Goal: Task Accomplishment & Management: Manage account settings

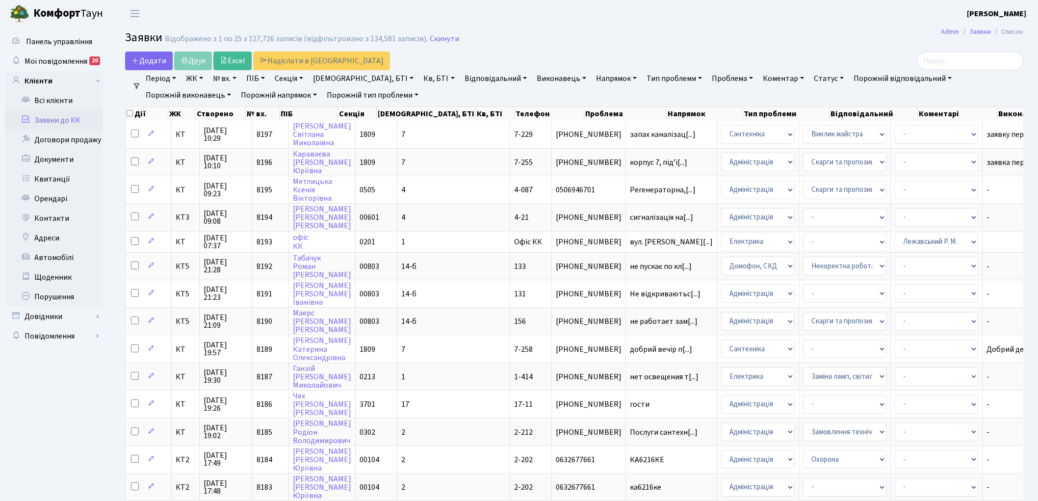
select select "25"
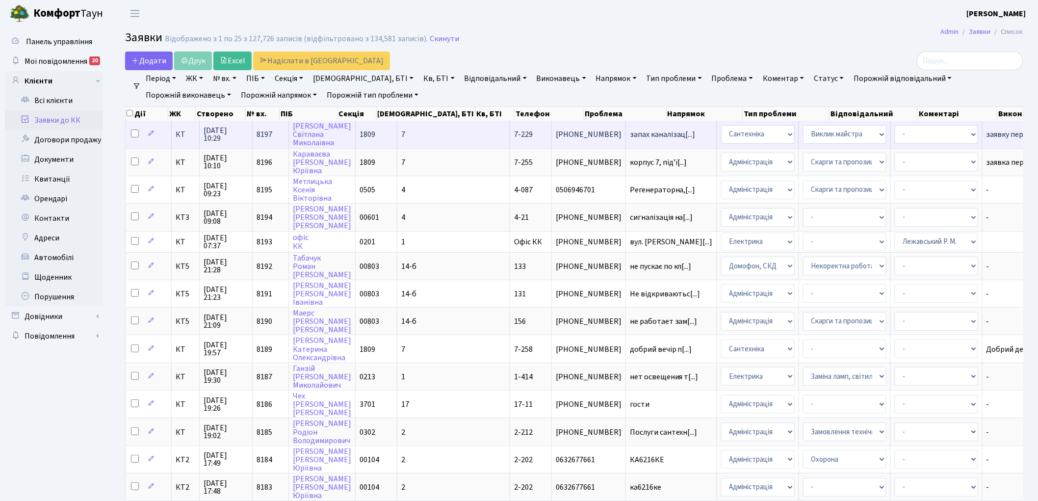
click at [267, 133] on span "8197" at bounding box center [265, 134] width 16 height 11
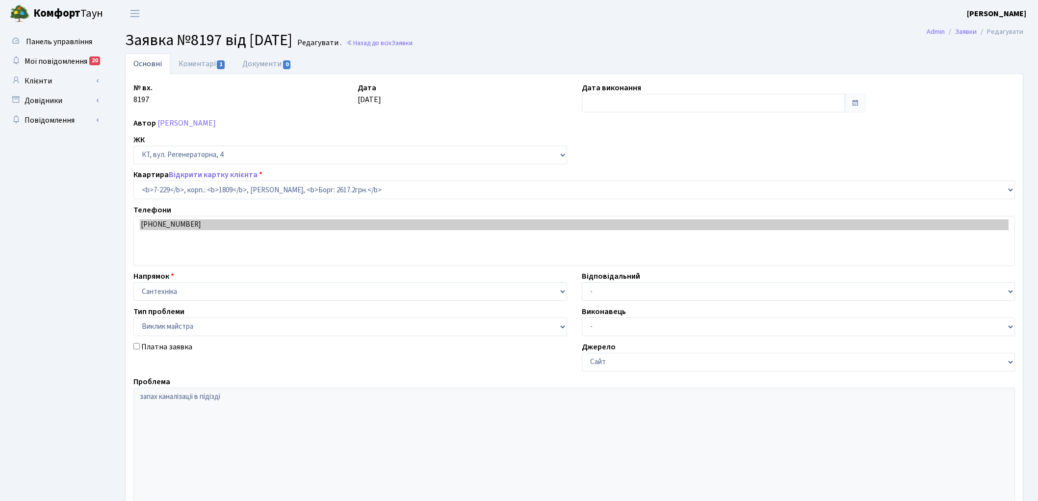
select select "4925"
select select "29"
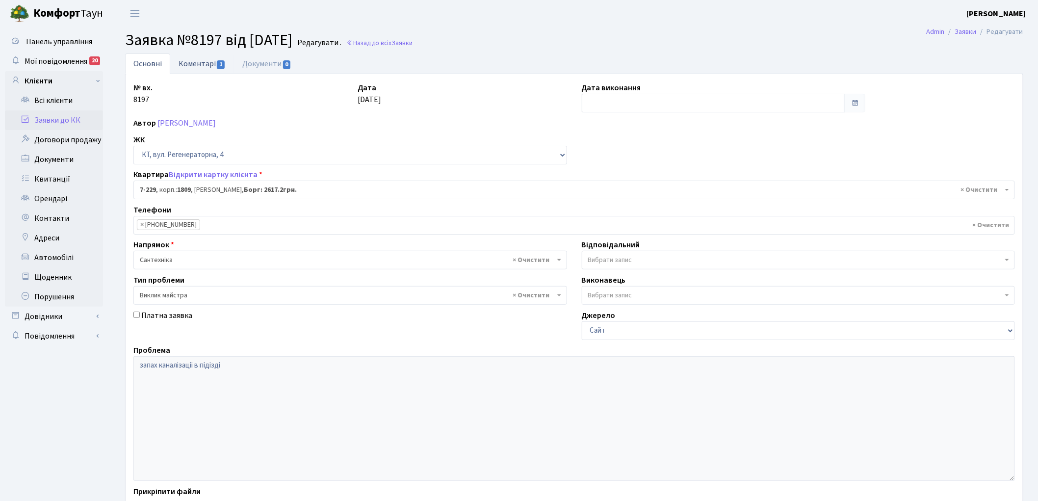
click at [185, 64] on link "Коментарі 1" at bounding box center [202, 63] width 64 height 20
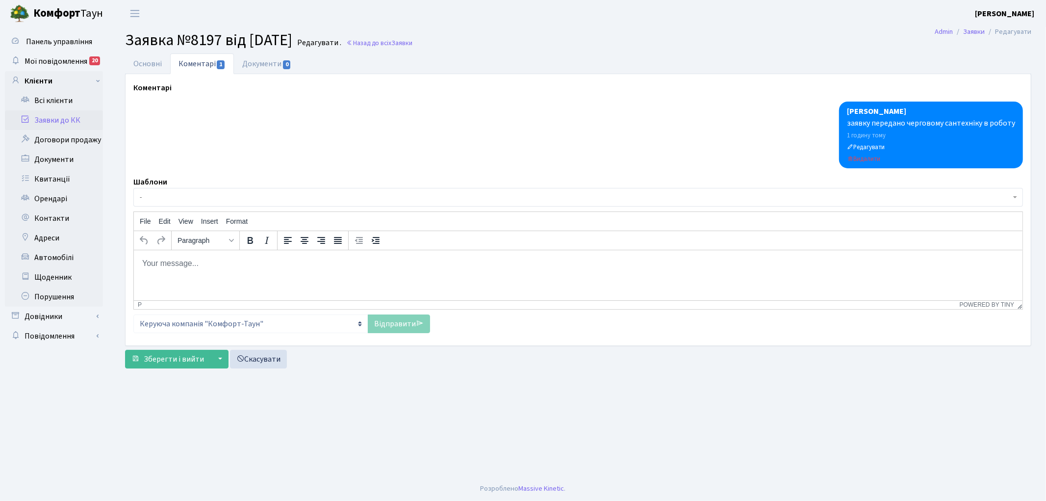
click at [240, 269] on html at bounding box center [577, 263] width 889 height 26
click at [390, 331] on link "Відправити" at bounding box center [399, 323] width 62 height 19
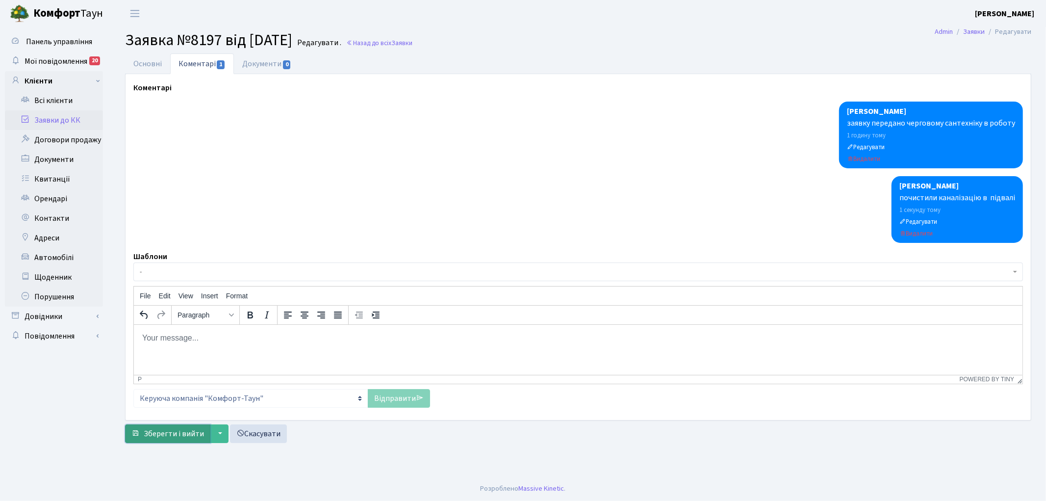
click at [163, 434] on span "Зберегти і вийти" at bounding box center [174, 433] width 60 height 11
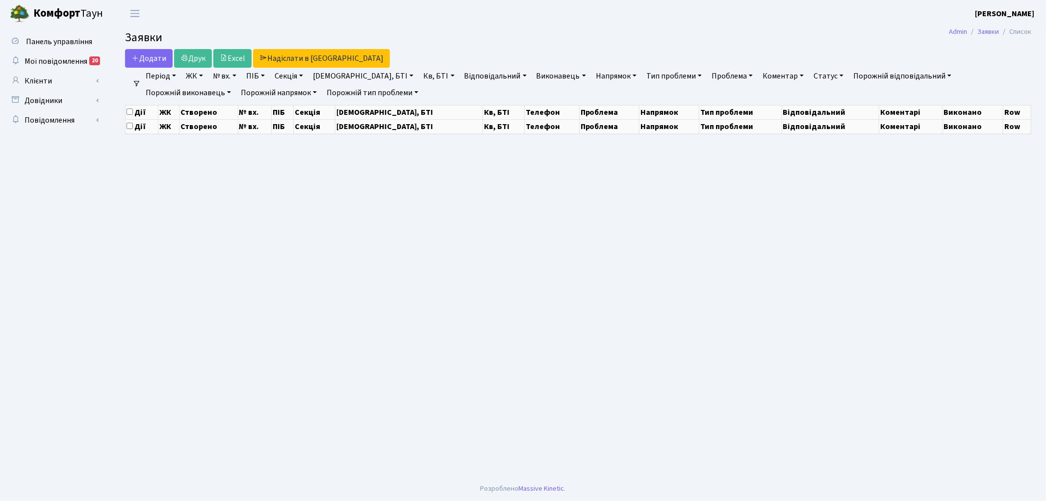
select select "25"
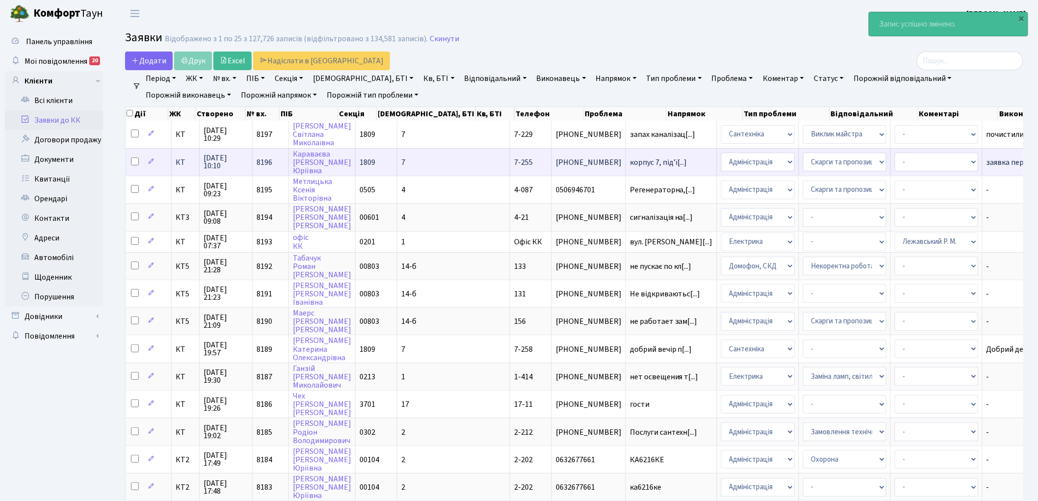
click at [263, 162] on span "8196" at bounding box center [265, 162] width 16 height 11
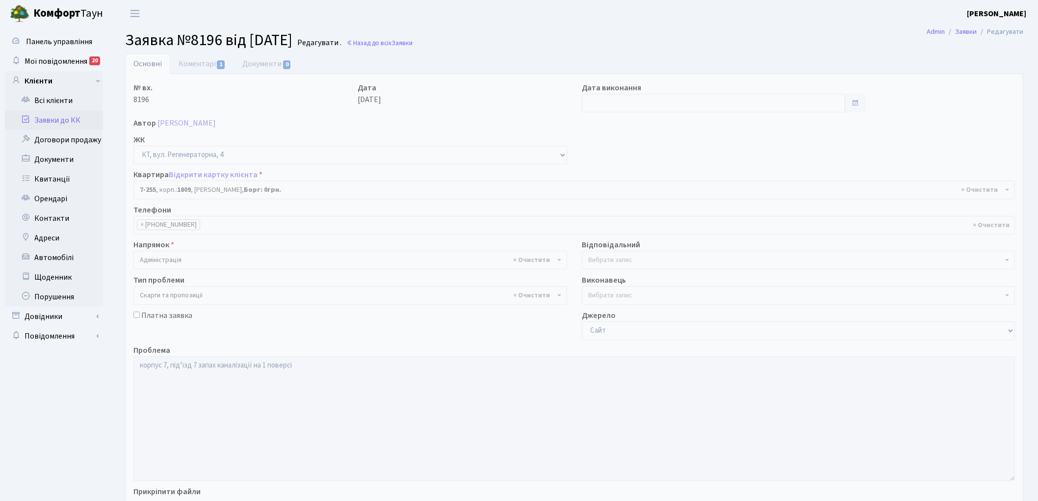
select select "4951"
select select "55"
click at [195, 62] on link "Коментарі 1" at bounding box center [202, 63] width 64 height 20
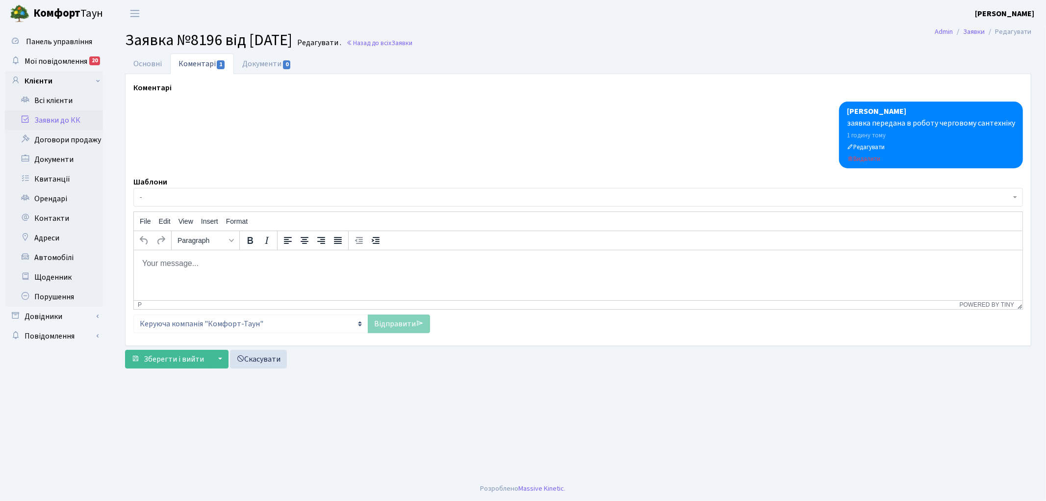
click at [199, 272] on html at bounding box center [577, 263] width 889 height 26
click at [392, 326] on link "Відправити" at bounding box center [399, 323] width 62 height 19
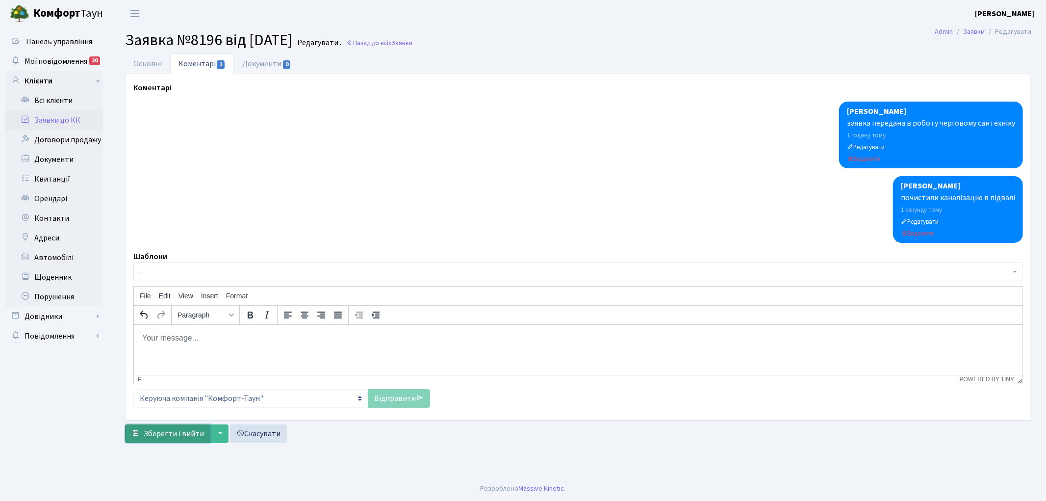
click at [162, 435] on span "Зберегти і вийти" at bounding box center [174, 433] width 60 height 11
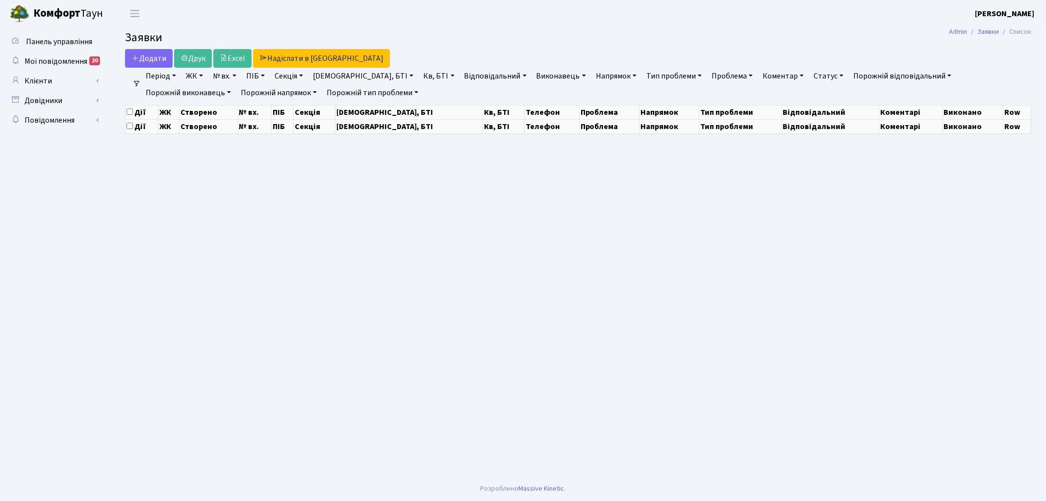
select select "25"
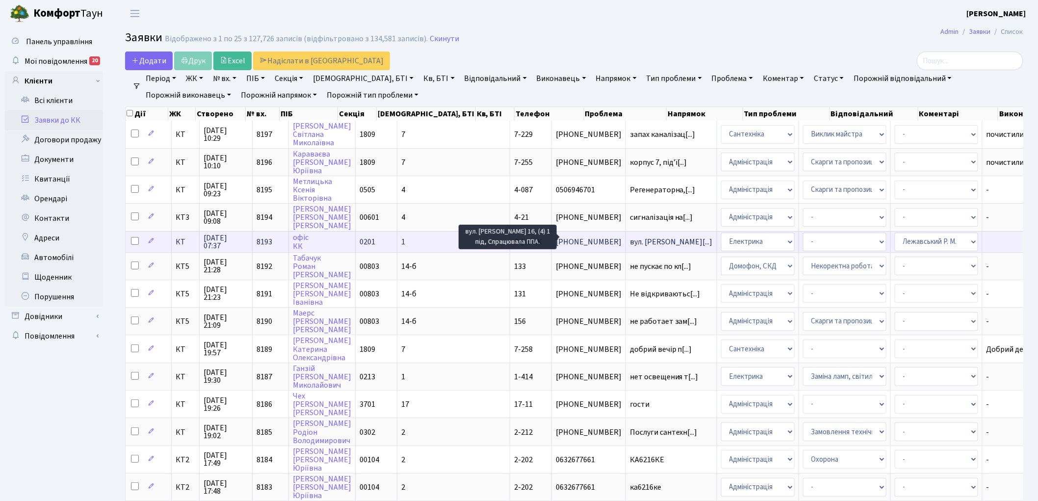
click at [630, 238] on span "вул. [PERSON_NAME][...]" at bounding box center [671, 241] width 83 height 11
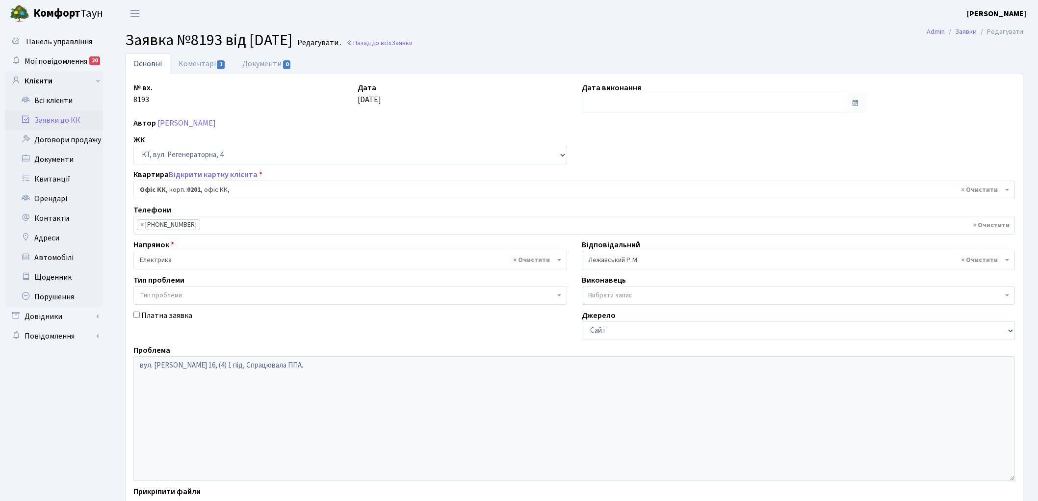
select select "4"
click at [199, 67] on link "Коментарі 1" at bounding box center [202, 63] width 64 height 20
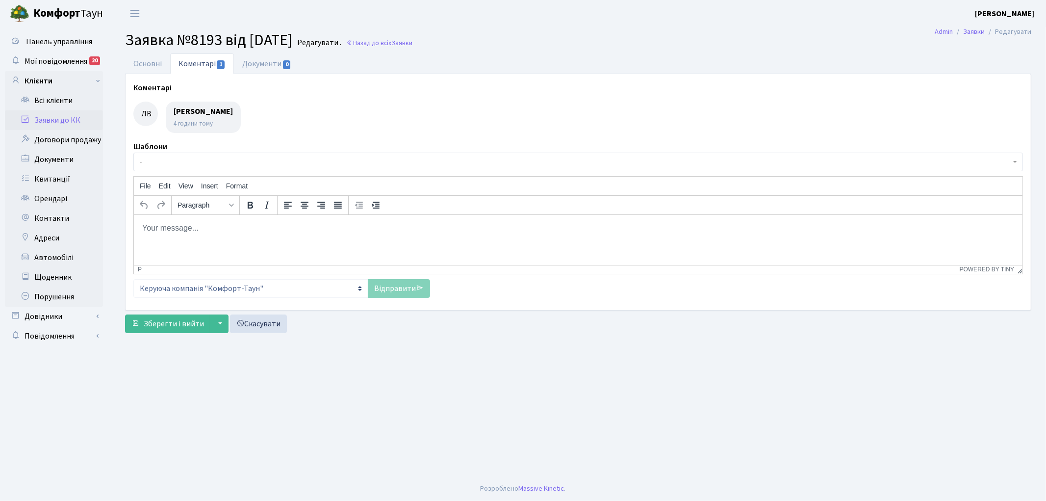
click at [203, 240] on html at bounding box center [577, 227] width 889 height 26
click at [407, 289] on link "Відправити" at bounding box center [399, 288] width 62 height 19
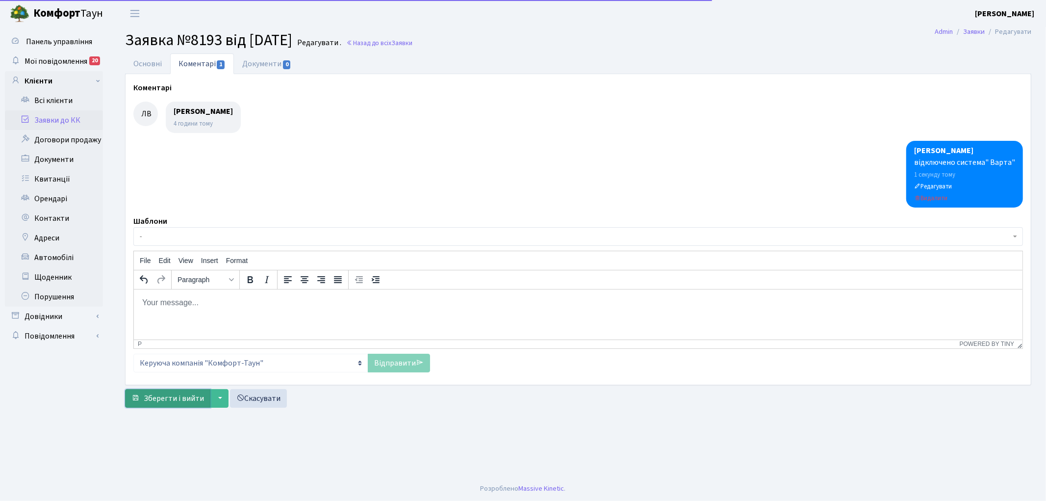
click at [172, 395] on span "Зберегти і вийти" at bounding box center [174, 398] width 60 height 11
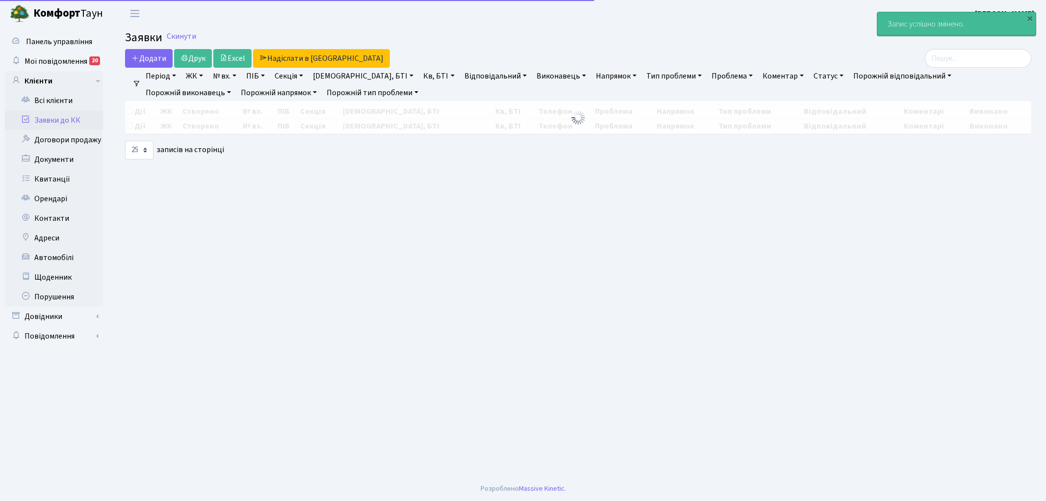
select select "25"
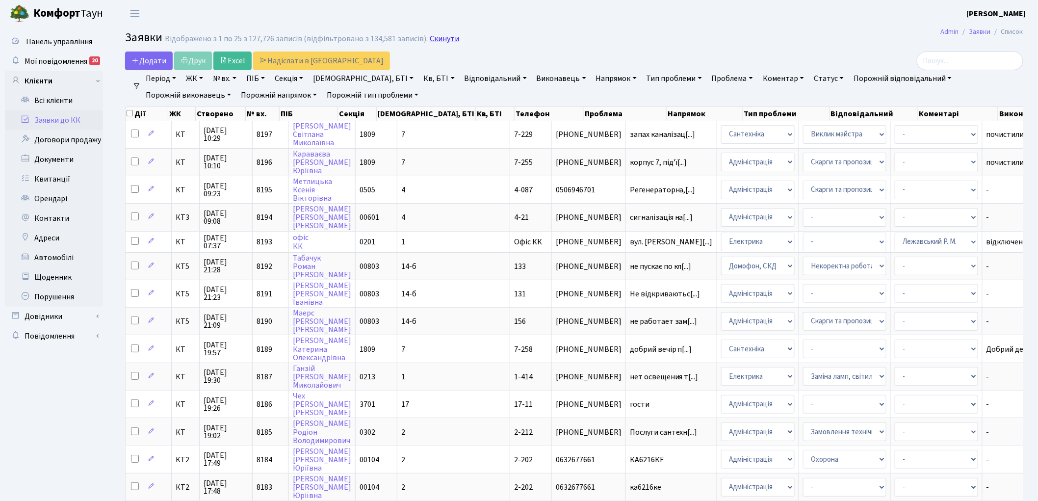
click at [435, 40] on link "Скинути" at bounding box center [444, 38] width 29 height 9
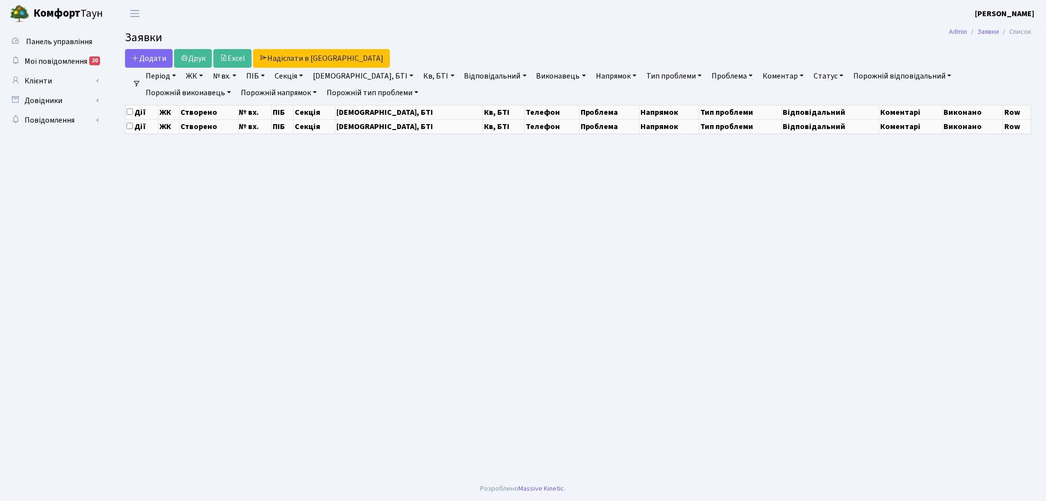
select select "25"
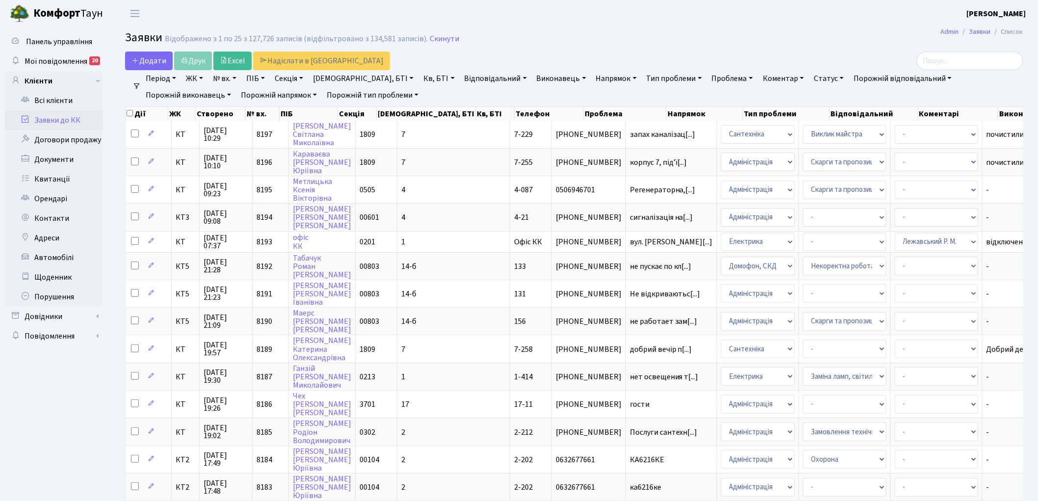
click at [435, 40] on link "Скинути" at bounding box center [444, 38] width 29 height 9
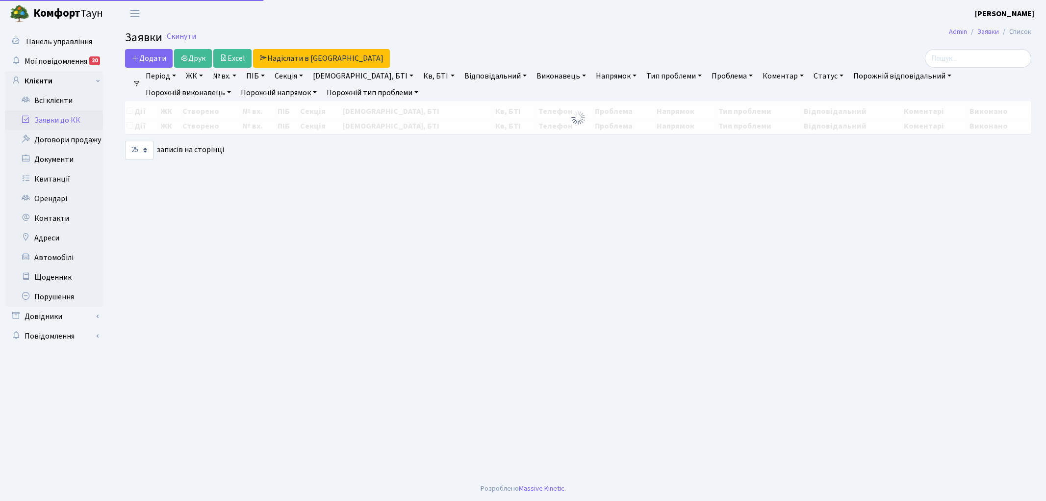
select select "25"
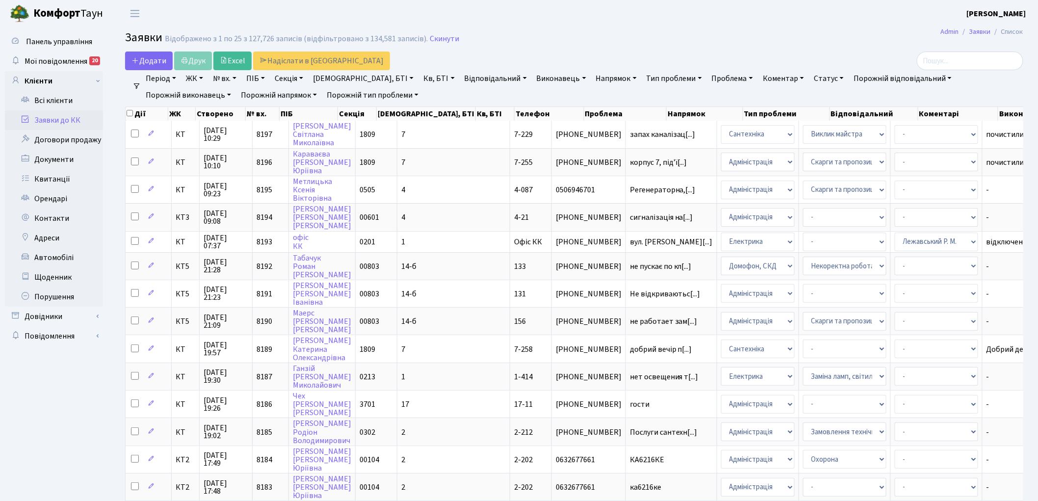
click at [592, 77] on link "Напрямок" at bounding box center [616, 78] width 49 height 17
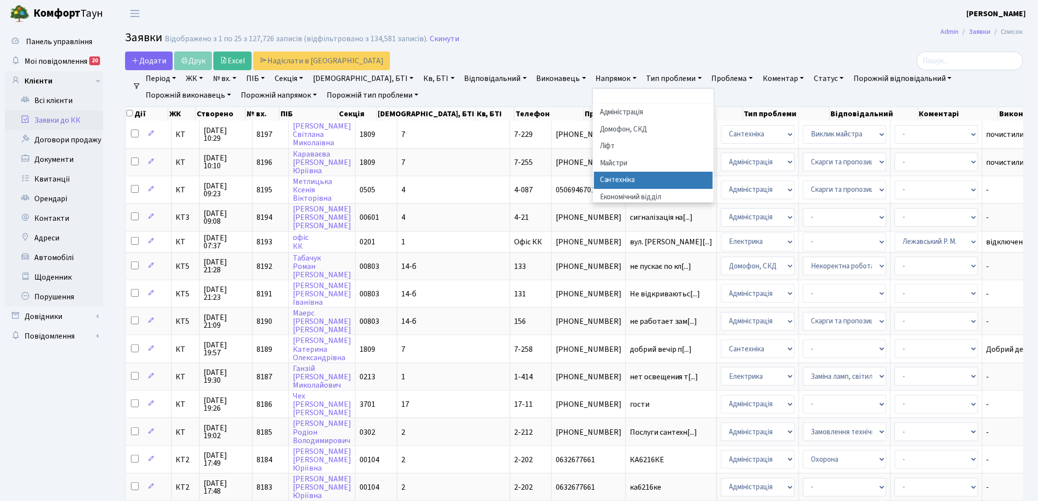
click at [594, 180] on li "Сантехніка" at bounding box center [653, 180] width 119 height 17
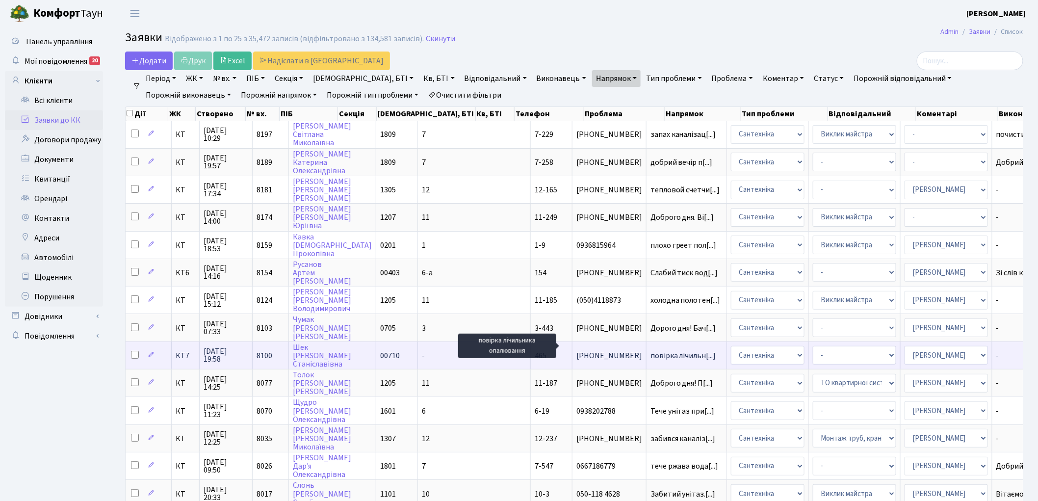
scroll to position [1, 0]
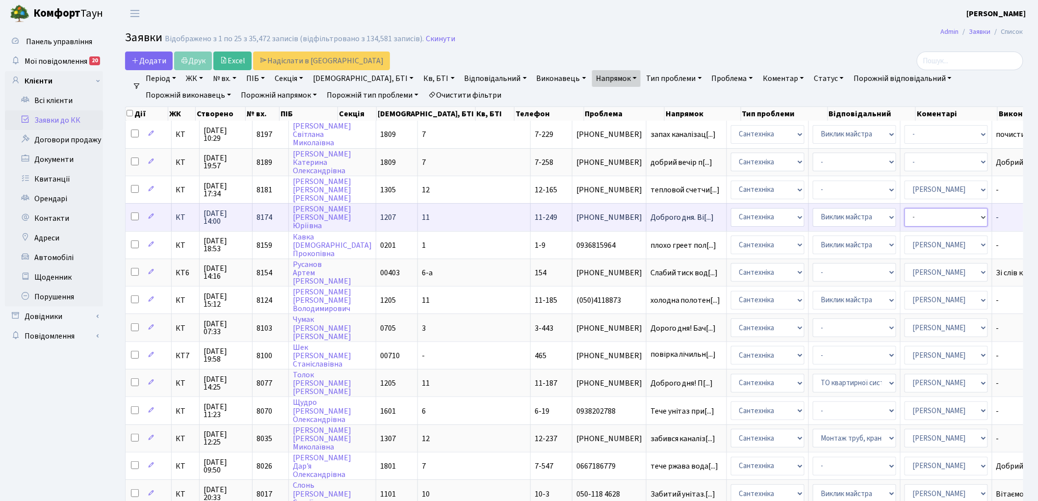
click at [905, 213] on select "- Адміністратор ЖК КТ Вижул В. В. Гордієнко Н.В. Дядюшкін Д.Ю. Кипчук Т. А. Кла…" at bounding box center [946, 217] width 83 height 19
select select "67"
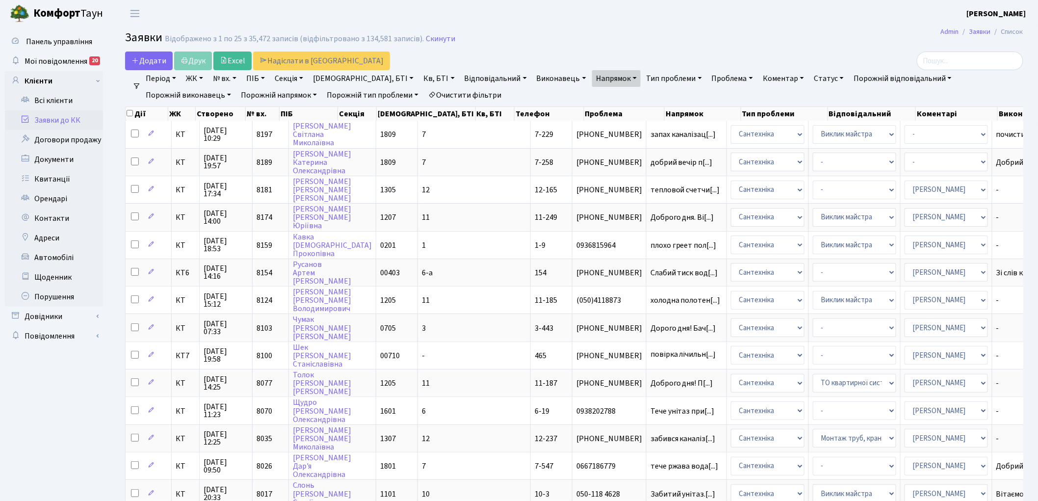
click at [424, 92] on link "Очистити фільтри" at bounding box center [464, 95] width 81 height 17
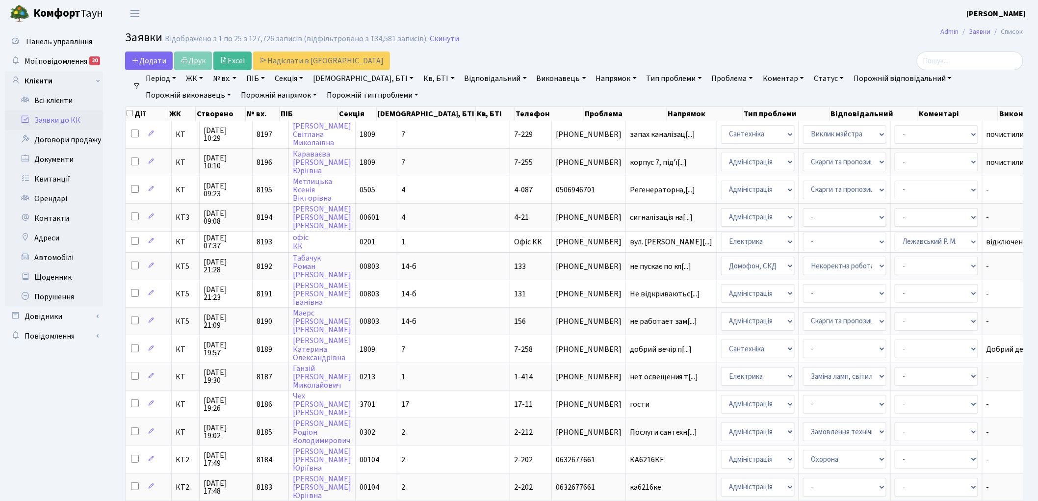
click at [592, 76] on link "Напрямок" at bounding box center [616, 78] width 49 height 17
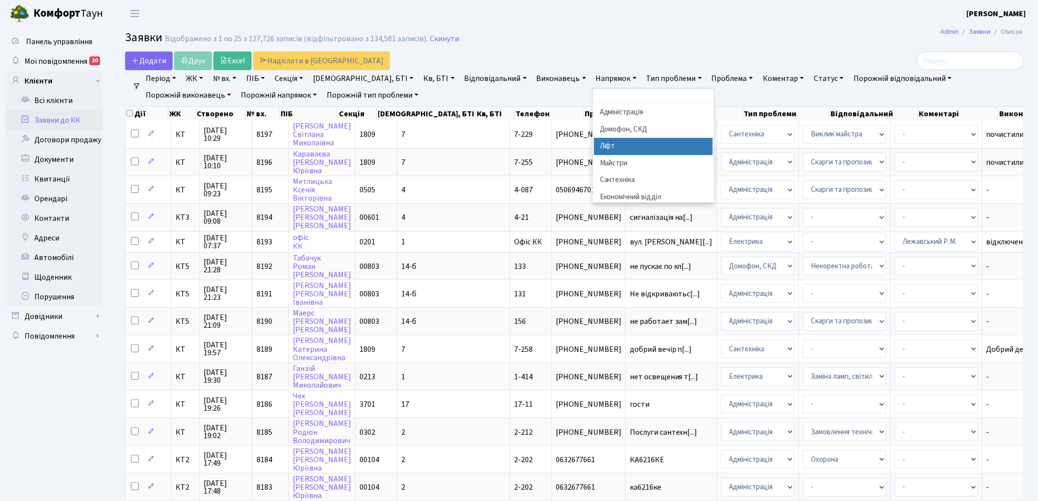
click at [594, 148] on li "Ліфт" at bounding box center [653, 146] width 119 height 17
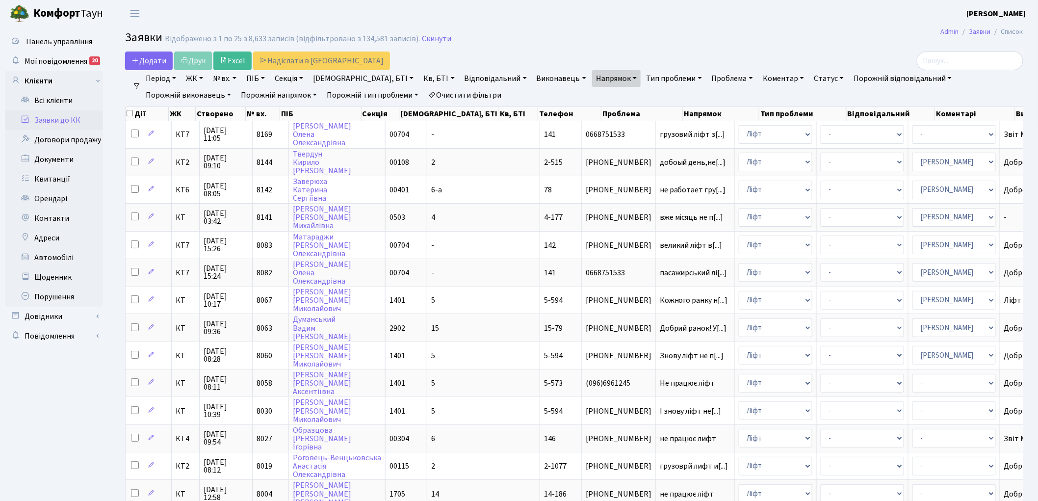
click at [810, 79] on link "Статус" at bounding box center [829, 78] width 38 height 17
click at [810, 140] on link "Не виконано" at bounding box center [849, 137] width 78 height 15
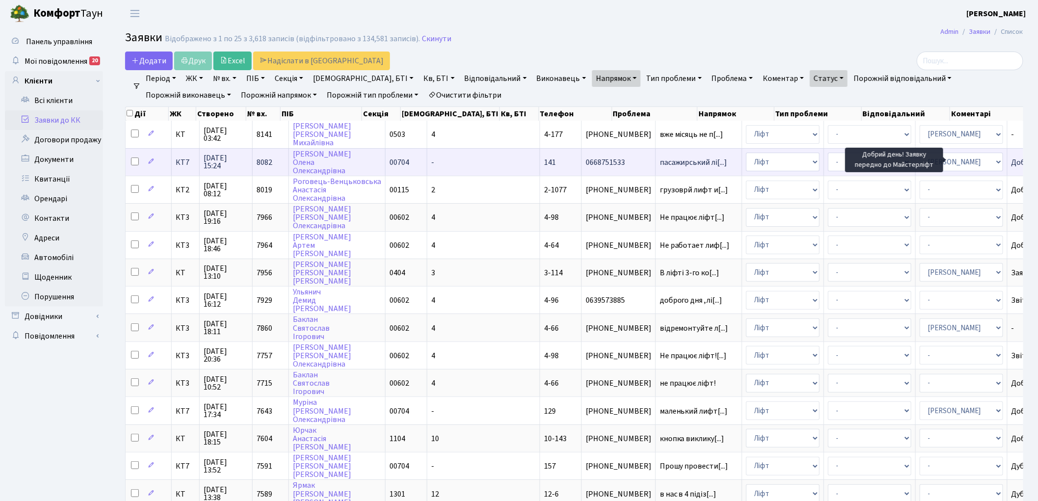
click at [1012, 160] on span "Добрий день! За[...]" at bounding box center [1046, 162] width 68 height 11
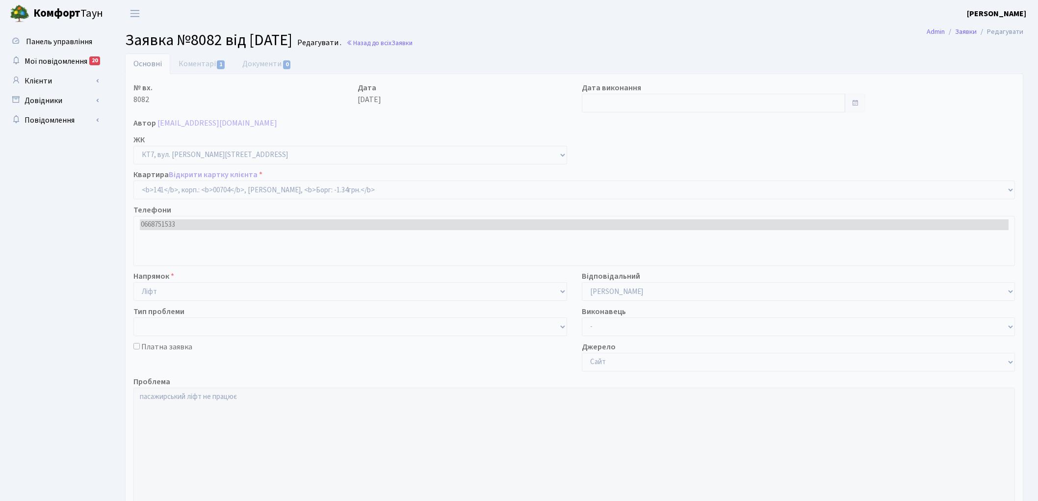
select select "18544"
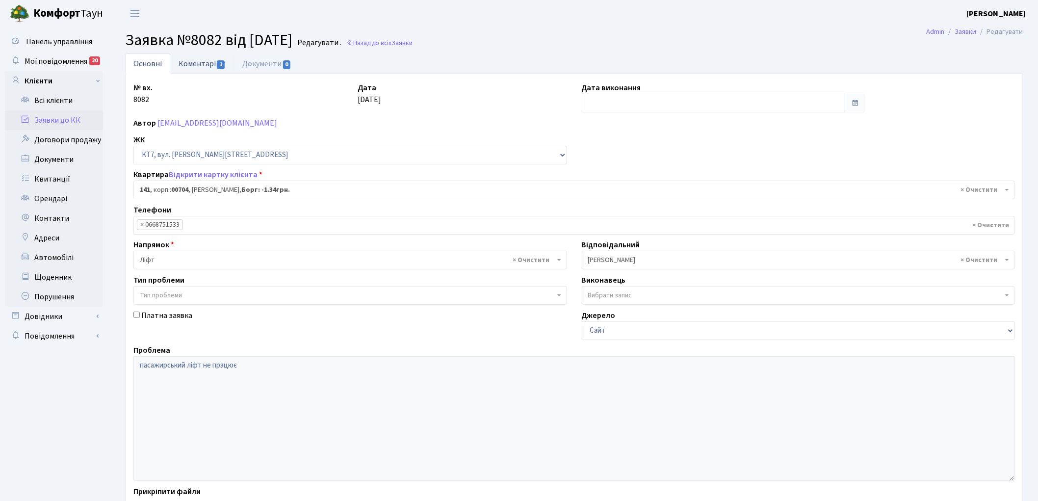
click at [188, 63] on link "Коментарі 1" at bounding box center [202, 63] width 64 height 20
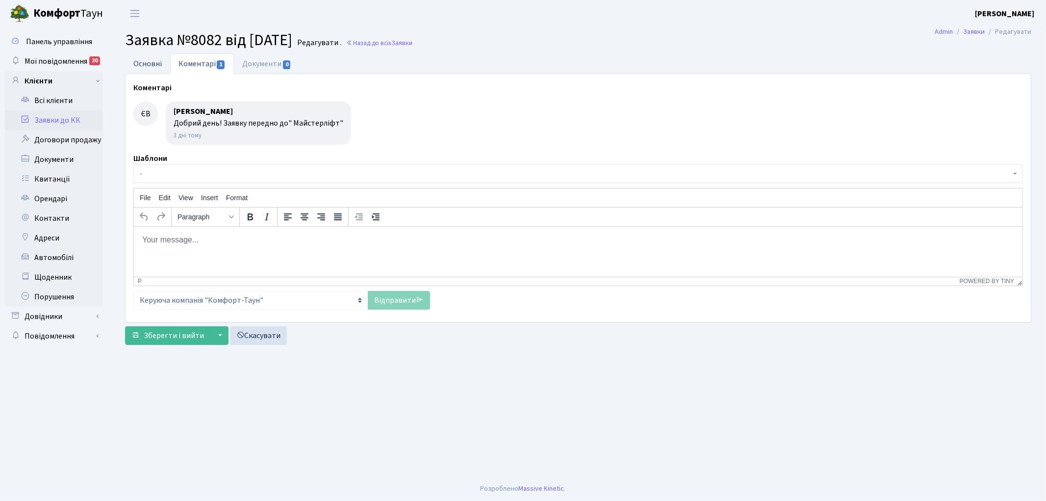
click at [145, 62] on link "Основні" at bounding box center [147, 63] width 45 height 20
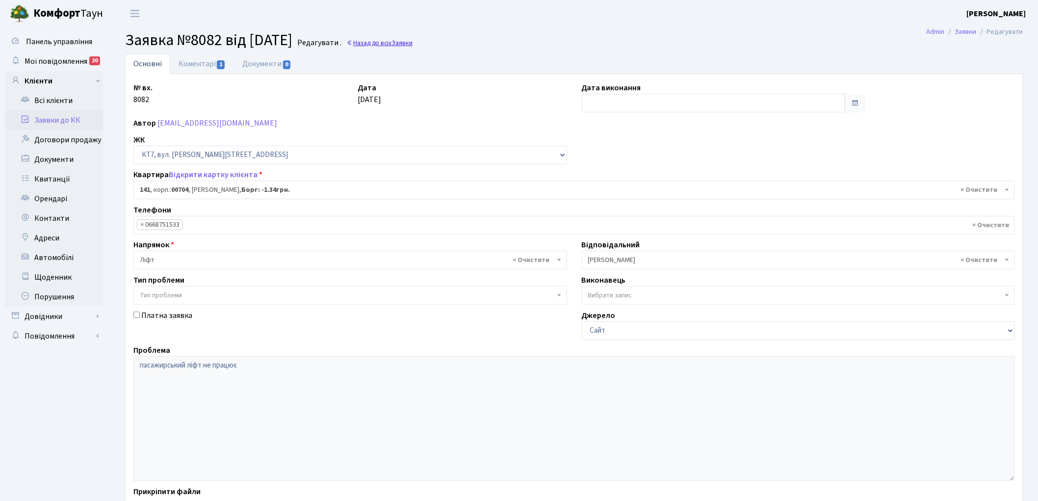
click at [403, 42] on link "Назад до всіх Заявки" at bounding box center [379, 42] width 66 height 9
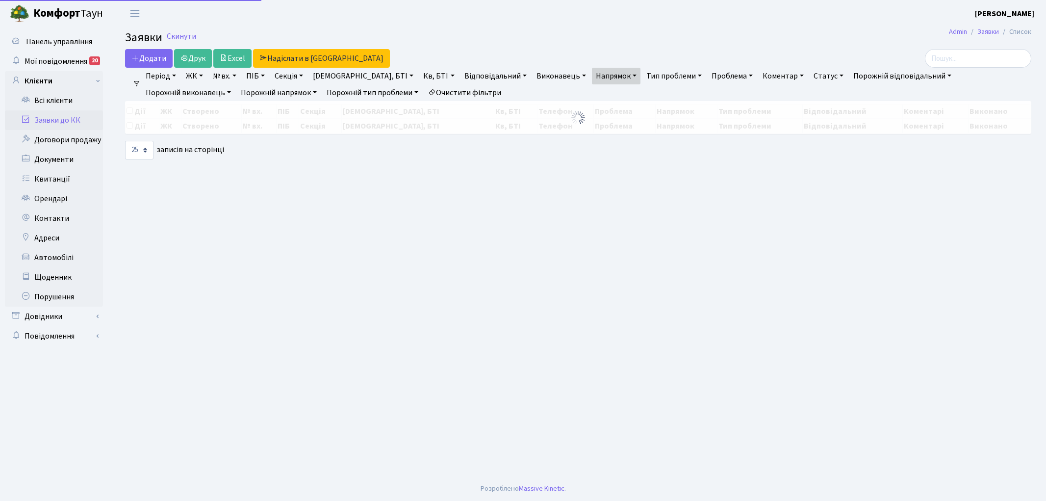
select select "25"
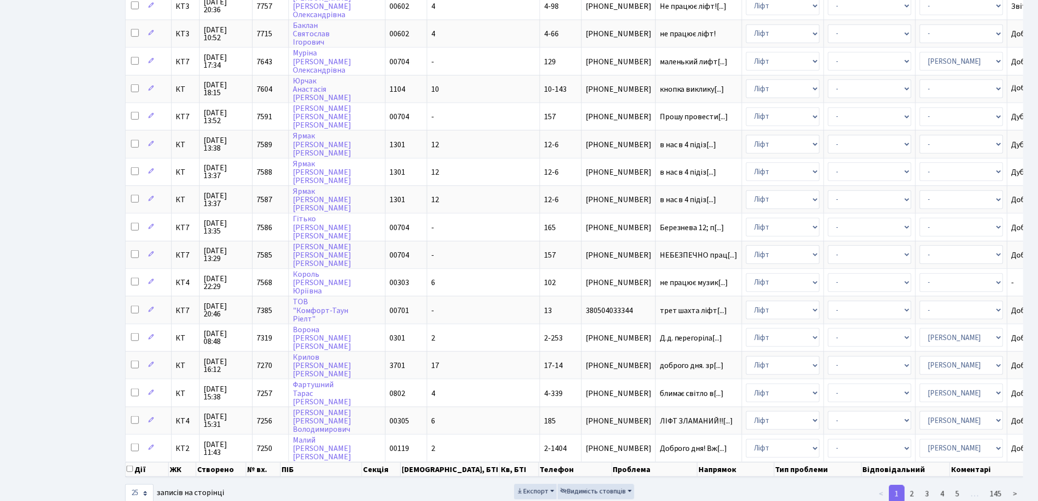
scroll to position [358, 0]
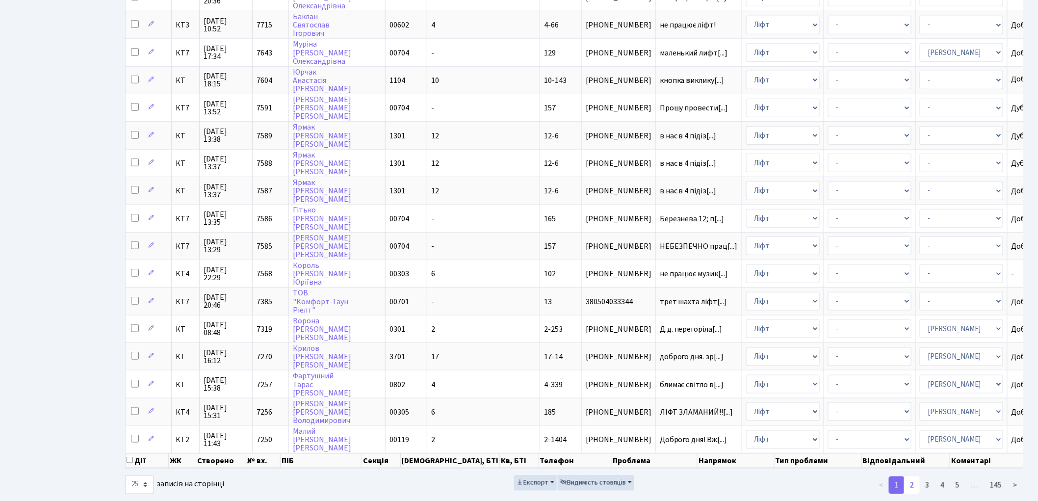
click at [913, 476] on link "2" at bounding box center [912, 485] width 16 height 18
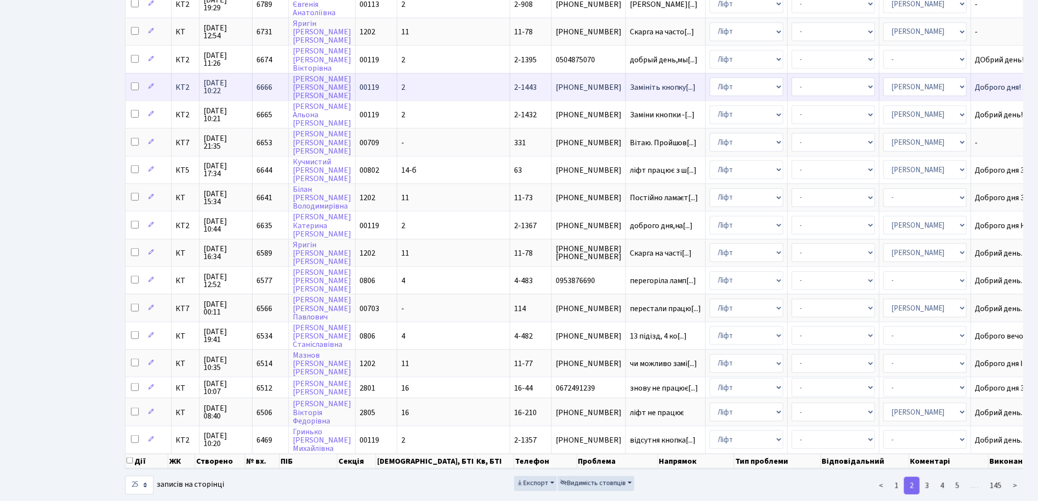
scroll to position [352, 0]
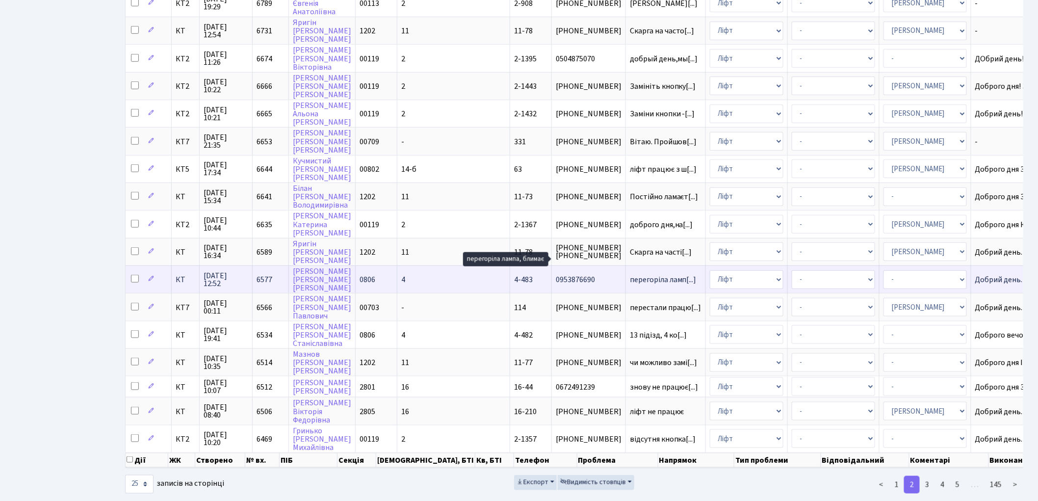
click at [630, 274] on span "перегоріла ламп[...]" at bounding box center [663, 279] width 67 height 11
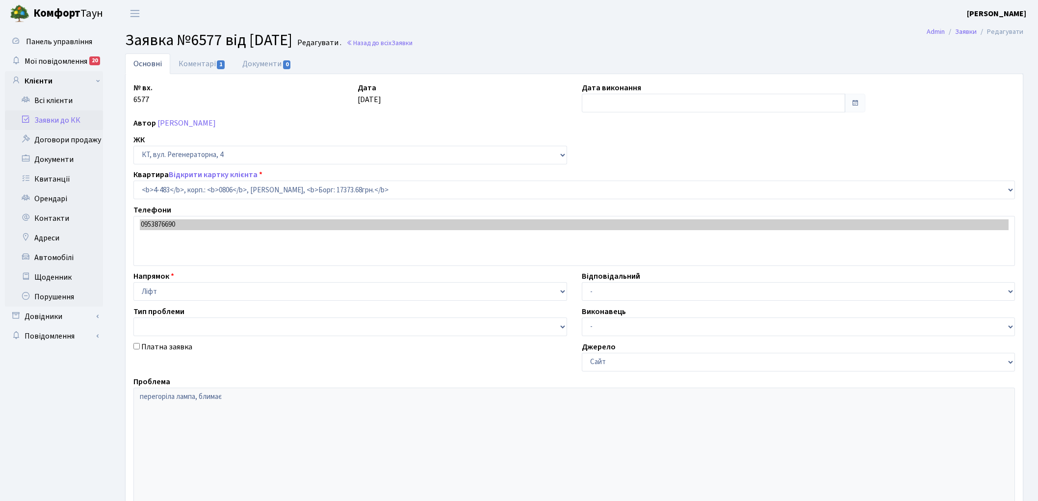
select select "1942"
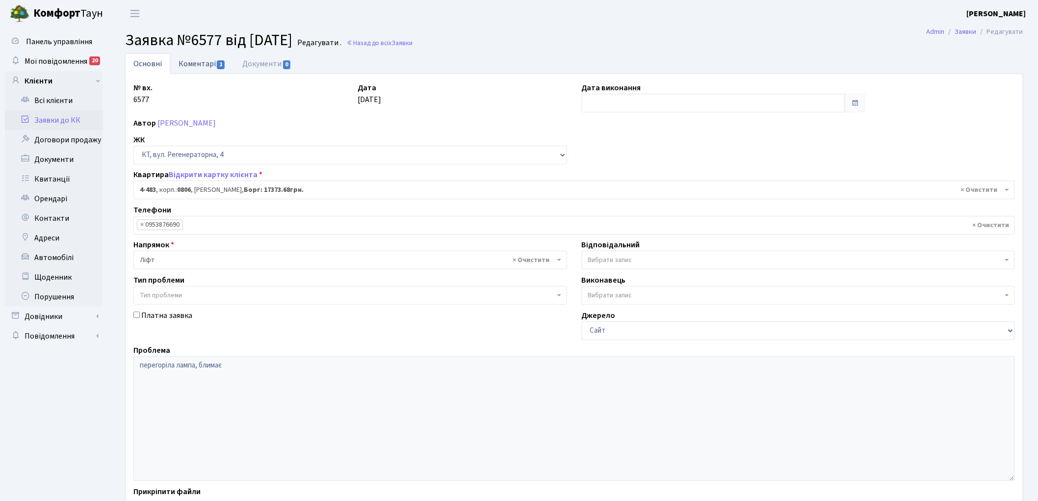
click at [198, 59] on link "Коментарі 1" at bounding box center [202, 63] width 64 height 20
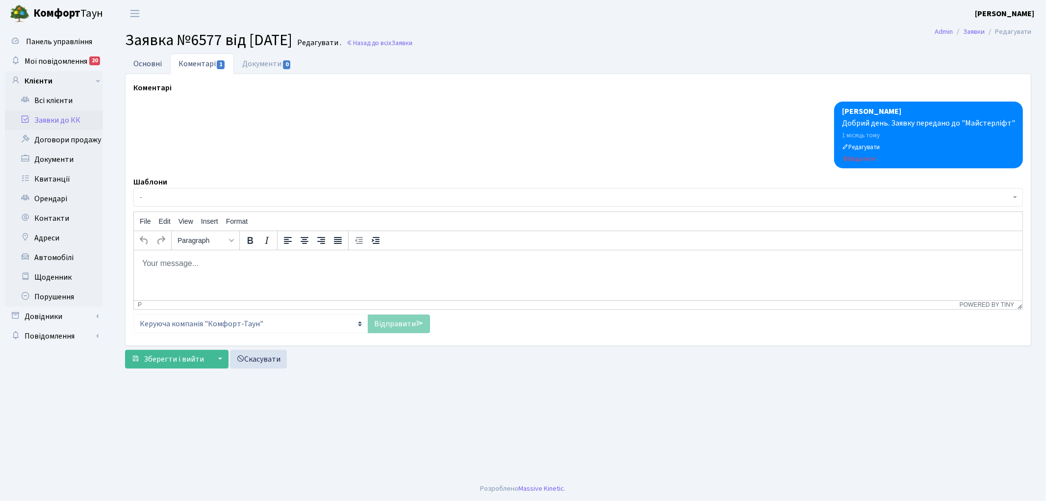
click at [148, 64] on link "Основні" at bounding box center [147, 63] width 45 height 20
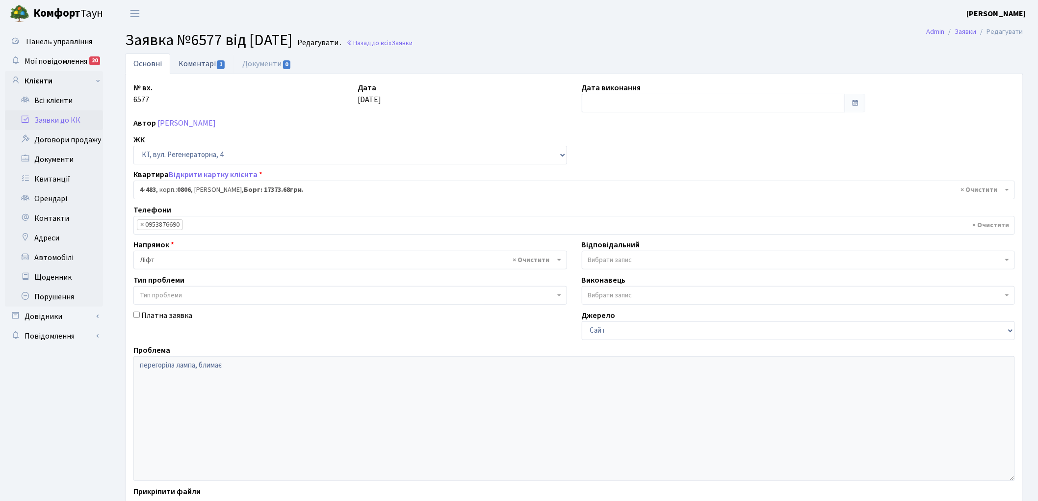
click at [208, 63] on link "Коментарі 1" at bounding box center [202, 63] width 64 height 20
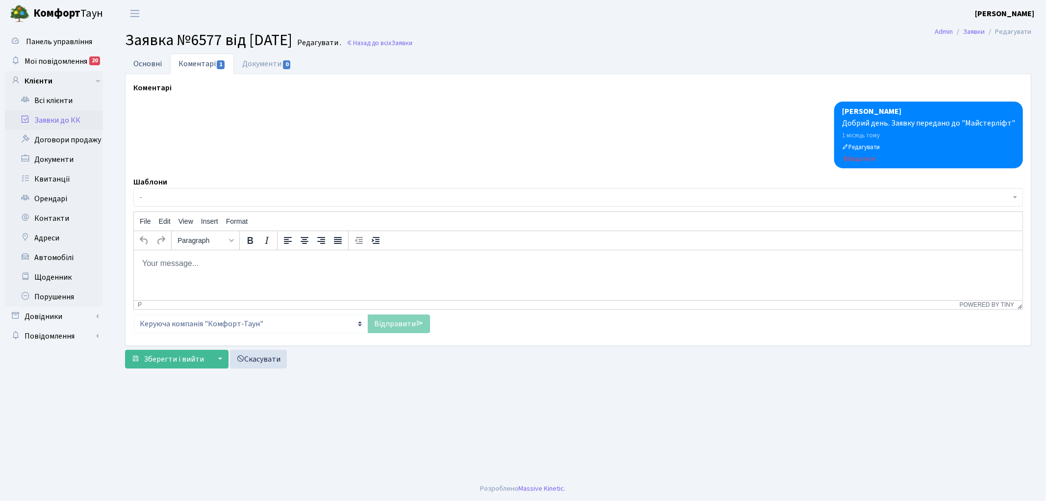
click at [141, 66] on link "Основні" at bounding box center [147, 63] width 45 height 20
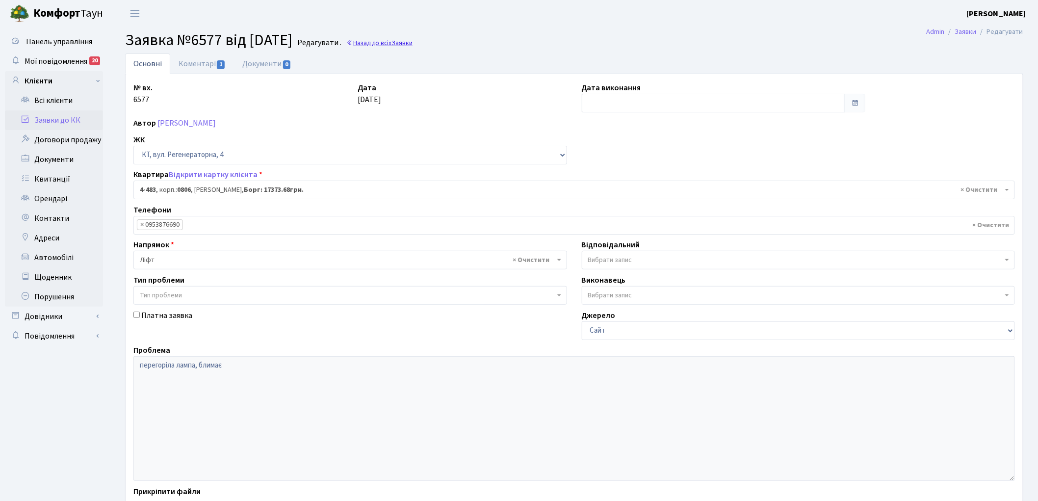
click at [411, 40] on link "Назад до всіх Заявки" at bounding box center [379, 42] width 66 height 9
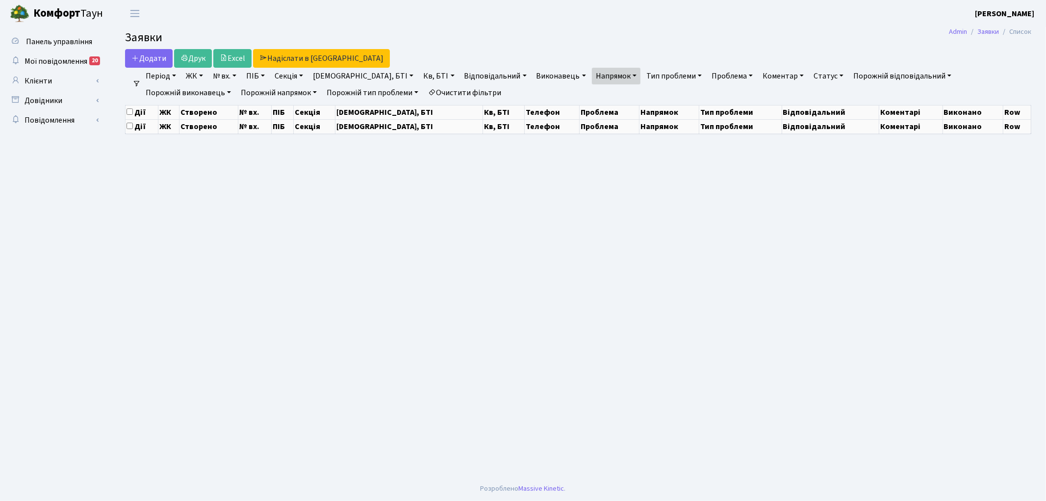
select select "25"
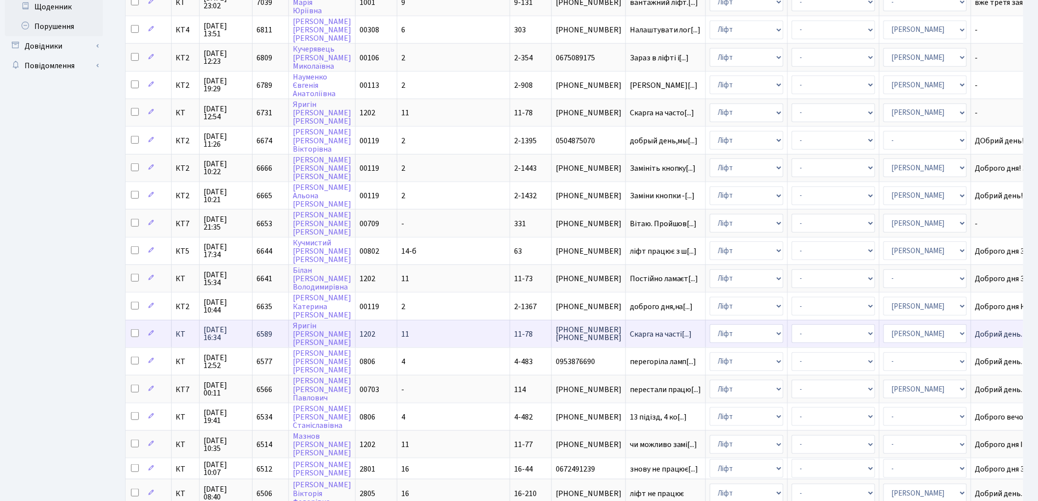
scroll to position [272, 0]
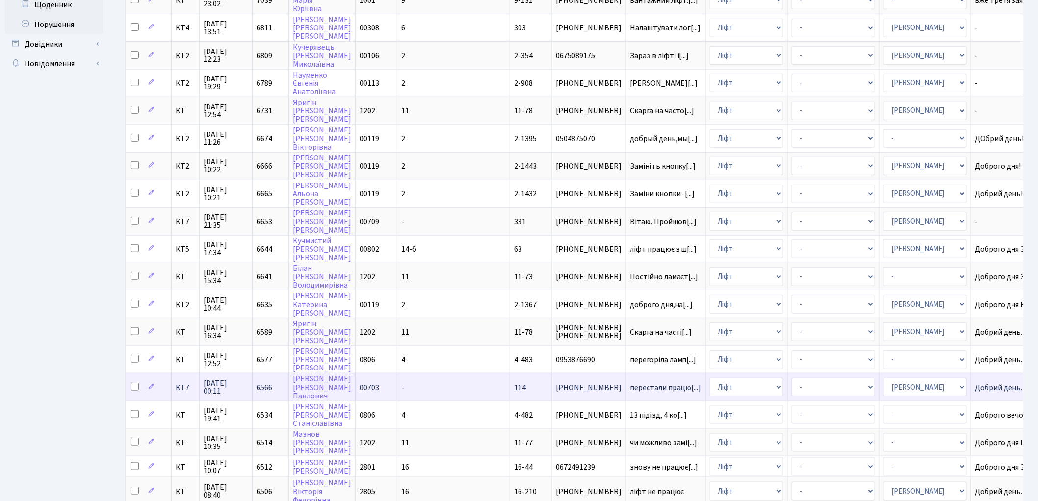
click at [264, 382] on span "6566" at bounding box center [265, 387] width 16 height 11
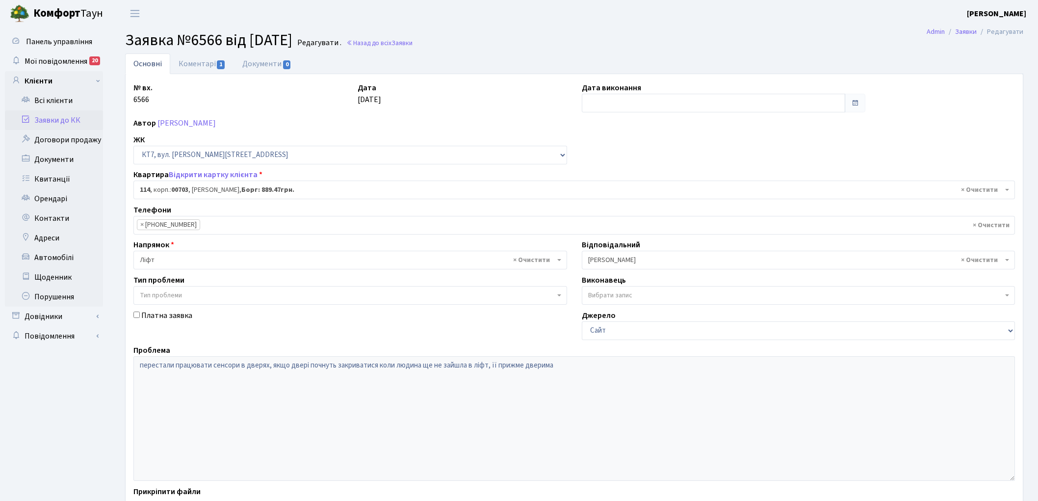
select select "18514"
click at [189, 64] on link "Коментарі 1" at bounding box center [202, 63] width 64 height 20
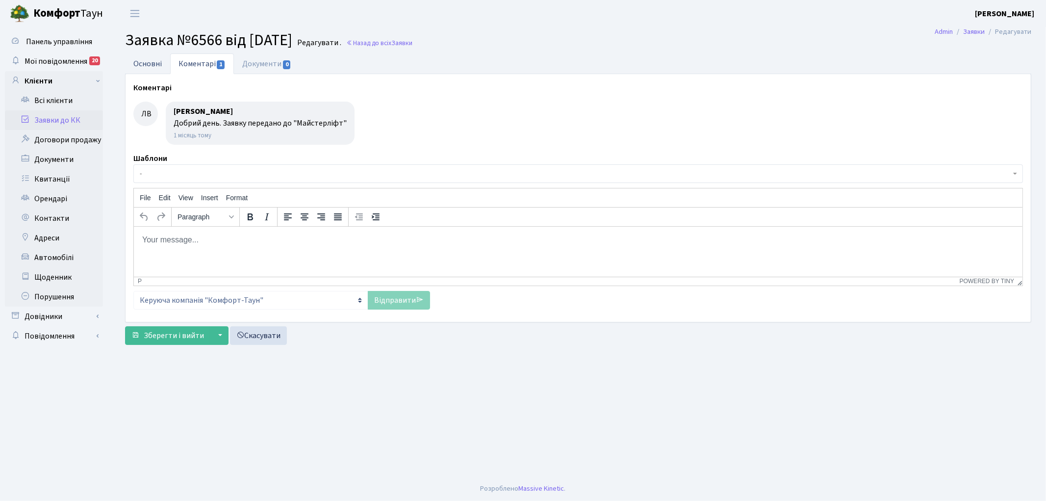
click at [156, 65] on link "Основні" at bounding box center [147, 63] width 45 height 20
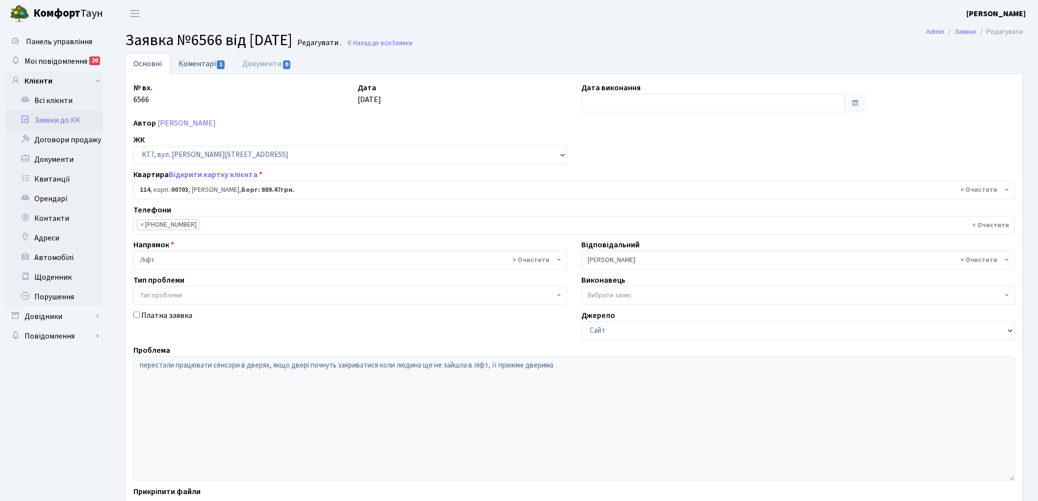
click at [195, 59] on link "Коментарі 1" at bounding box center [202, 63] width 64 height 20
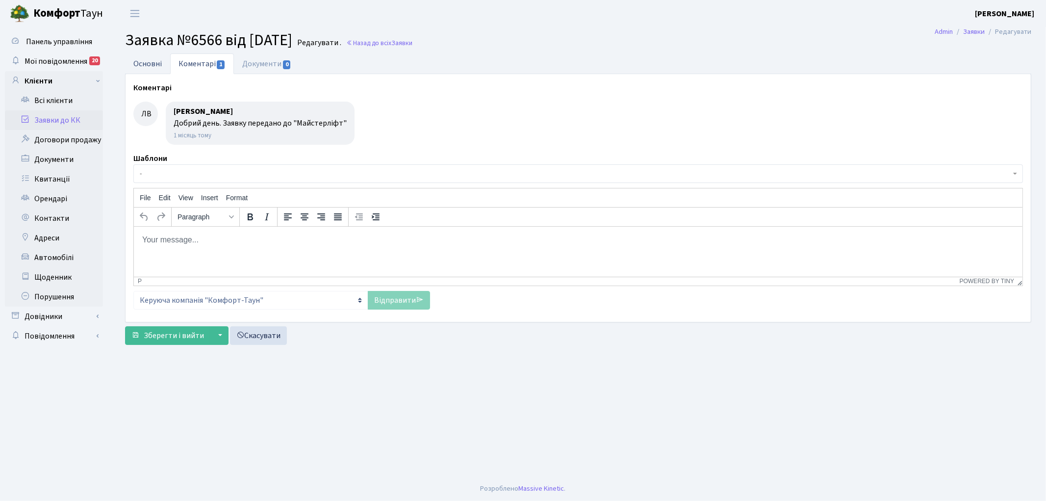
click at [151, 64] on link "Основні" at bounding box center [147, 63] width 45 height 20
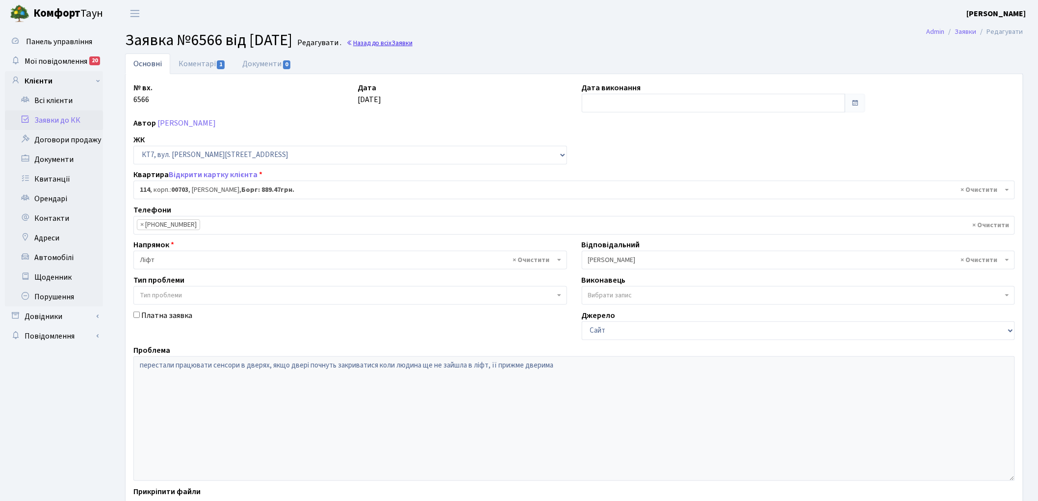
click at [413, 41] on link "Назад до всіх Заявки" at bounding box center [379, 42] width 66 height 9
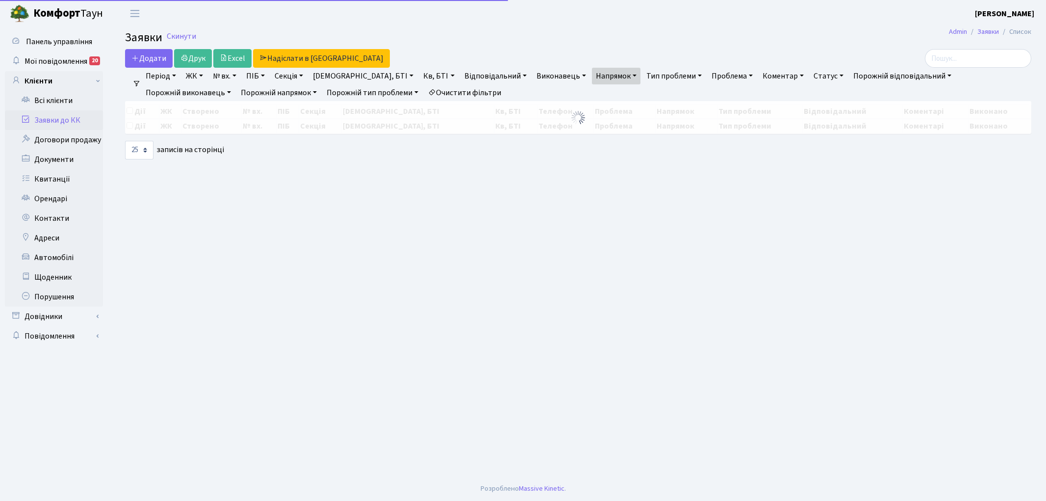
select select "25"
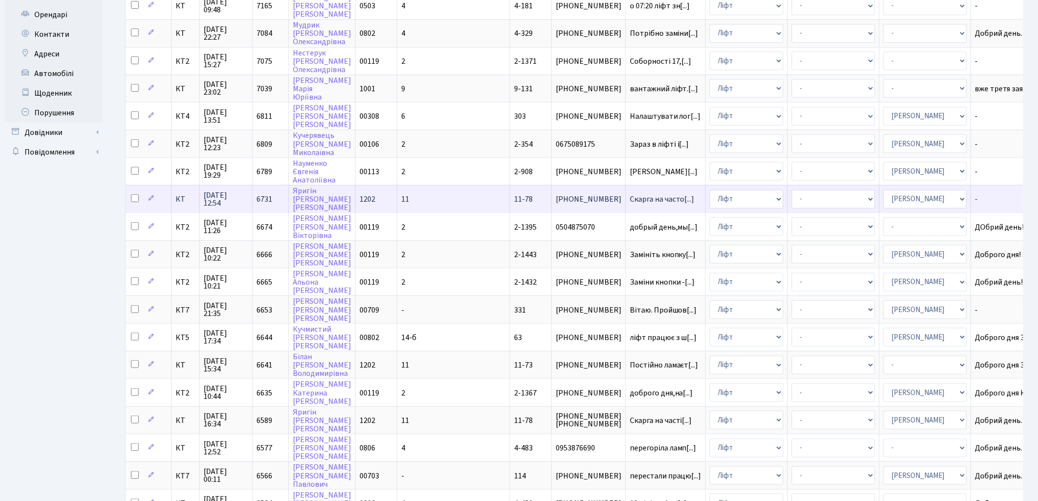
scroll to position [352, 0]
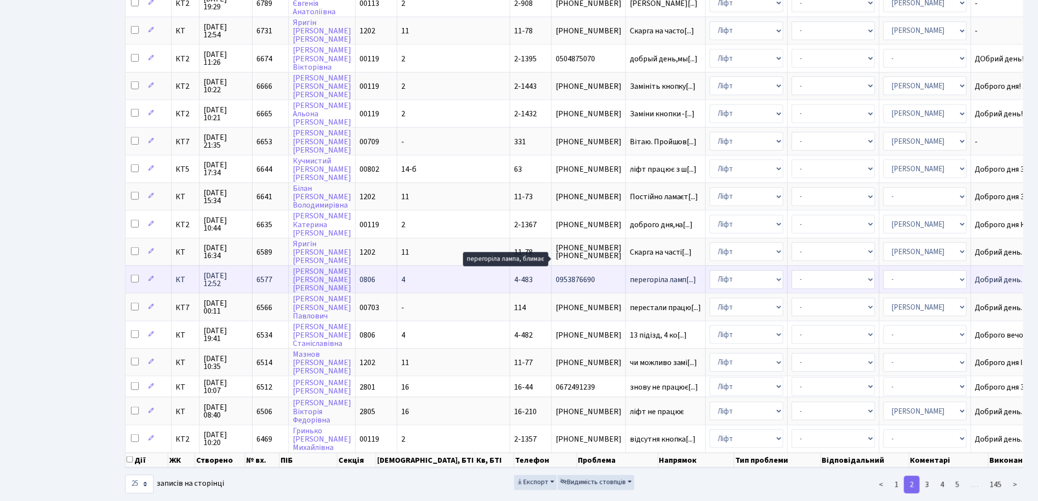
click at [630, 274] on span "перегоріла ламп[...]" at bounding box center [663, 279] width 67 height 11
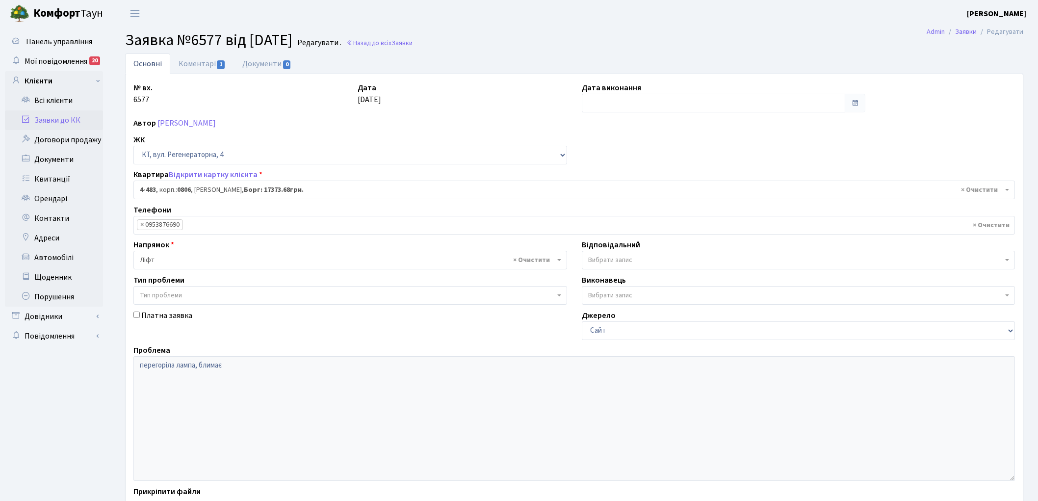
select select "1942"
click at [199, 64] on link "Коментарі 1" at bounding box center [202, 63] width 64 height 20
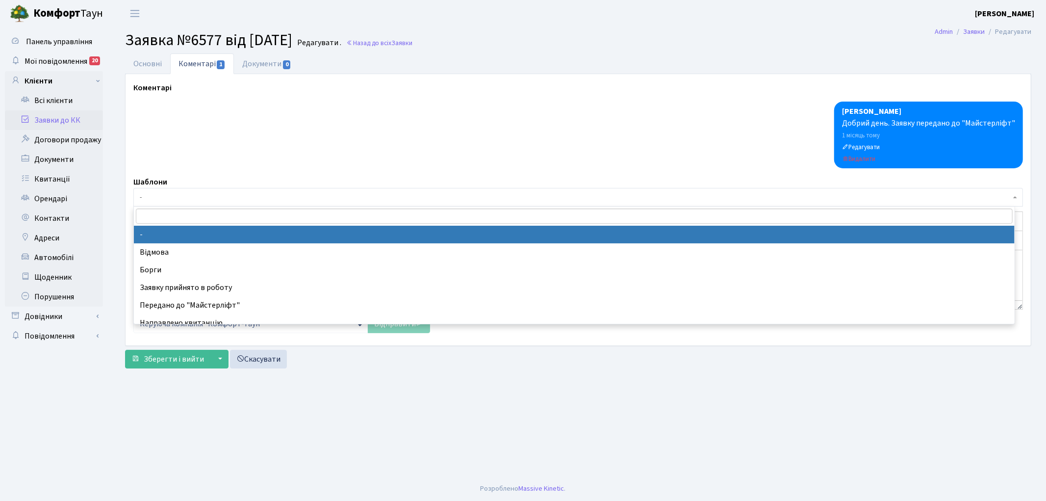
click at [202, 199] on span "-" at bounding box center [575, 197] width 871 height 10
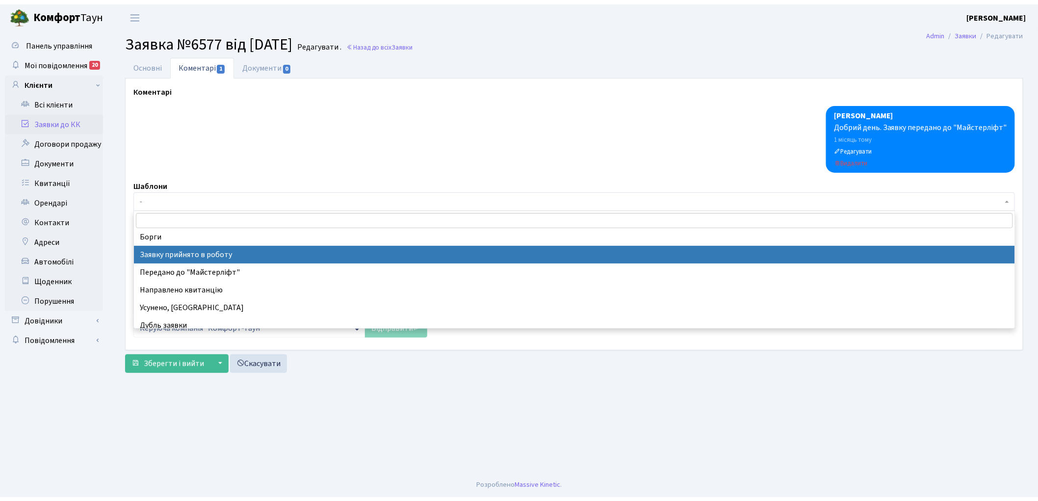
scroll to position [54, 0]
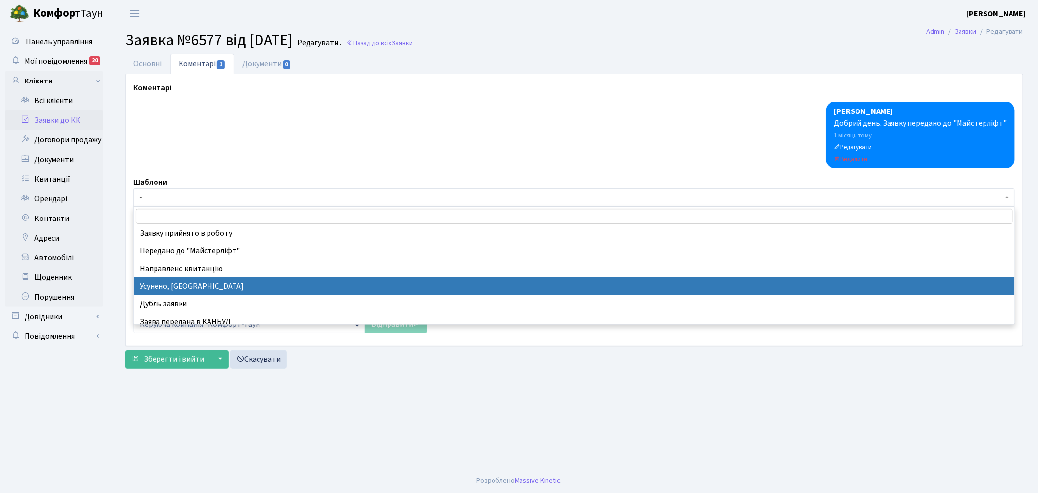
select select "15"
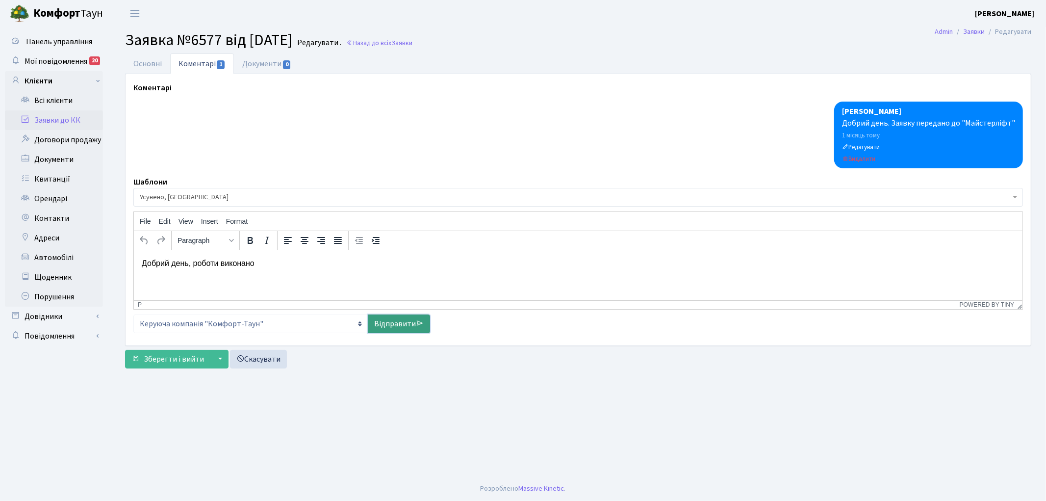
click at [396, 329] on link "Відправити" at bounding box center [399, 323] width 62 height 19
select select
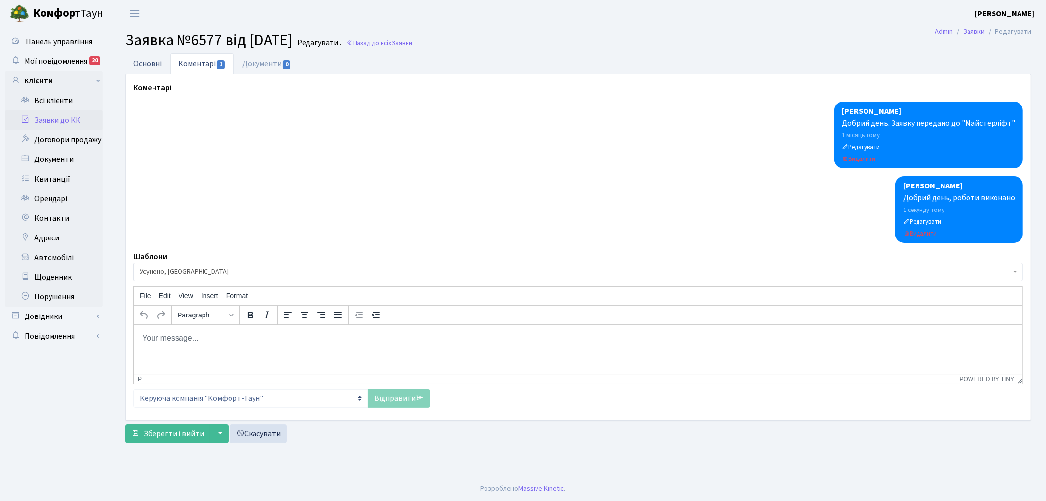
click at [139, 65] on link "Основні" at bounding box center [147, 63] width 45 height 20
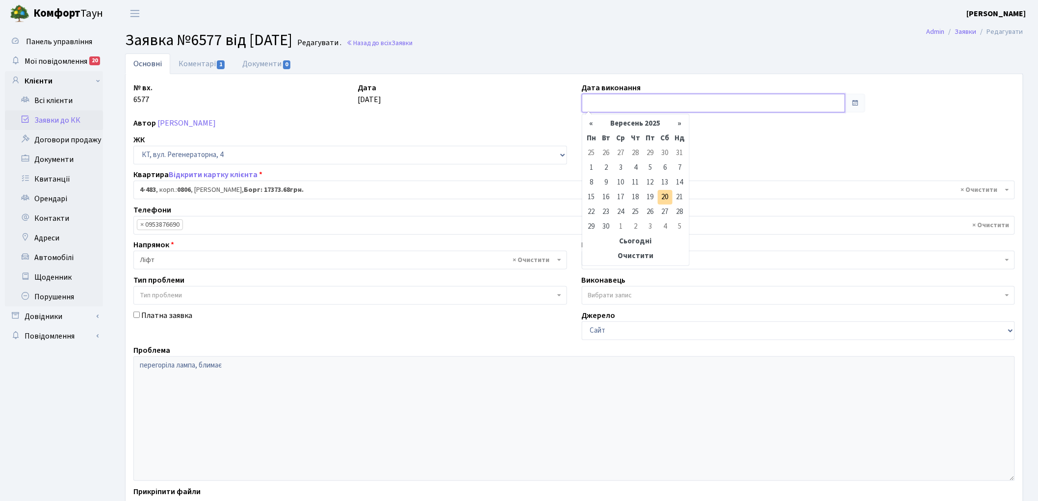
click at [611, 97] on input "text" at bounding box center [714, 103] width 264 height 19
click at [591, 124] on th "«" at bounding box center [591, 123] width 15 height 15
click at [651, 168] on td "8" at bounding box center [650, 167] width 15 height 15
type input "08.08.2025"
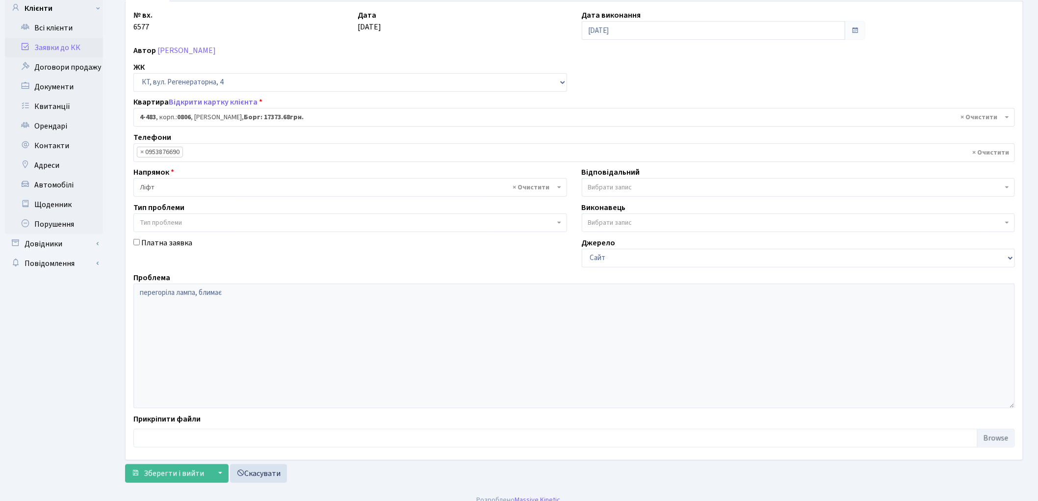
scroll to position [84, 0]
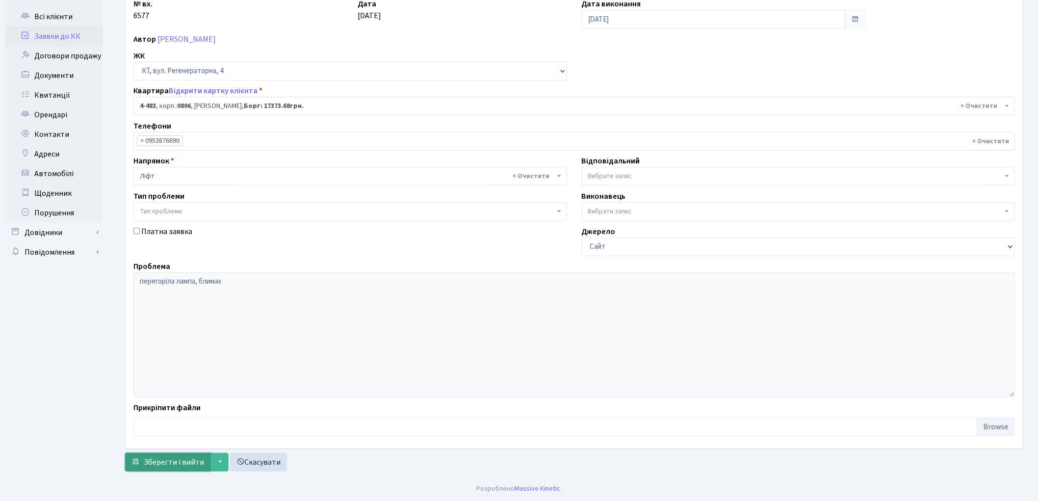
click at [154, 465] on span "Зберегти і вийти" at bounding box center [174, 462] width 60 height 11
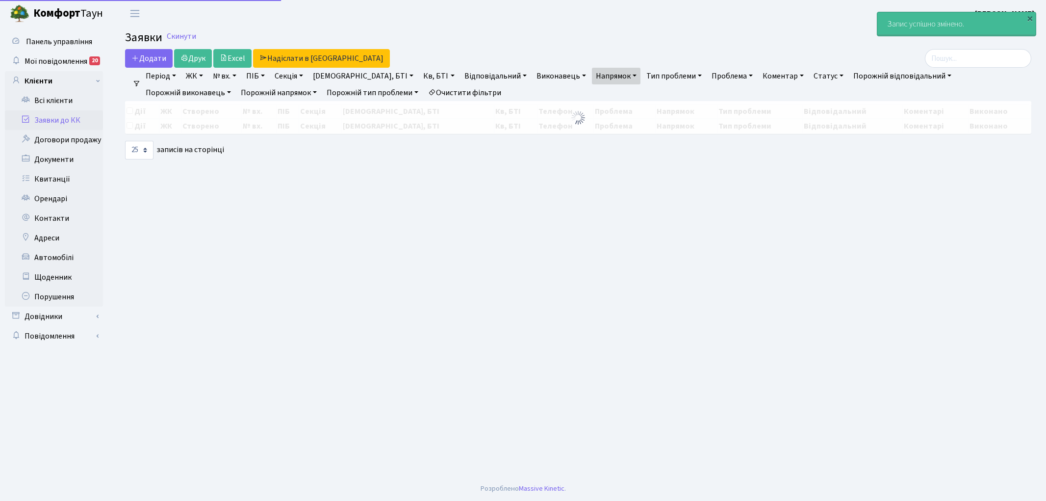
select select "25"
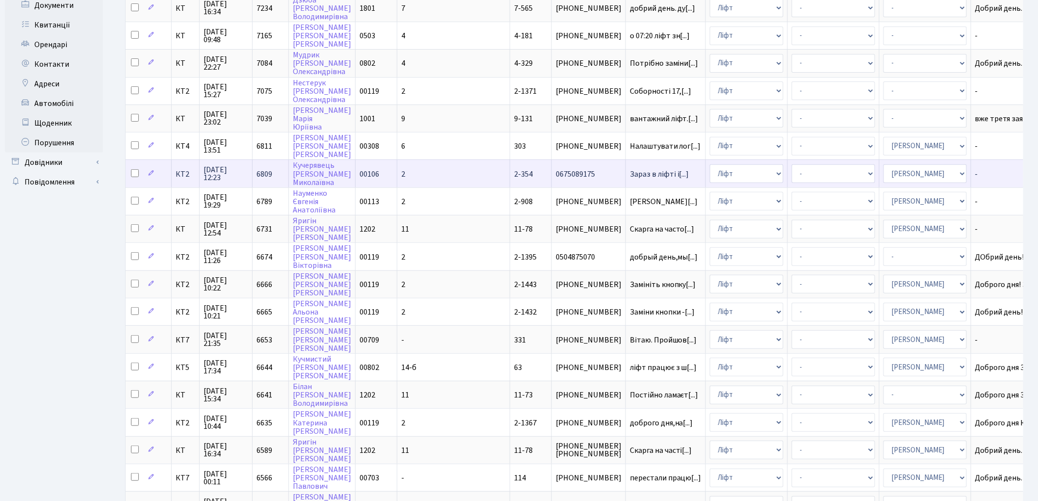
scroll to position [134, 0]
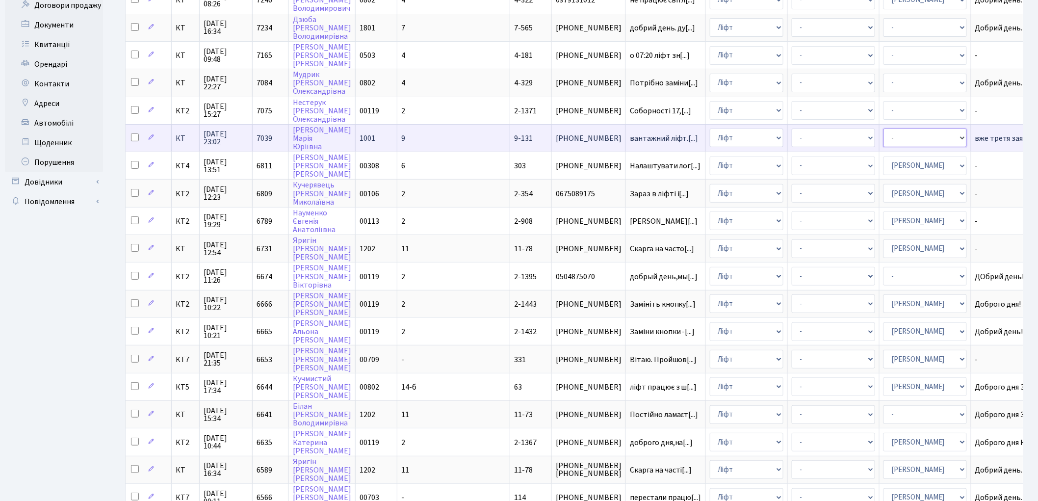
click at [884, 136] on select "- Адміністратор ЖК КТ Вижул В. В. Гордієнко Н.В. Дядюшкін Д.Ю. Кипчук Т. А. Кла…" at bounding box center [925, 138] width 83 height 19
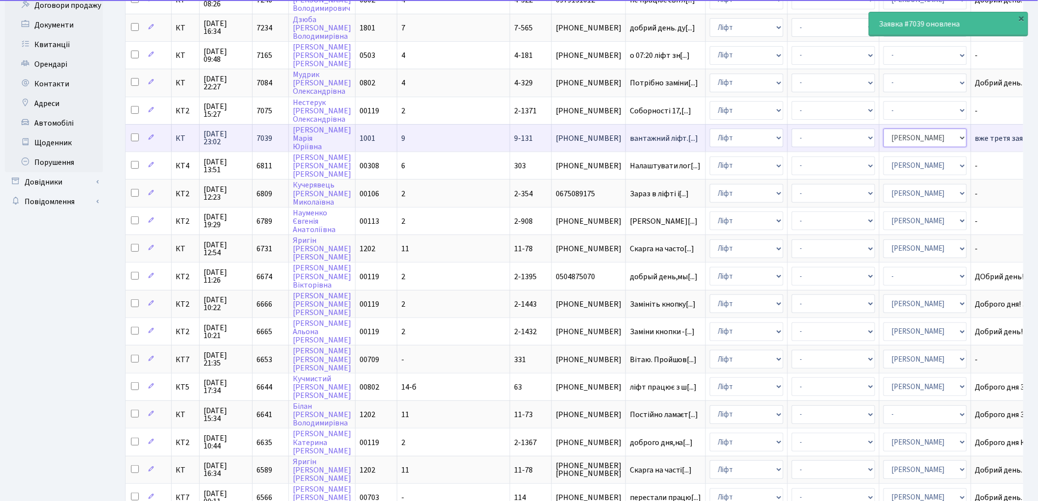
click at [884, 136] on select "- Адміністратор ЖК КТ Вижул В. В. Гордієнко Н.В. Дядюшкін Д.Ю. Кипчук Т. А. Кла…" at bounding box center [925, 138] width 83 height 19
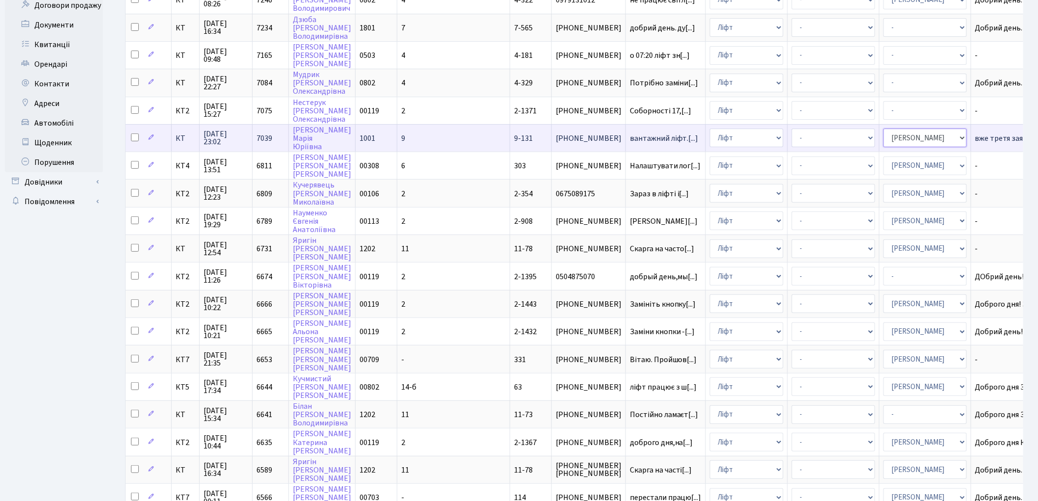
select select "11"
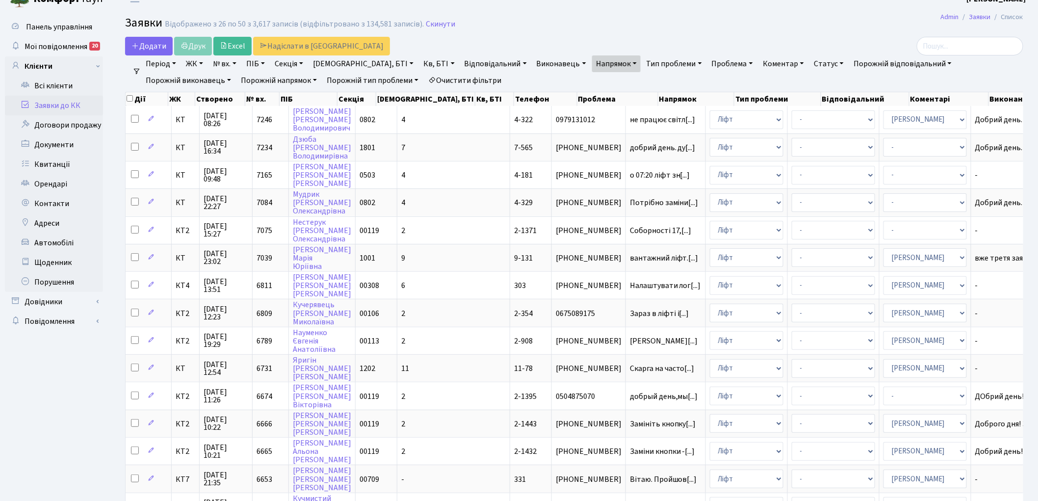
scroll to position [13, 0]
click at [436, 25] on link "Скинути" at bounding box center [440, 25] width 29 height 9
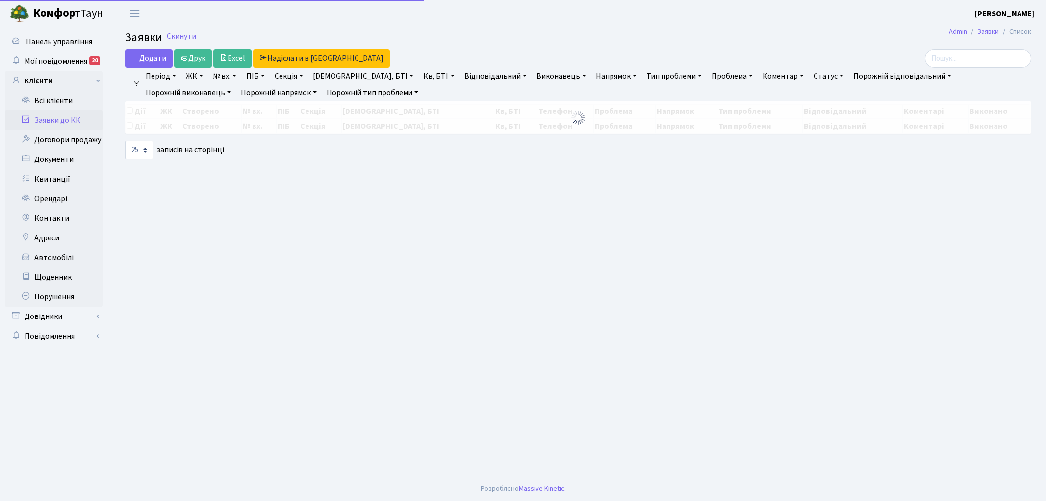
select select "25"
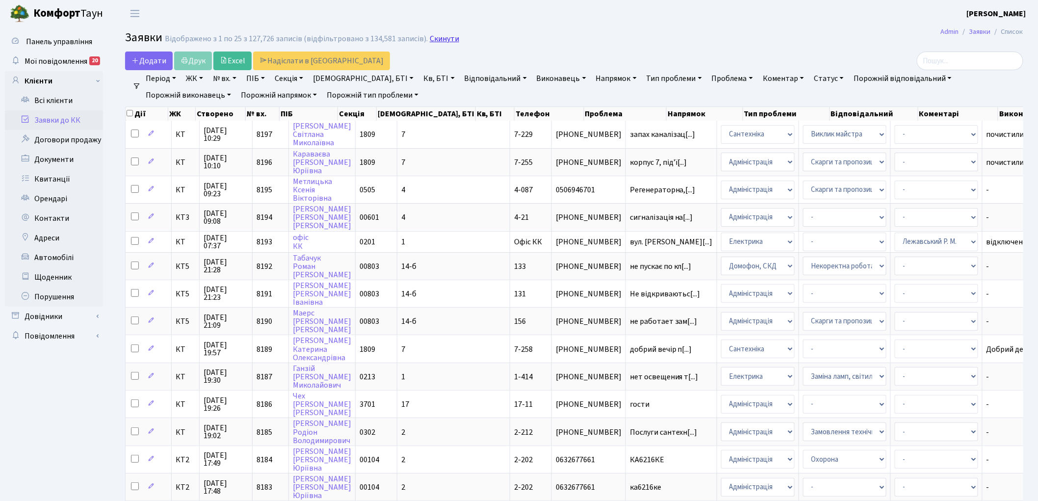
click at [441, 37] on link "Скинути" at bounding box center [444, 38] width 29 height 9
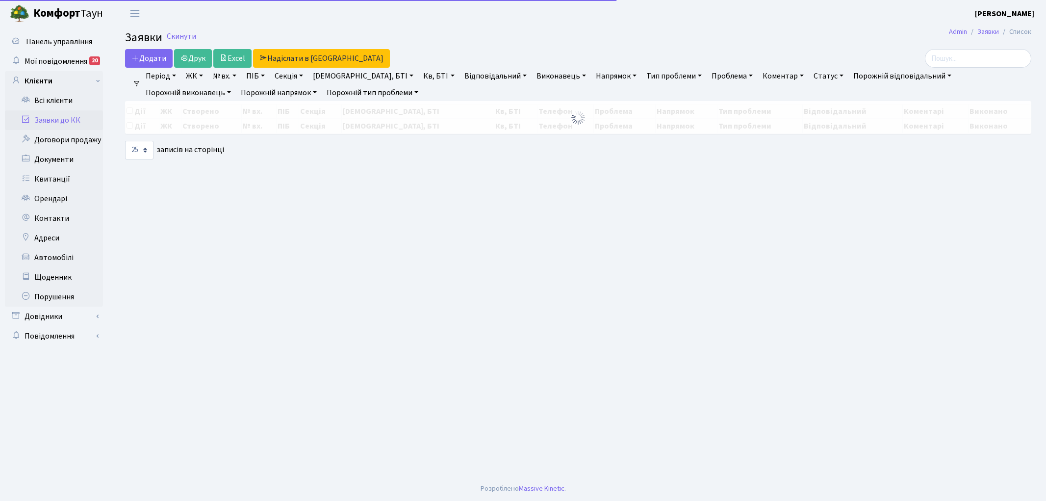
select select "25"
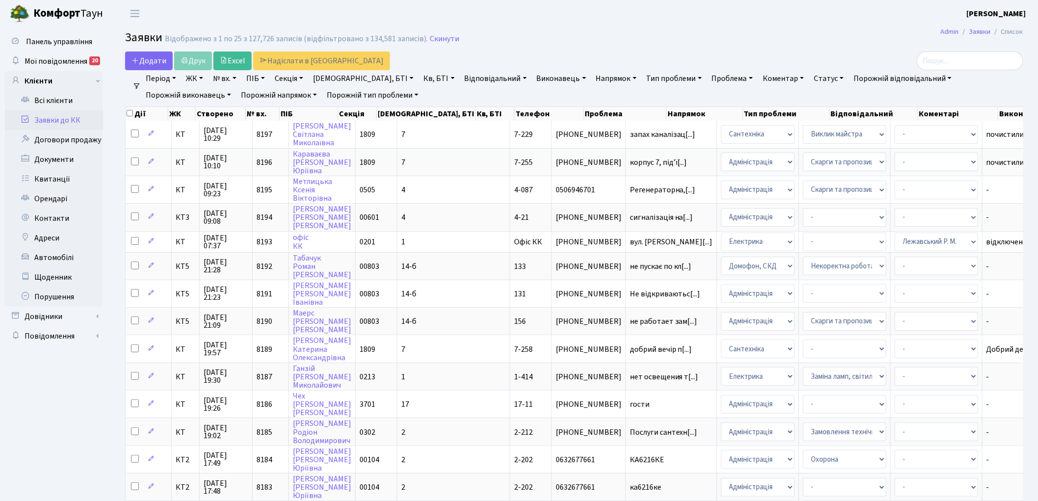
click at [419, 78] on link "Кв, БТІ" at bounding box center [438, 78] width 39 height 17
type input "3-134"
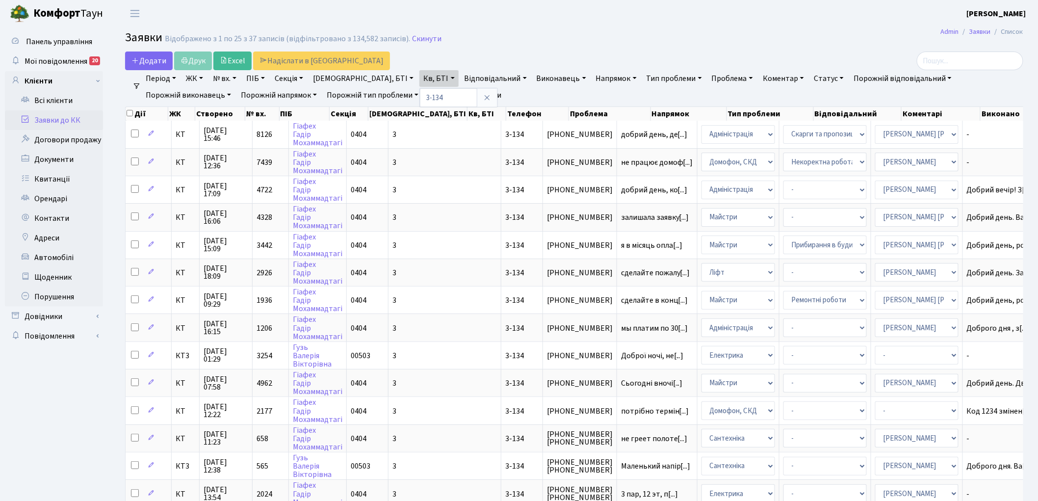
click at [592, 81] on link "Напрямок" at bounding box center [616, 78] width 49 height 17
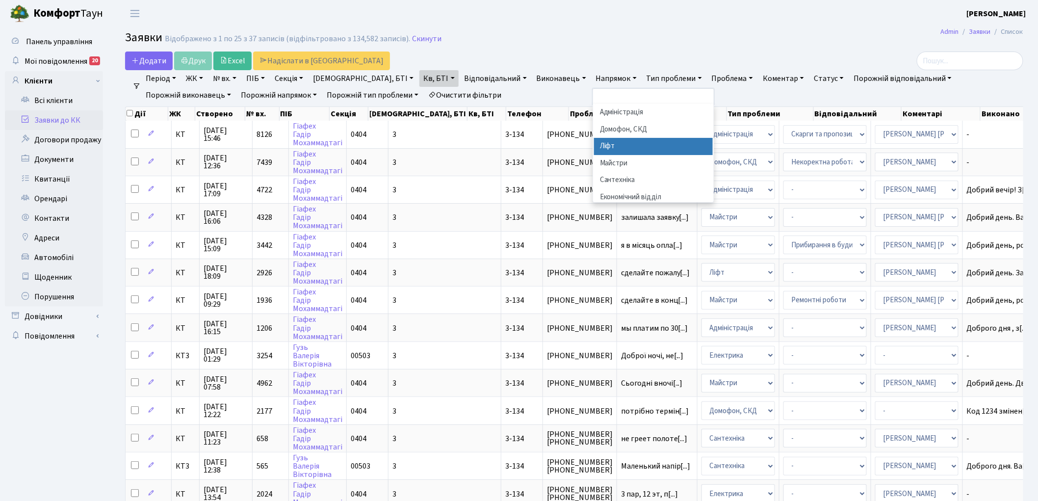
click at [594, 148] on li "Ліфт" at bounding box center [653, 146] width 119 height 17
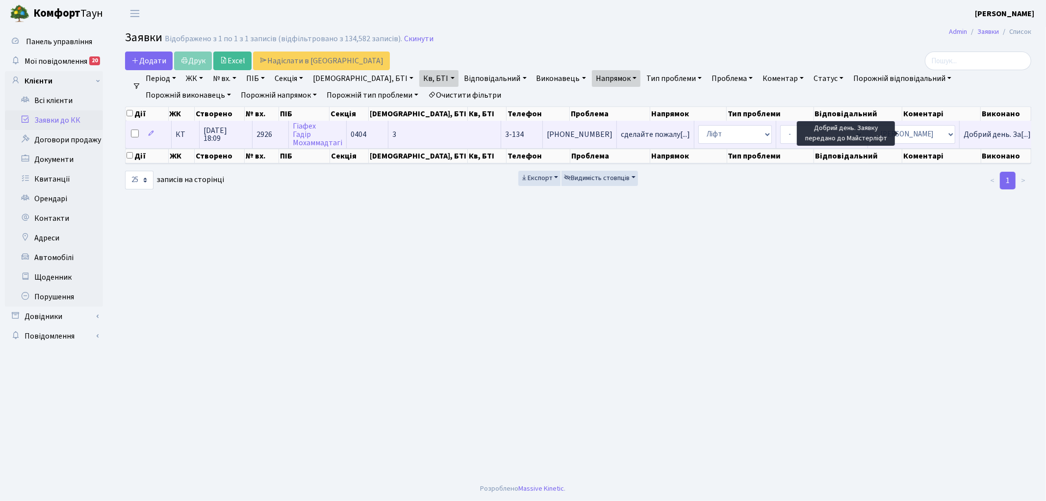
click at [964, 135] on span "Добрий день. За[...]" at bounding box center [997, 134] width 67 height 11
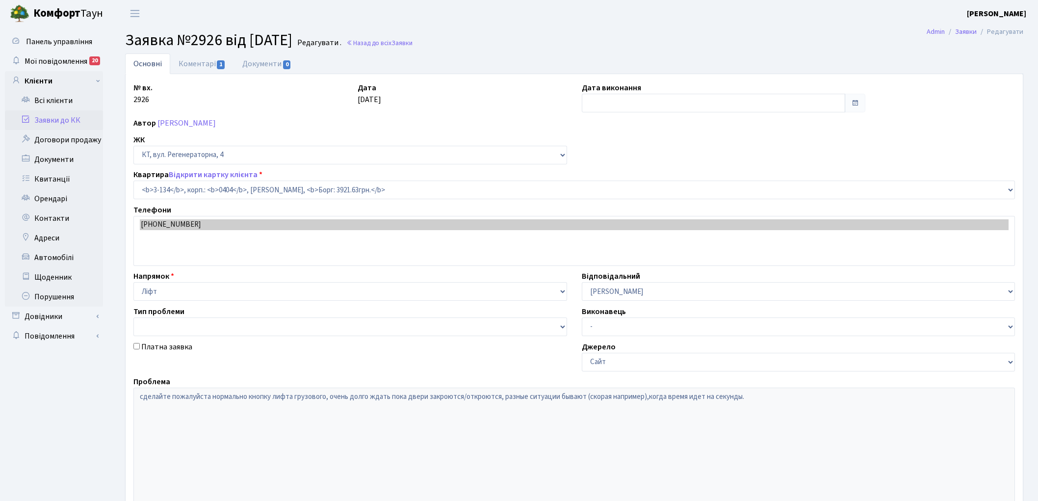
select select "943"
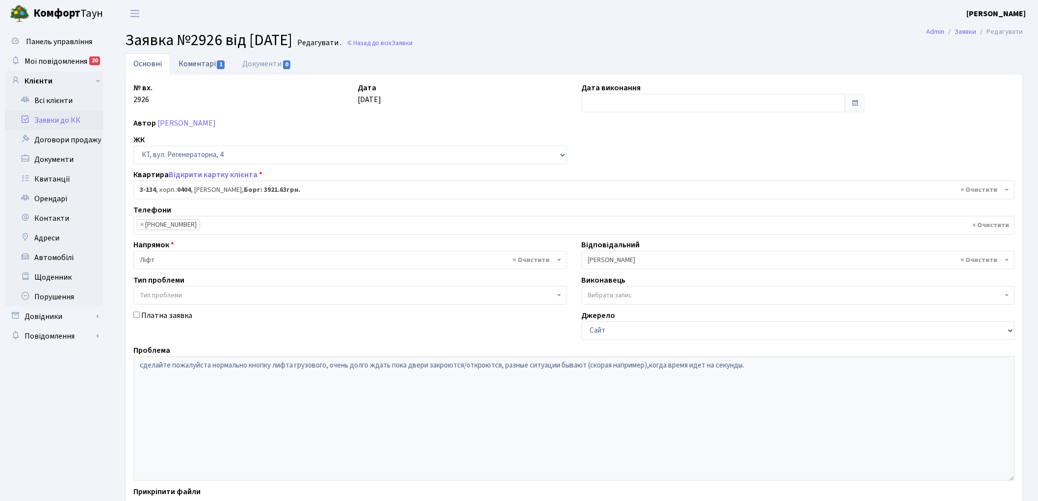
click at [187, 62] on link "Коментарі 1" at bounding box center [202, 63] width 64 height 20
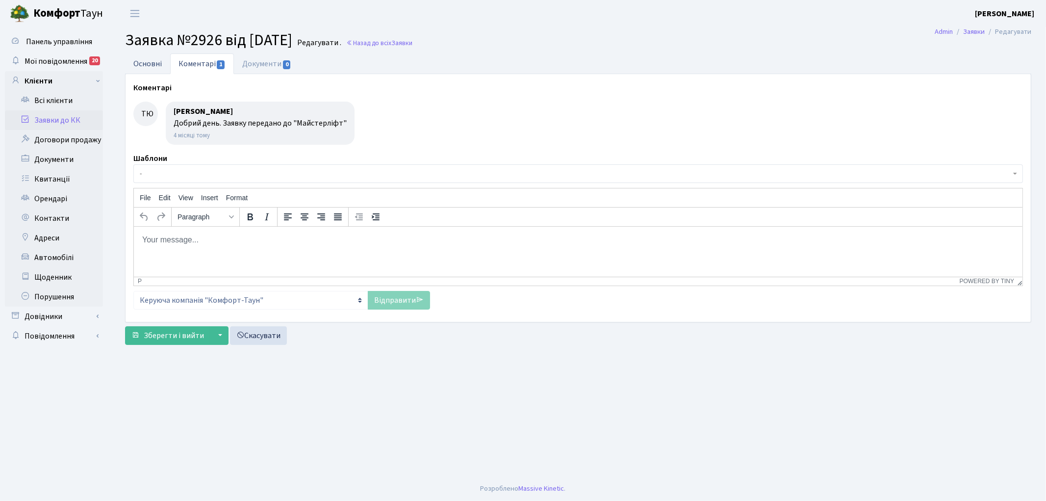
click at [149, 64] on link "Основні" at bounding box center [147, 63] width 45 height 20
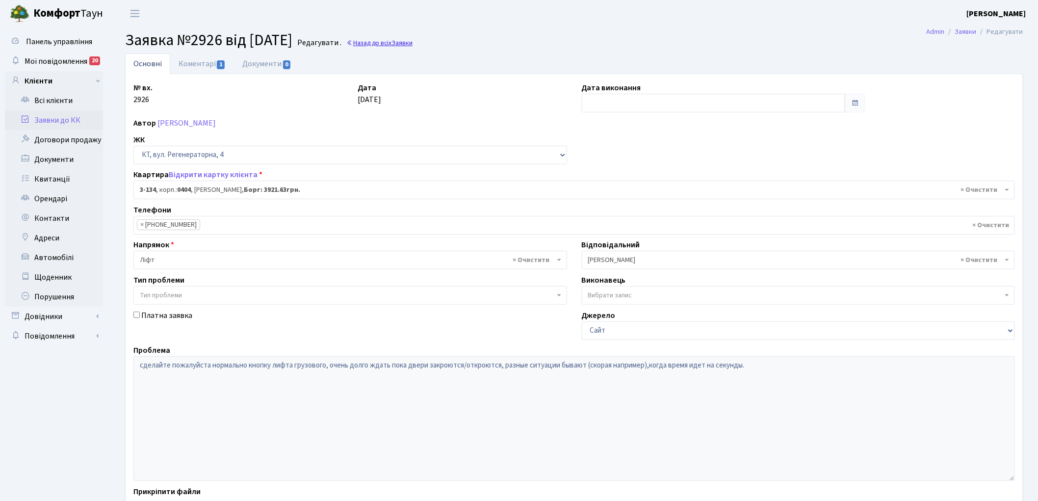
click at [389, 46] on link "Назад до всіх Заявки" at bounding box center [379, 42] width 66 height 9
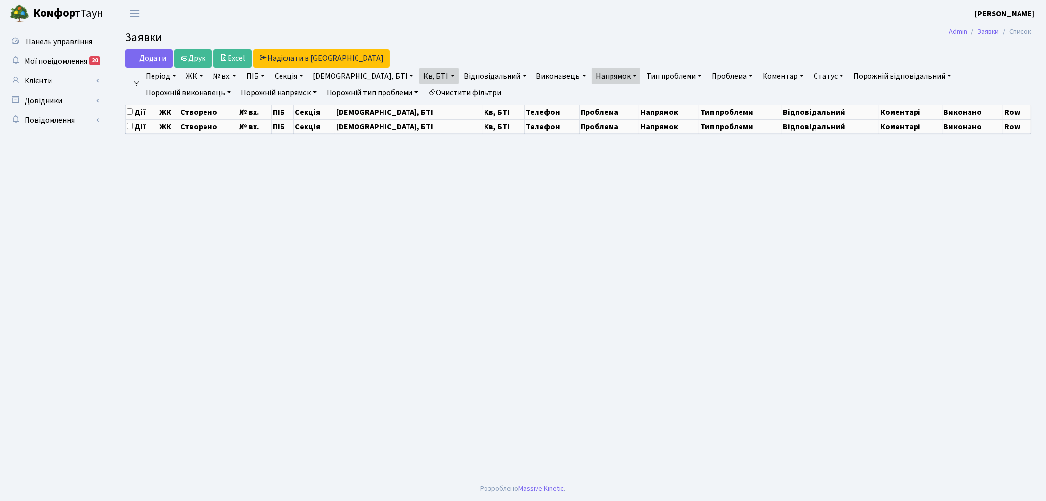
select select "25"
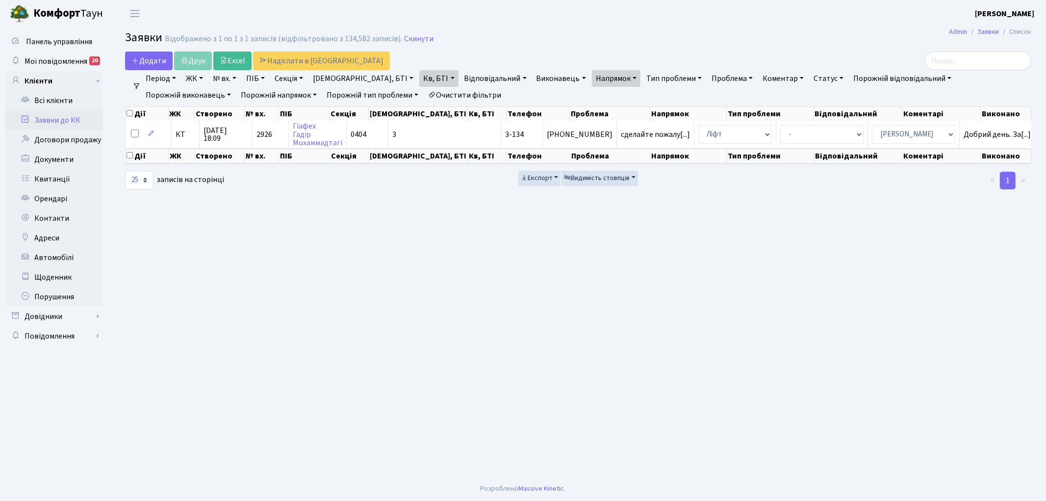
click at [424, 94] on link "Очистити фільтри" at bounding box center [464, 95] width 81 height 17
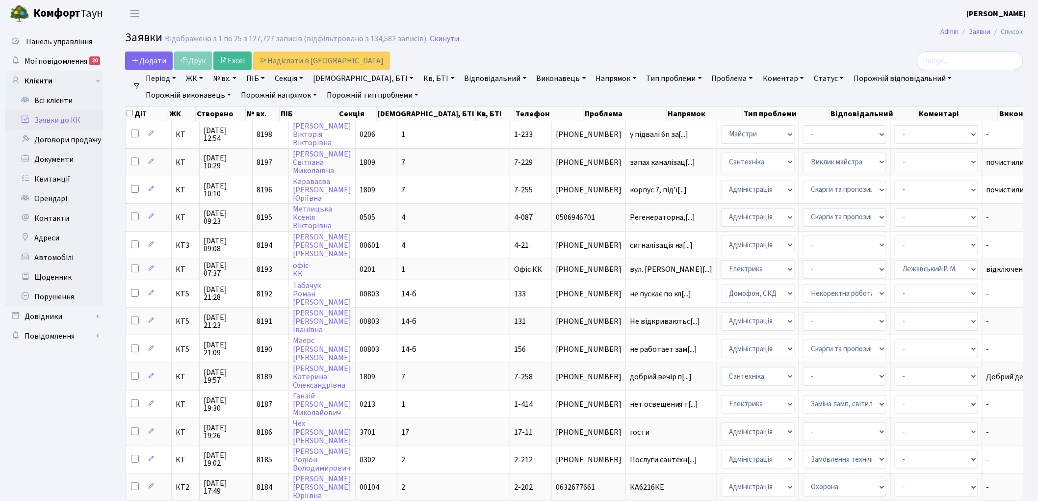
click at [438, 45] on h2 "Заявки Відображено з 1 по 25 з 127,727 записів (відфільтровано з 134,582 записі…" at bounding box center [574, 39] width 898 height 17
click at [437, 40] on link "Скинути" at bounding box center [444, 38] width 29 height 9
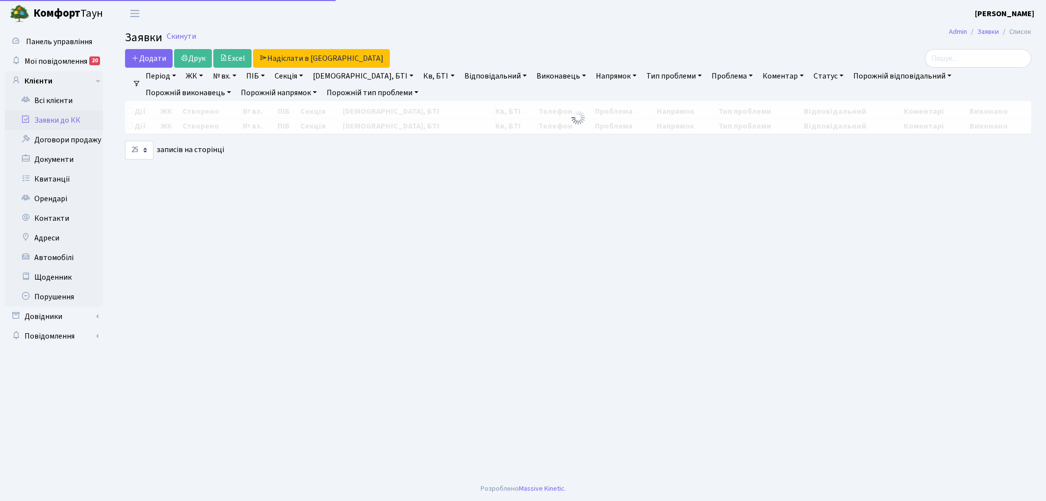
select select "25"
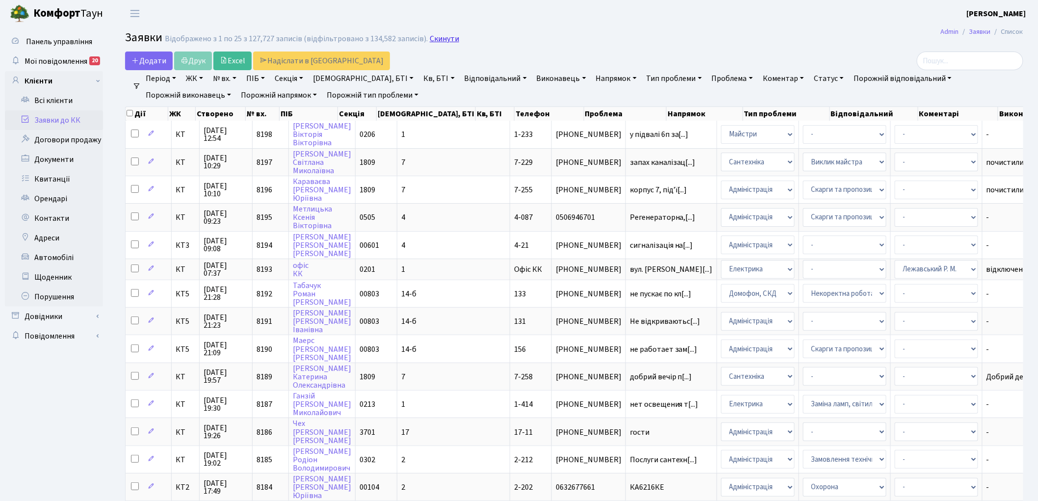
click at [442, 40] on link "Скинути" at bounding box center [444, 38] width 29 height 9
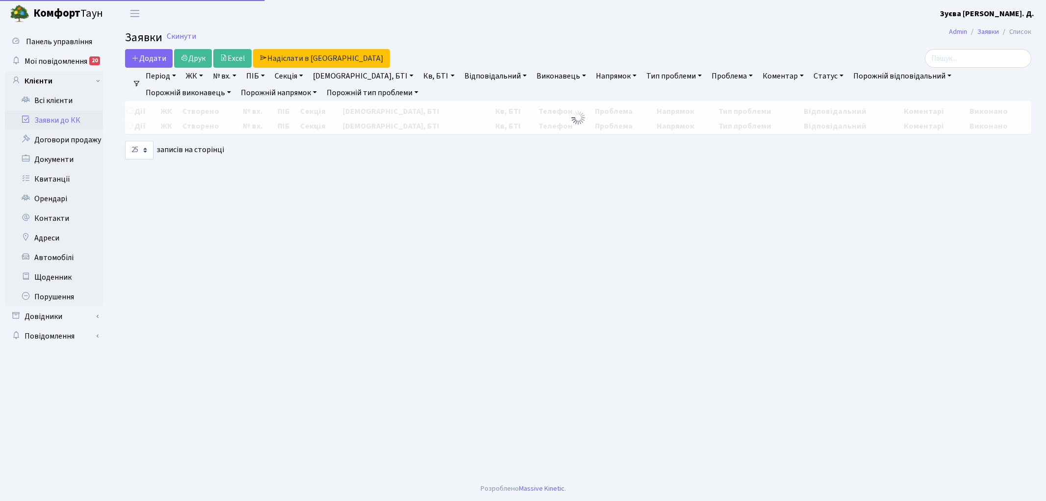
select select "25"
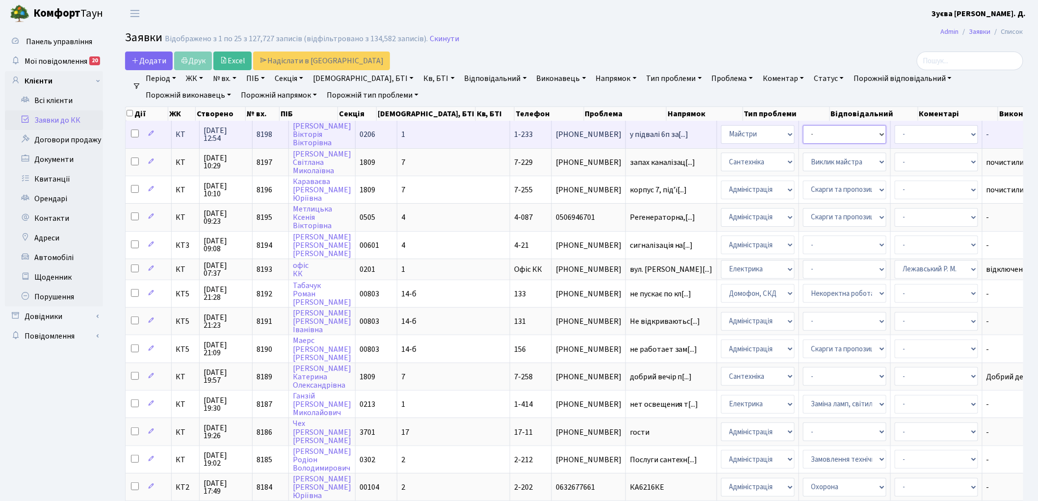
click at [803, 133] on select "- Замовлення плану комунікацій Дитячі майданчики Озеленення Прибирання в будинк…" at bounding box center [844, 134] width 83 height 19
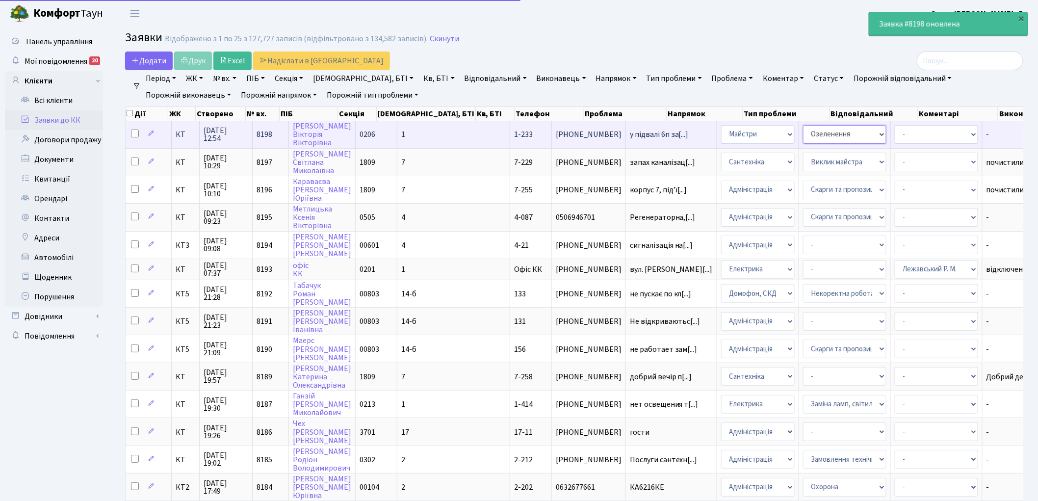
click at [803, 133] on select "- Замовлення плану комунікацій Дитячі майданчики Озеленення Прибирання в будинк…" at bounding box center [844, 134] width 83 height 19
select select "10"
click at [803, 136] on select "- Замовлення плану комунікацій Дитячі майданчики Озеленення Прибирання в будинк…" at bounding box center [844, 134] width 83 height 19
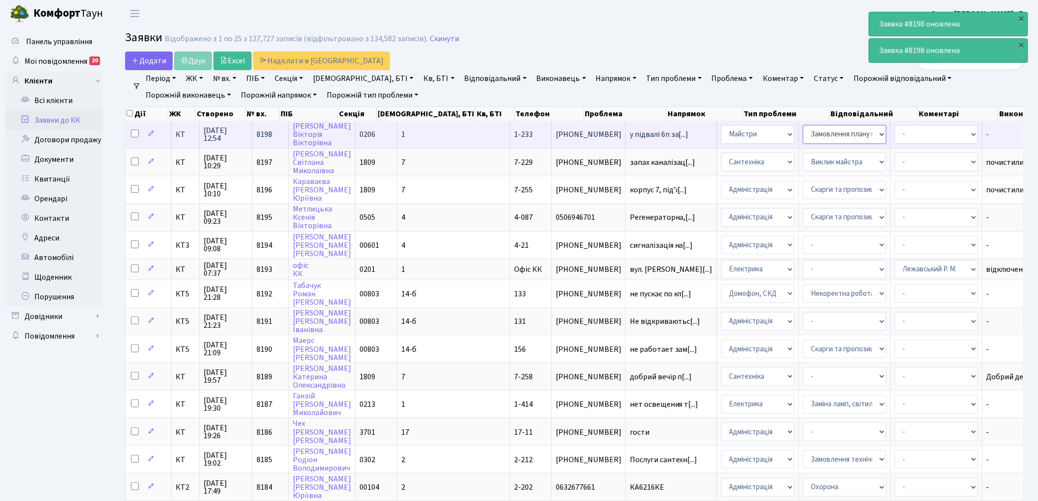
select select
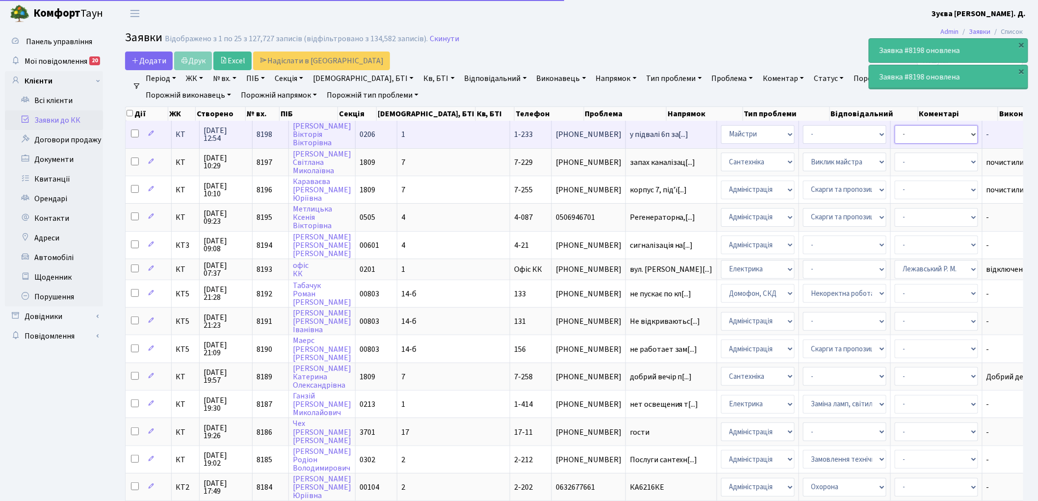
click at [895, 138] on select "- Адміністратор ЖК КТ Вижул В. В. Гордієнко Н.В. Дядюшкін Д.Ю. Кипчук Т. А. Кла…" at bounding box center [936, 134] width 83 height 19
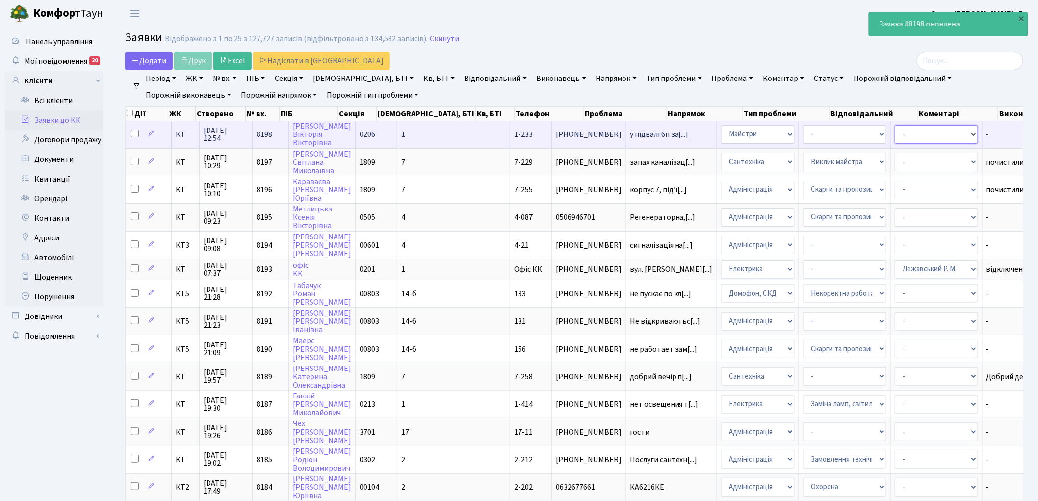
select select "62"
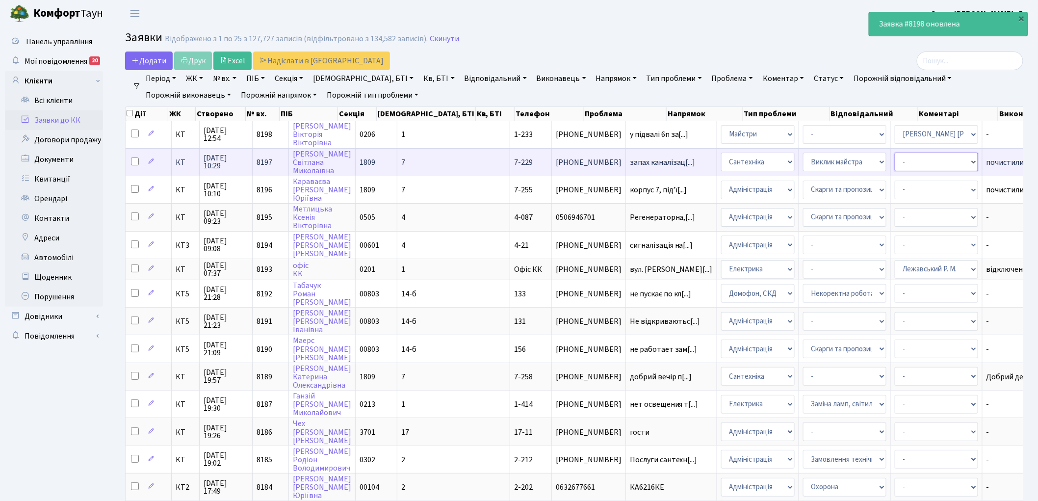
click at [895, 158] on select "- Адміністратор ЖК КТ Вижул В. В. Гордієнко Н.В. Дядюшкін Д.Ю. Кипчук Т. А. Кла…" at bounding box center [936, 162] width 83 height 19
select select "67"
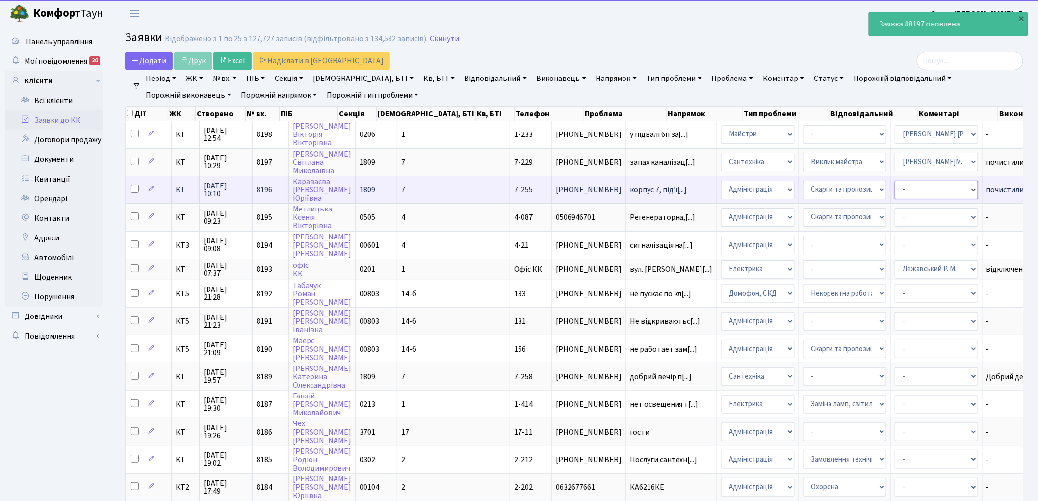
click at [895, 182] on select "- Адміністратор ЖК КТ Вижул В. В. Гордієнко Н.В. Дядюшкін Д.Ю. Кипчук Т. А. Кла…" at bounding box center [936, 190] width 83 height 19
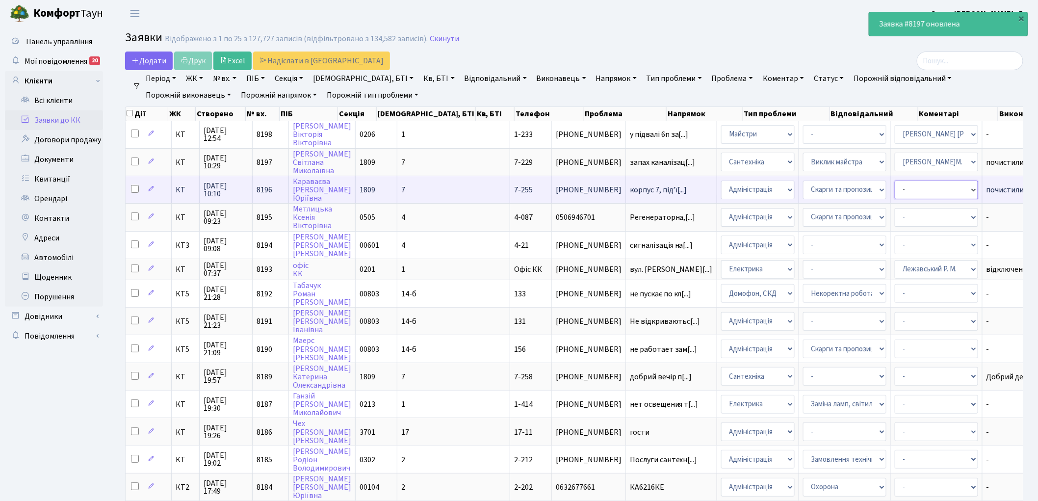
select select "67"
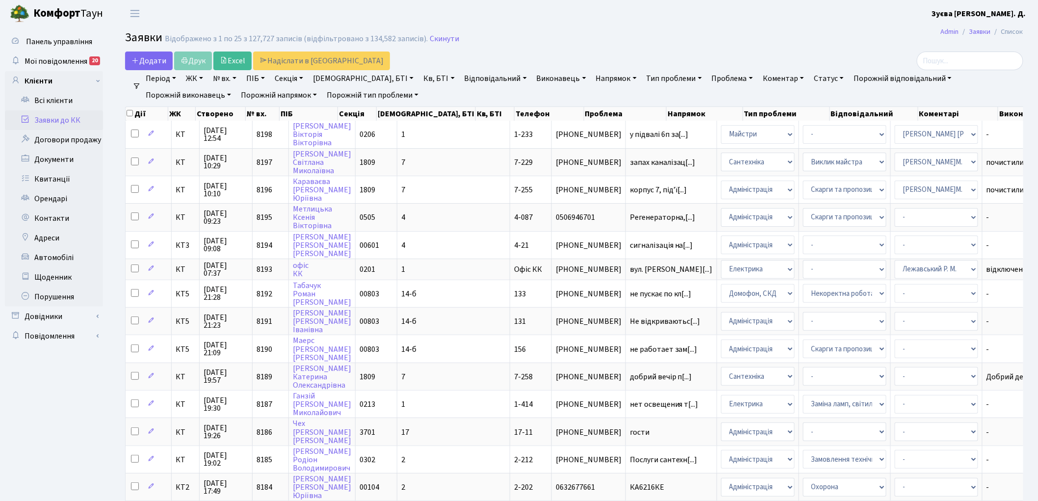
click at [533, 80] on link "Виконавець" at bounding box center [561, 78] width 57 height 17
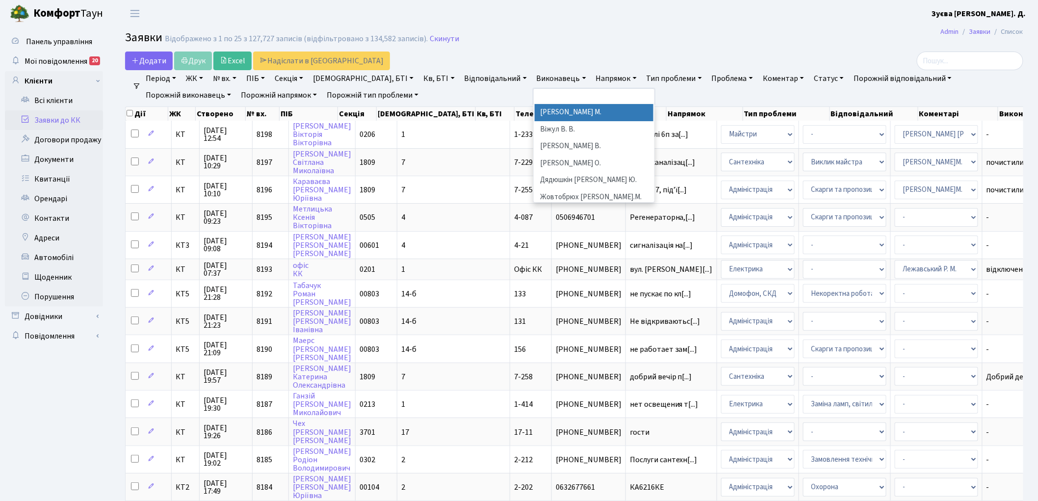
click at [533, 80] on link "Виконавець" at bounding box center [561, 78] width 57 height 17
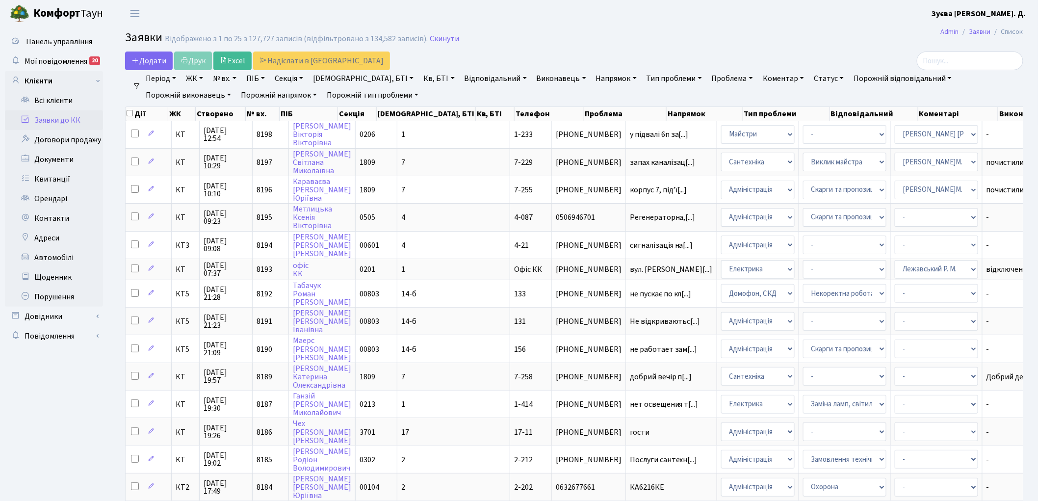
click at [592, 81] on link "Напрямок" at bounding box center [616, 78] width 49 height 17
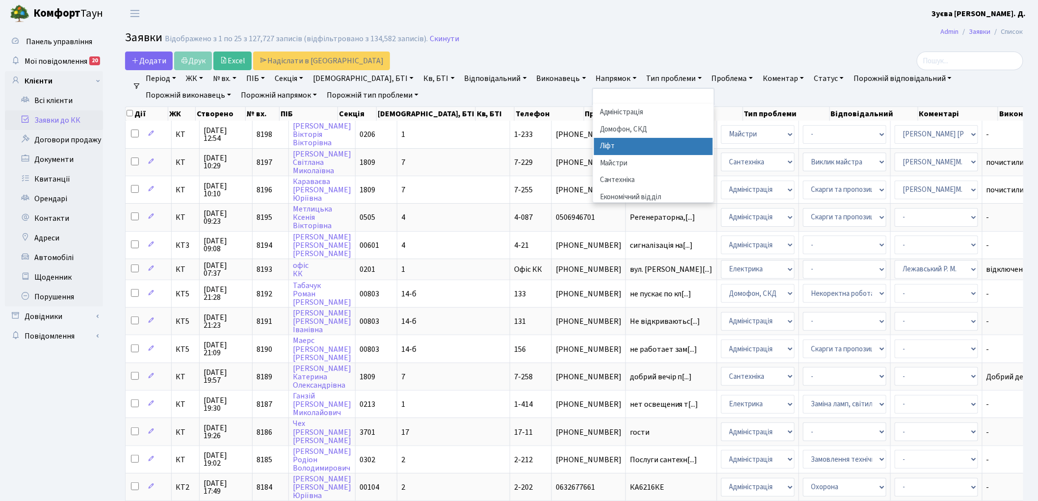
click at [594, 151] on li "Ліфт" at bounding box center [653, 146] width 119 height 17
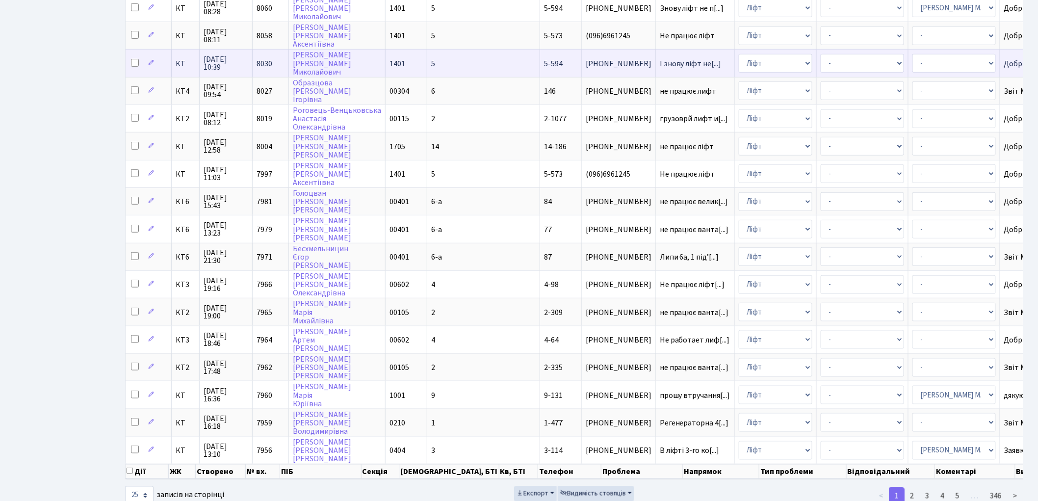
scroll to position [358, 0]
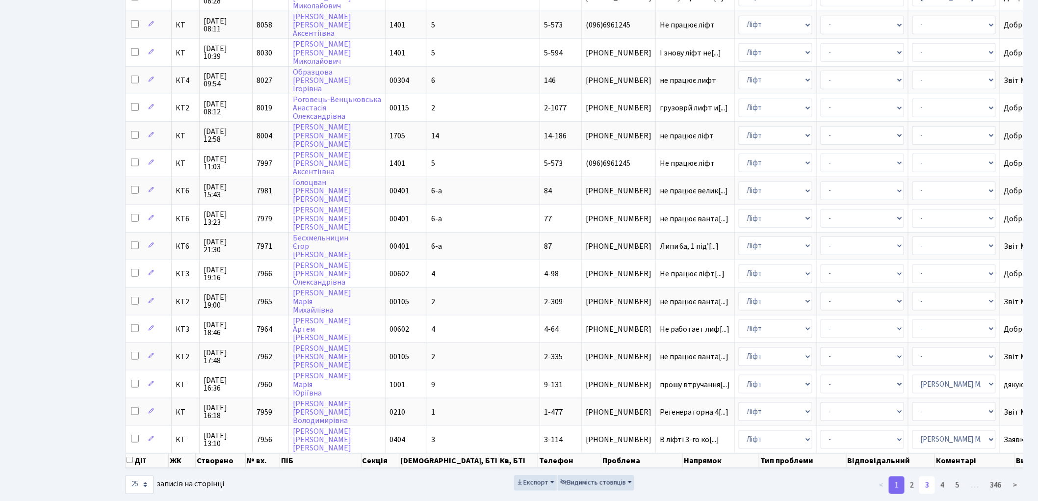
click at [928, 476] on link "3" at bounding box center [927, 485] width 16 height 18
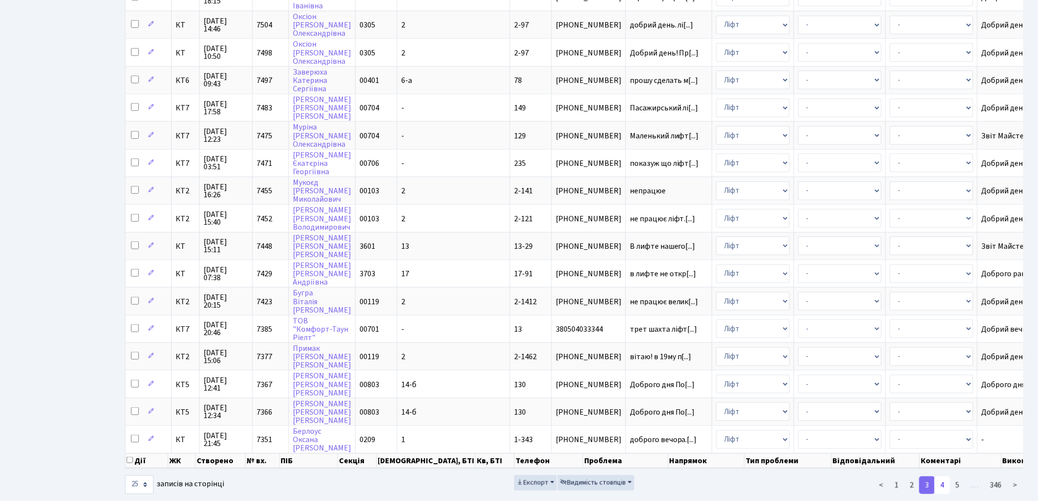
click at [943, 476] on link "4" at bounding box center [943, 485] width 16 height 18
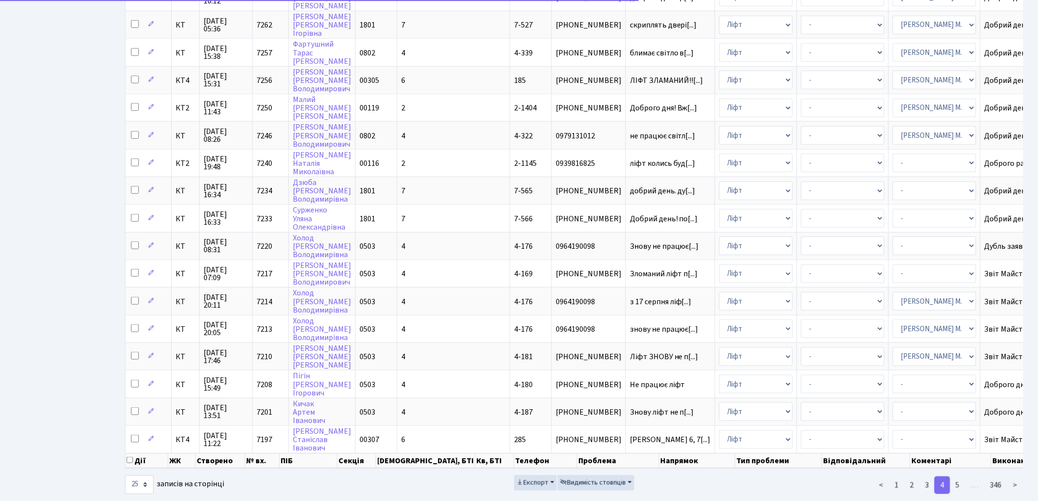
scroll to position [350, 0]
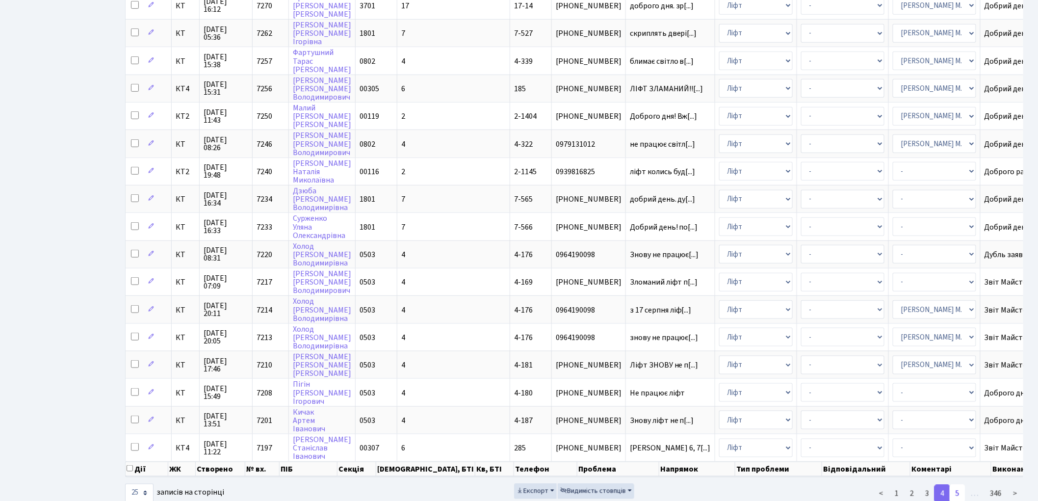
click at [960, 485] on link "5" at bounding box center [958, 494] width 16 height 18
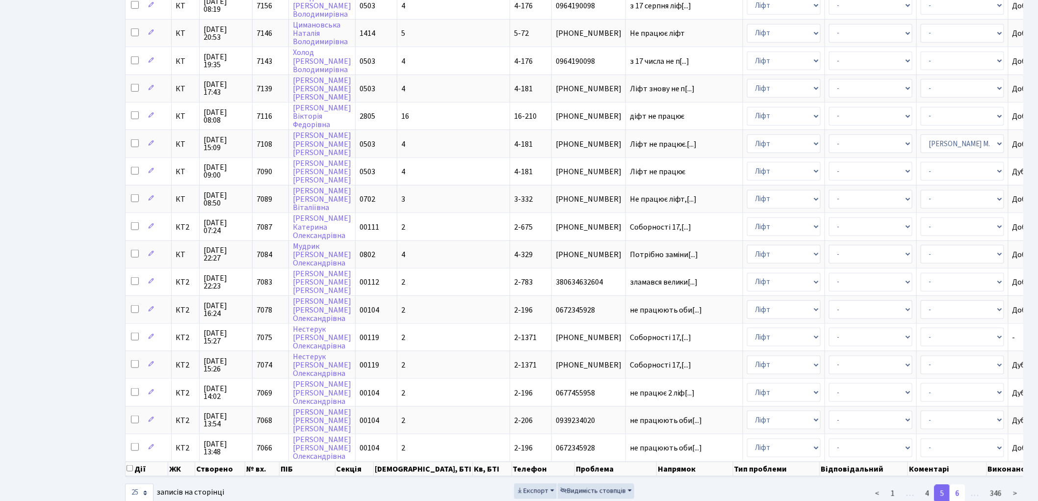
click at [960, 485] on link "6" at bounding box center [958, 494] width 16 height 18
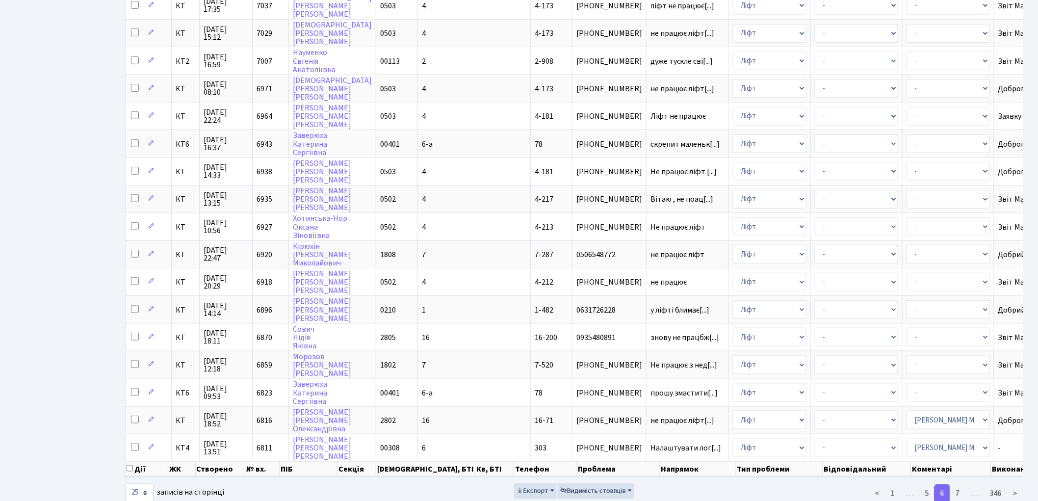
click at [960, 485] on link "7" at bounding box center [958, 494] width 16 height 18
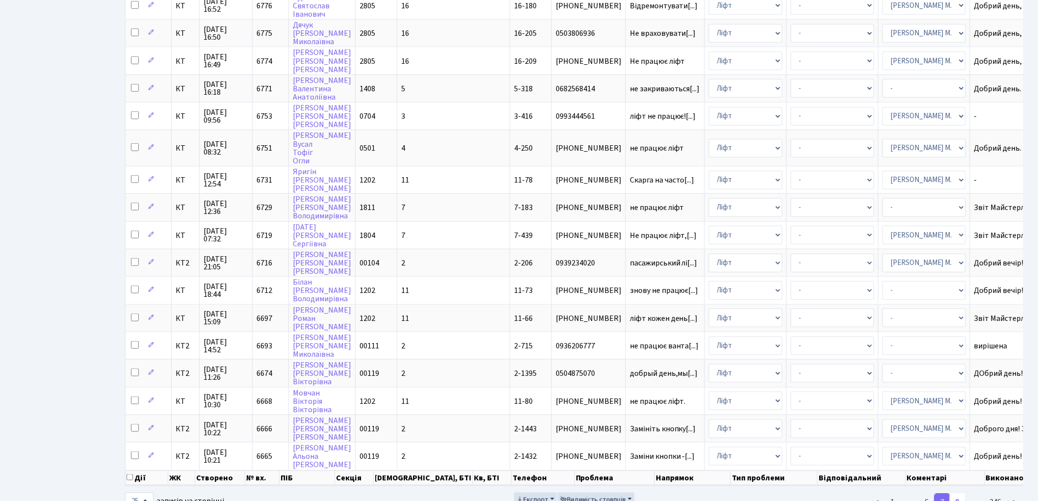
click at [960, 494] on link "8" at bounding box center [958, 503] width 16 height 18
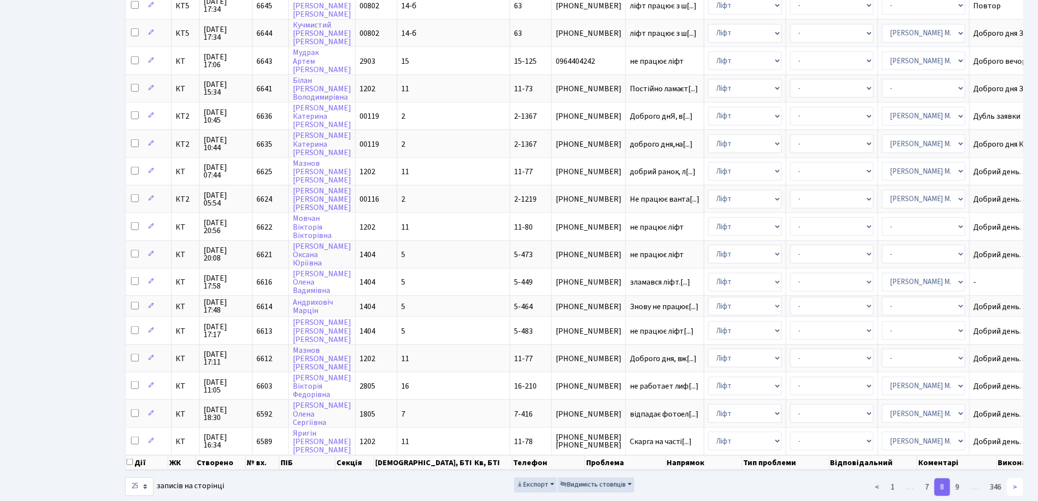
click at [1014, 478] on link ">" at bounding box center [1015, 487] width 16 height 18
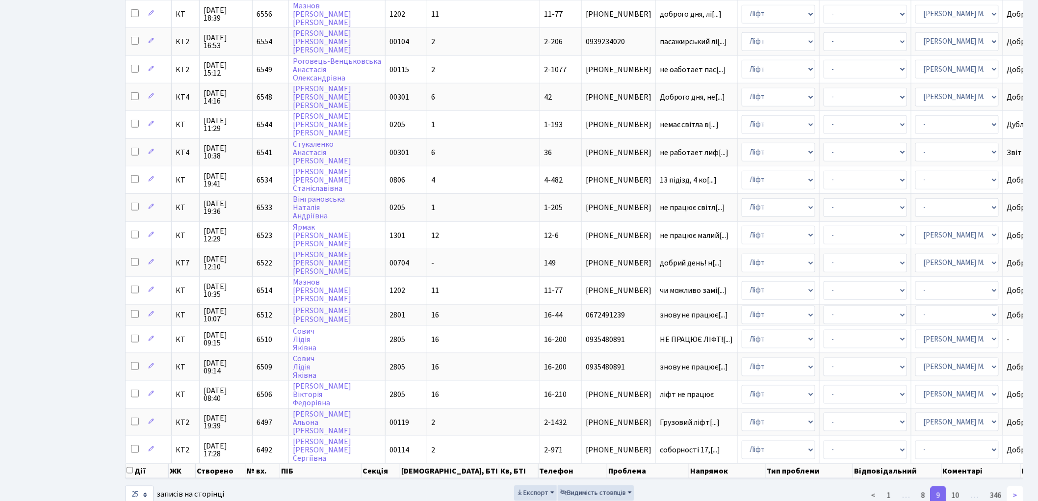
click at [1016, 487] on link ">" at bounding box center [1015, 496] width 16 height 18
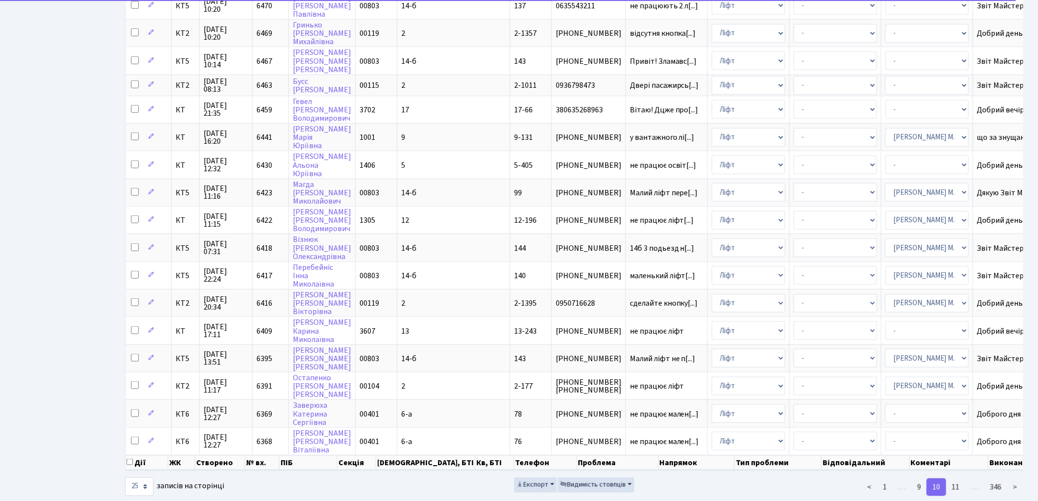
click at [1016, 497] on footer "Розроблено Massive Kinetic ." at bounding box center [519, 509] width 1038 height 25
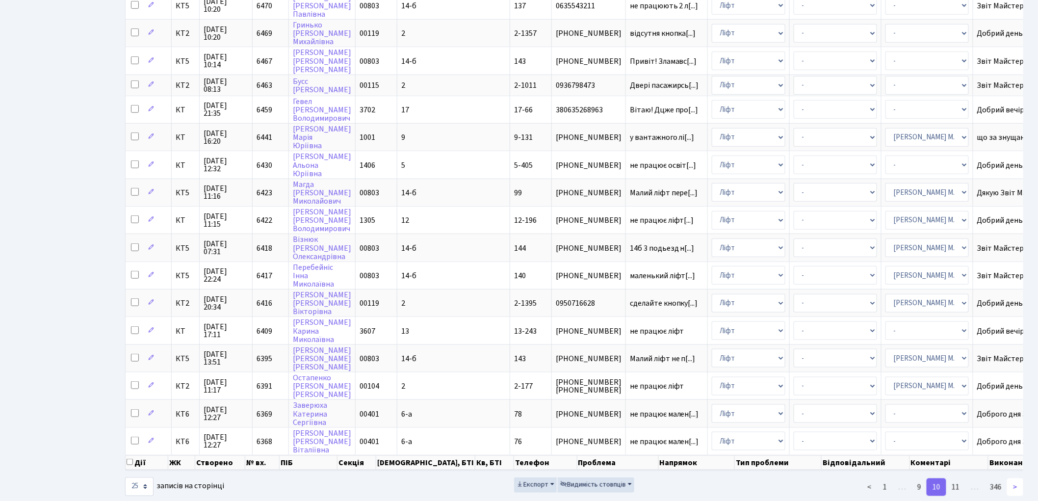
click at [1016, 478] on link ">" at bounding box center [1015, 487] width 16 height 18
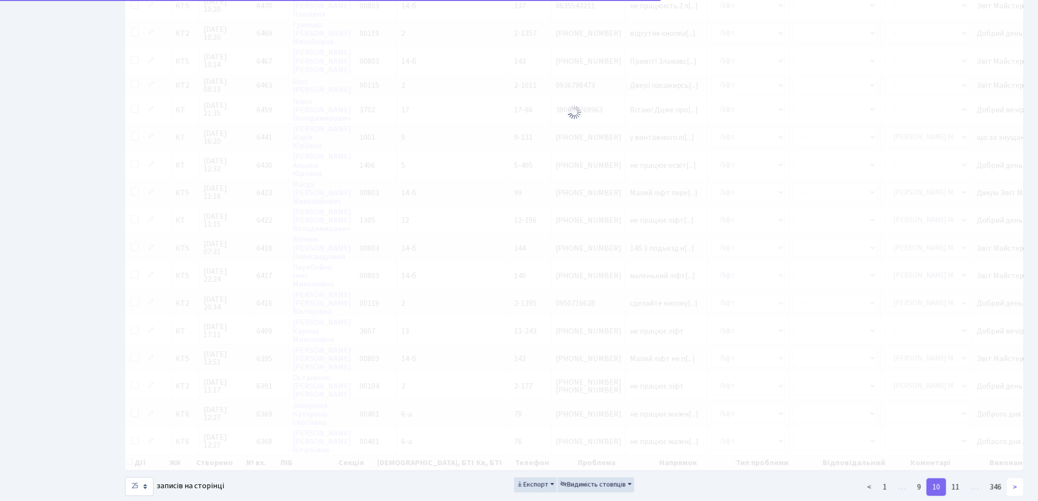
scroll to position [347, 0]
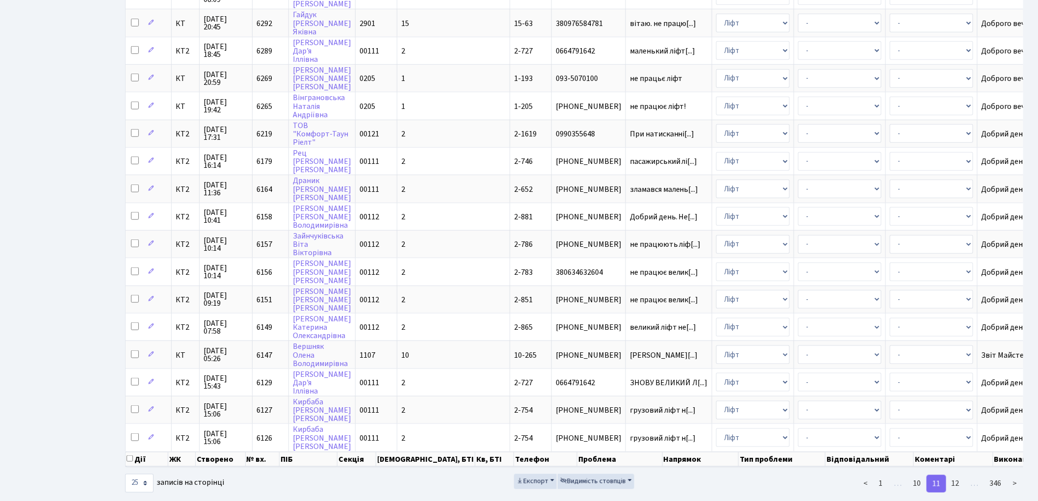
click at [1016, 475] on link ">" at bounding box center [1015, 484] width 16 height 18
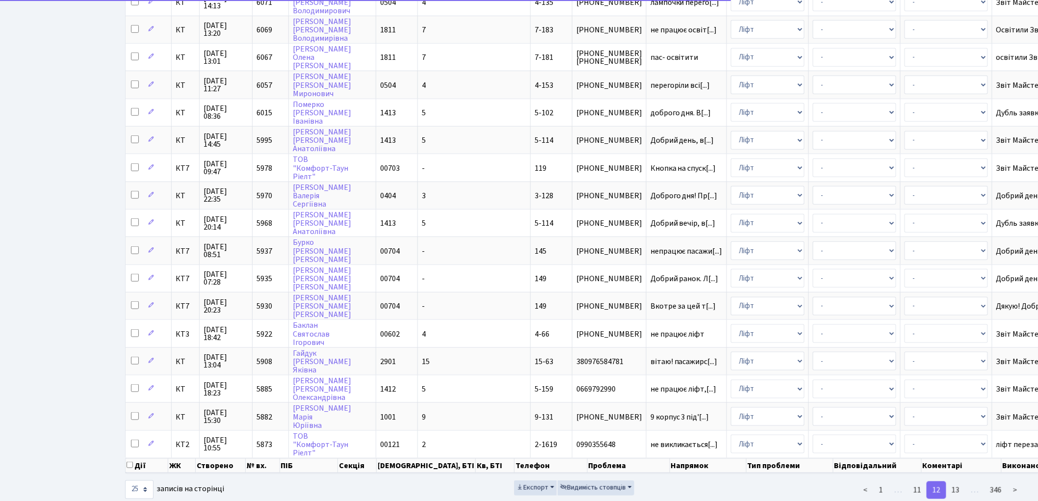
scroll to position [344, 0]
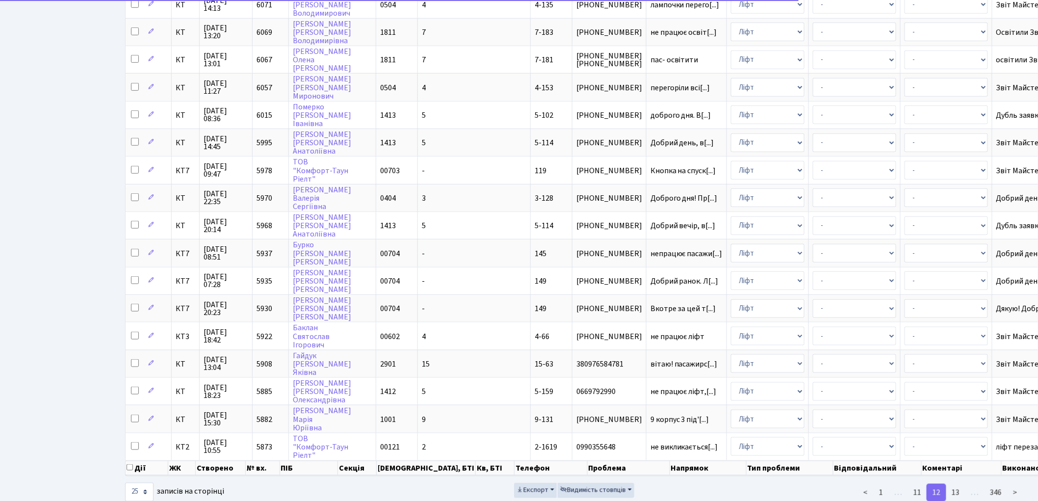
click at [1016, 484] on link ">" at bounding box center [1015, 493] width 16 height 18
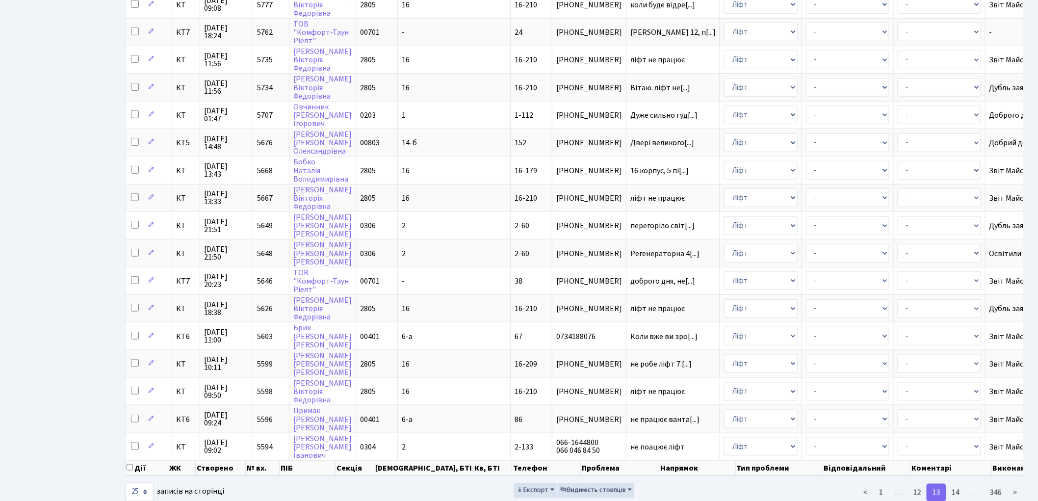
click at [1016, 484] on link ">" at bounding box center [1015, 493] width 16 height 18
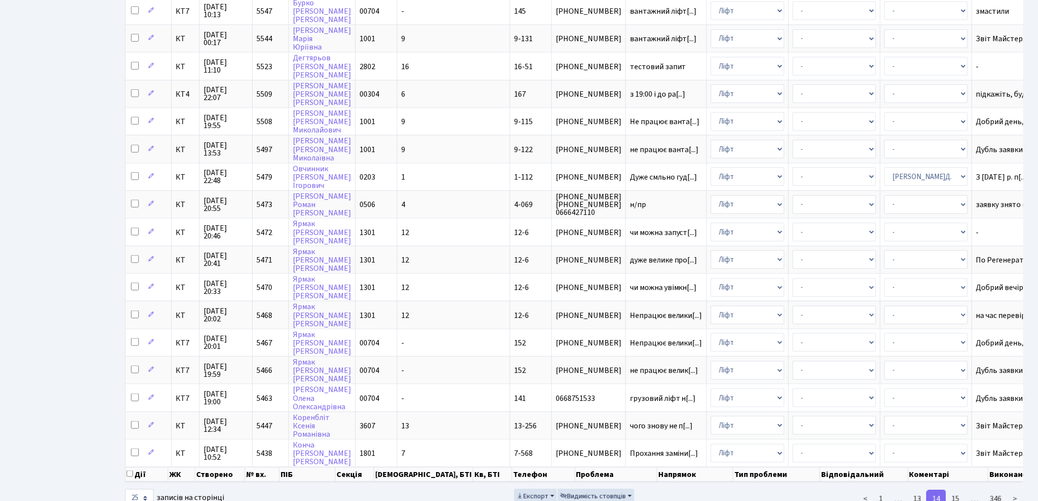
click at [1015, 469] on div "Дії ЖК Створено № вх. ПІБ Секція Буд., БТІ Кв, БТІ Телефон Проблема Напрямок Ти…" at bounding box center [574, 134] width 898 height 750
click at [1018, 490] on link ">" at bounding box center [1015, 499] width 16 height 18
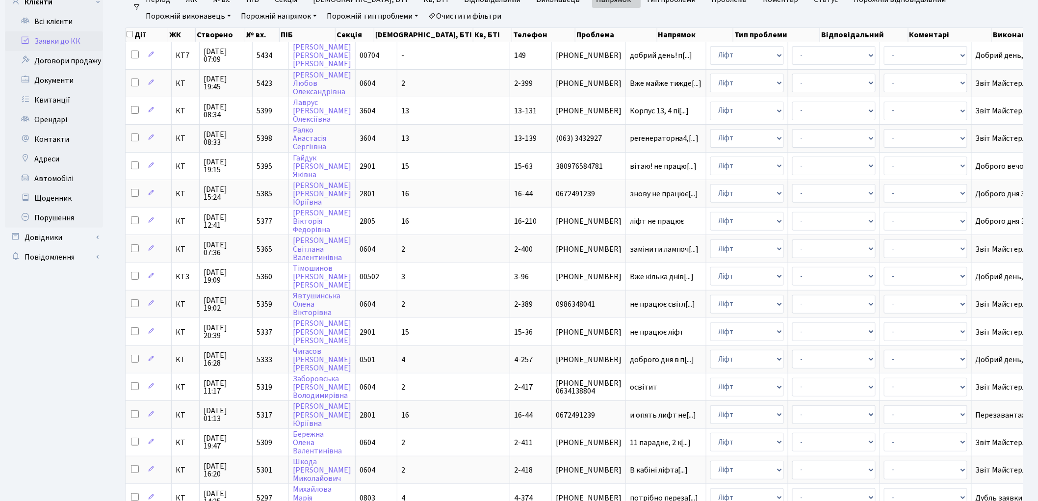
scroll to position [0, 0]
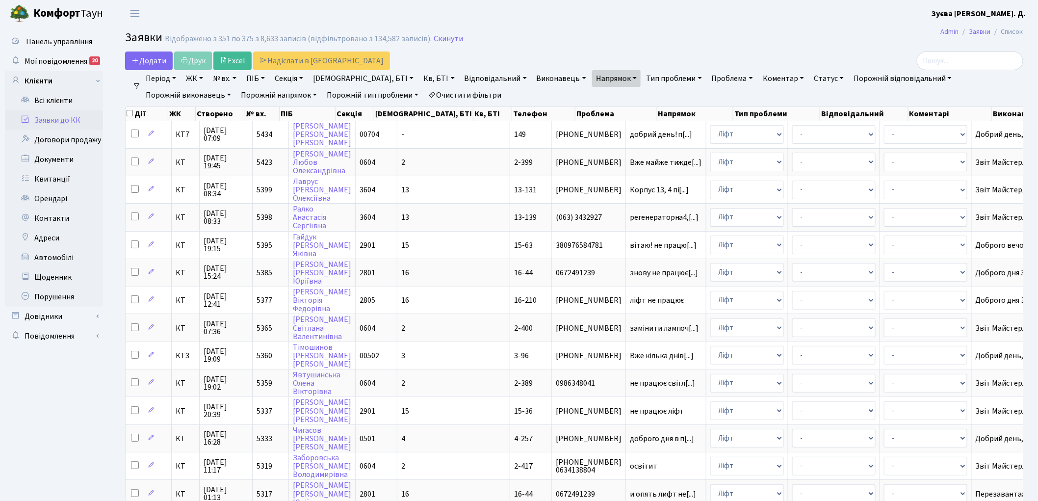
click at [810, 79] on link "Статус" at bounding box center [829, 78] width 38 height 17
click at [810, 138] on link "Не виконано" at bounding box center [849, 137] width 78 height 15
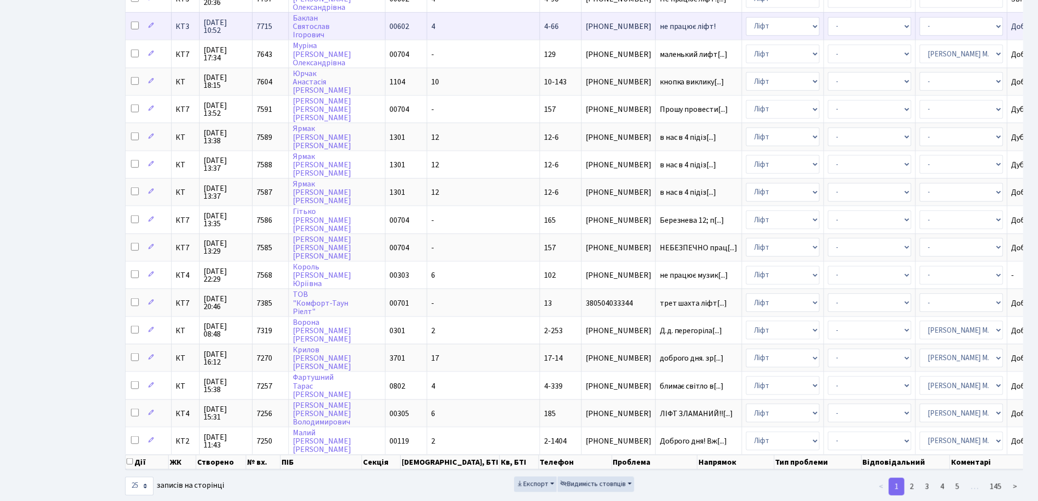
scroll to position [358, 0]
click at [928, 476] on link "3" at bounding box center [927, 485] width 16 height 18
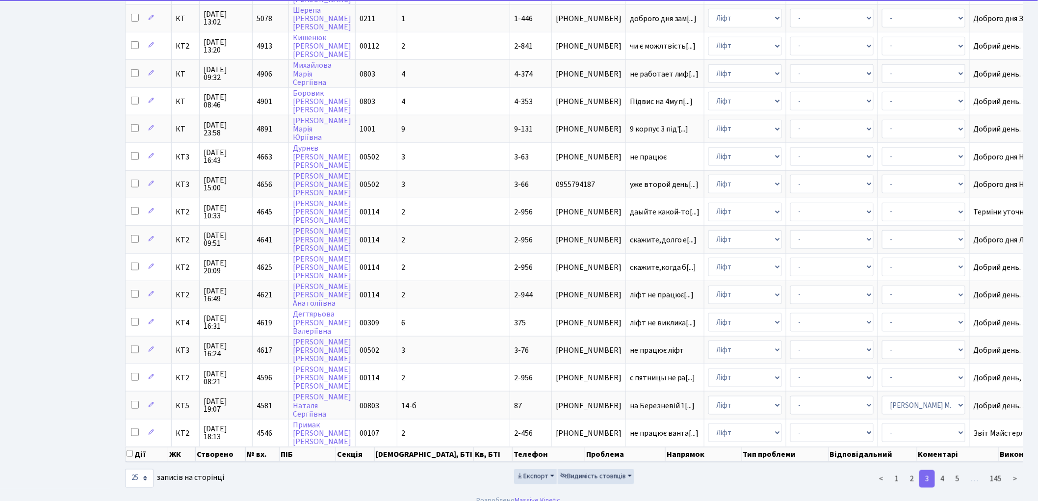
scroll to position [350, 0]
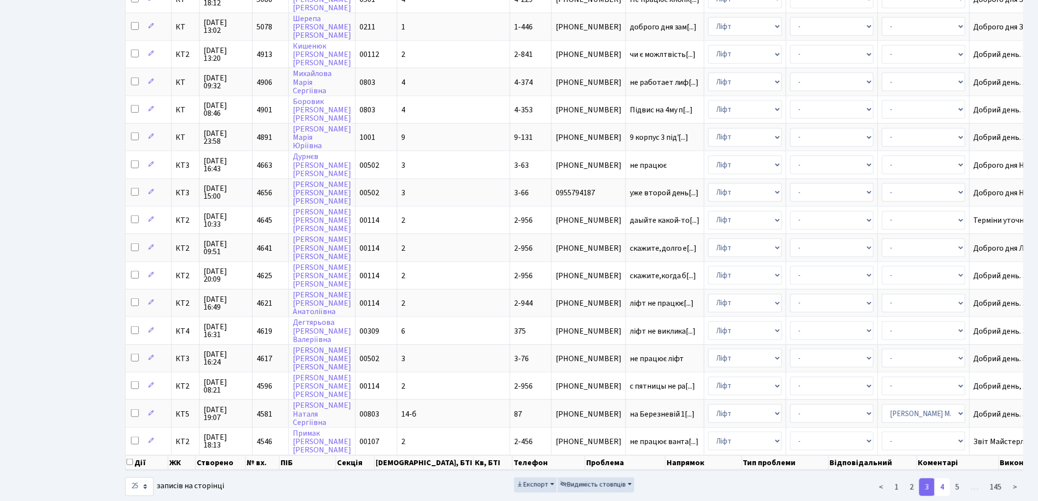
click at [943, 478] on link "4" at bounding box center [943, 487] width 16 height 18
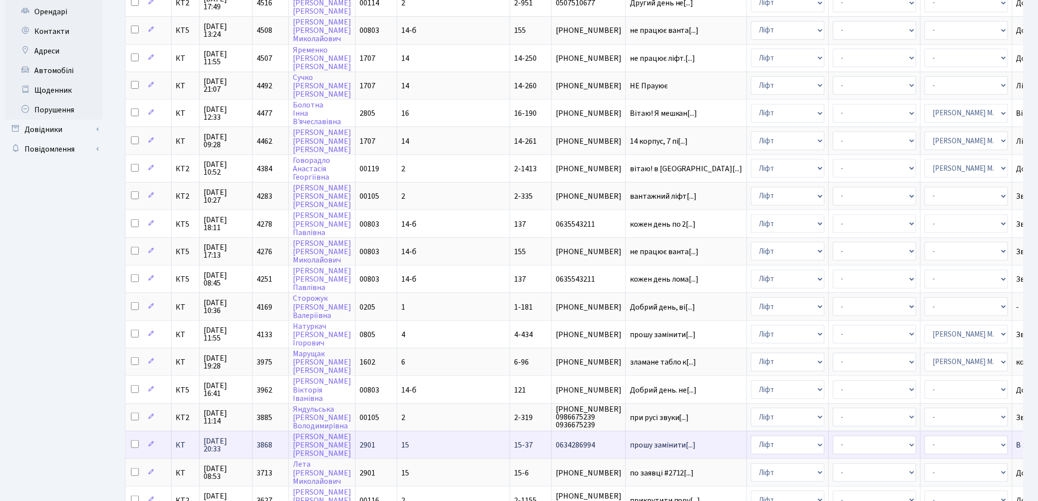
scroll to position [186, 0]
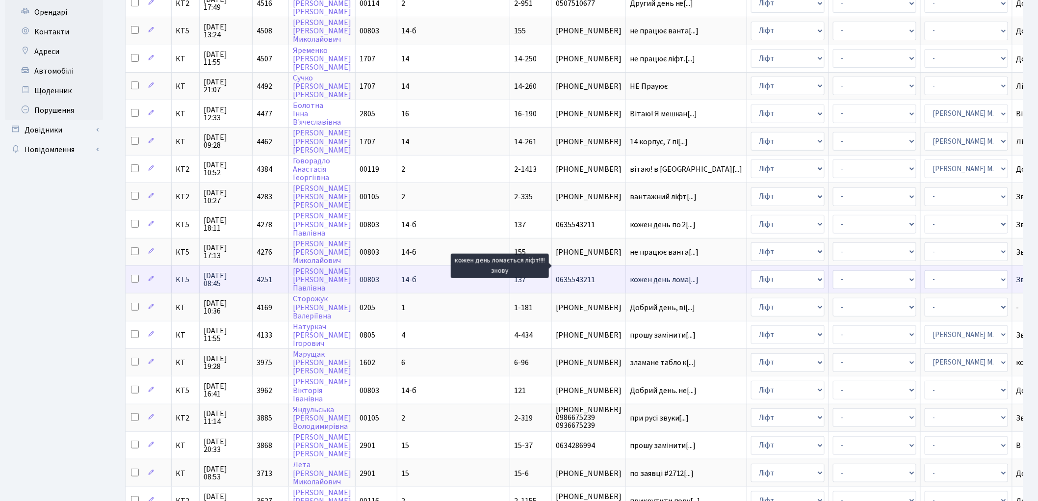
click at [630, 274] on span "кожен день лома[...]" at bounding box center [664, 279] width 69 height 11
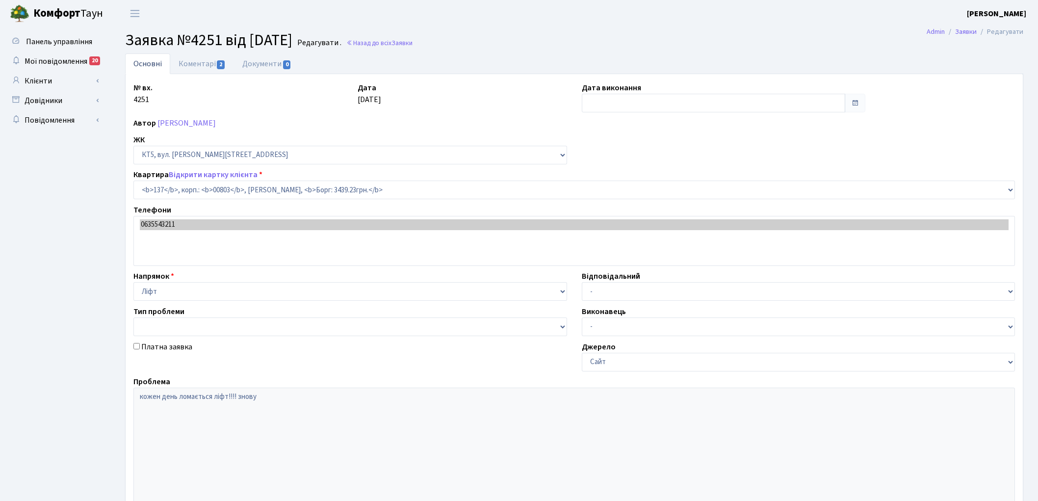
select select "17667"
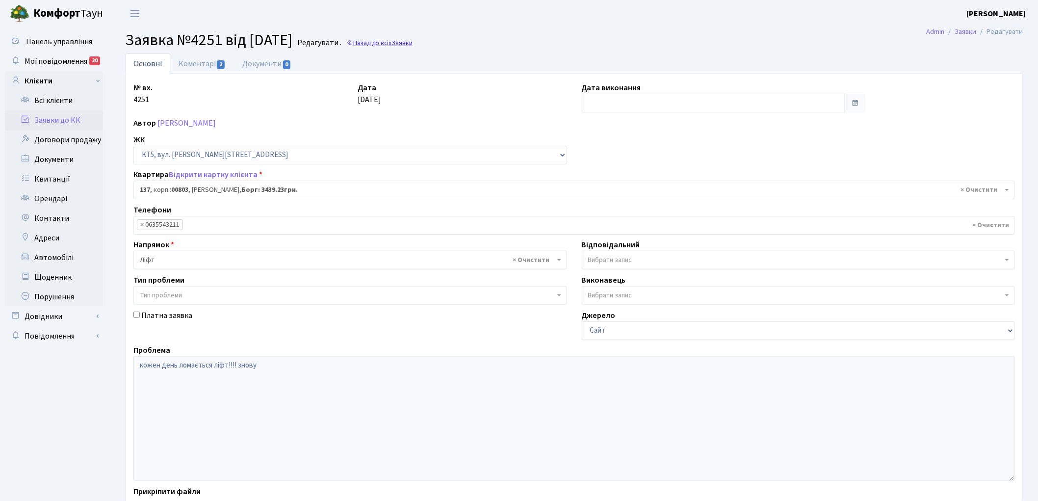
click at [395, 44] on link "Назад до всіх Заявки" at bounding box center [379, 42] width 66 height 9
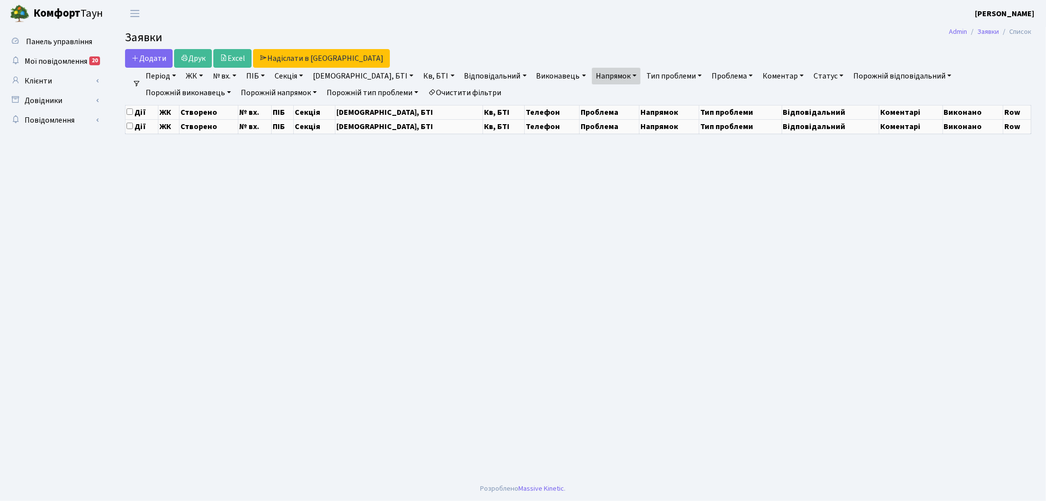
select select "25"
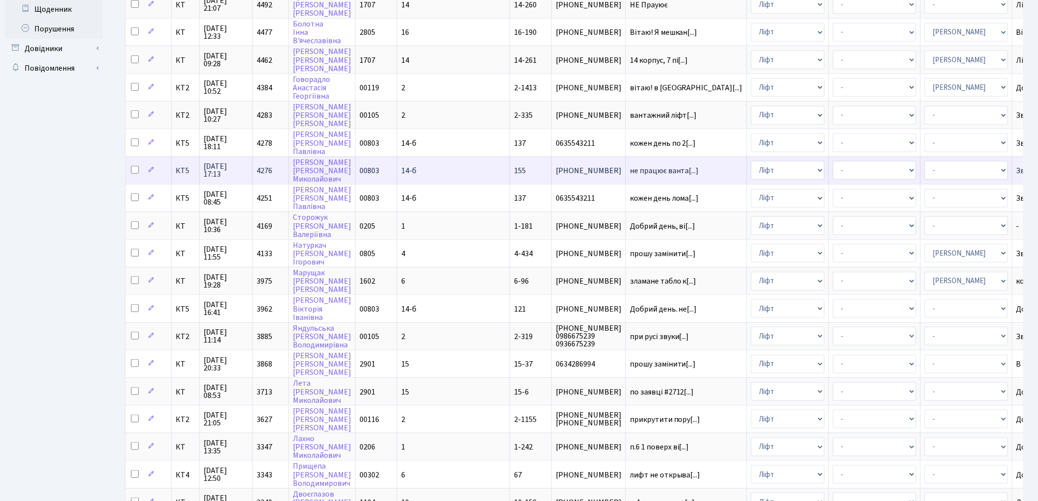
scroll to position [272, 0]
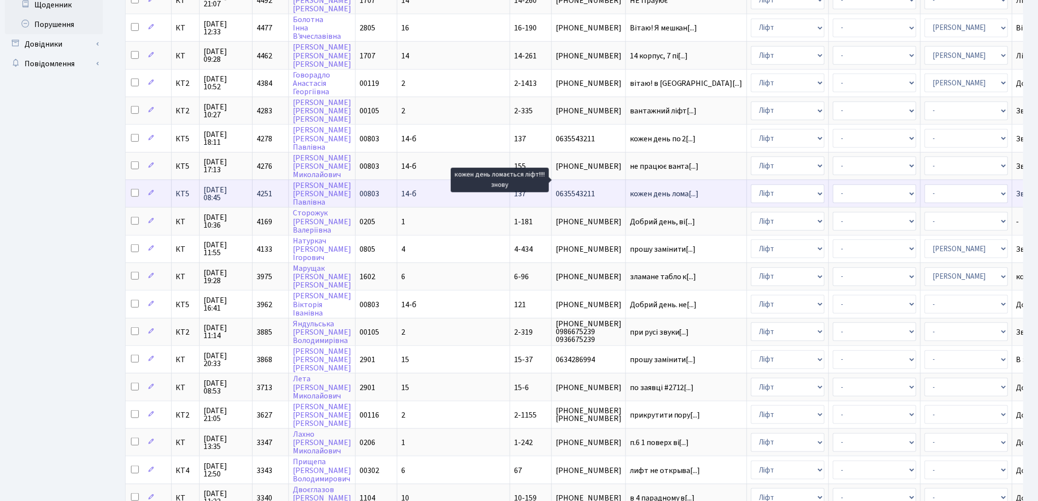
click at [630, 188] on span "кожен день лома[...]" at bounding box center [664, 193] width 69 height 11
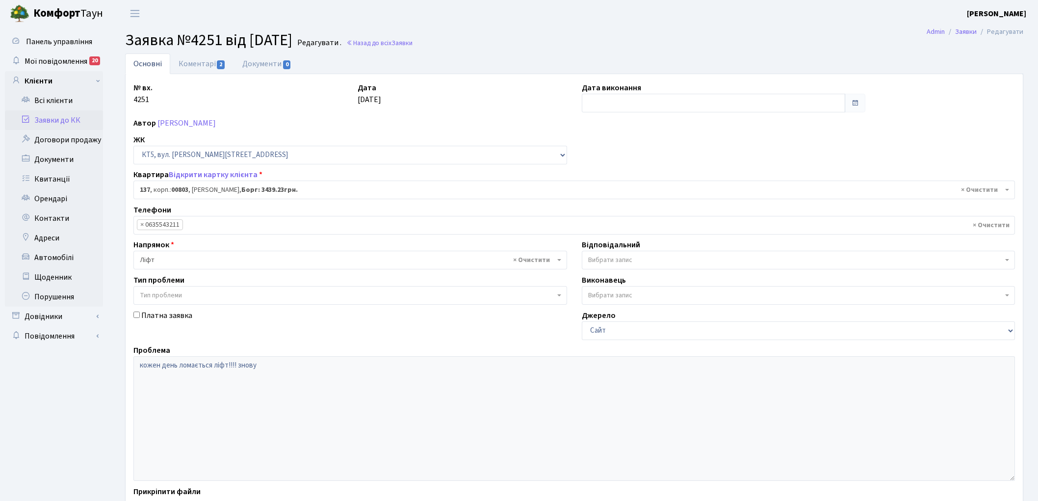
select select "17667"
click at [198, 61] on link "Коментарі 2" at bounding box center [202, 63] width 64 height 20
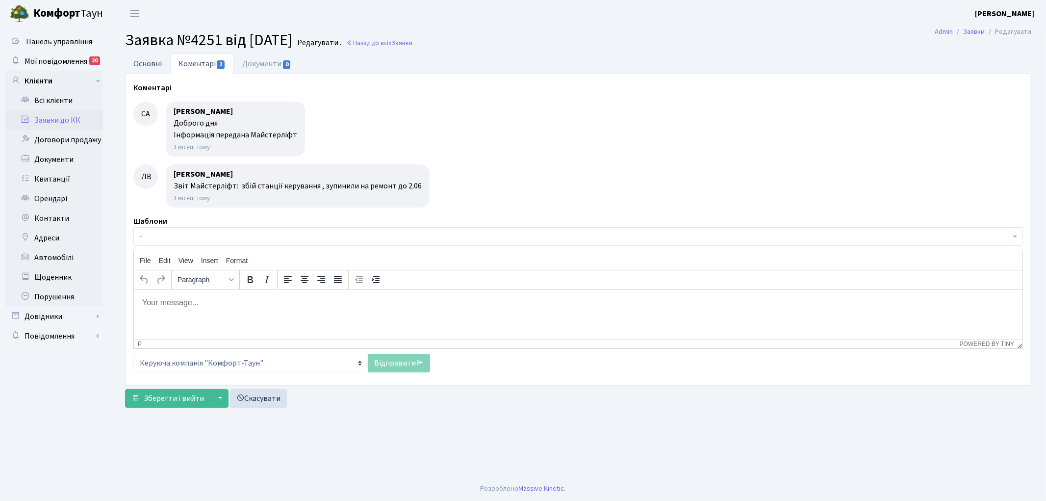
click at [147, 66] on link "Основні" at bounding box center [147, 63] width 45 height 20
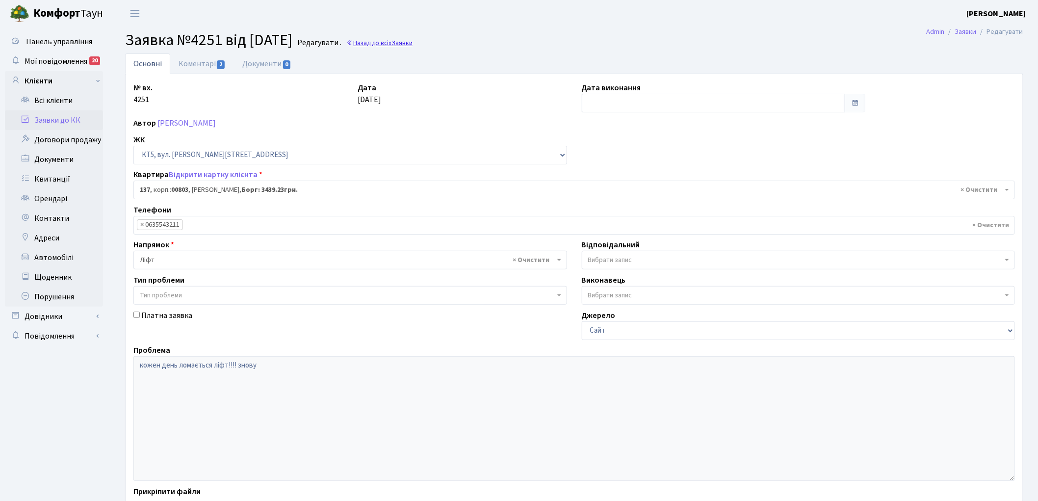
click at [409, 45] on link "Назад до всіх Заявки" at bounding box center [379, 42] width 66 height 9
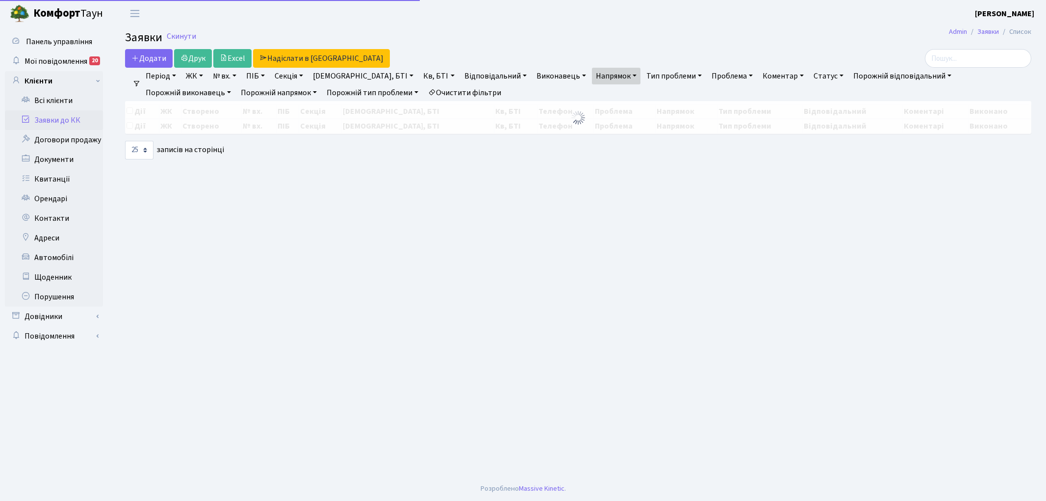
select select "25"
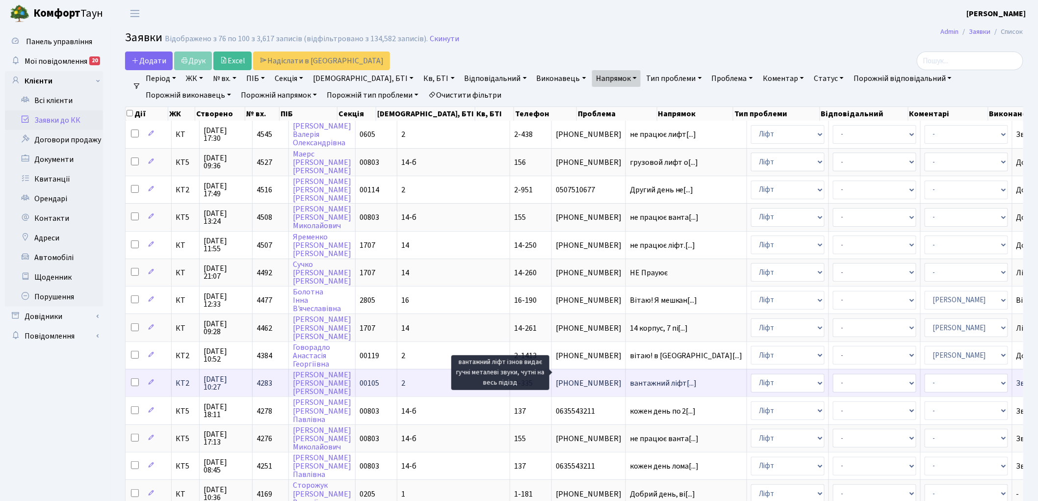
click at [630, 378] on span "вантажний ліфт[...]" at bounding box center [663, 383] width 67 height 11
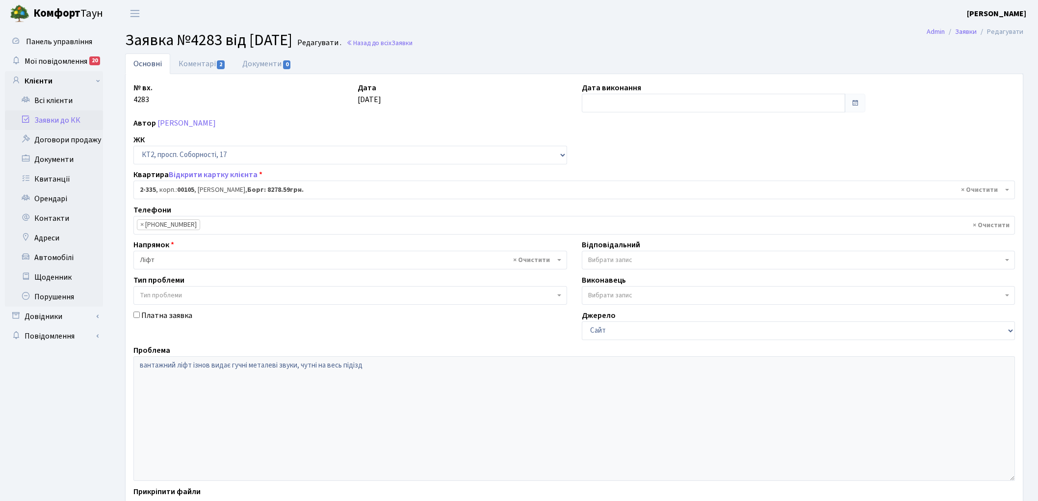
select select "15387"
click at [187, 62] on link "Коментарі 2" at bounding box center [202, 63] width 64 height 20
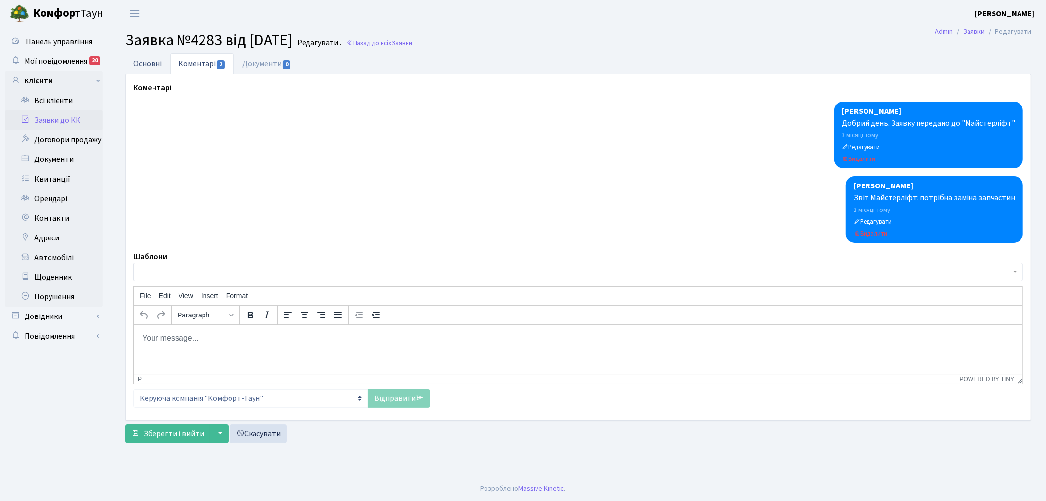
click at [146, 66] on link "Основні" at bounding box center [147, 63] width 45 height 20
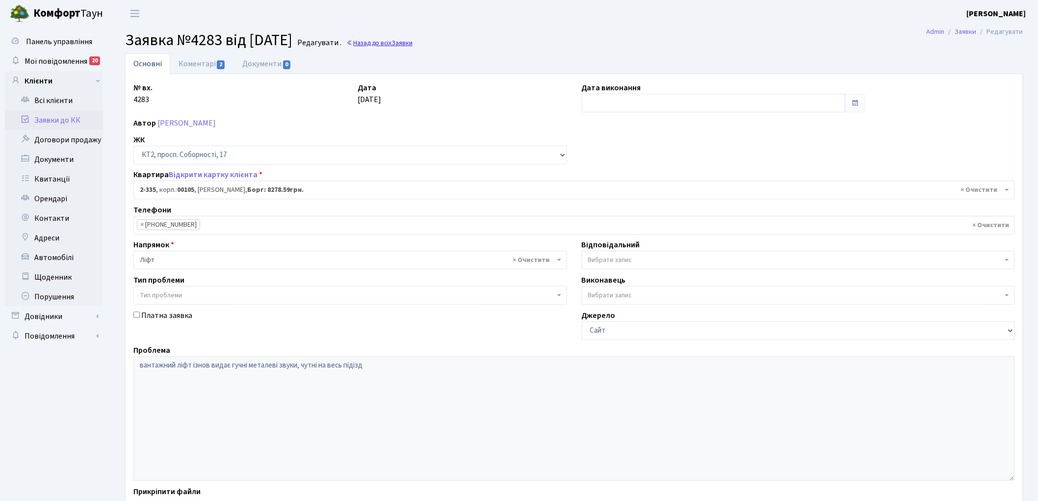
click at [413, 45] on link "Назад до всіх Заявки" at bounding box center [379, 42] width 66 height 9
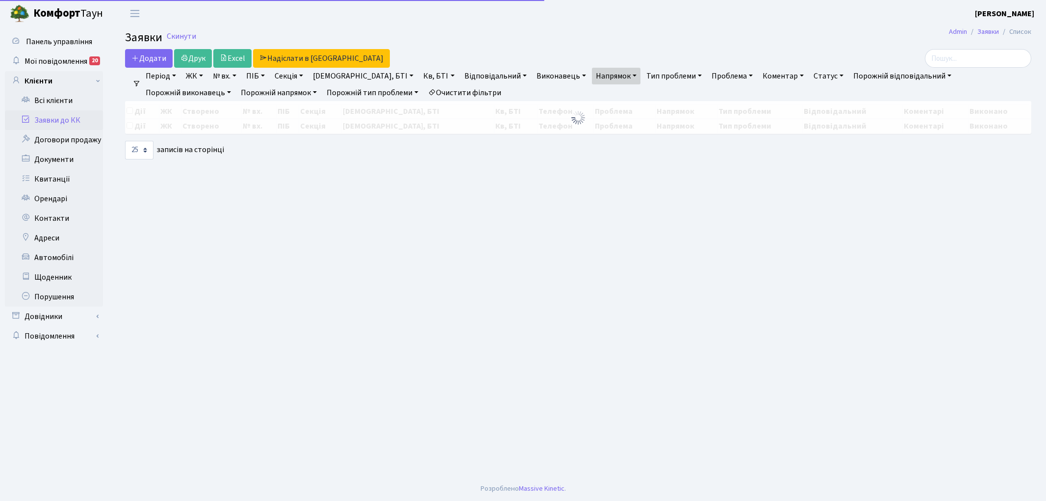
select select "25"
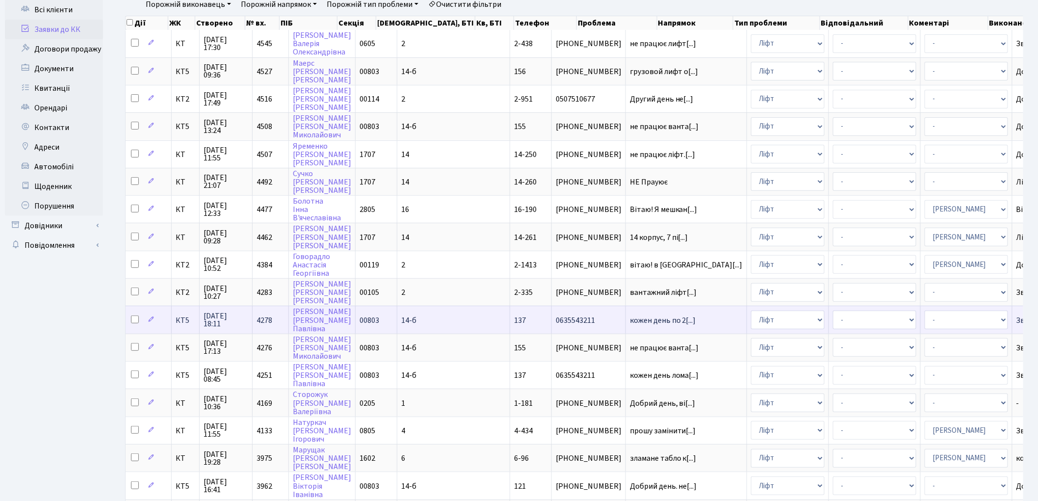
scroll to position [109, 0]
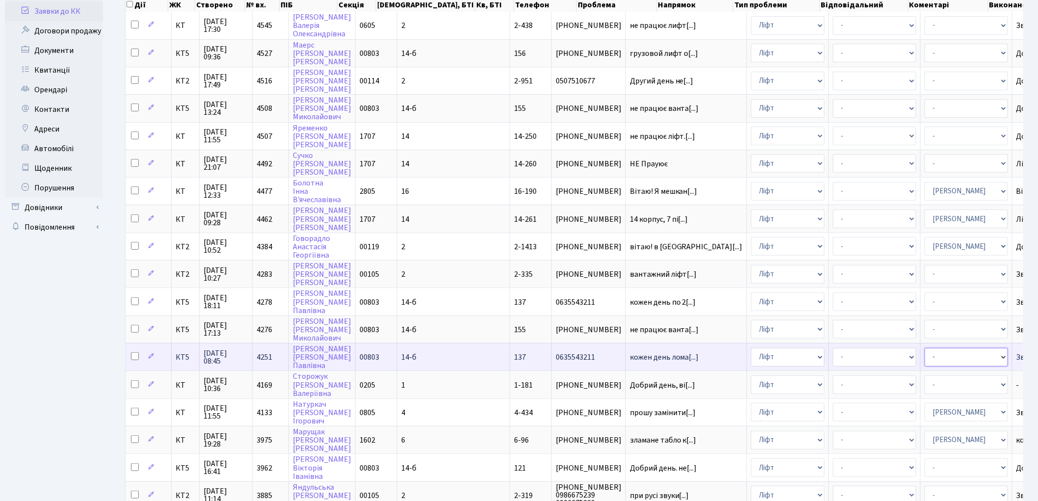
click at [925, 348] on select "- Адміністратор ЖК КТ [PERSON_NAME] [PERSON_NAME] [PERSON_NAME]Ю. [PERSON_NAME]…" at bounding box center [966, 357] width 83 height 19
select select "11"
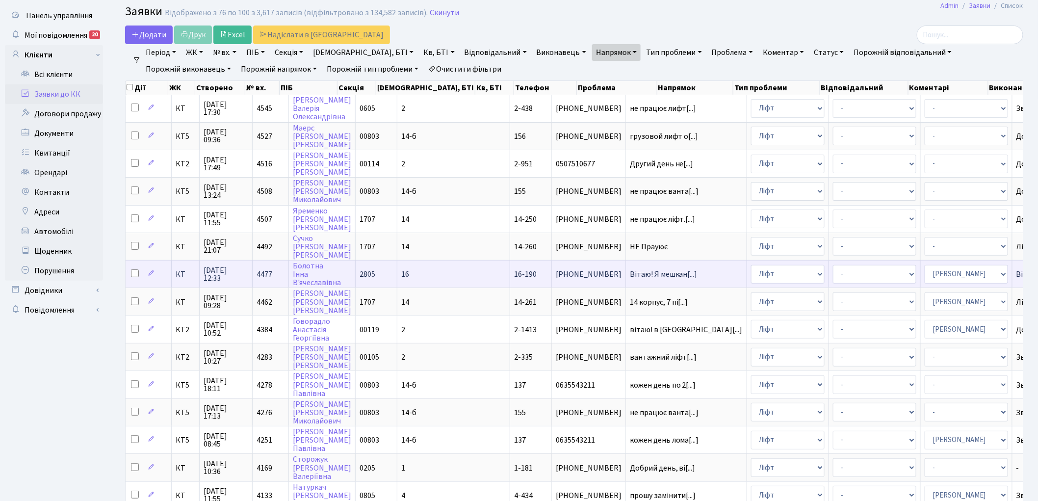
scroll to position [0, 0]
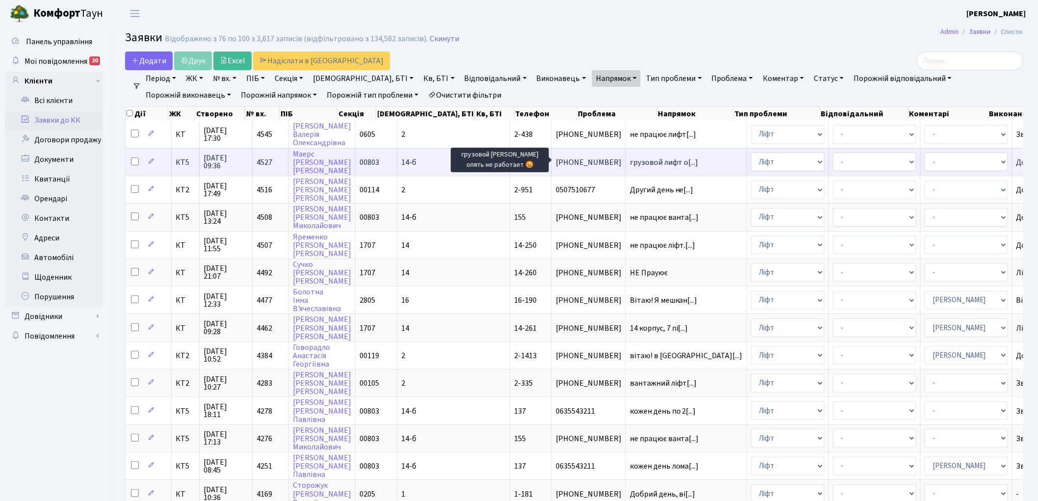
click at [630, 159] on span "грузовой лифт о[...]" at bounding box center [664, 162] width 69 height 11
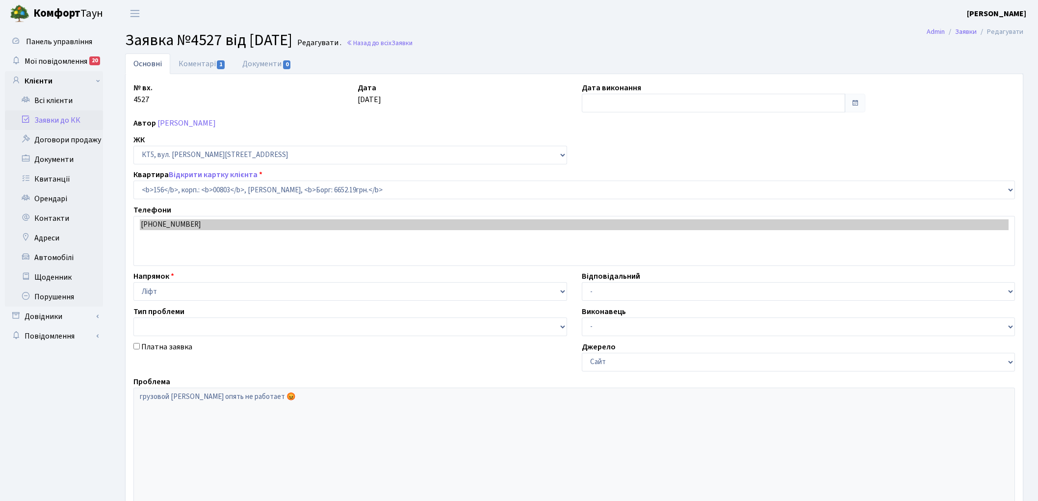
select select "17686"
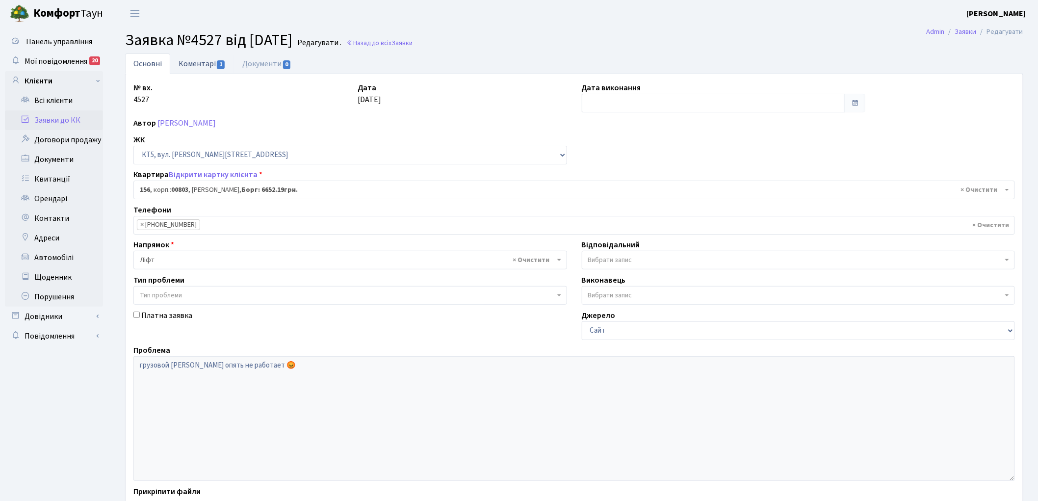
click at [184, 60] on link "Коментарі 1" at bounding box center [202, 63] width 64 height 20
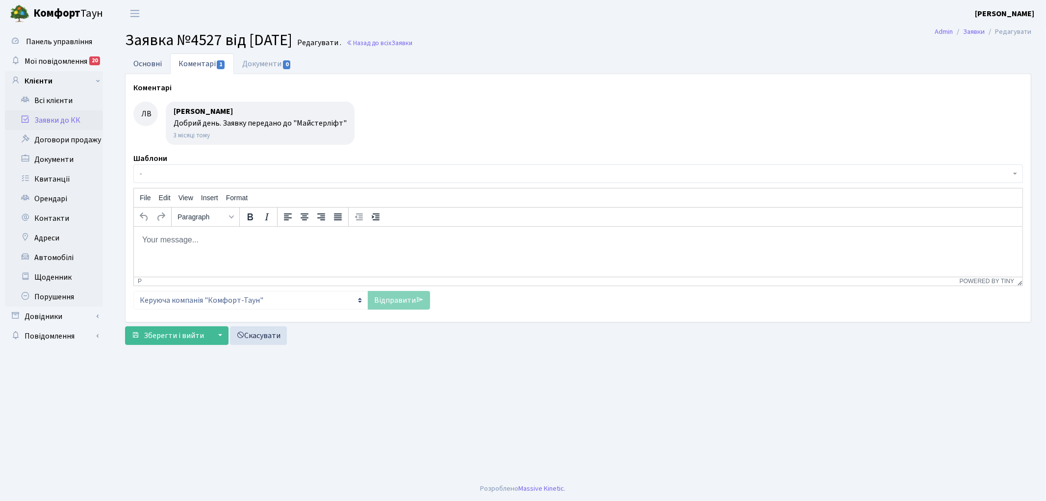
click at [148, 61] on link "Основні" at bounding box center [147, 63] width 45 height 20
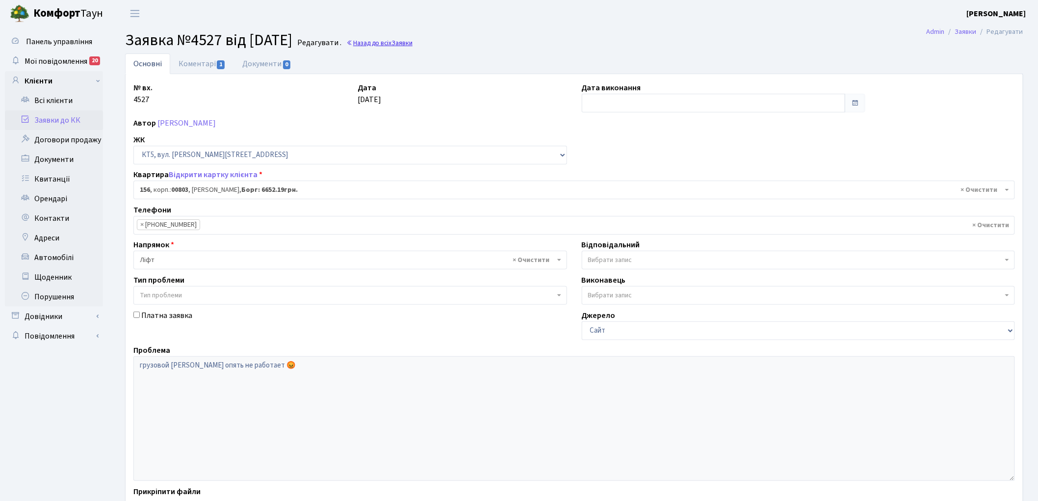
click at [404, 42] on link "Назад до всіх Заявки" at bounding box center [379, 42] width 66 height 9
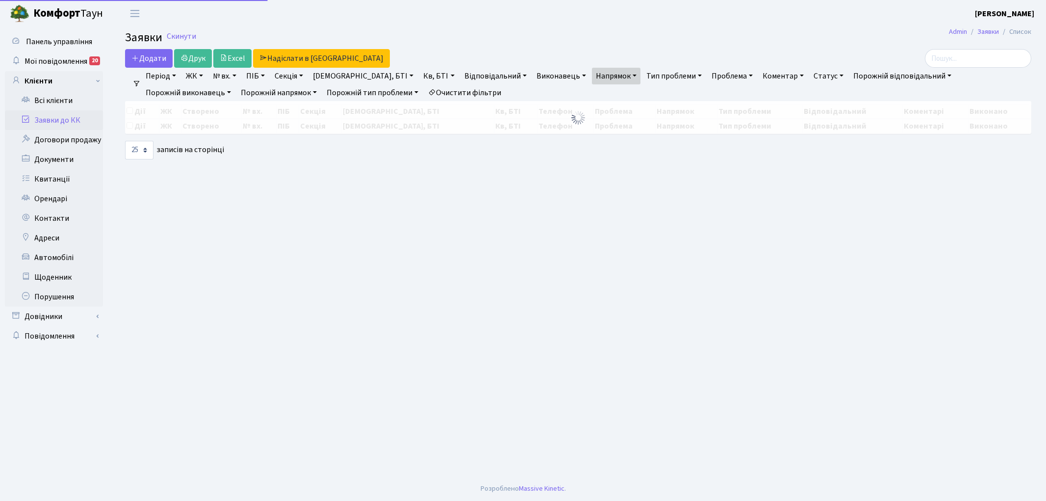
select select "25"
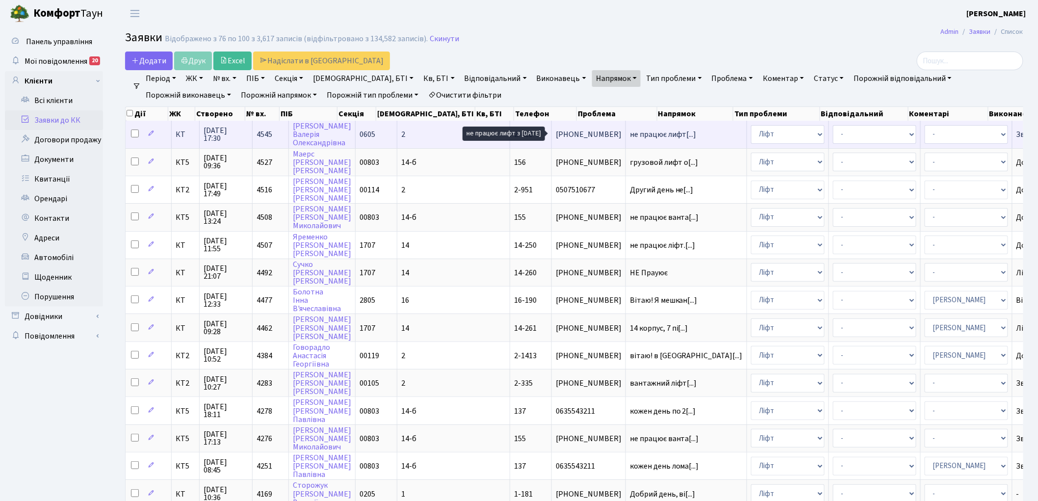
click at [630, 134] on span "не працює лифт[...]" at bounding box center [663, 134] width 67 height 11
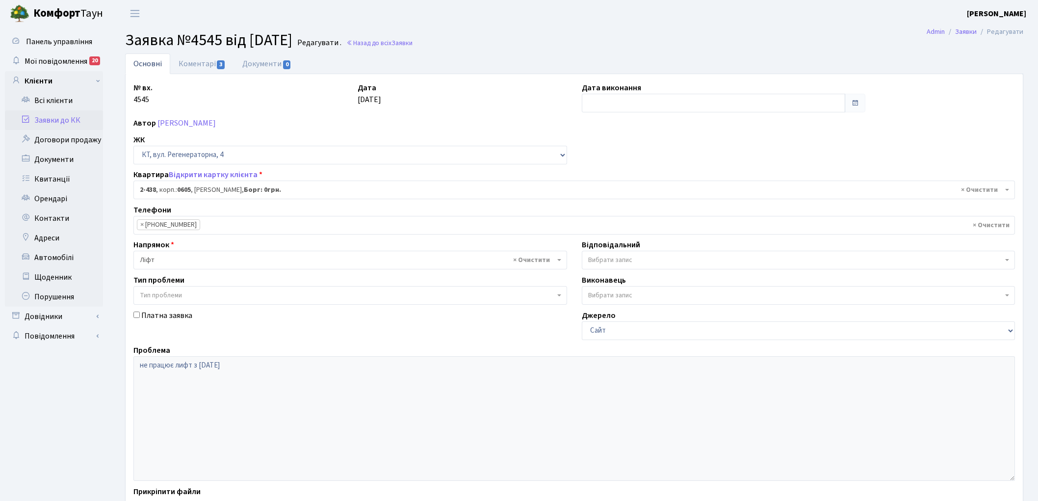
select select "1452"
click at [203, 66] on link "Коментарі 3" at bounding box center [202, 63] width 64 height 20
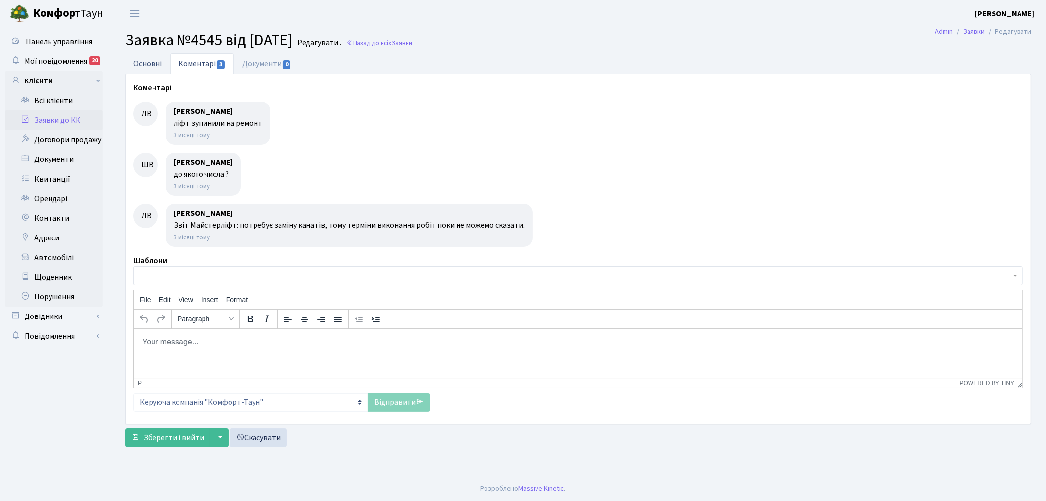
click at [144, 61] on link "Основні" at bounding box center [147, 63] width 45 height 20
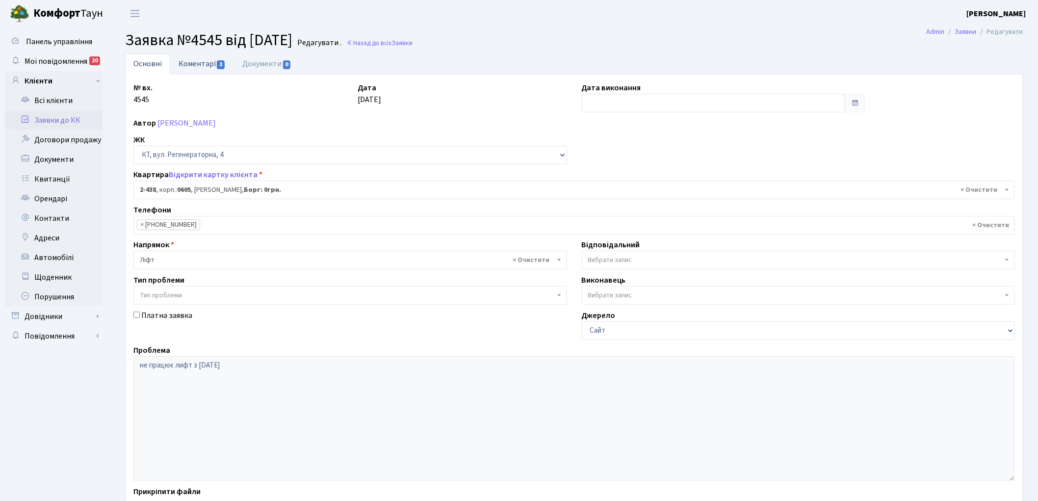
click at [200, 64] on link "Коментарі 3" at bounding box center [202, 63] width 64 height 20
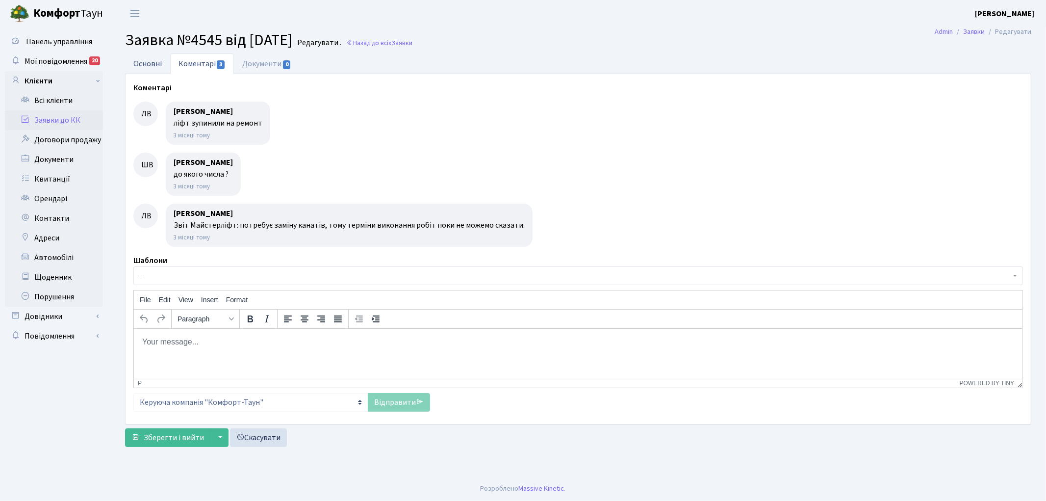
click at [148, 65] on link "Основні" at bounding box center [147, 63] width 45 height 20
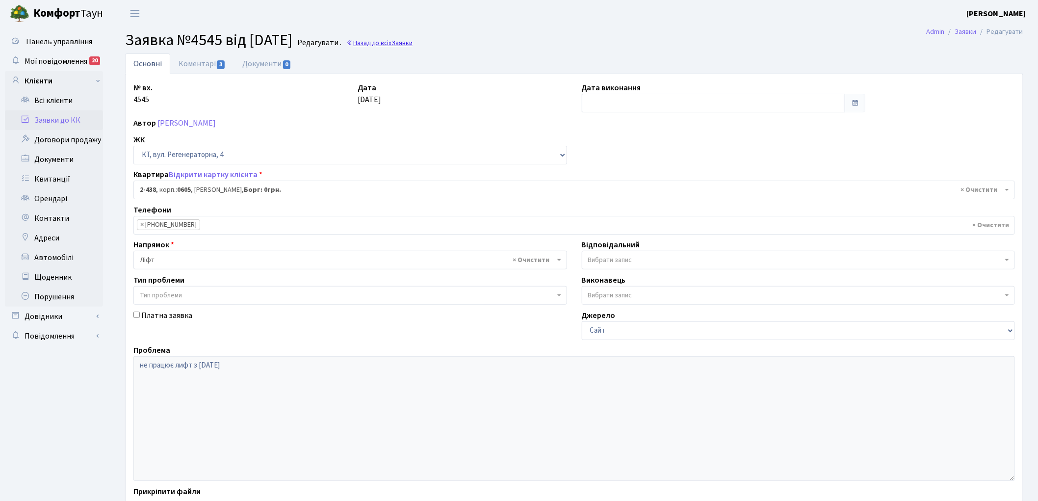
click at [406, 44] on link "Назад до всіх Заявки" at bounding box center [379, 42] width 66 height 9
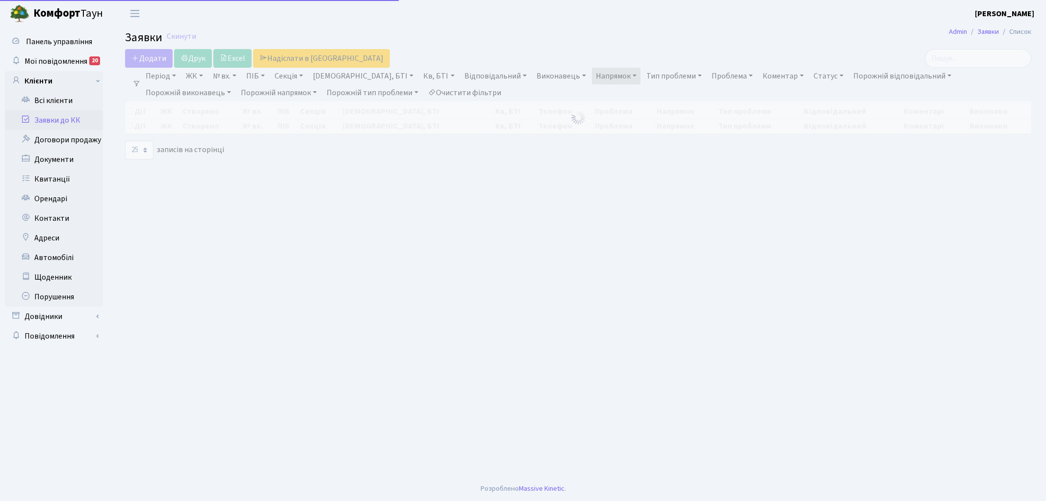
select select "25"
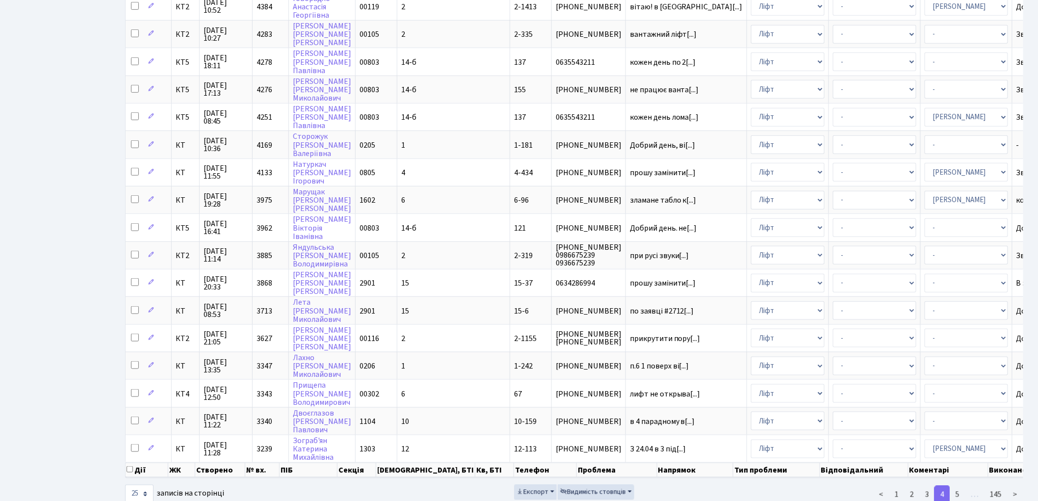
scroll to position [358, 0]
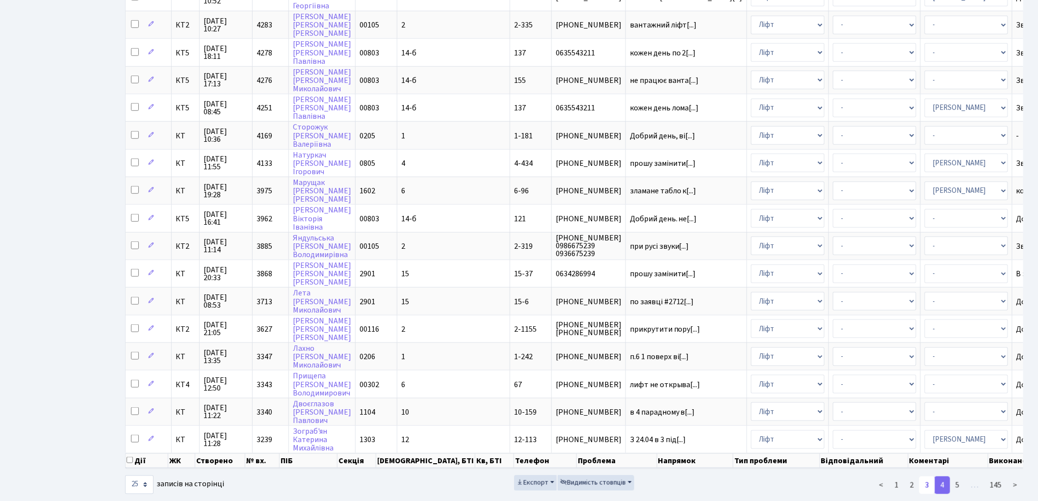
click at [929, 476] on link "3" at bounding box center [927, 485] width 16 height 18
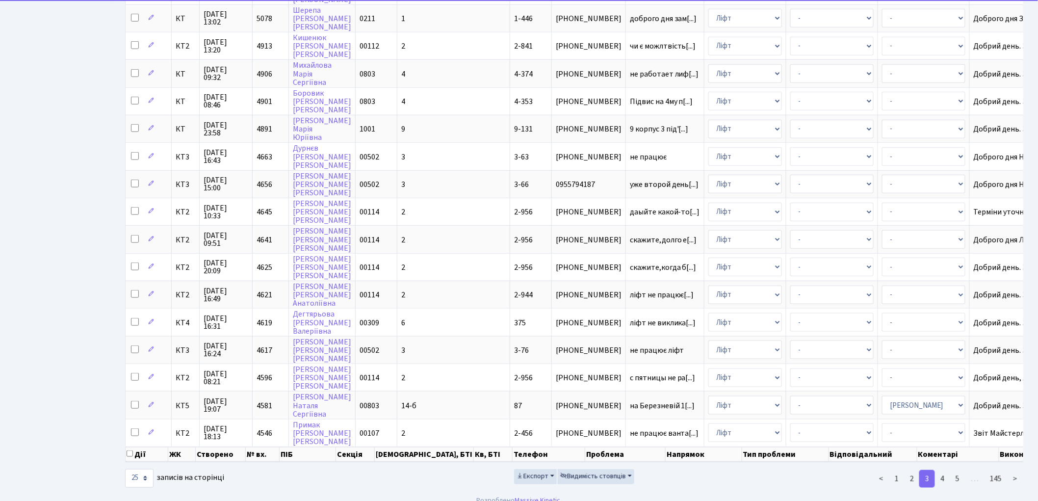
scroll to position [350, 0]
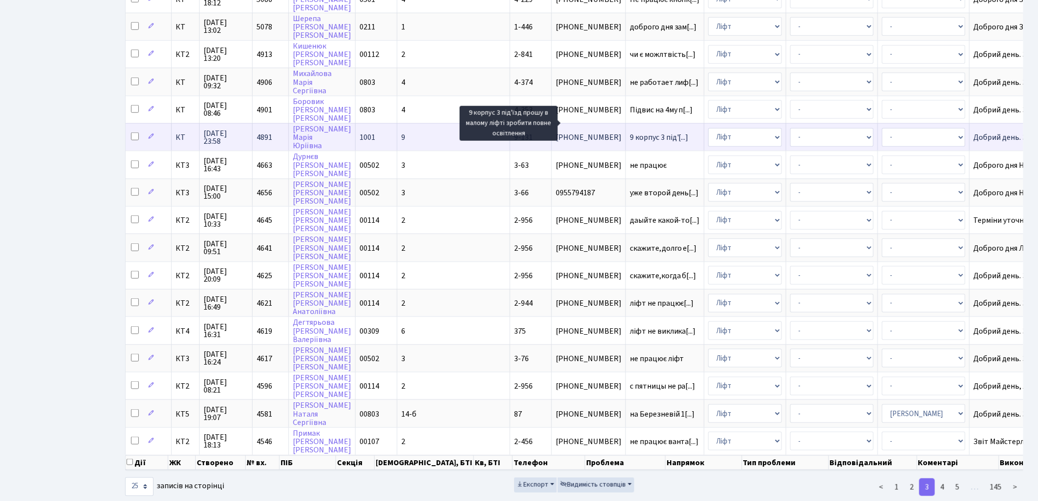
click at [630, 132] on span "9 корпус 3 під'[...]" at bounding box center [659, 137] width 59 height 11
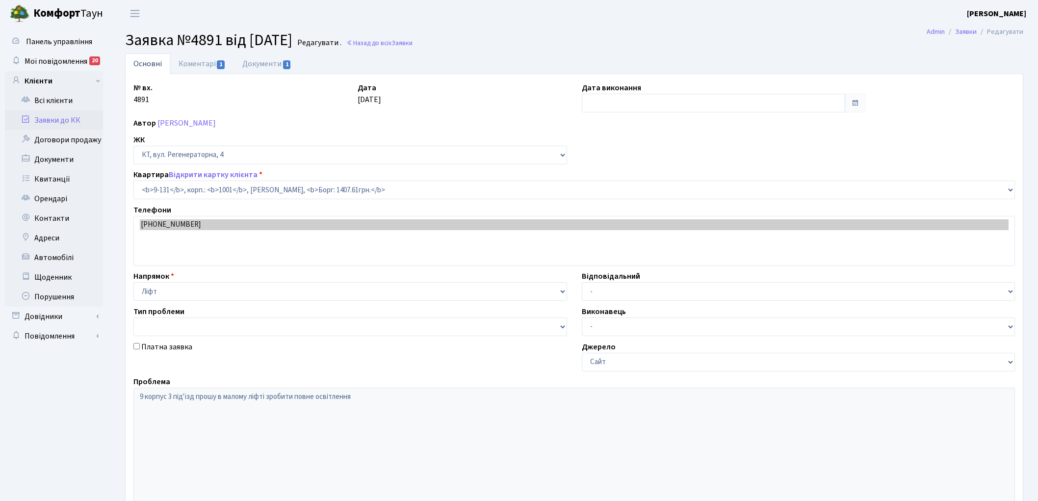
select select "6481"
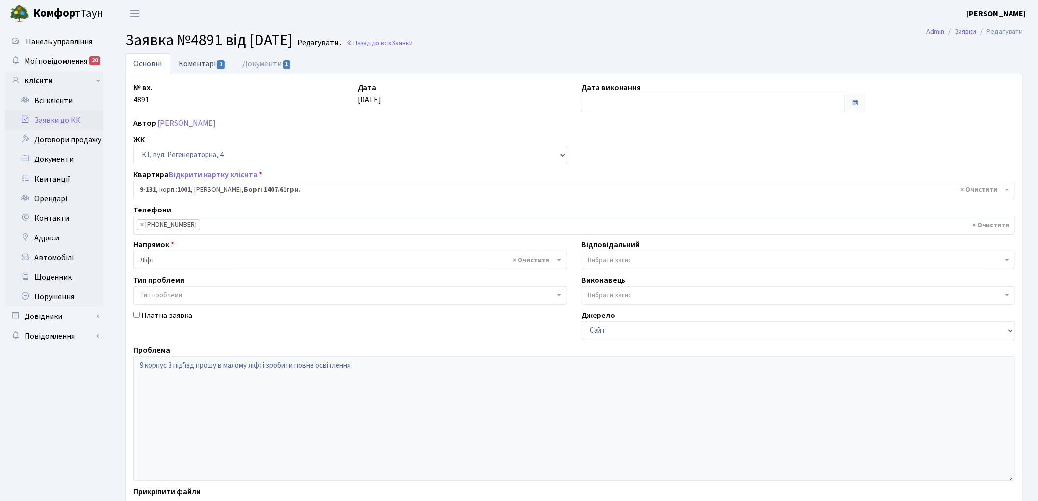
click at [190, 62] on link "Коментарі 1" at bounding box center [202, 63] width 64 height 20
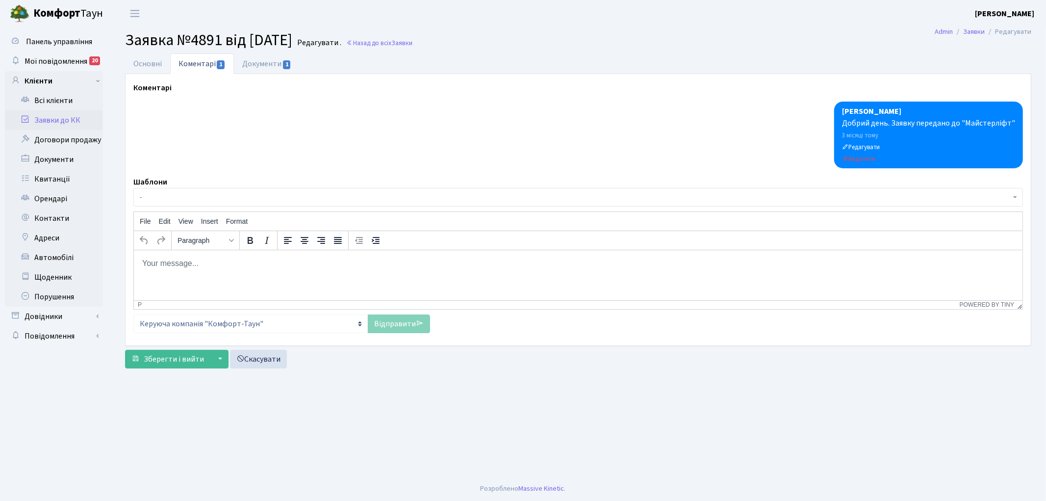
click at [252, 276] on html at bounding box center [577, 263] width 889 height 26
click at [381, 327] on link "Відправити" at bounding box center [399, 323] width 62 height 19
click at [145, 62] on link "Основні" at bounding box center [147, 63] width 45 height 20
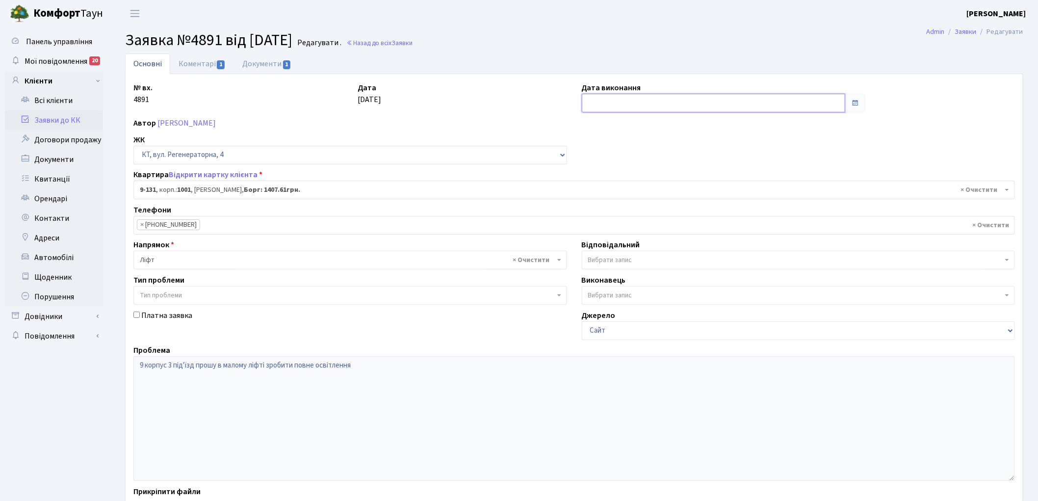
click at [655, 99] on input "text" at bounding box center [714, 103] width 264 height 19
click at [594, 125] on th "«" at bounding box center [591, 123] width 15 height 15
click at [605, 197] on td "17" at bounding box center [606, 197] width 15 height 15
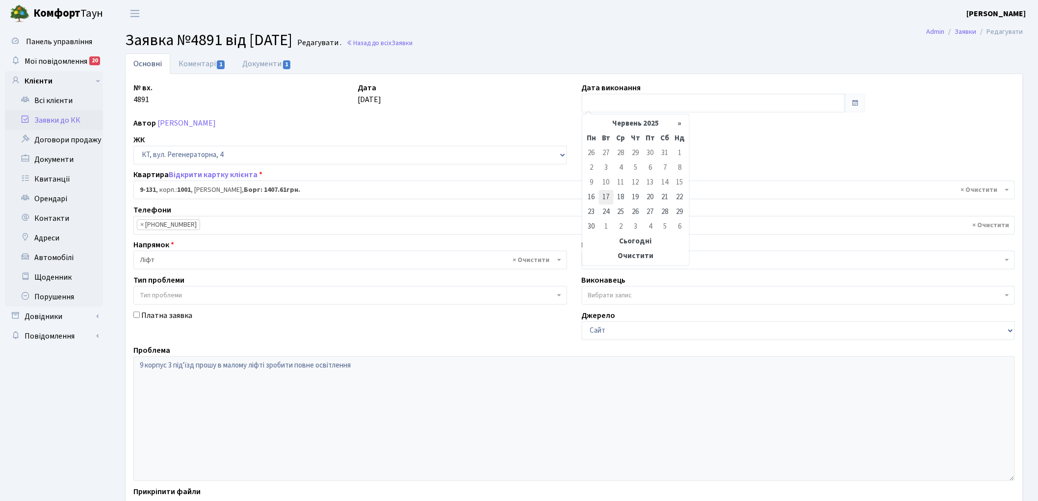
type input "[DATE]"
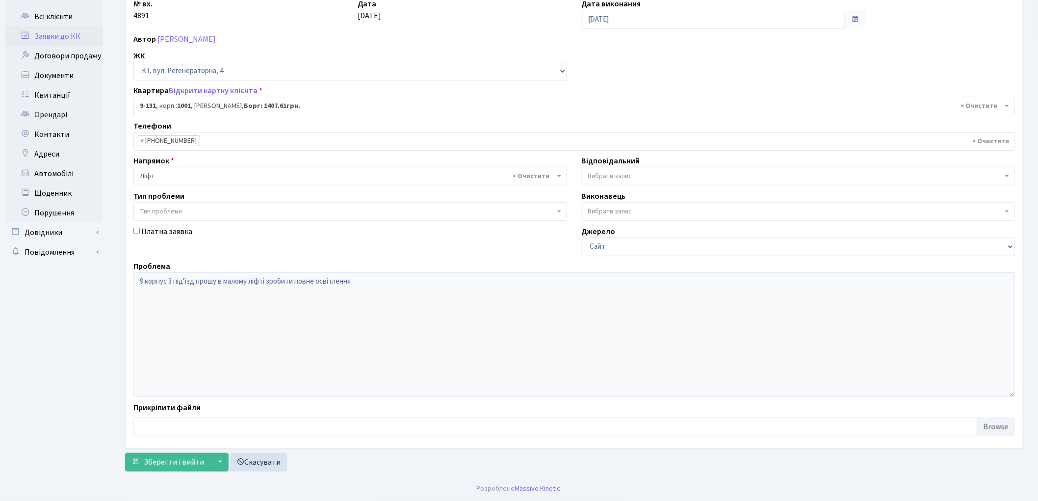
scroll to position [84, 0]
click at [155, 462] on span "Зберегти і вийти" at bounding box center [174, 462] width 60 height 11
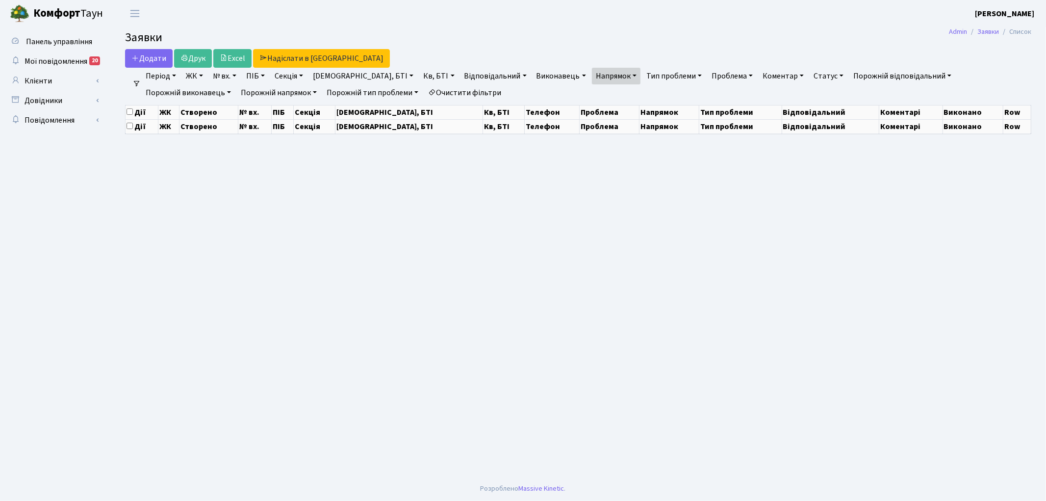
select select "25"
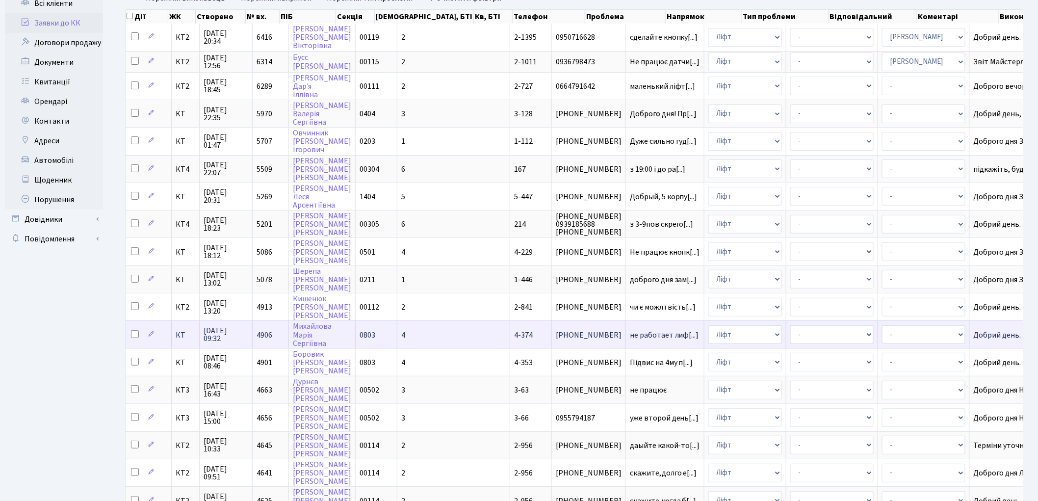
scroll to position [109, 0]
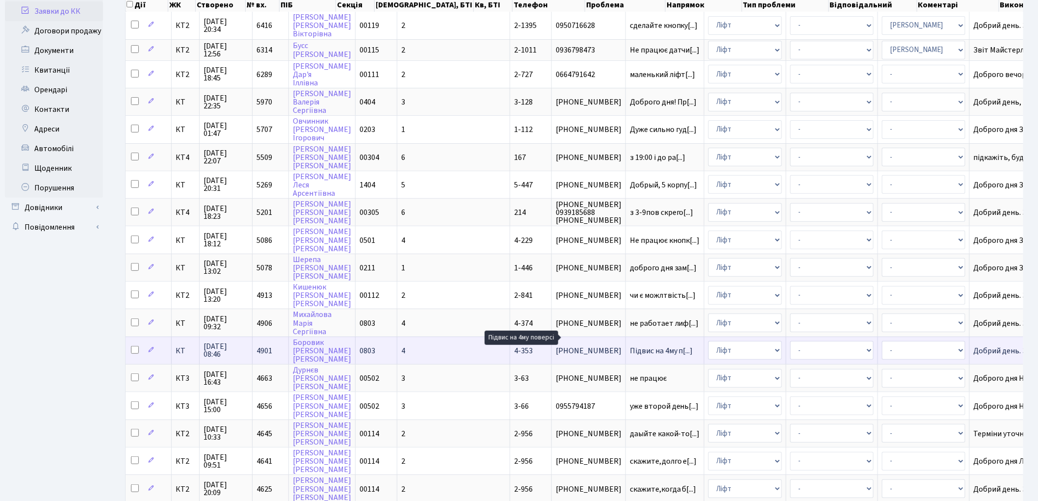
click at [630, 345] on span "Підвис на 4му п[...]" at bounding box center [661, 350] width 63 height 11
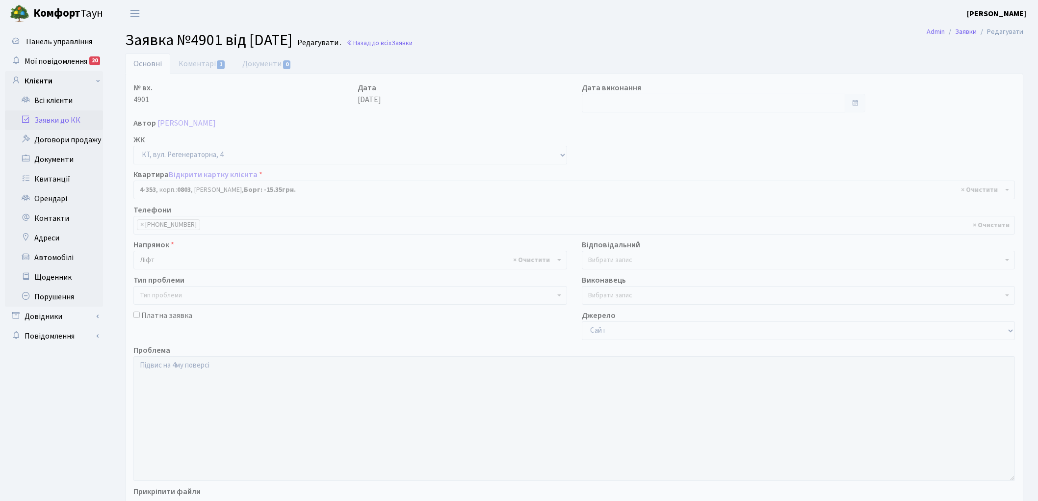
select select "1812"
click at [620, 104] on input "text" at bounding box center [714, 103] width 264 height 19
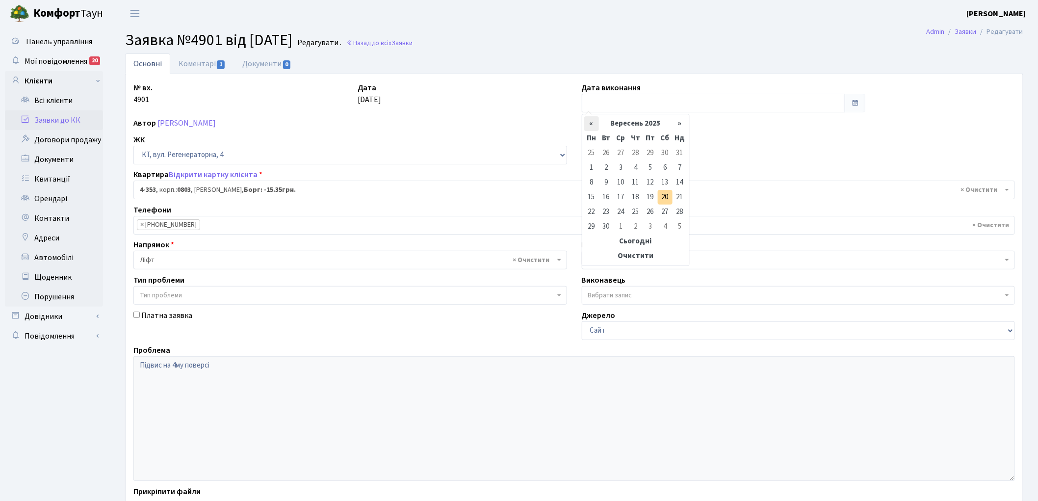
click at [595, 123] on th "«" at bounding box center [591, 123] width 15 height 15
click at [607, 194] on td "17" at bounding box center [606, 197] width 15 height 15
type input "[DATE]"
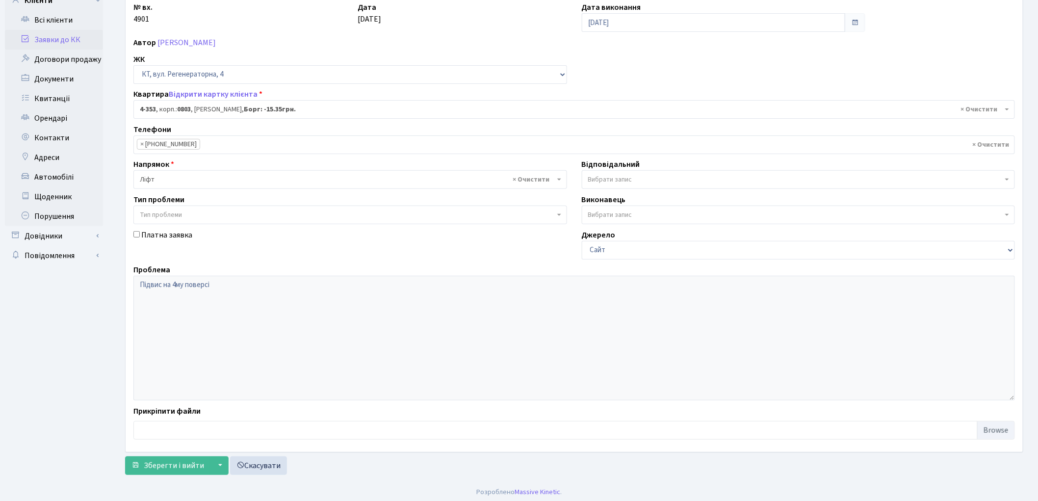
scroll to position [84, 0]
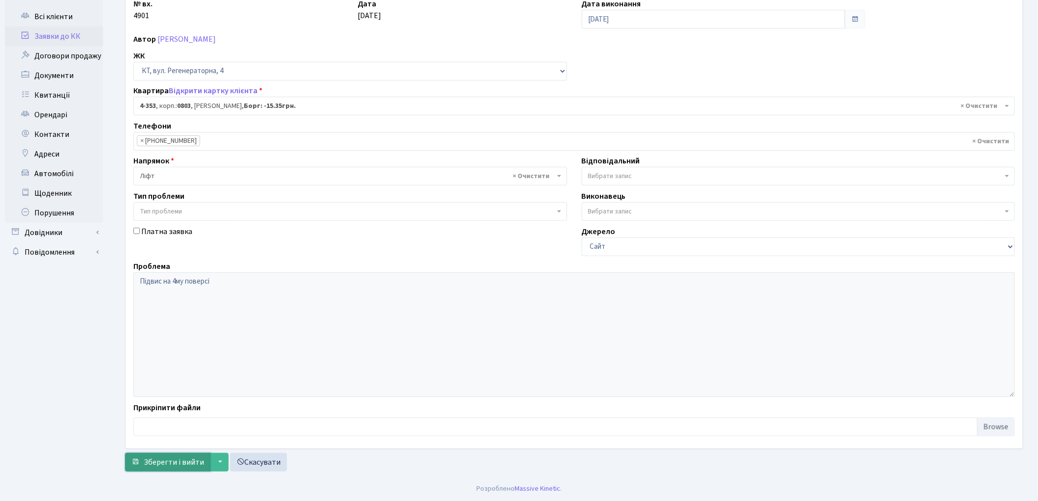
click at [157, 464] on span "Зберегти і вийти" at bounding box center [174, 462] width 60 height 11
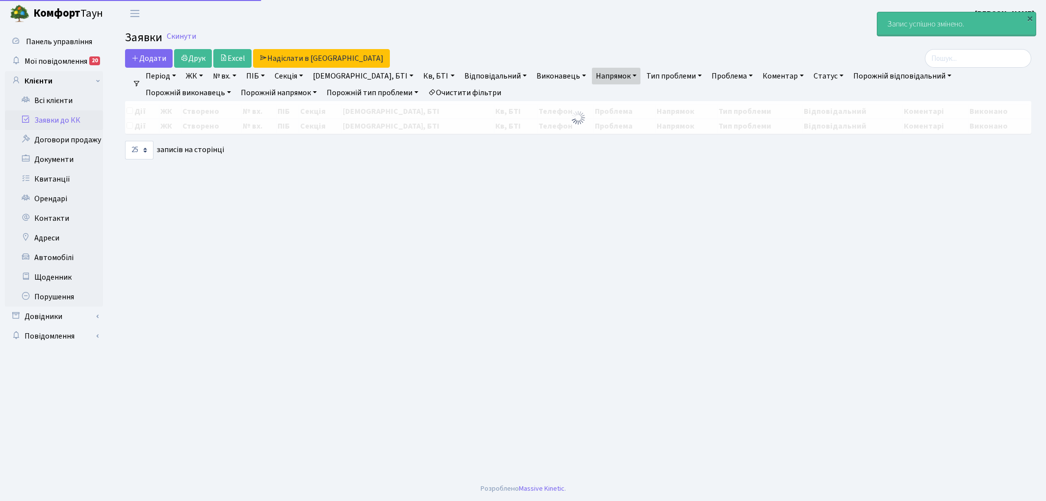
select select "25"
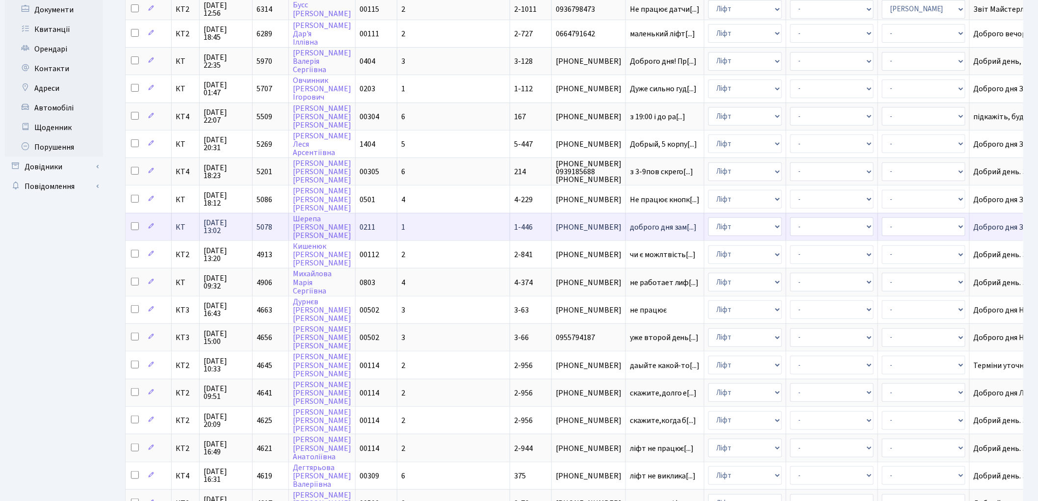
scroll to position [163, 0]
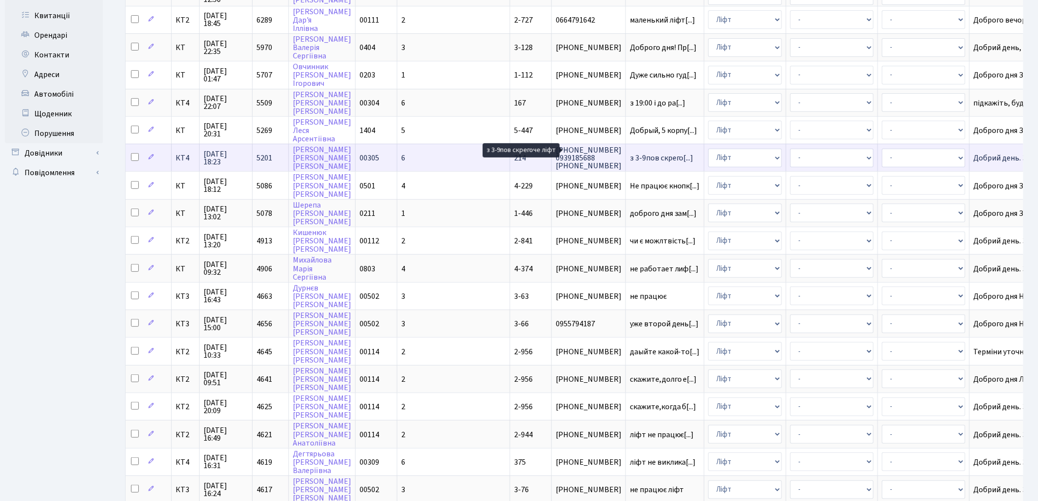
click at [630, 153] on span "з 3-9пов скрего[...]" at bounding box center [662, 158] width 64 height 11
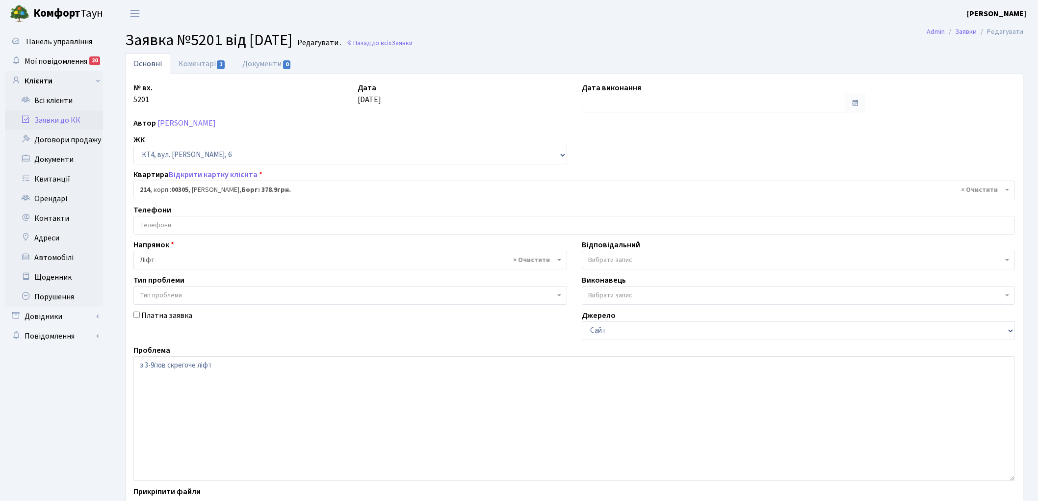
select select "16934"
click at [399, 42] on link "Назад до всіх Заявки" at bounding box center [379, 42] width 66 height 9
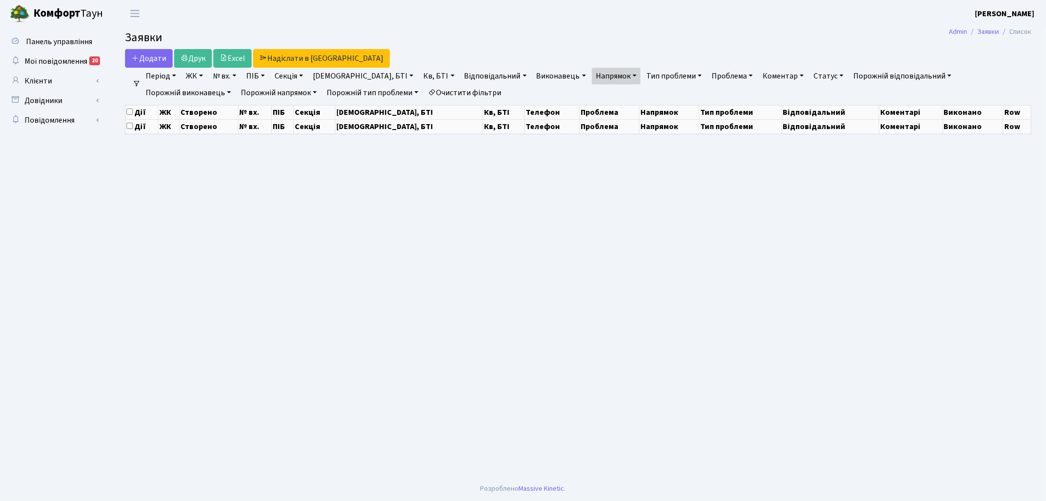
select select "25"
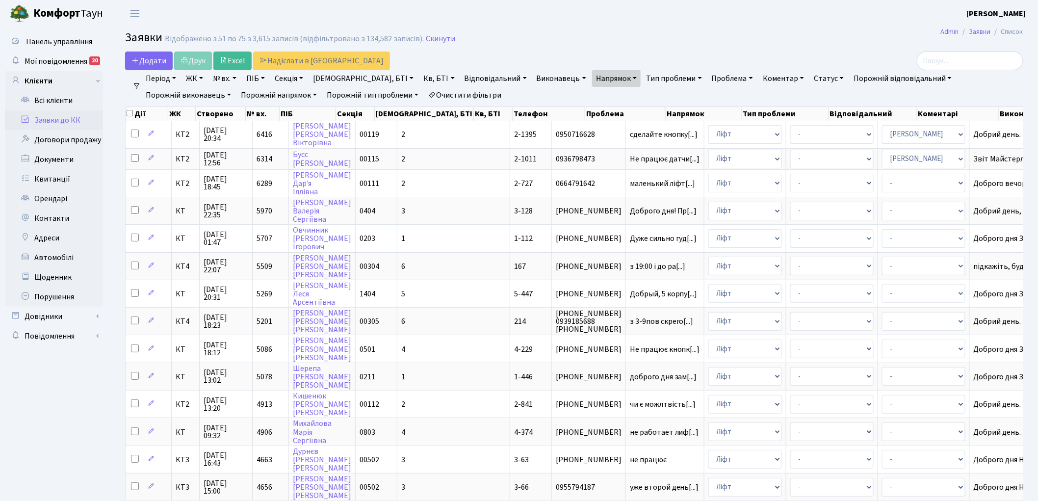
click at [424, 91] on link "Очистити фільтри" at bounding box center [464, 95] width 81 height 17
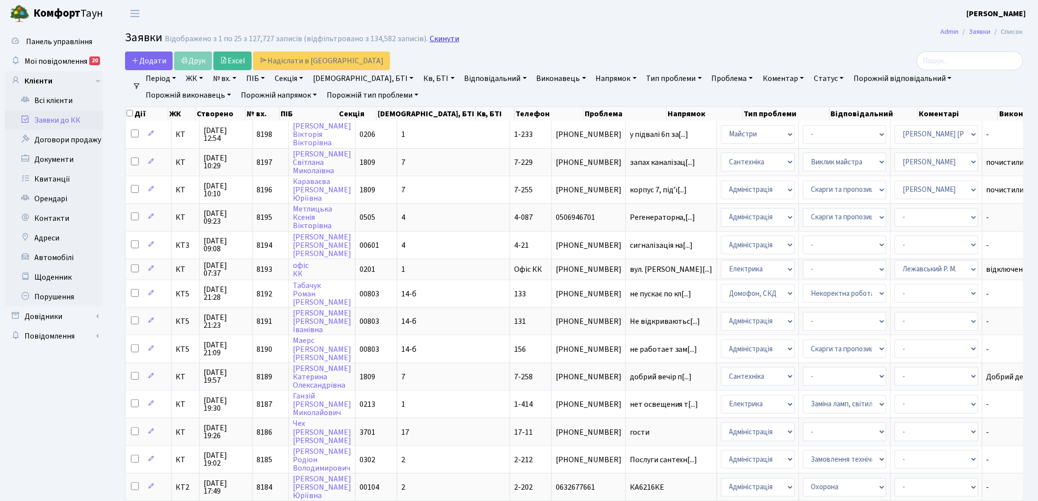
click at [430, 40] on link "Скинути" at bounding box center [444, 38] width 29 height 9
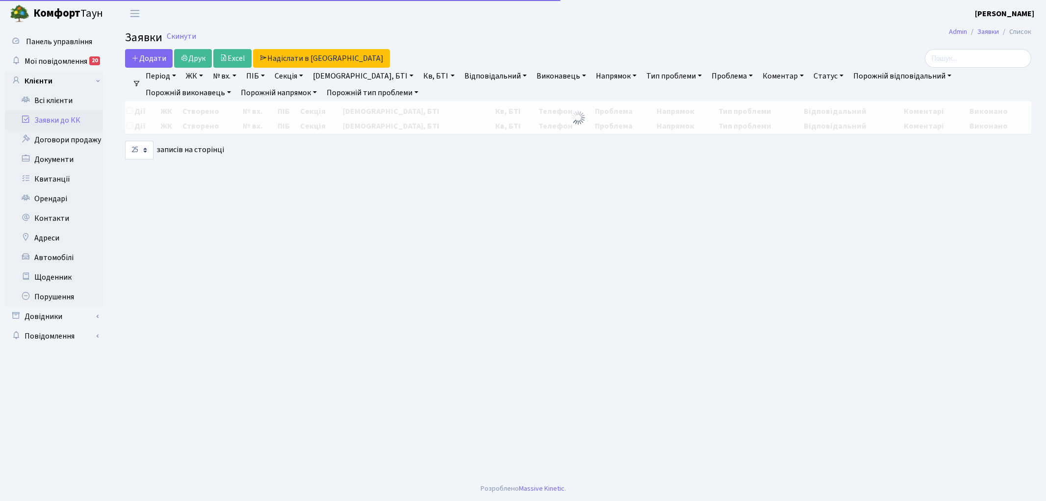
select select "25"
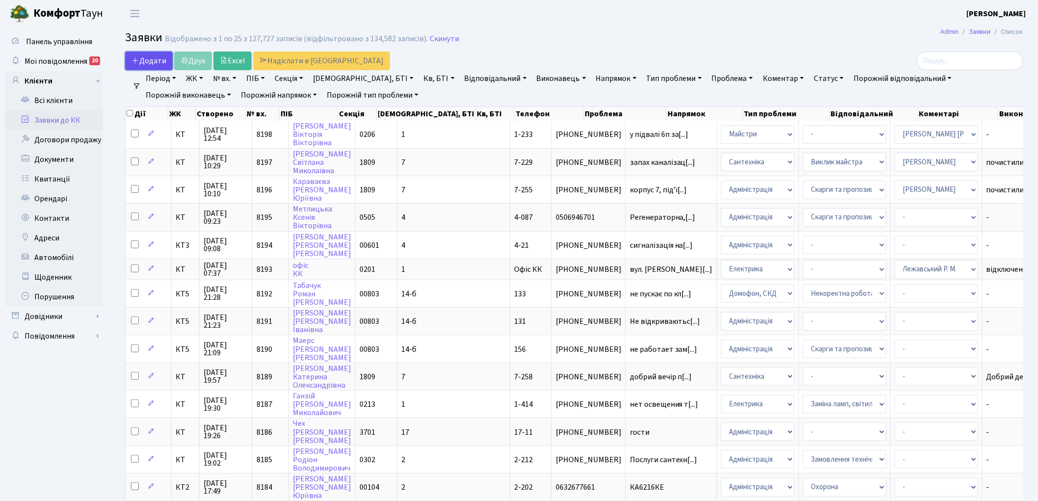
click at [143, 56] on span "Додати" at bounding box center [148, 60] width 35 height 11
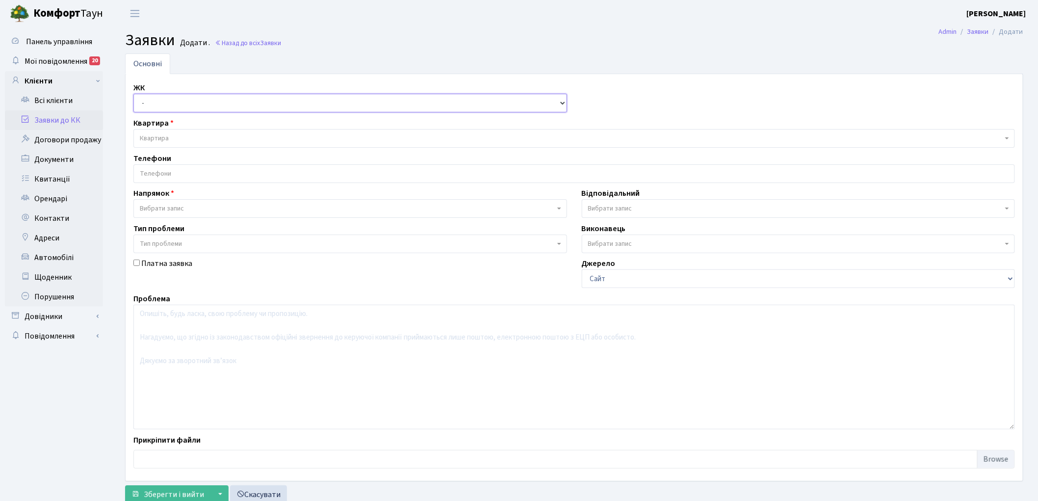
click at [151, 106] on select "- КТ, вул. Регенераторна, 4 КТ2, просп. Соборності, 17 КТ3, вул. Березнева, 16 …" at bounding box center [350, 103] width 434 height 19
select select "271"
click at [133, 94] on select "- КТ, вул. Регенераторна, 4 КТ2, просп. Соборності, 17 КТ3, вул. Березнева, 16 …" at bounding box center [350, 103] width 434 height 19
select select
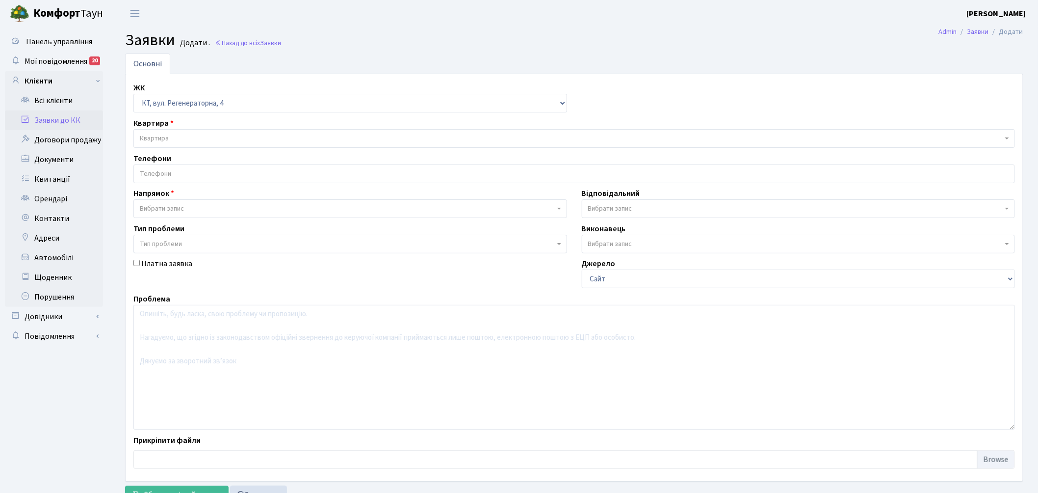
click at [220, 136] on span "Квартира" at bounding box center [571, 138] width 863 height 10
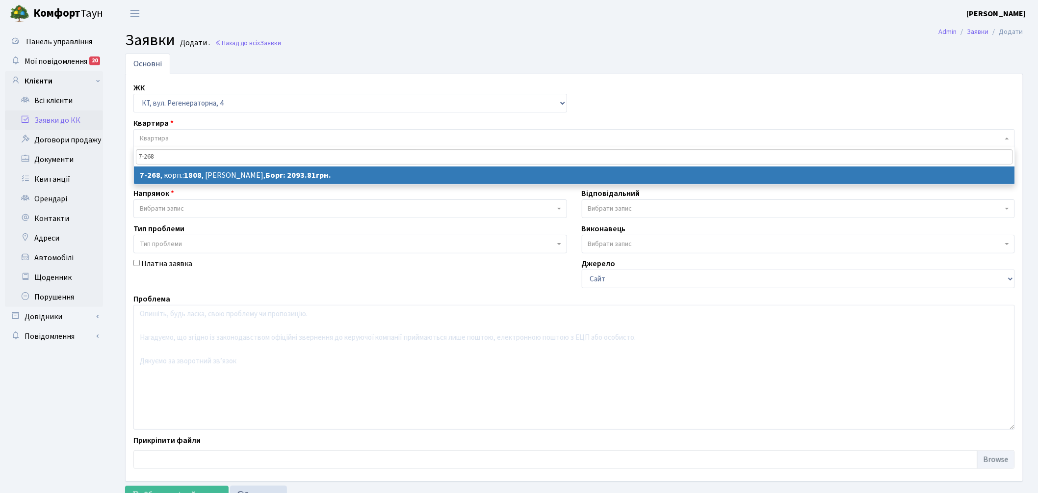
type input "7-268"
select select
select select "4876"
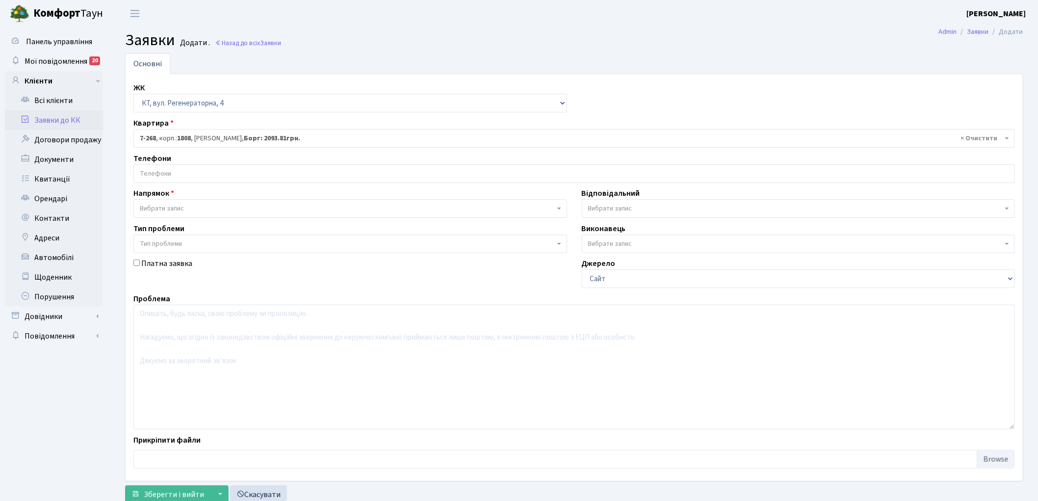
click at [204, 176] on input "search" at bounding box center [574, 174] width 881 height 18
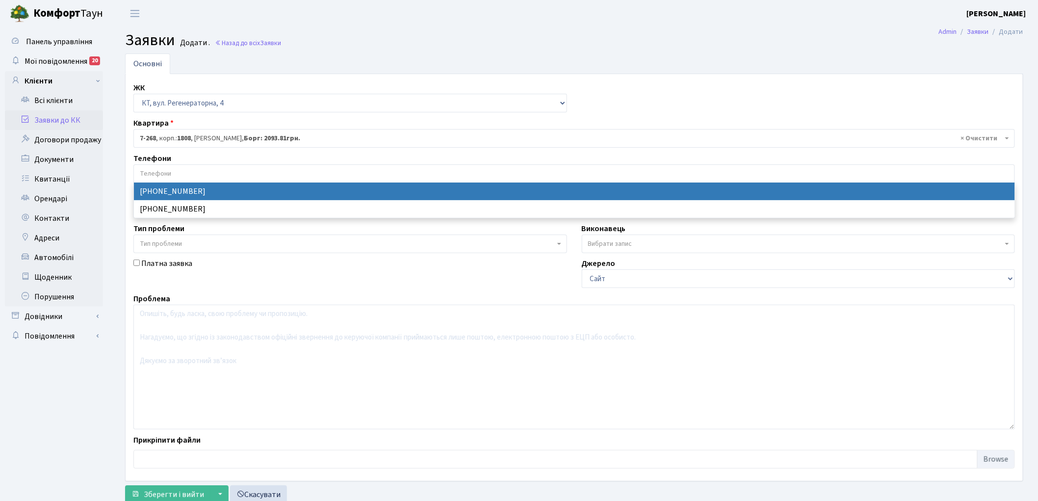
select select "16736"
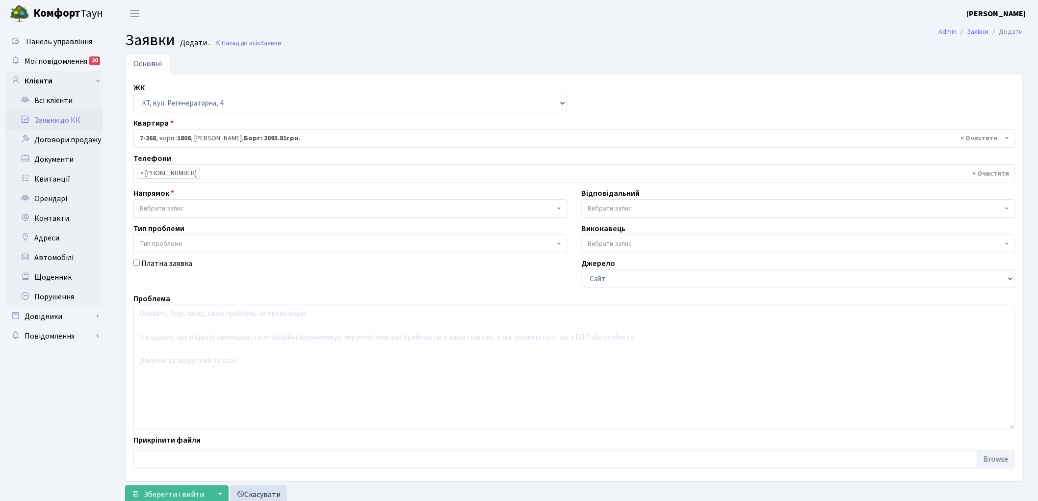
click at [224, 212] on span "Вибрати запис" at bounding box center [347, 209] width 415 height 10
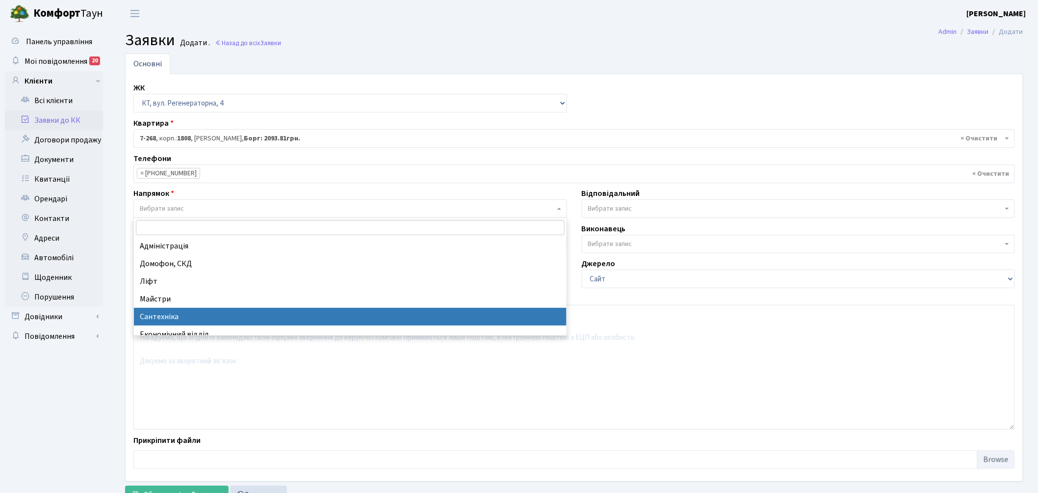
select select "2"
select select
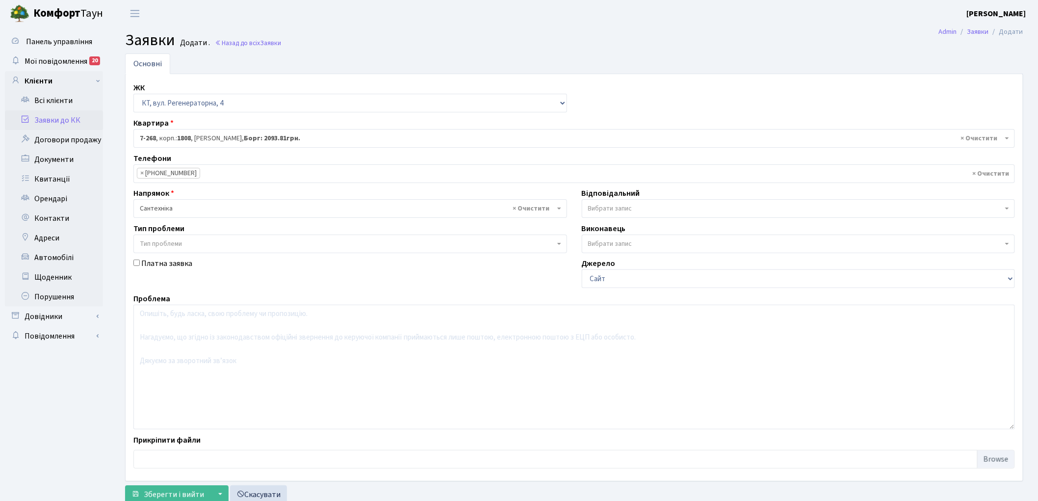
click at [621, 210] on span "Вибрати запис" at bounding box center [610, 209] width 44 height 10
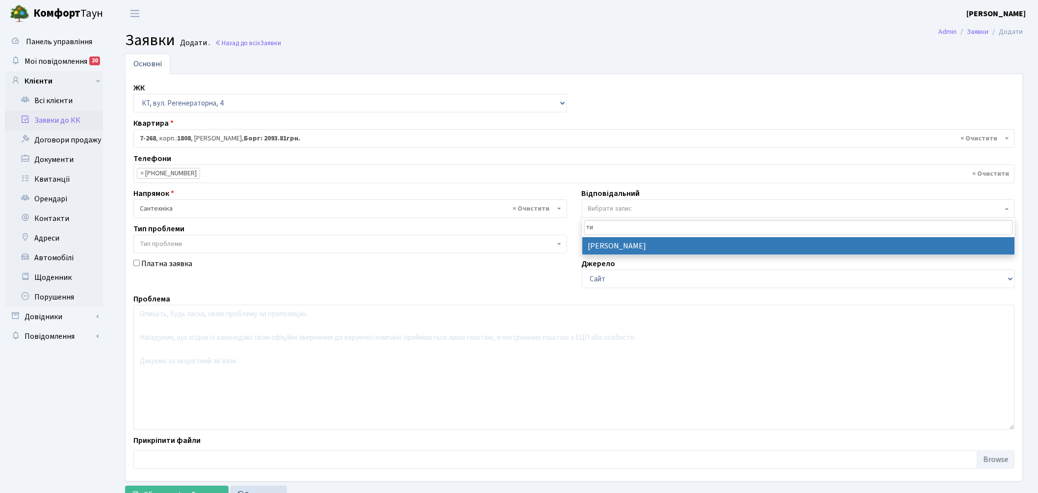
type input "ти"
select select "67"
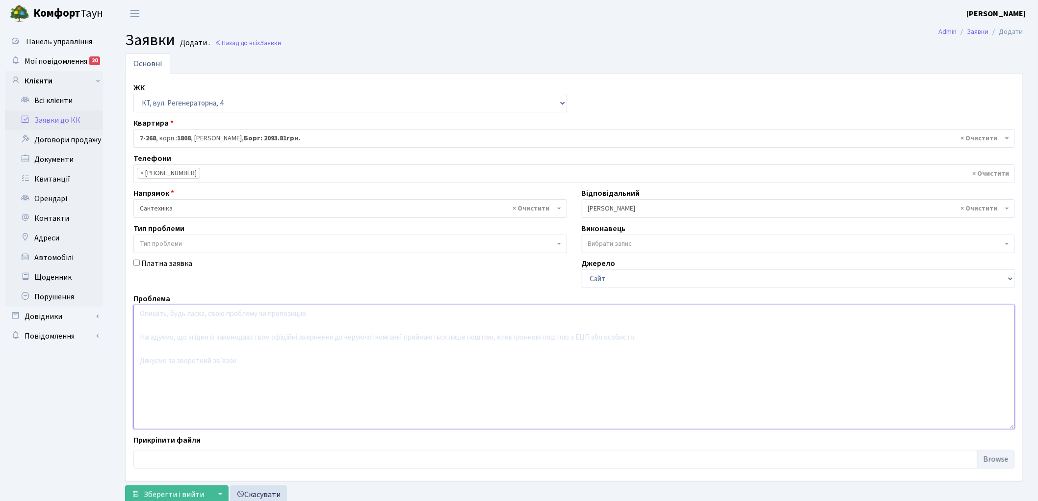
click at [241, 363] on textarea at bounding box center [574, 367] width 882 height 125
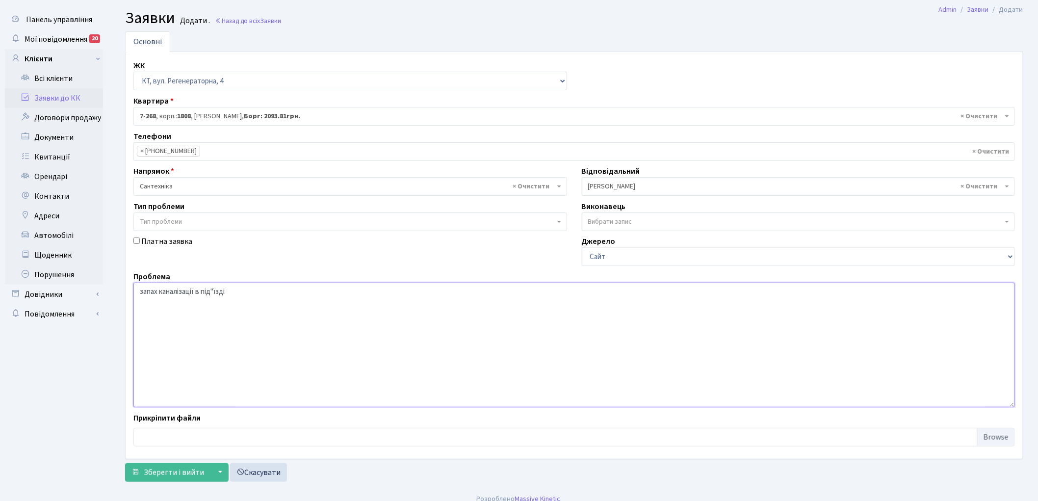
scroll to position [32, 0]
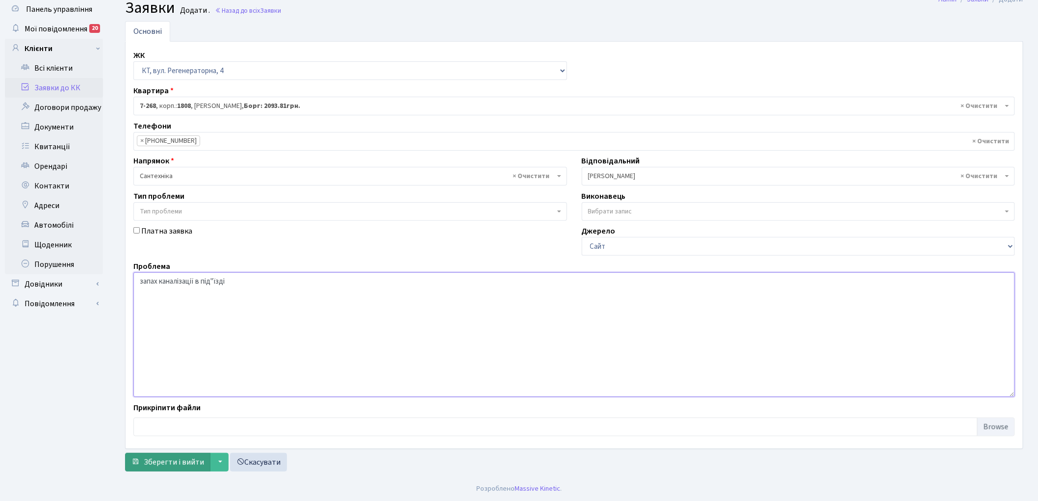
type textarea "запах каналізації в під"їзді"
click at [159, 458] on span "Зберегти і вийти" at bounding box center [174, 462] width 60 height 11
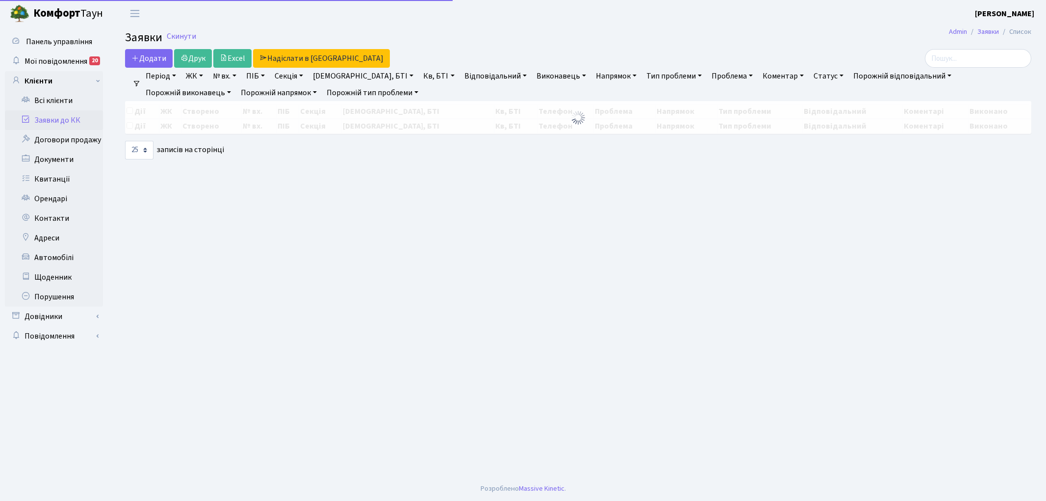
select select "25"
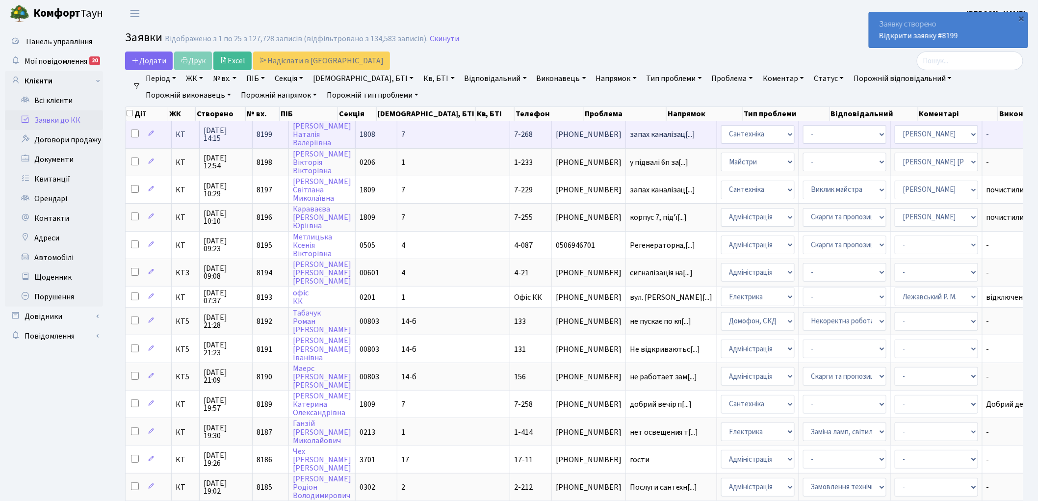
click at [270, 133] on span "8199" at bounding box center [265, 134] width 16 height 11
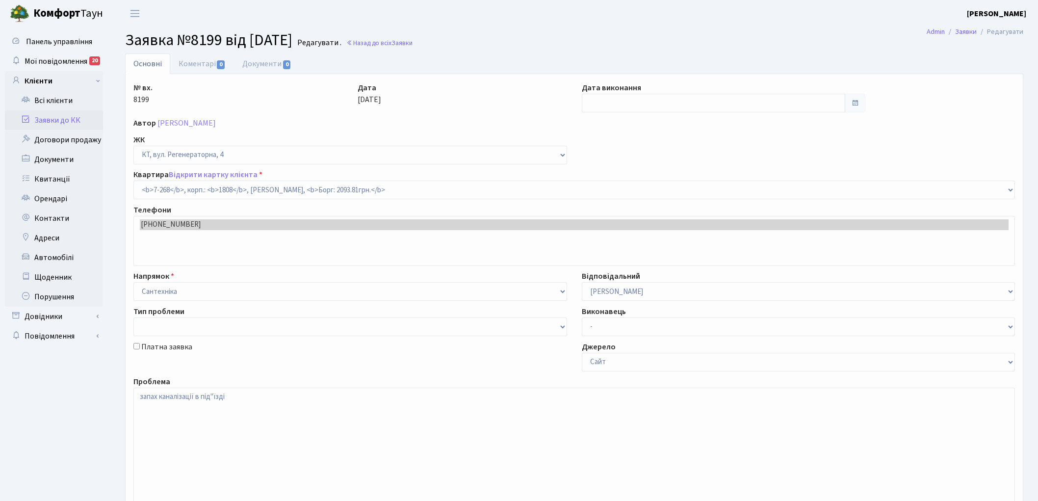
select select "4876"
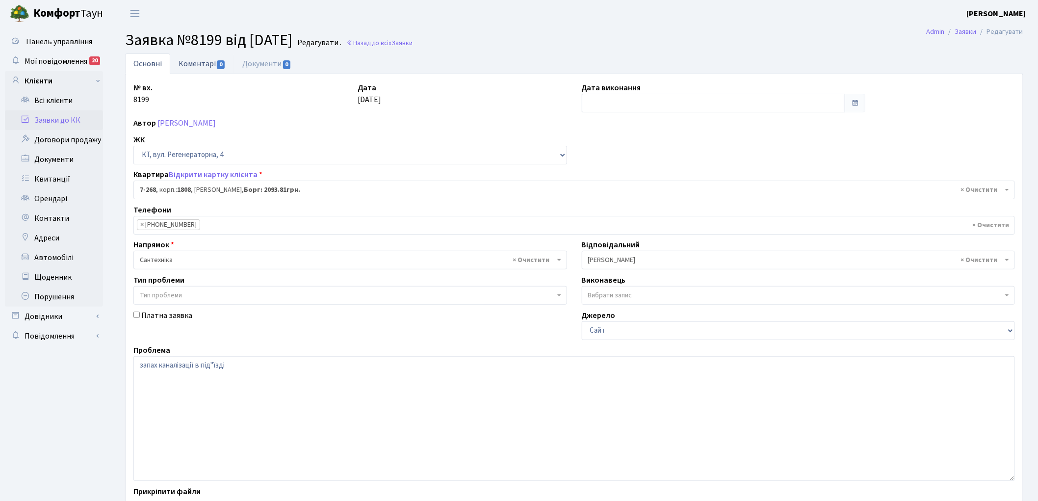
click at [195, 63] on link "Коментарі 0" at bounding box center [202, 63] width 64 height 20
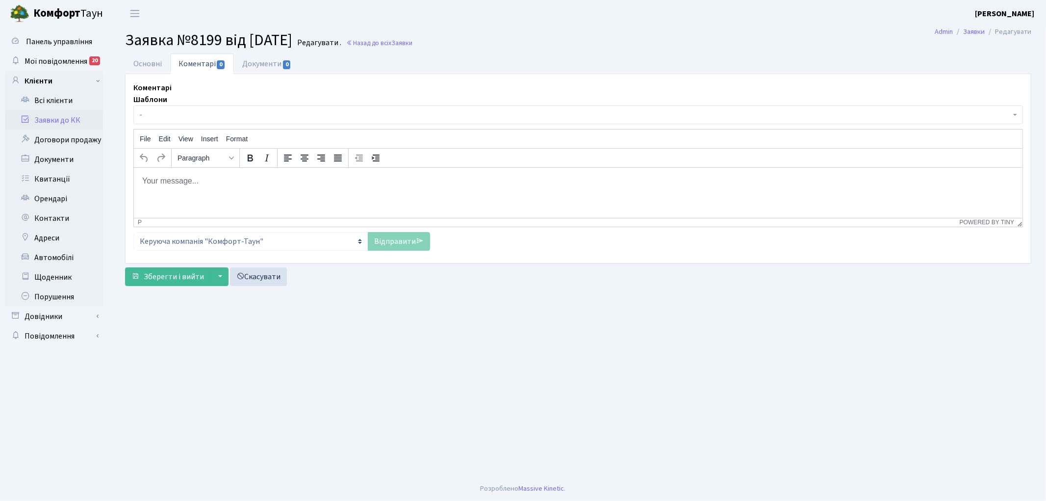
click at [189, 187] on html at bounding box center [577, 180] width 889 height 26
click at [394, 240] on link "Відправити" at bounding box center [399, 241] width 62 height 19
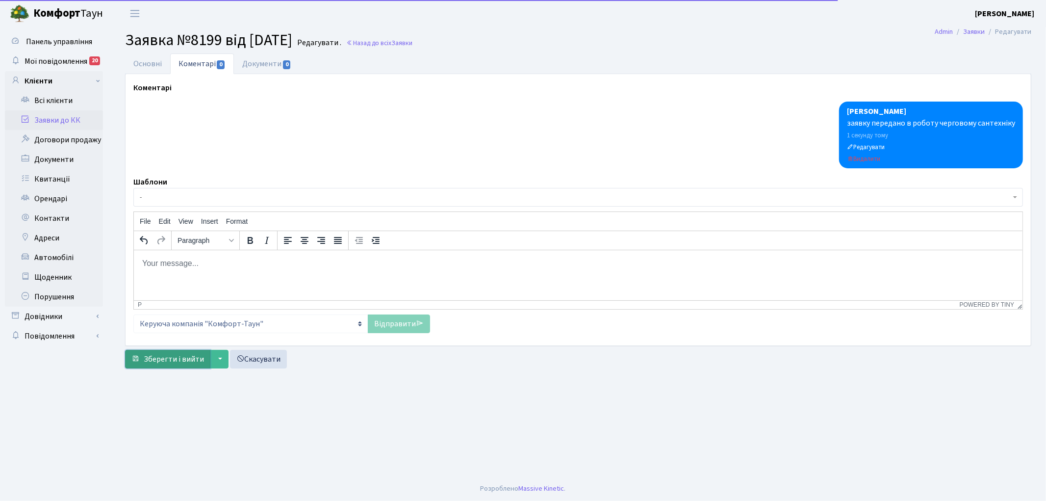
click at [167, 359] on span "Зберегти і вийти" at bounding box center [174, 359] width 60 height 11
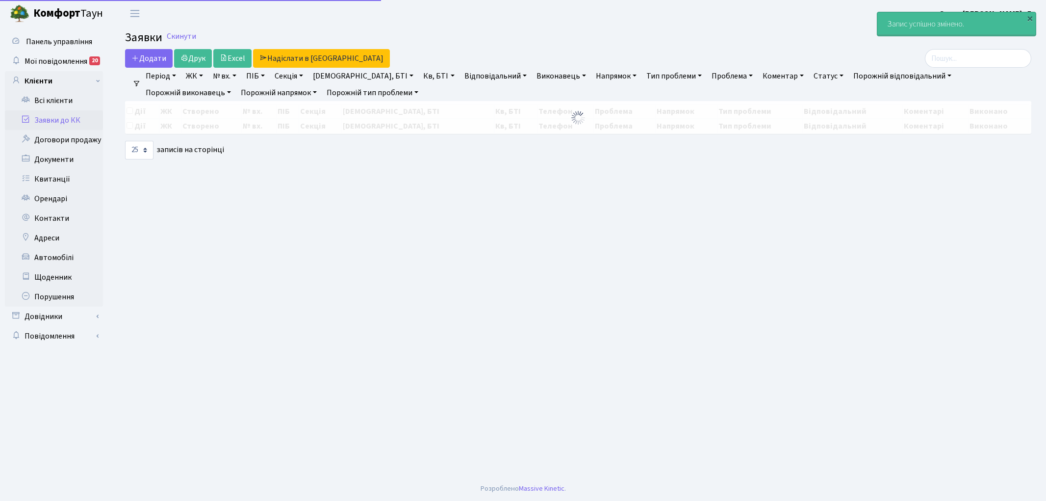
select select "25"
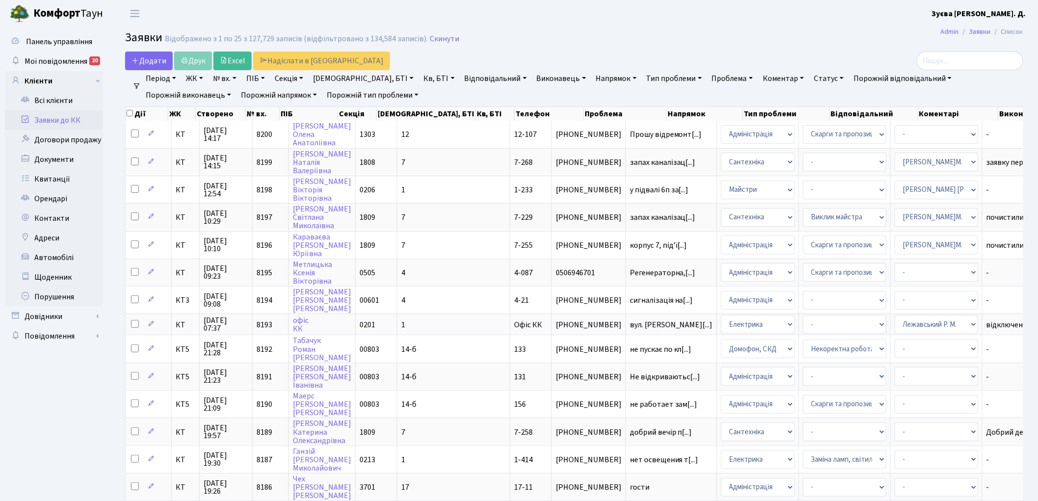
click at [592, 76] on link "Напрямок" at bounding box center [616, 78] width 49 height 17
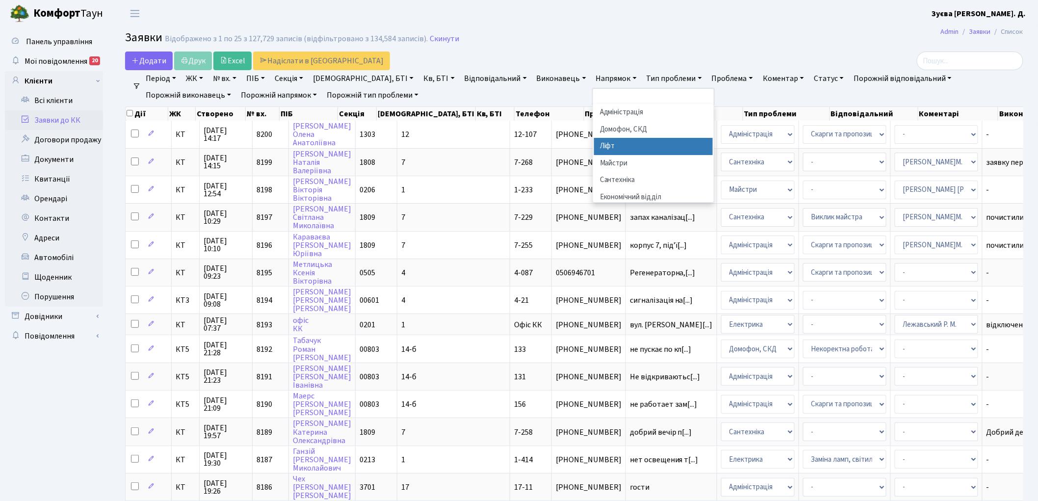
click at [594, 144] on li "Ліфт" at bounding box center [653, 146] width 119 height 17
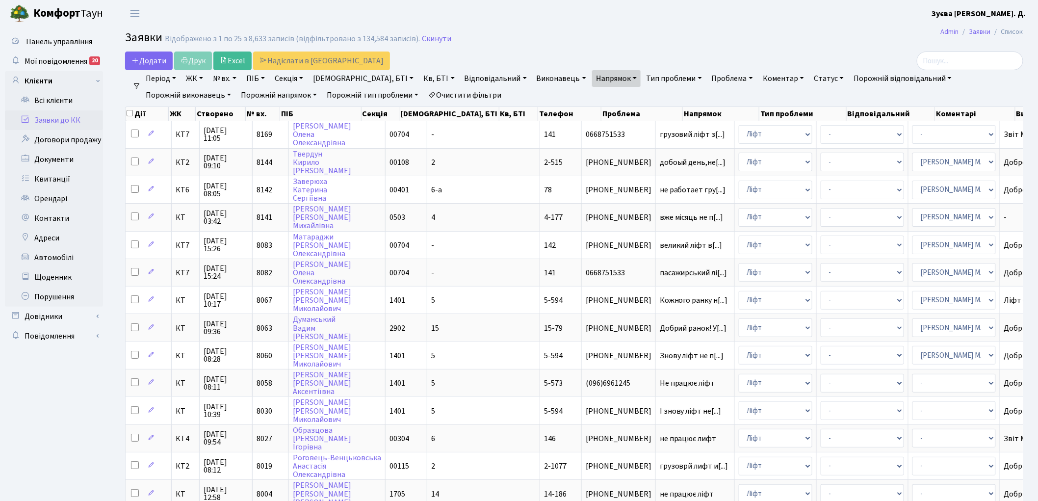
click at [810, 80] on link "Статус" at bounding box center [829, 78] width 38 height 17
click at [810, 135] on link "Не виконано" at bounding box center [849, 137] width 78 height 15
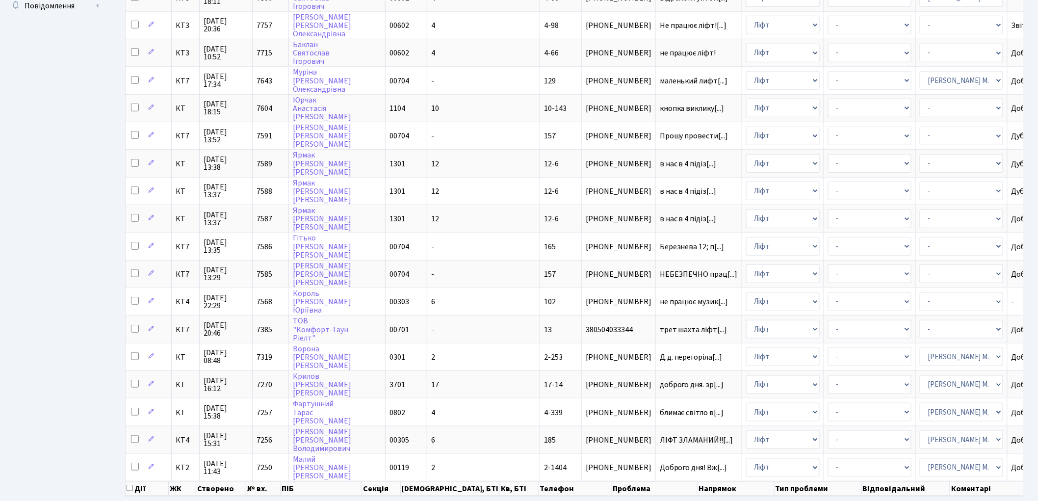
scroll to position [358, 0]
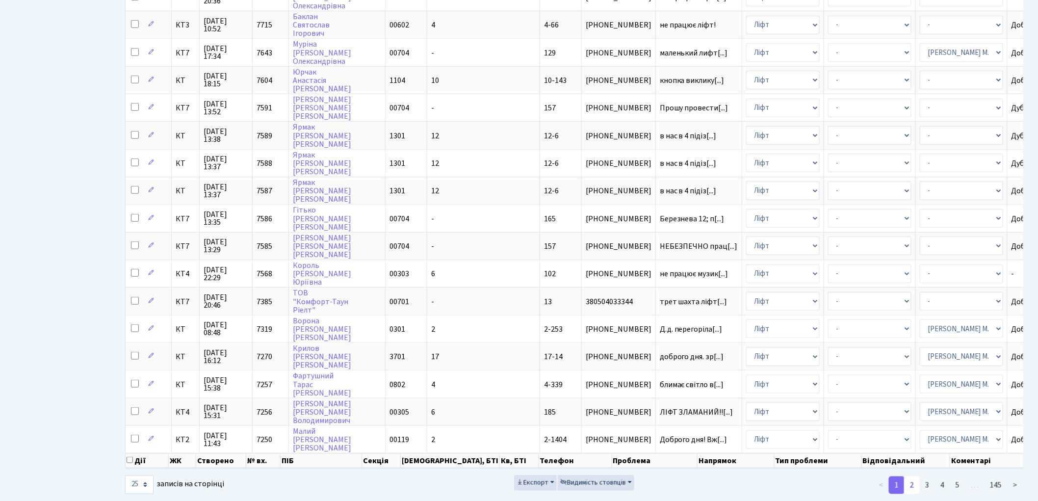
click at [914, 476] on link "2" at bounding box center [912, 485] width 16 height 18
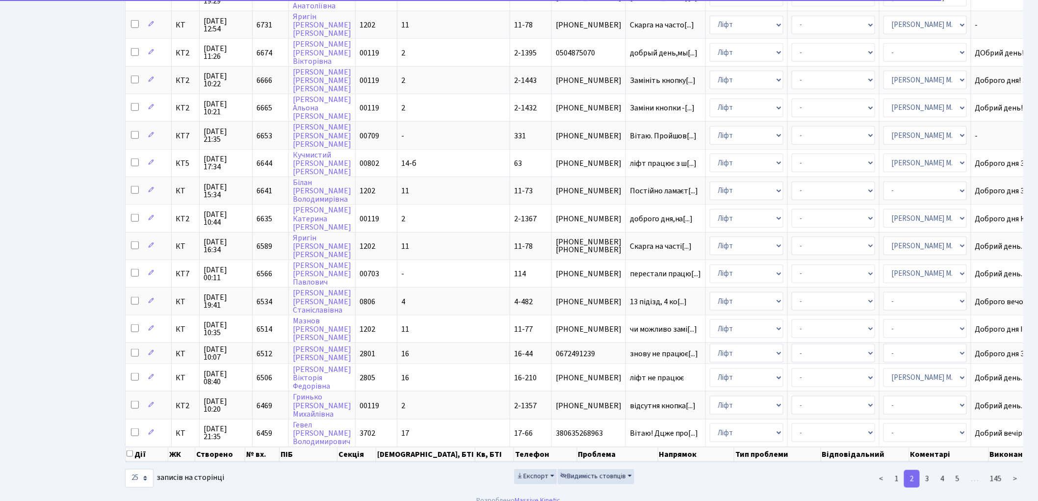
scroll to position [350, 0]
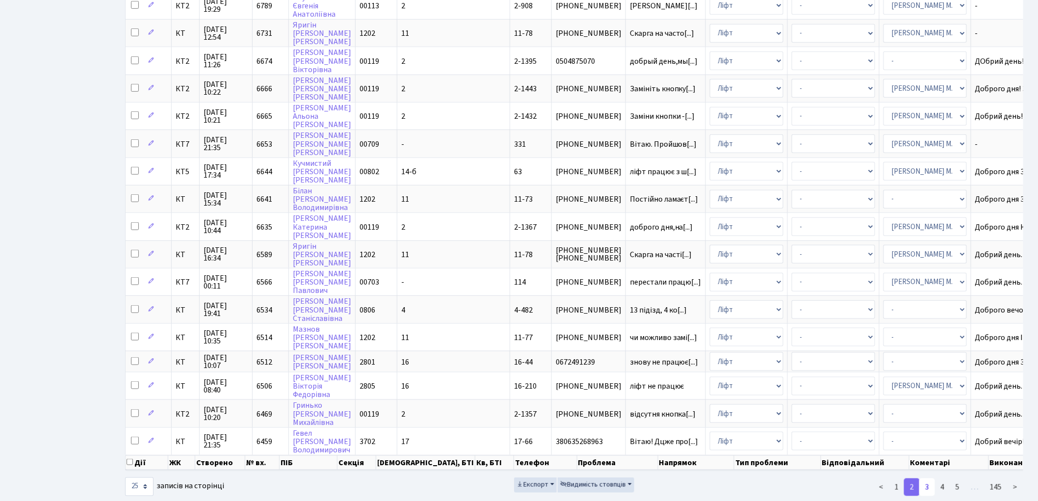
click at [929, 478] on link "3" at bounding box center [927, 487] width 16 height 18
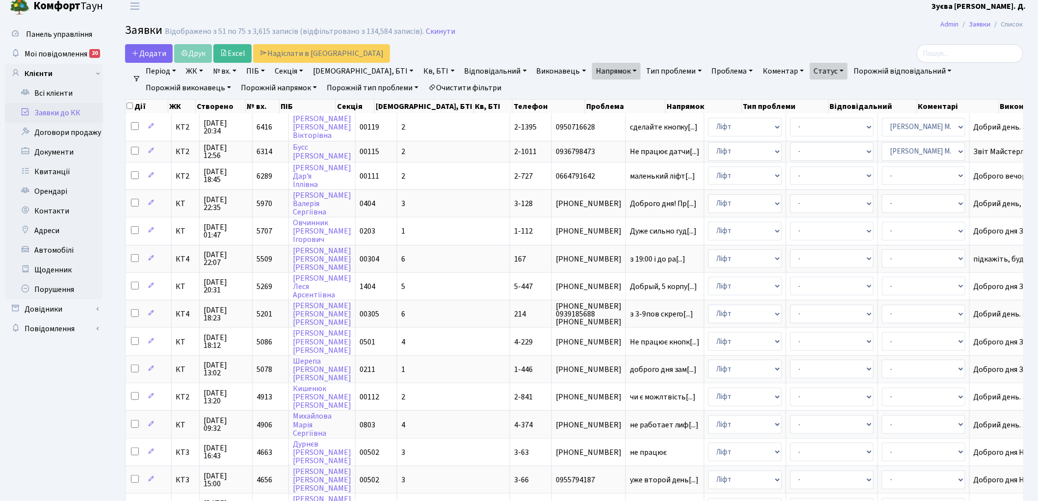
scroll to position [0, 0]
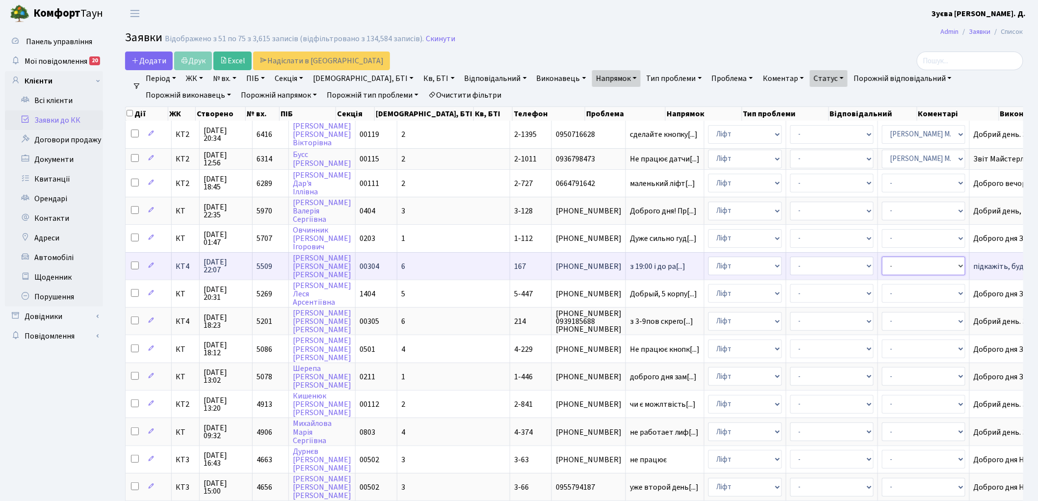
click at [892, 261] on select "- Адміністратор ЖК КТ Вижул В. В. Гордієнко Н.В. Дядюшкін Д.Ю. Кипчук Т. А. Кла…" at bounding box center [923, 266] width 83 height 19
select select "11"
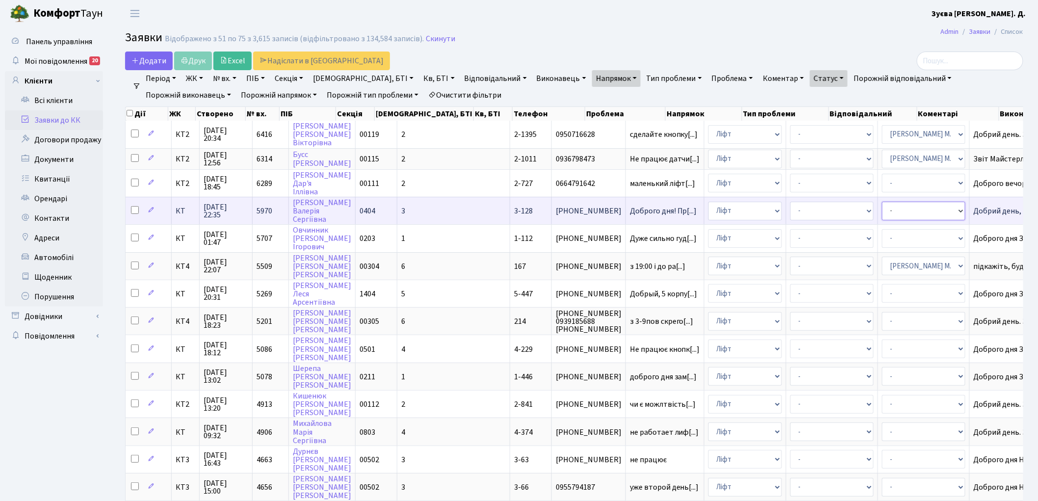
click at [882, 208] on select "- Адміністратор ЖК КТ Вижул В. В. Гордієнко Н.В. Дядюшкін Д.Ю. Кипчук Т. А. Кла…" at bounding box center [923, 211] width 83 height 19
select select "11"
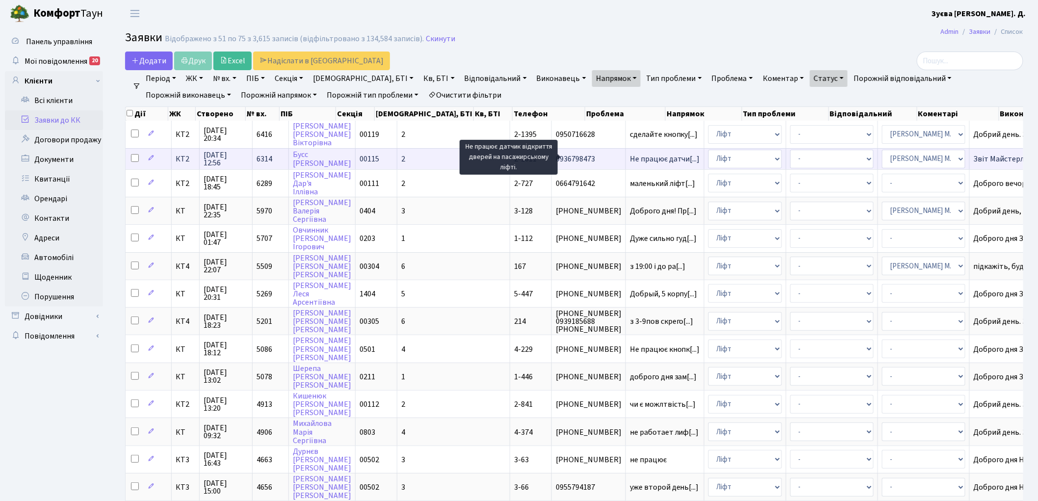
click at [630, 158] on span "Не працює датчи[...]" at bounding box center [665, 159] width 70 height 11
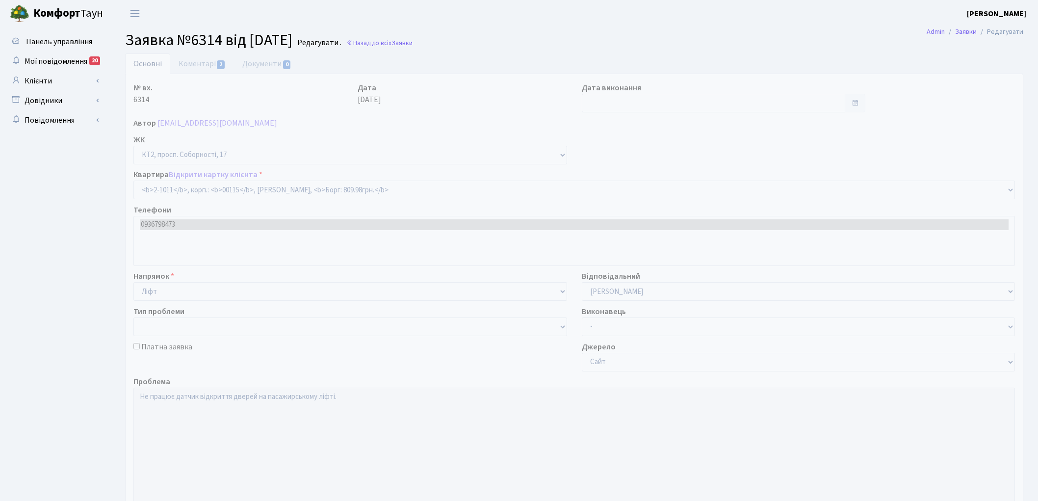
select select "12622"
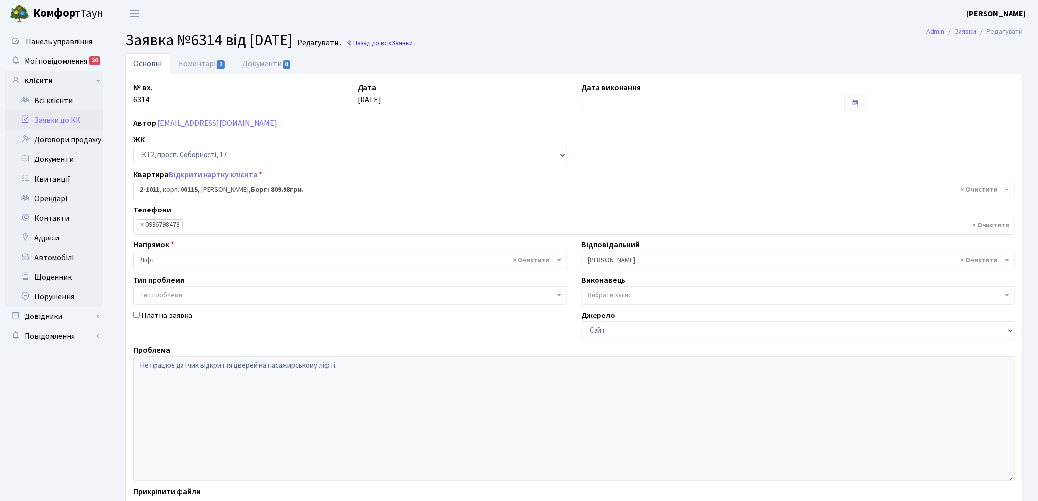
click at [399, 45] on link "Назад до всіх Заявки" at bounding box center [379, 42] width 66 height 9
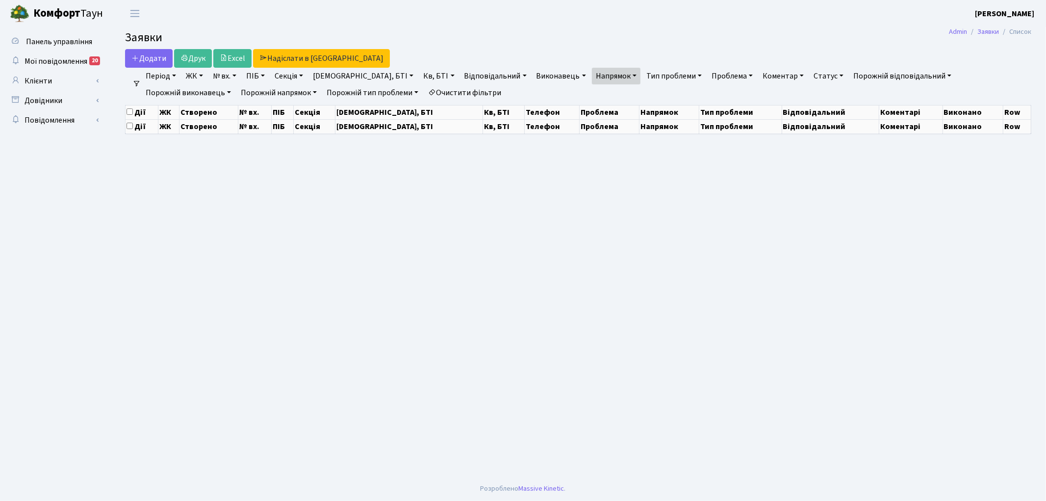
select select "25"
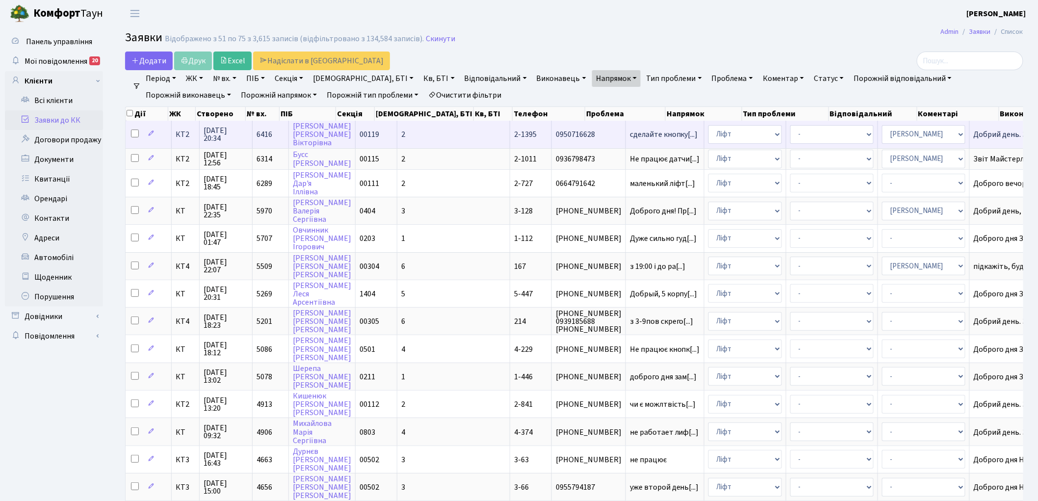
click at [267, 133] on span "6416" at bounding box center [265, 134] width 16 height 11
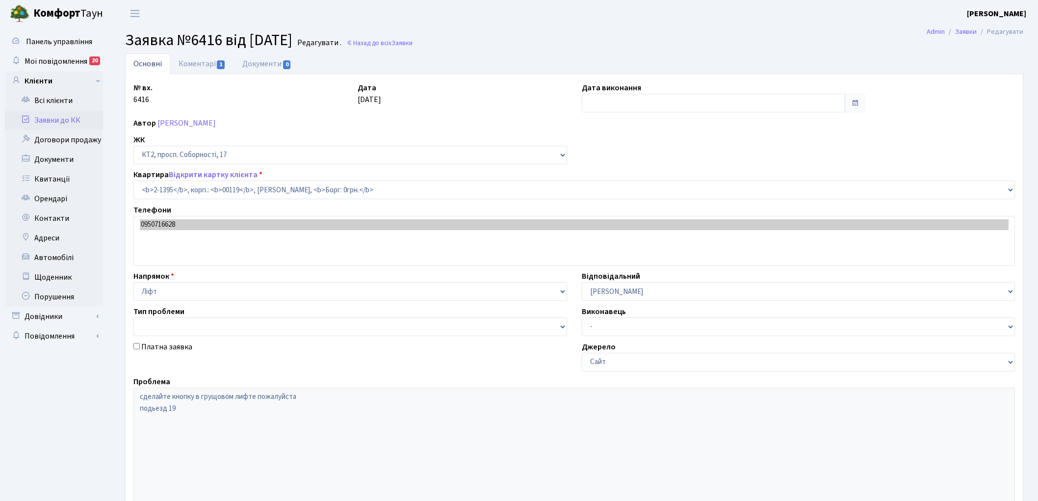
select select "13010"
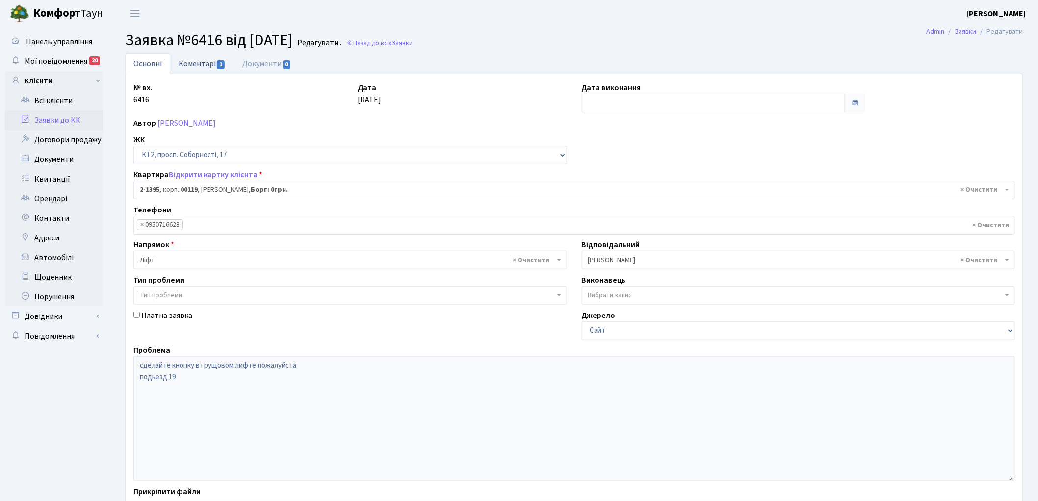
click at [200, 63] on link "Коментарі 1" at bounding box center [202, 63] width 64 height 20
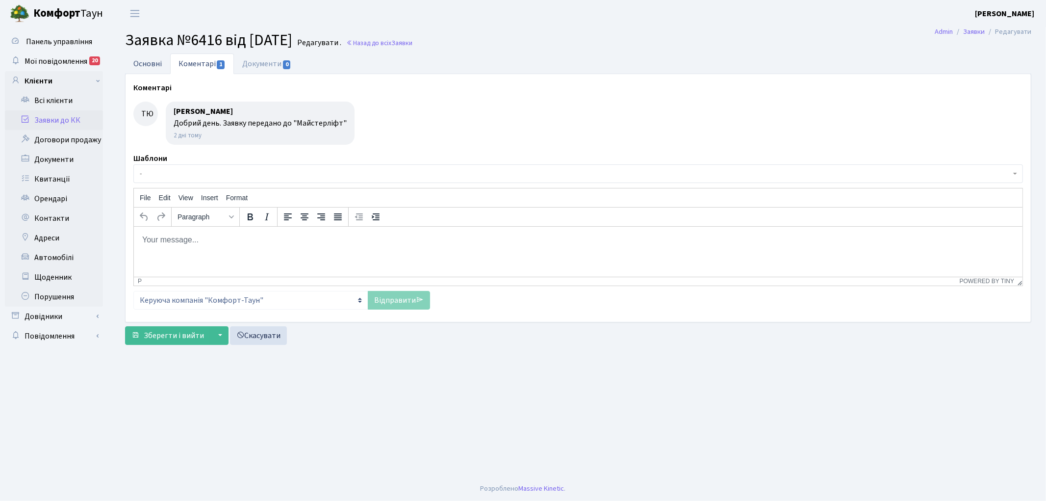
click at [148, 64] on link "Основні" at bounding box center [147, 63] width 45 height 20
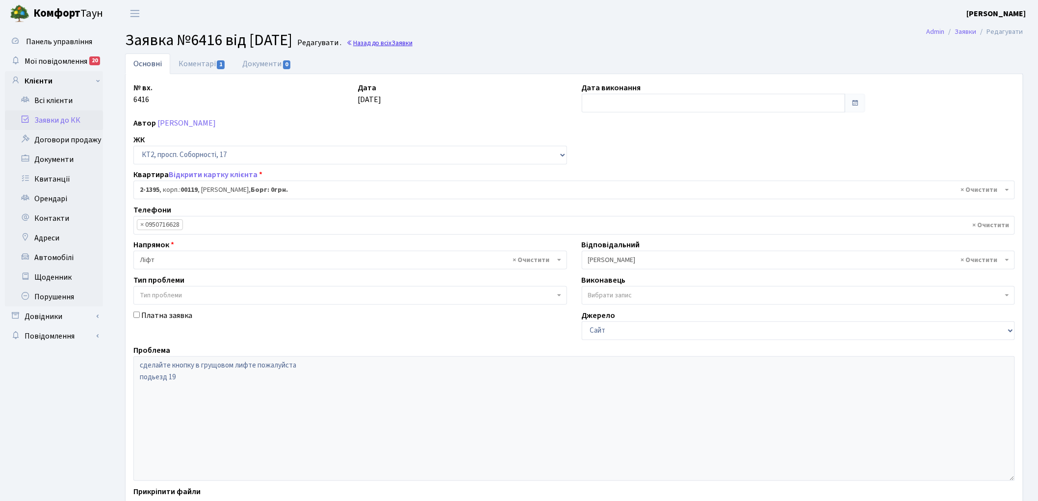
click at [409, 45] on link "Назад до всіх Заявки" at bounding box center [379, 42] width 66 height 9
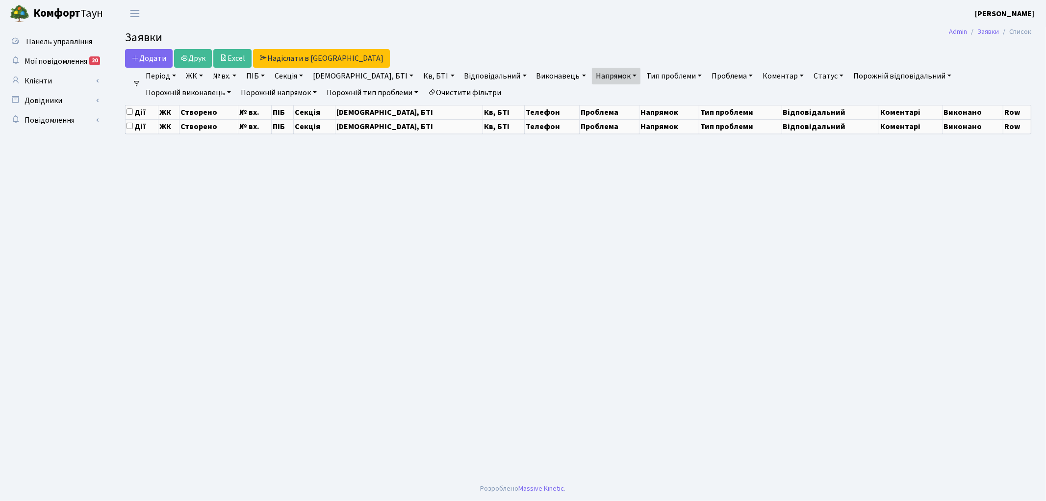
select select "25"
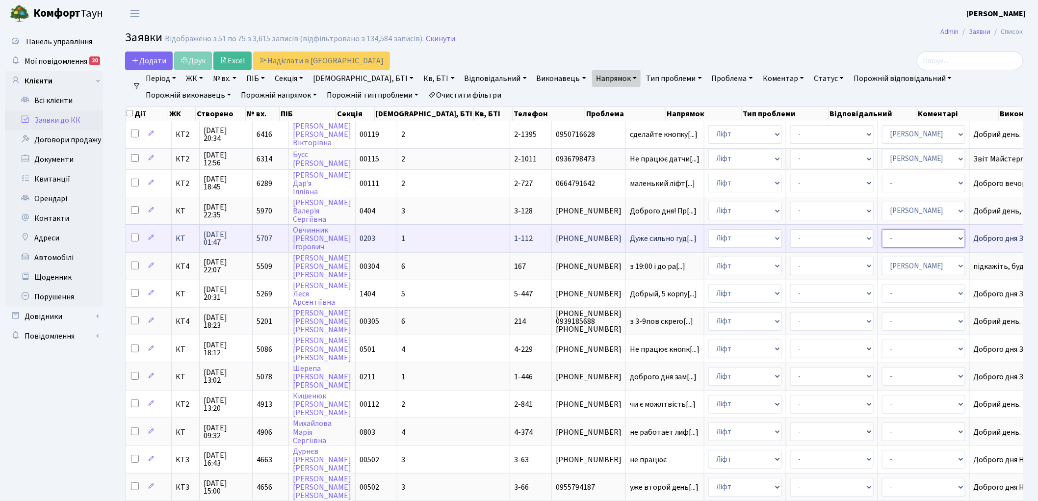
click at [882, 239] on select "- Адміністратор ЖК КТ Вижул В. В. Гордієнко Н.В. Дядюшкін Д.Ю. Кипчук Т. А. Кла…" at bounding box center [923, 238] width 83 height 19
select select "11"
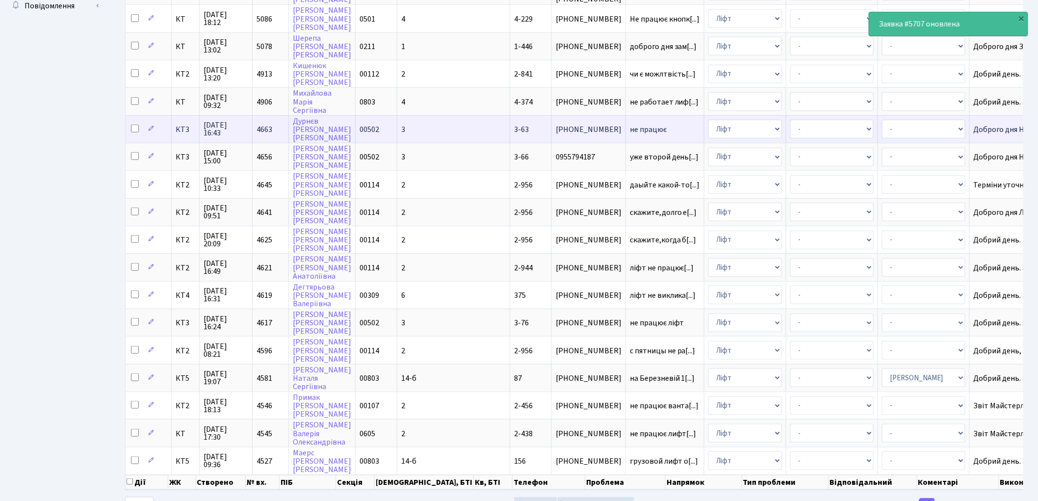
scroll to position [352, 0]
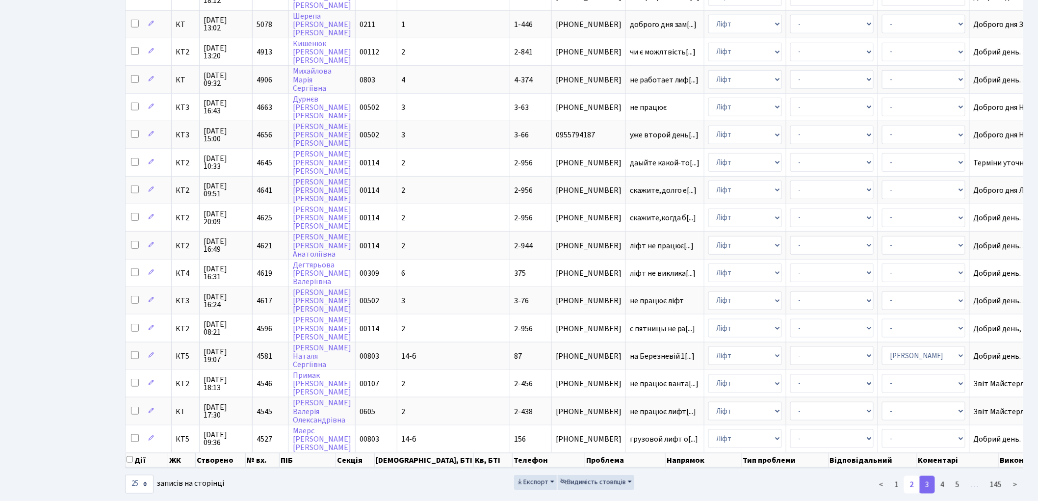
click at [910, 476] on link "2" at bounding box center [912, 485] width 16 height 18
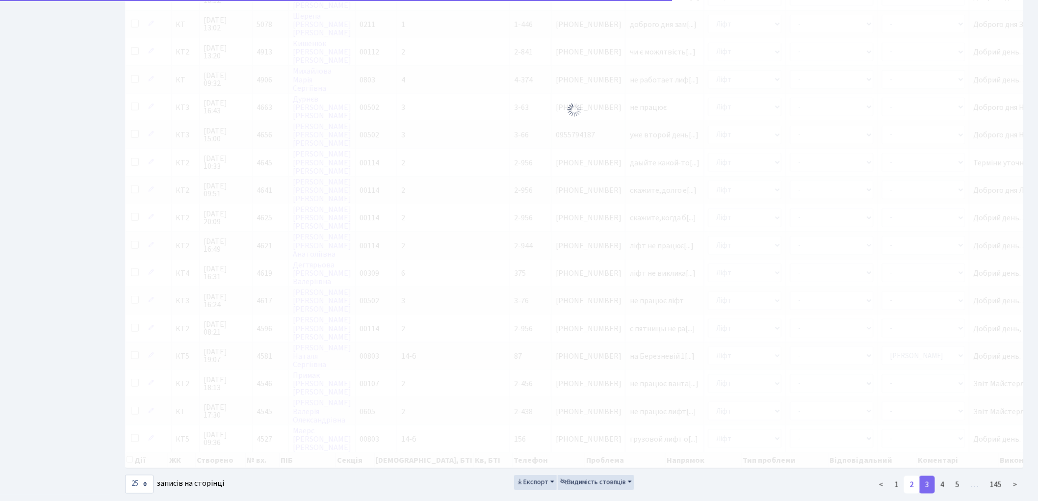
scroll to position [350, 0]
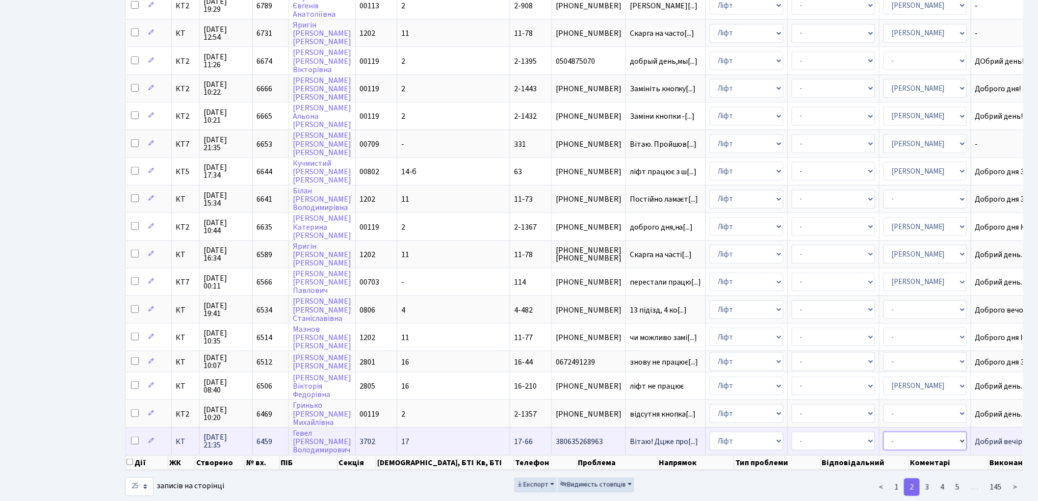
click at [884, 432] on select "- Адміністратор ЖК КТ Вижул В. В. Гордієнко Н.В. Дядюшкін Д.Ю. Кипчук Т. А. Кла…" at bounding box center [925, 441] width 83 height 19
select select "11"
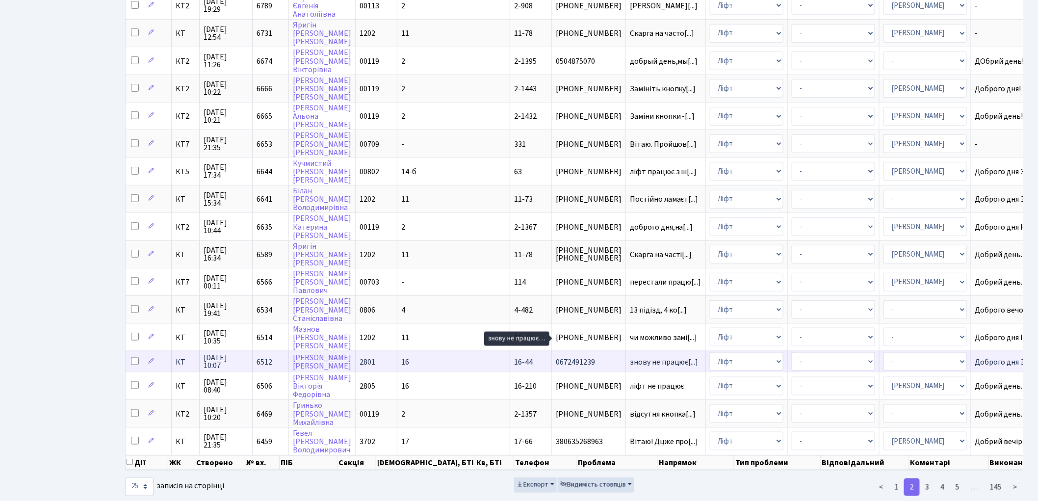
click at [630, 357] on span "знову не працює[...]" at bounding box center [664, 362] width 69 height 11
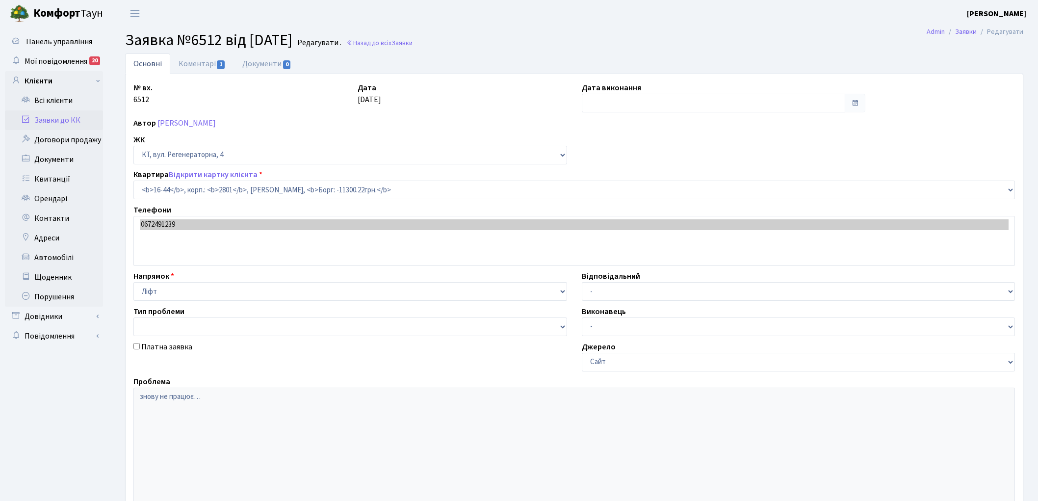
select select "8605"
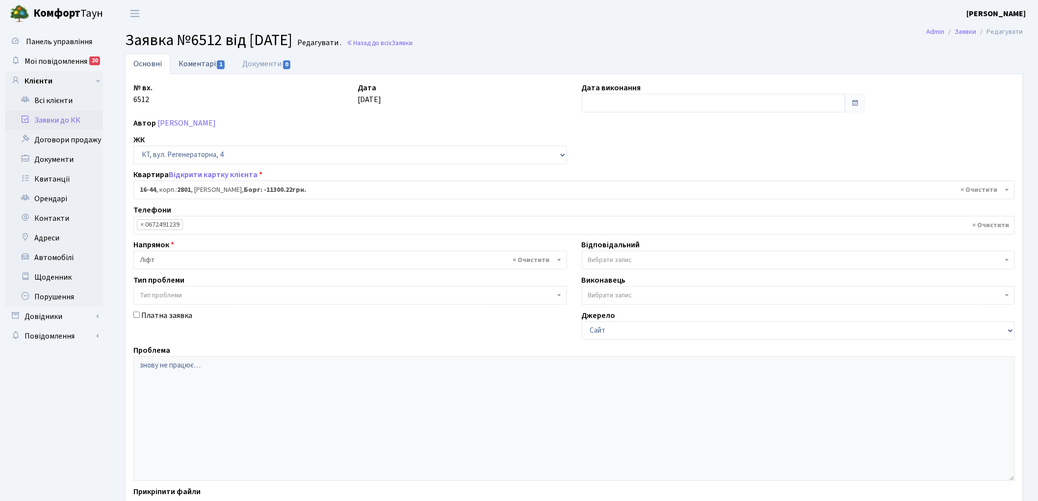
click at [193, 65] on link "Коментарі 1" at bounding box center [202, 63] width 64 height 20
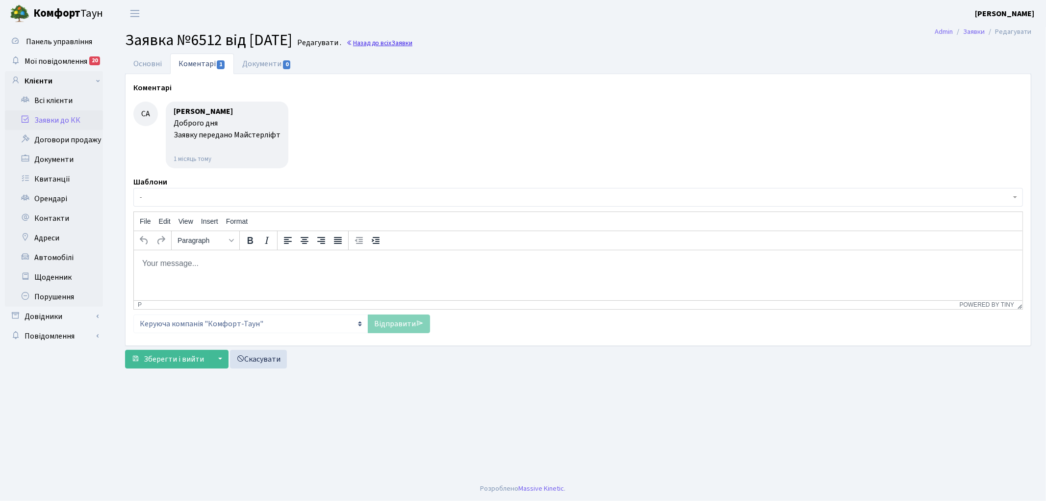
click at [397, 44] on link "Назад до всіх Заявки" at bounding box center [379, 42] width 66 height 9
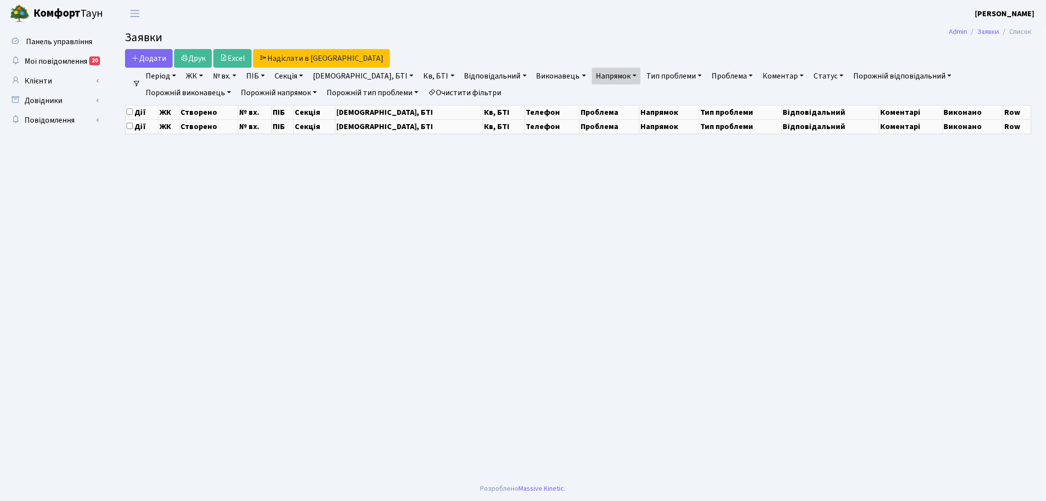
select select "25"
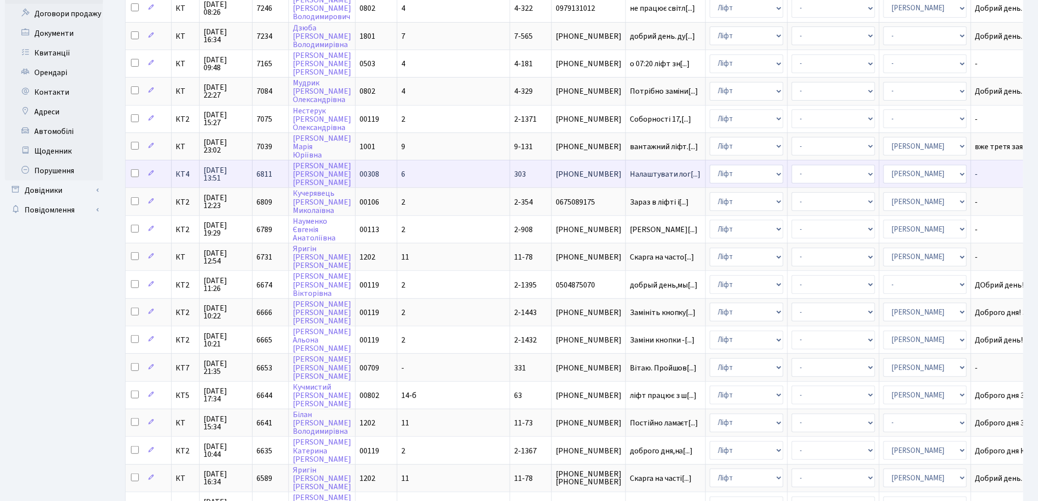
scroll to position [109, 0]
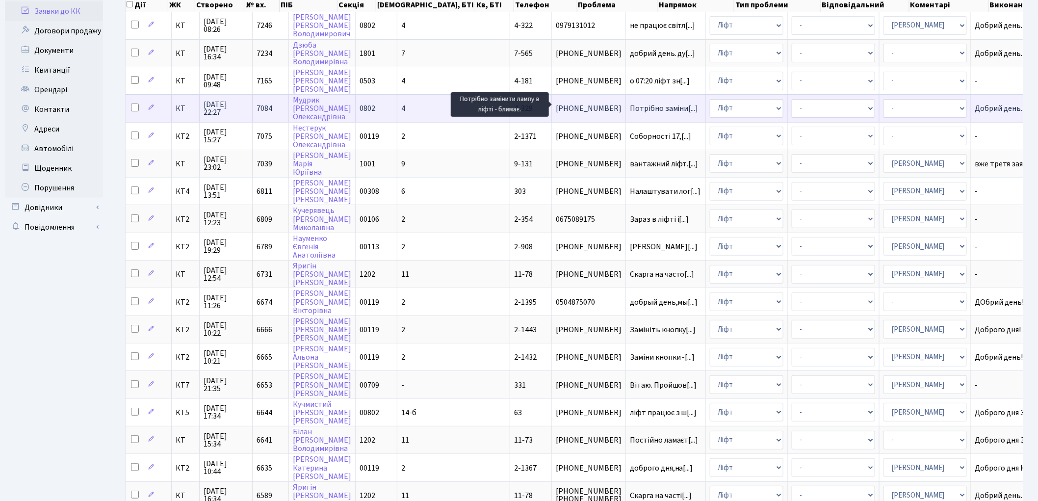
click at [630, 104] on span "Потрібно заміни[...]" at bounding box center [664, 108] width 69 height 11
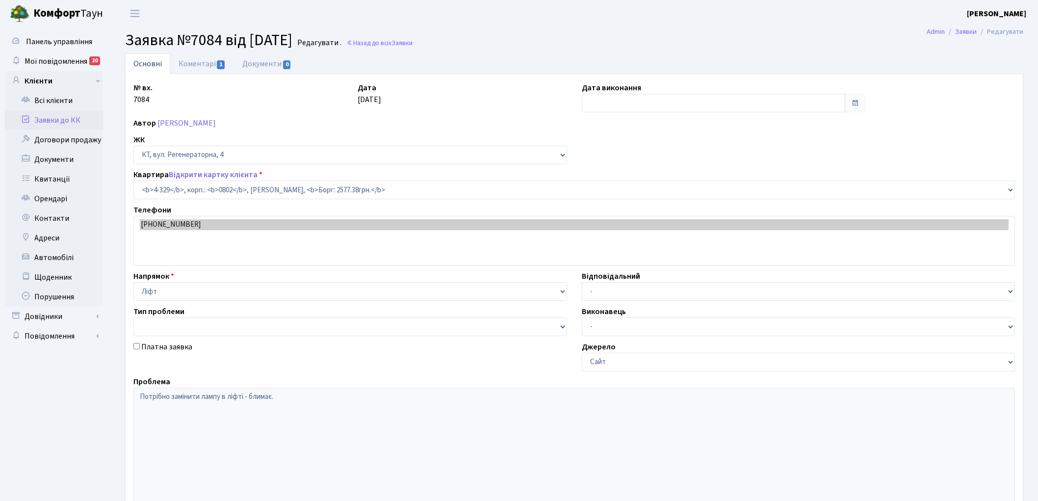
select select "1788"
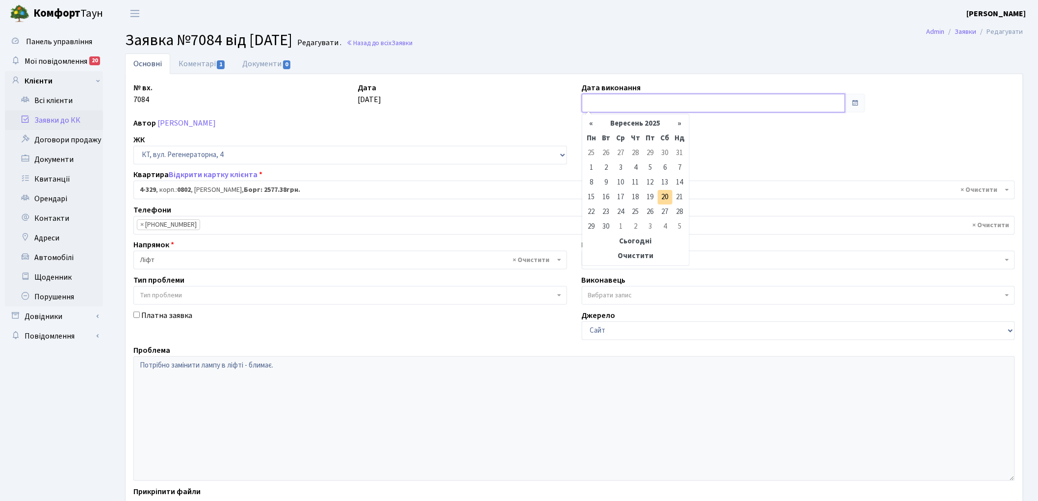
click at [599, 104] on input "text" at bounding box center [714, 103] width 264 height 19
click at [589, 128] on th "«" at bounding box center [591, 123] width 15 height 15
click at [596, 197] on td "18" at bounding box center [591, 197] width 15 height 15
type input "18.08.2025"
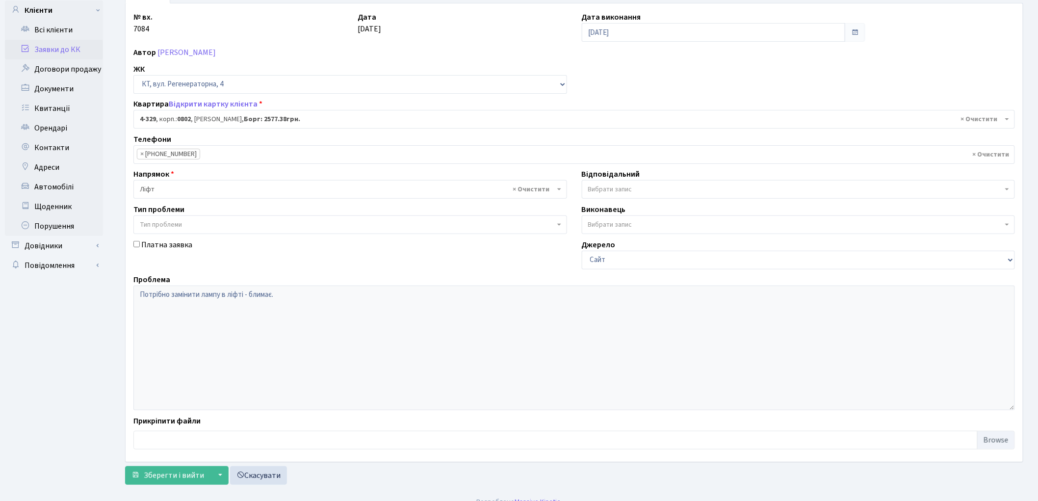
scroll to position [84, 0]
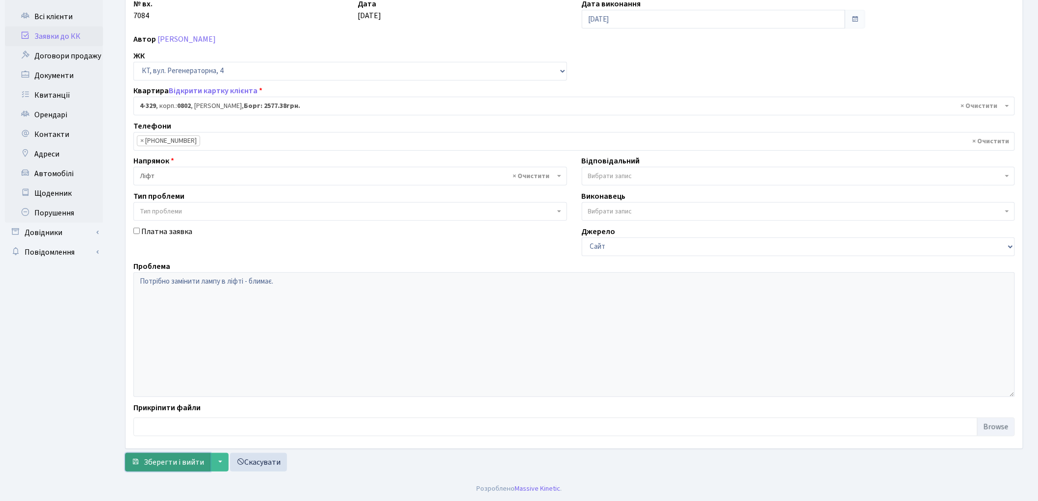
click at [163, 462] on span "Зберегти і вийти" at bounding box center [174, 462] width 60 height 11
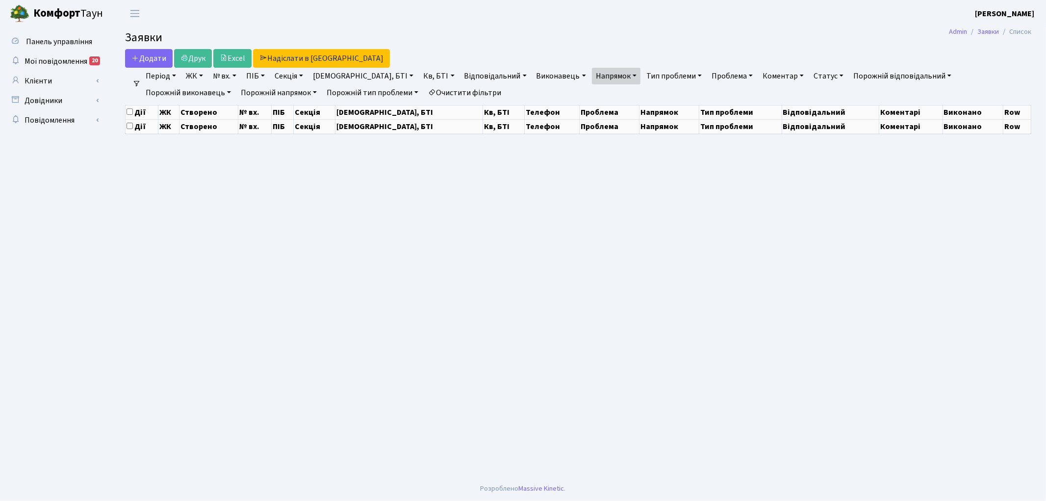
select select "25"
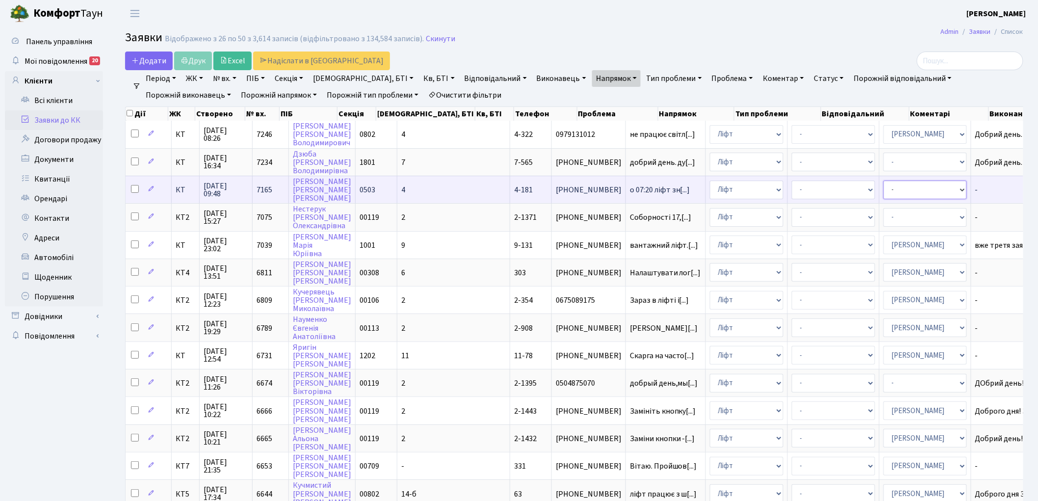
click at [884, 189] on select "- Адміністратор ЖК КТ [PERSON_NAME] [PERSON_NAME] [PERSON_NAME]Ю. [PERSON_NAME]…" at bounding box center [925, 190] width 83 height 19
select select "11"
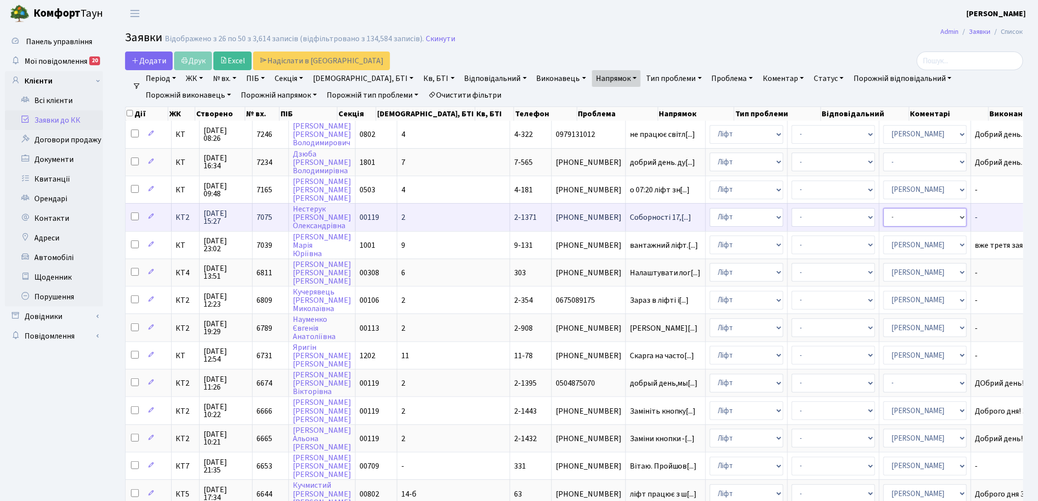
click at [884, 216] on select "- Адміністратор ЖК КТ Вижул В. В. Гордієнко Н.В. Дядюшкін Д.Ю. Кипчук Т. А. Кла…" at bounding box center [925, 217] width 83 height 19
select select "11"
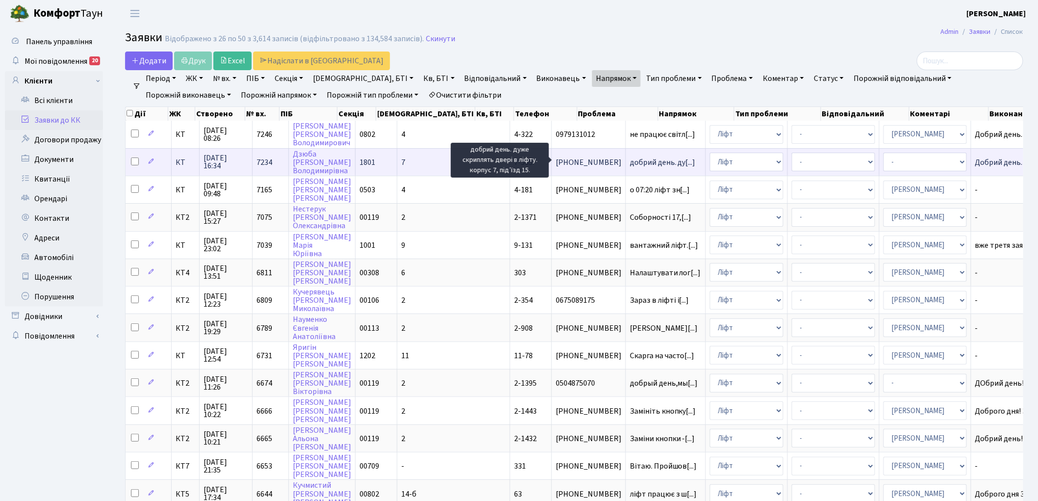
click at [630, 158] on span "добрий день. ду[...]" at bounding box center [663, 162] width 66 height 11
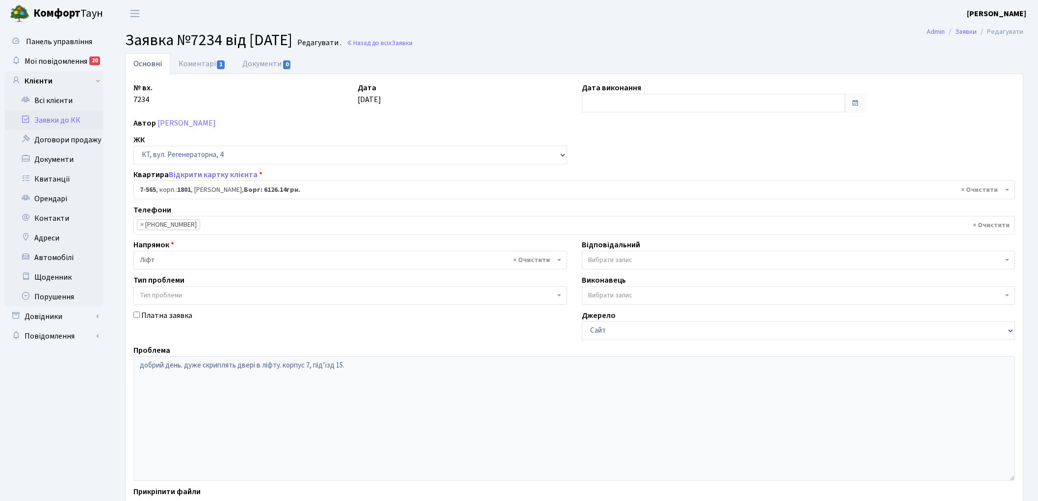
select select "4648"
click at [611, 105] on input "text" at bounding box center [714, 103] width 264 height 19
click at [592, 126] on th "«" at bounding box center [591, 123] width 15 height 15
click at [592, 213] on td "25" at bounding box center [591, 212] width 15 height 15
type input "[DATE]"
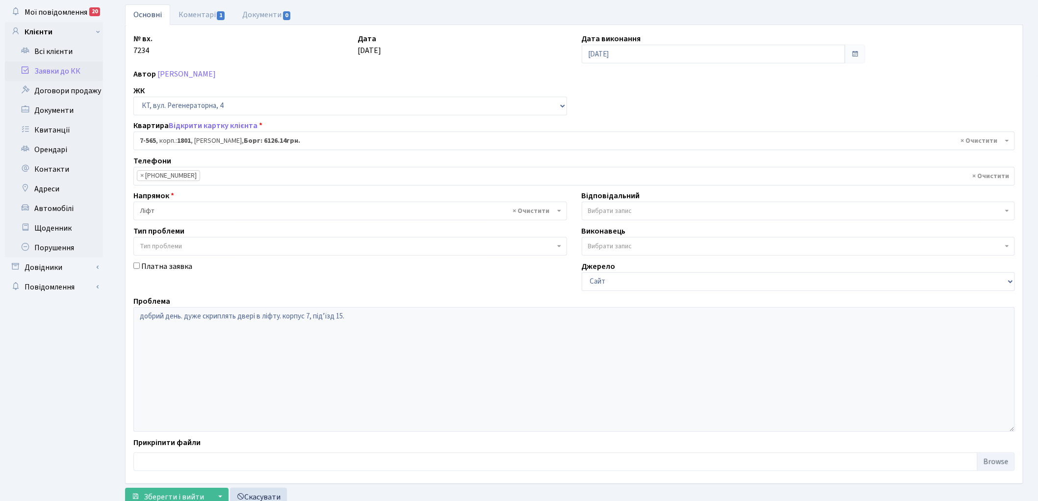
scroll to position [84, 0]
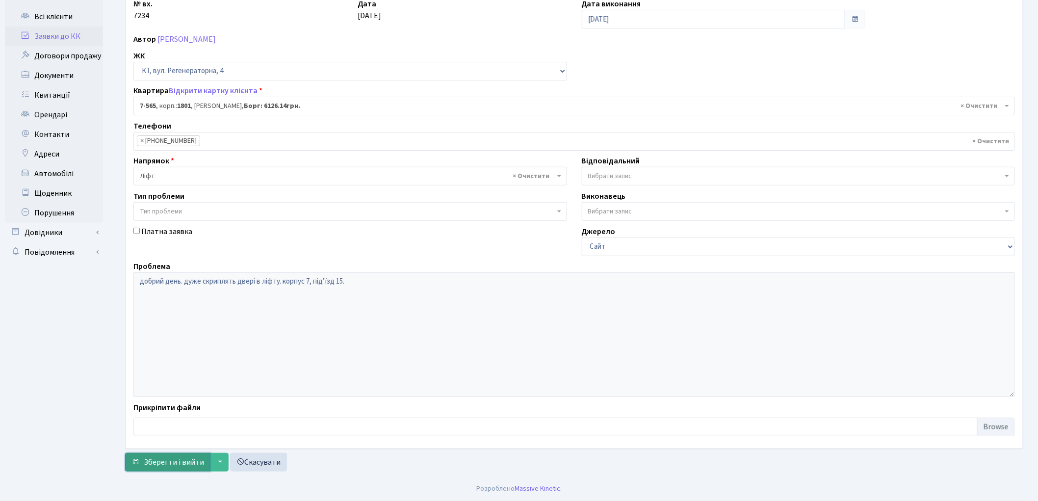
click at [174, 464] on span "Зберегти і вийти" at bounding box center [174, 462] width 60 height 11
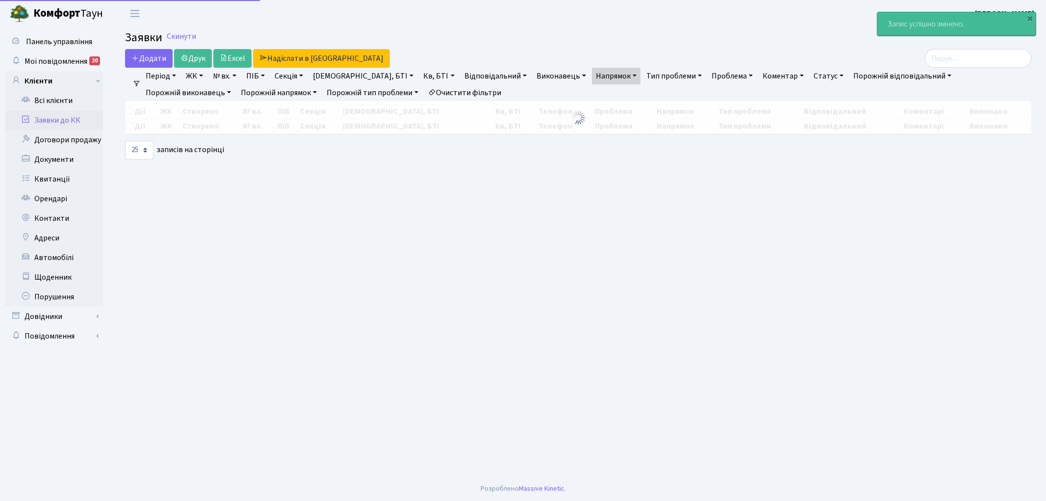
select select "25"
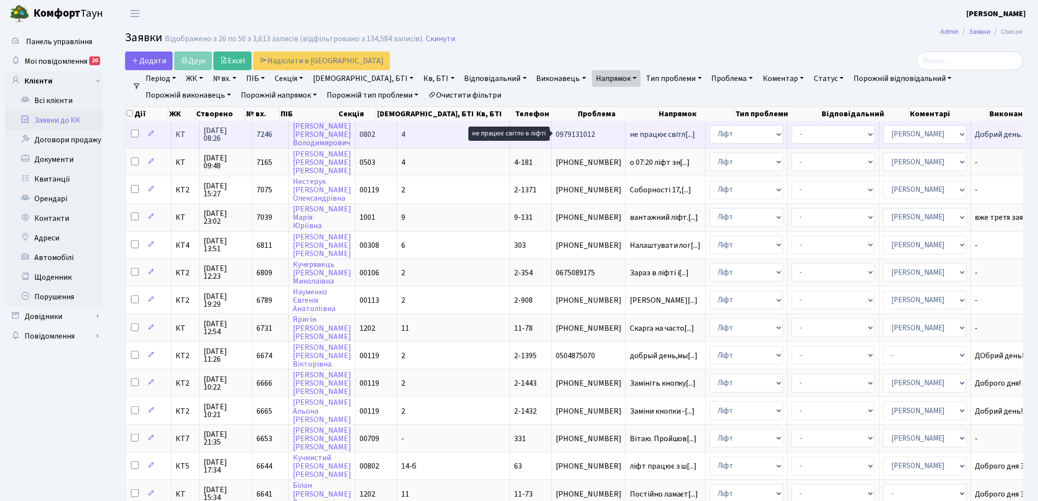
click at [630, 131] on span "не працює світл[...]" at bounding box center [663, 134] width 66 height 11
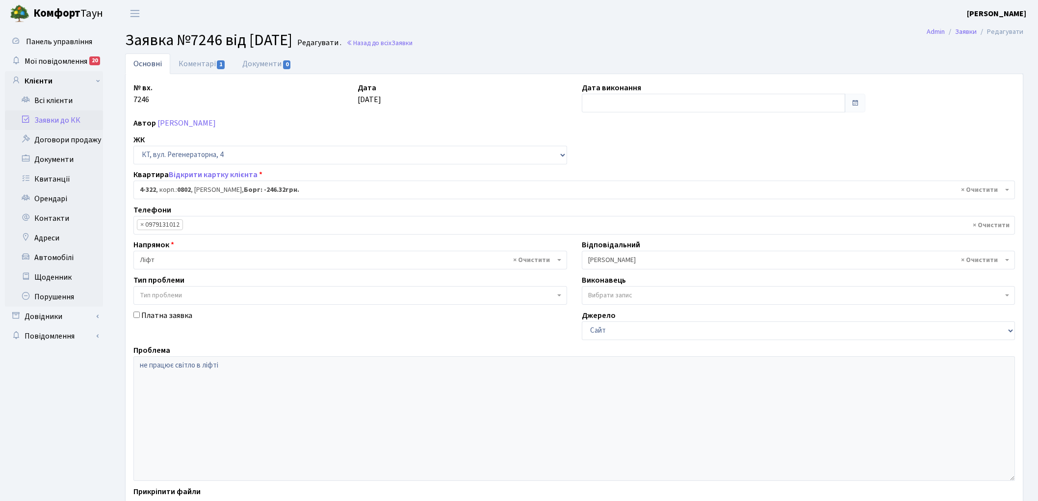
select select "1781"
click at [194, 59] on link "Коментарі 1" at bounding box center [202, 63] width 64 height 20
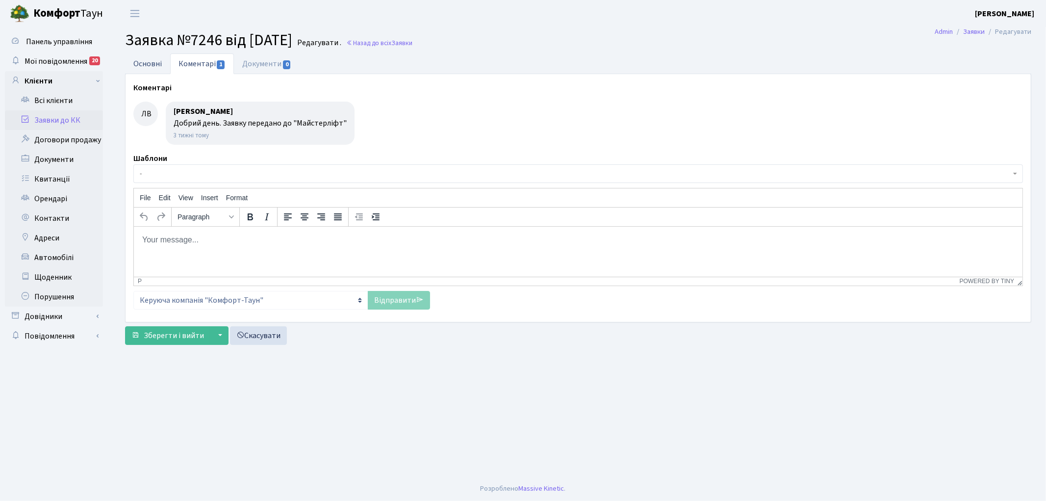
click at [140, 64] on link "Основні" at bounding box center [147, 63] width 45 height 20
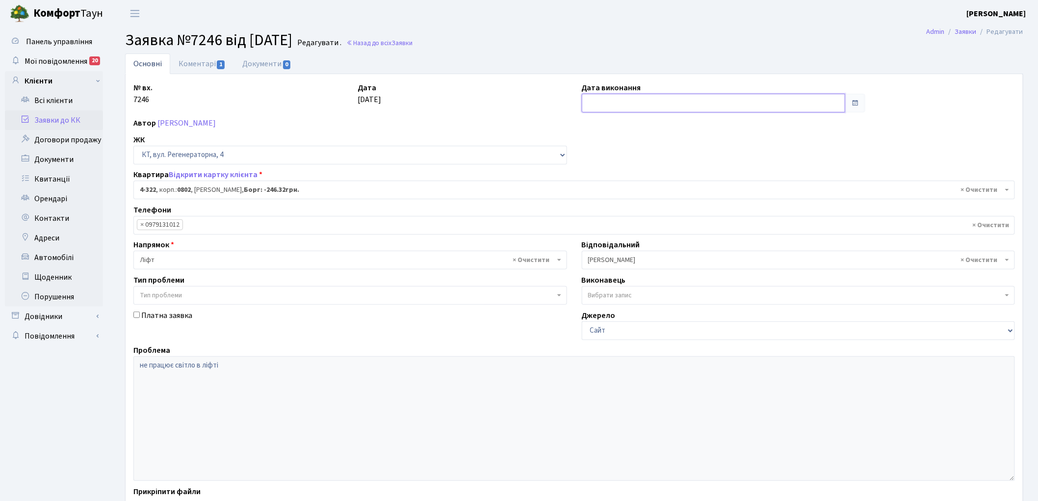
click at [615, 106] on input "text" at bounding box center [714, 103] width 264 height 19
click at [591, 121] on th "«" at bounding box center [591, 123] width 15 height 15
click at [608, 209] on td "26" at bounding box center [606, 212] width 15 height 15
type input "[DATE]"
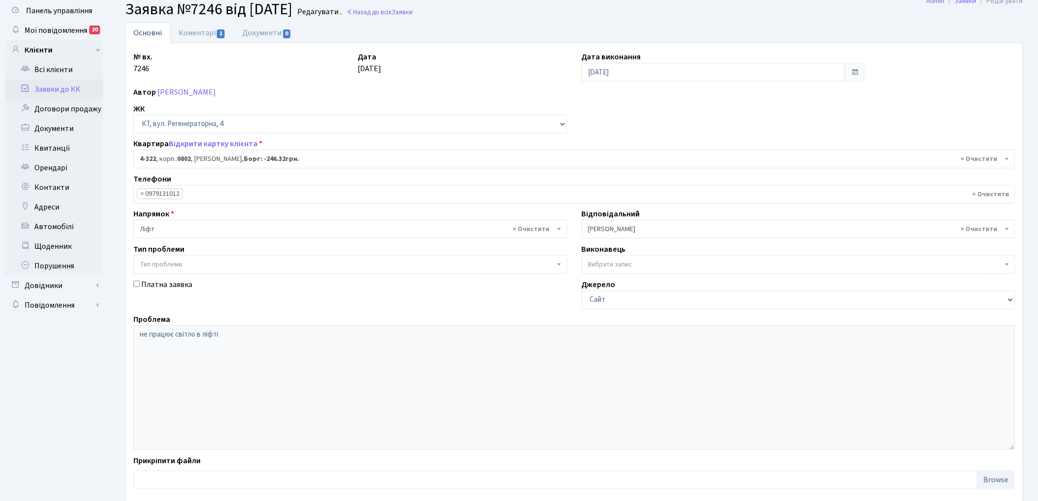
scroll to position [84, 0]
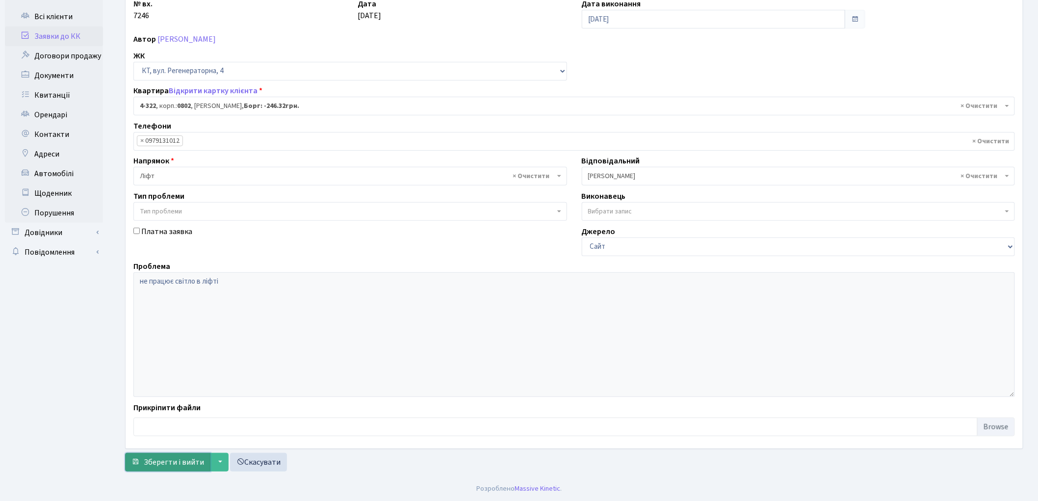
click at [176, 463] on span "Зберегти і вийти" at bounding box center [174, 462] width 60 height 11
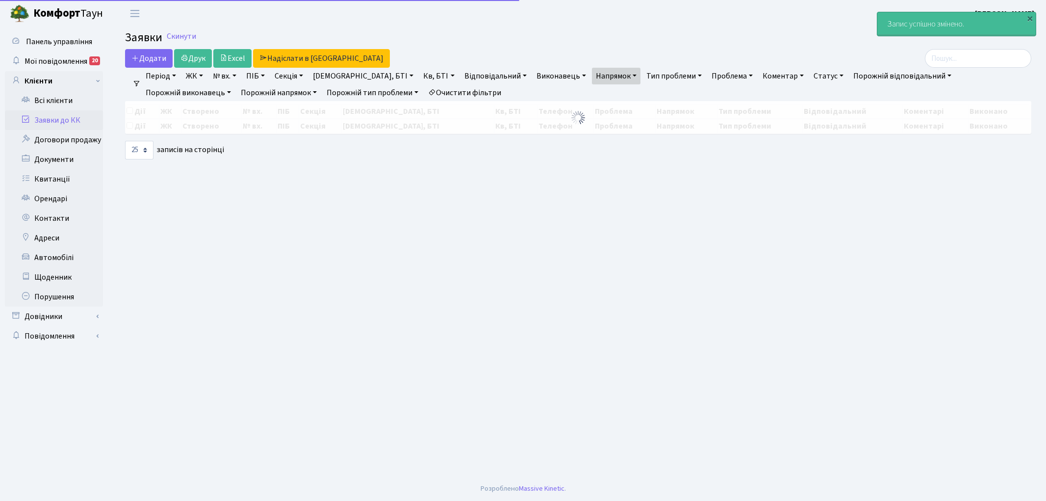
select select "25"
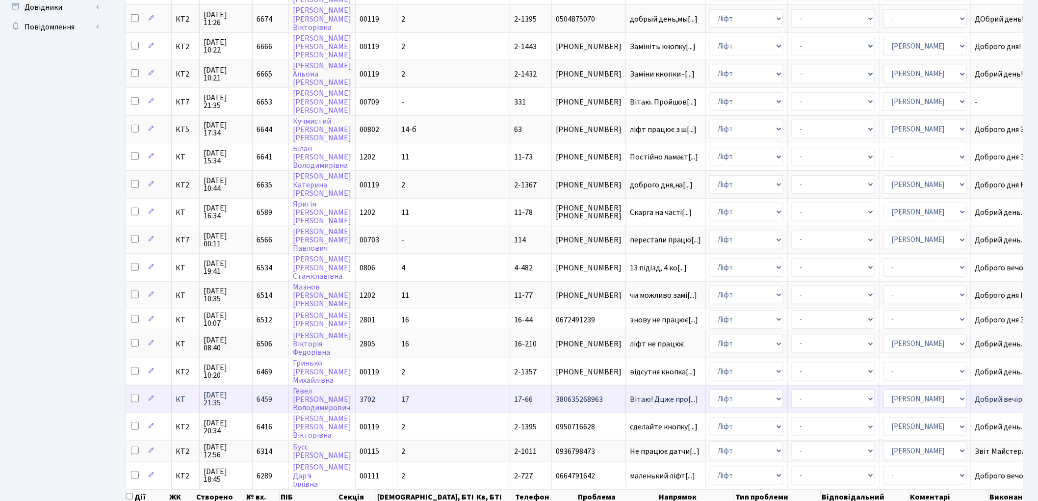
scroll to position [347, 0]
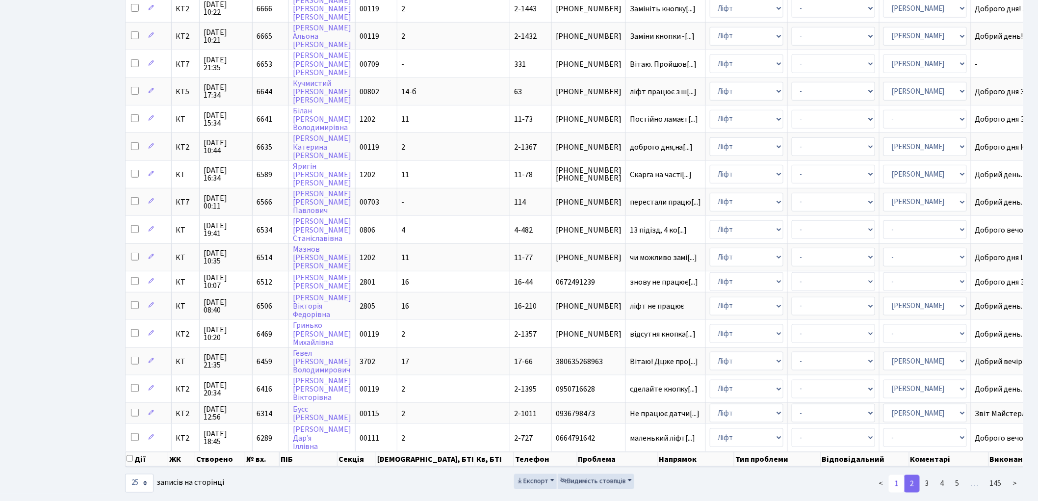
click at [898, 475] on link "1" at bounding box center [897, 484] width 16 height 18
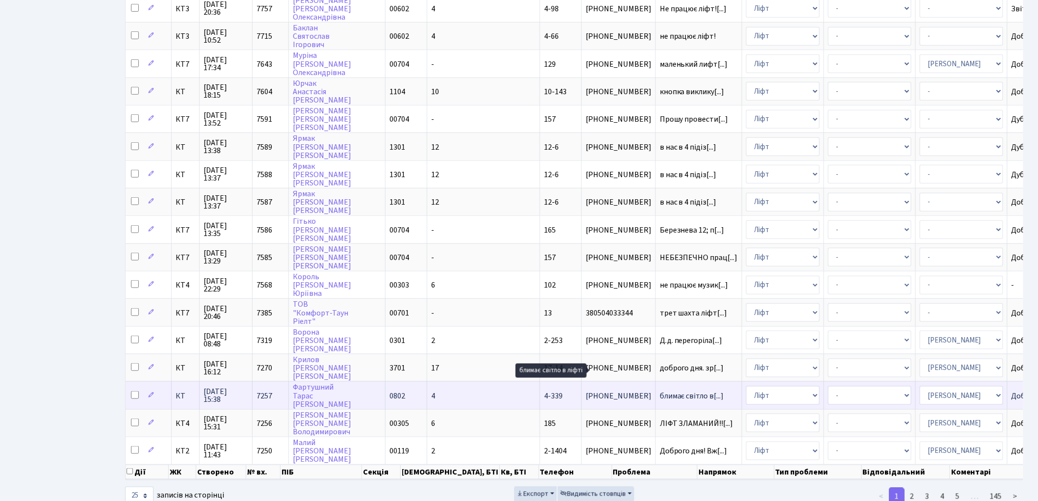
click at [660, 390] on span "блимає світло в[...]" at bounding box center [692, 395] width 64 height 11
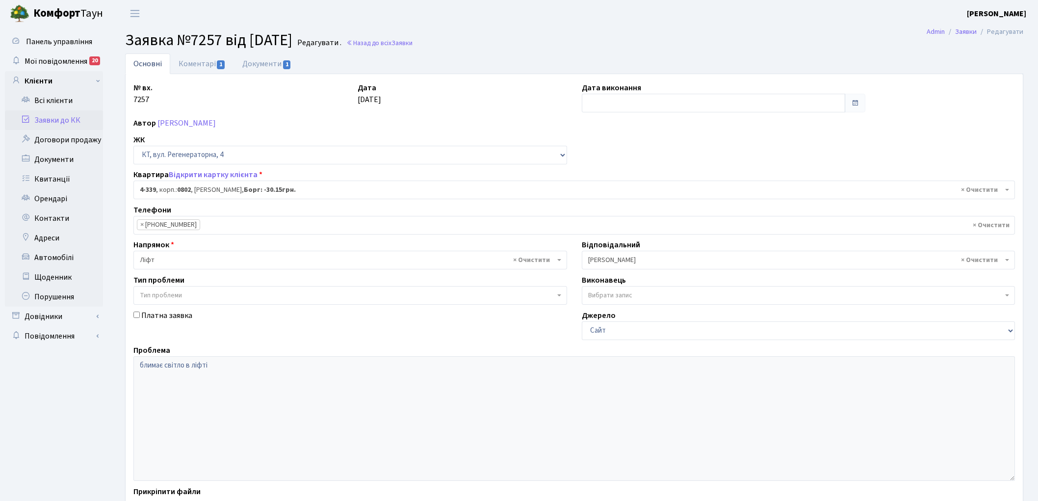
select select "1798"
click at [203, 62] on link "Коментарі 1" at bounding box center [202, 63] width 64 height 20
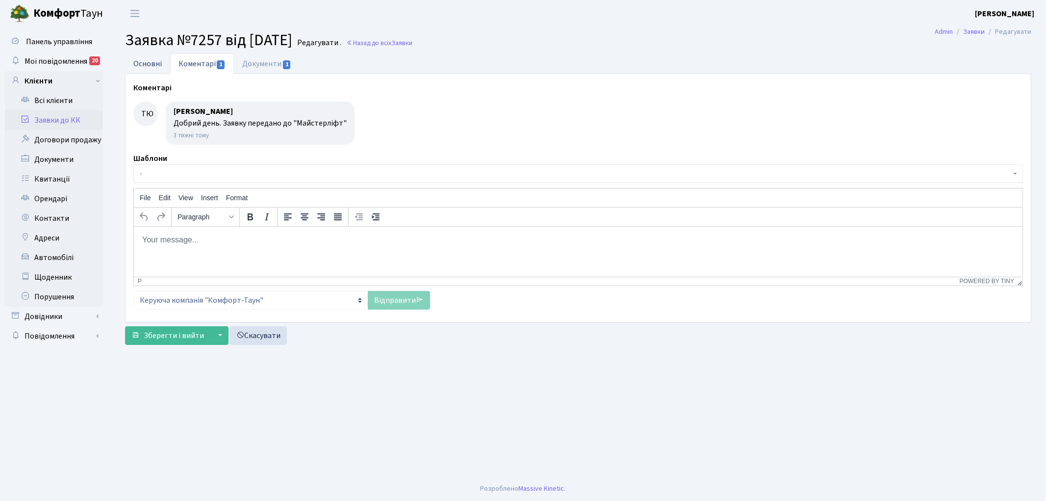
click at [156, 64] on link "Основні" at bounding box center [147, 63] width 45 height 20
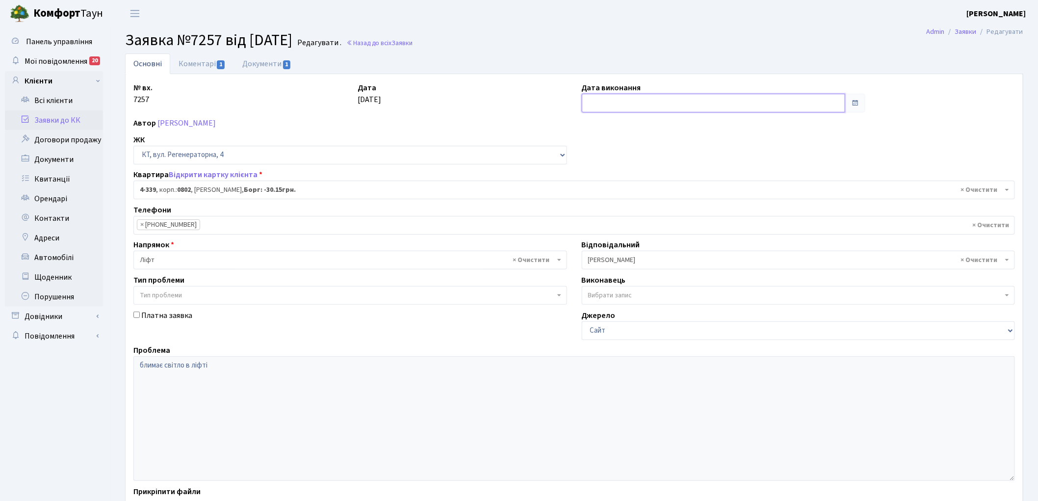
click at [634, 96] on input "text" at bounding box center [714, 103] width 264 height 19
click at [589, 125] on th "«" at bounding box center [591, 123] width 15 height 15
click at [602, 213] on td "26" at bounding box center [606, 212] width 15 height 15
type input "26.08.2025"
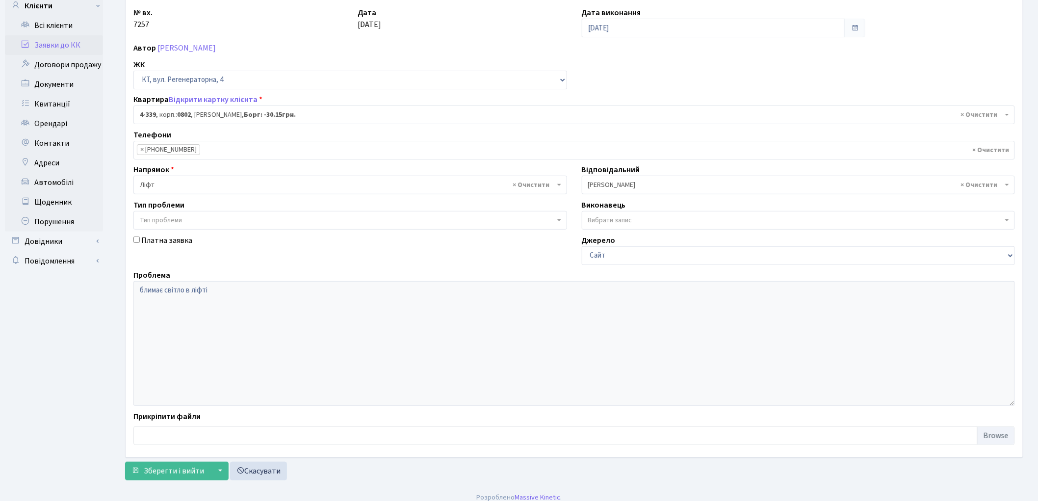
scroll to position [84, 0]
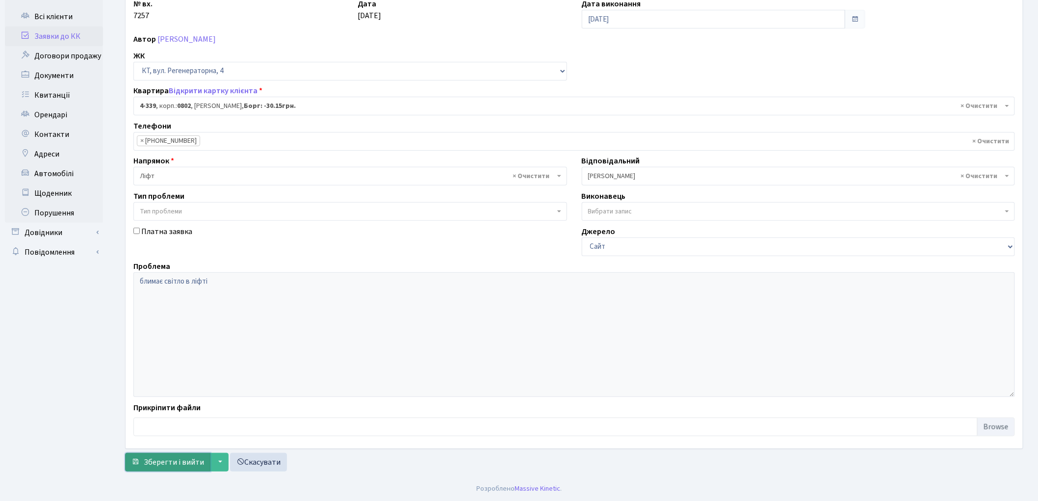
click at [169, 462] on span "Зберегти і вийти" at bounding box center [174, 462] width 60 height 11
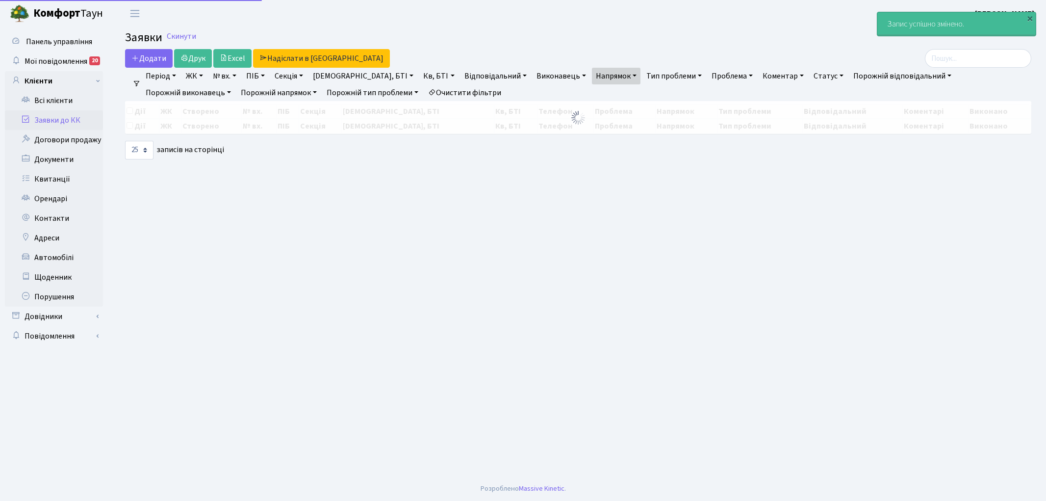
select select "25"
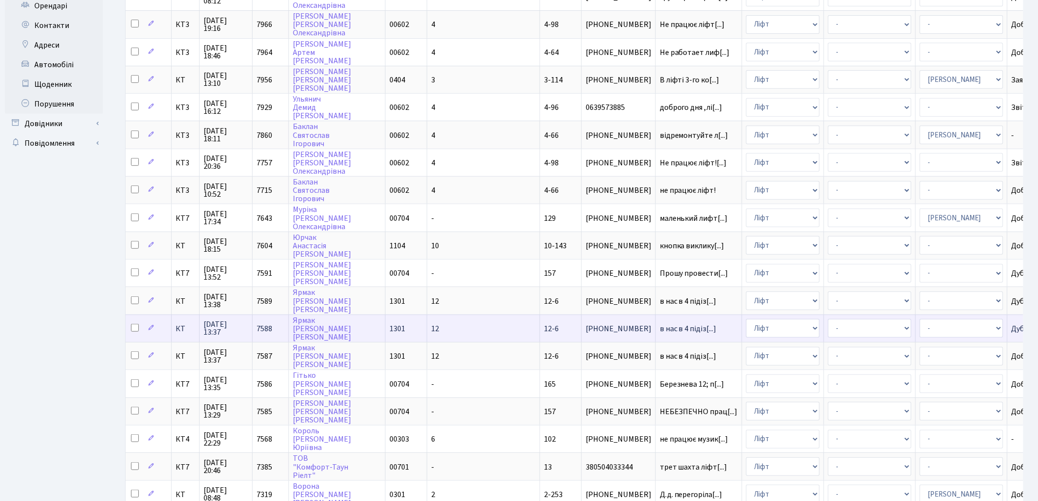
scroll to position [140, 0]
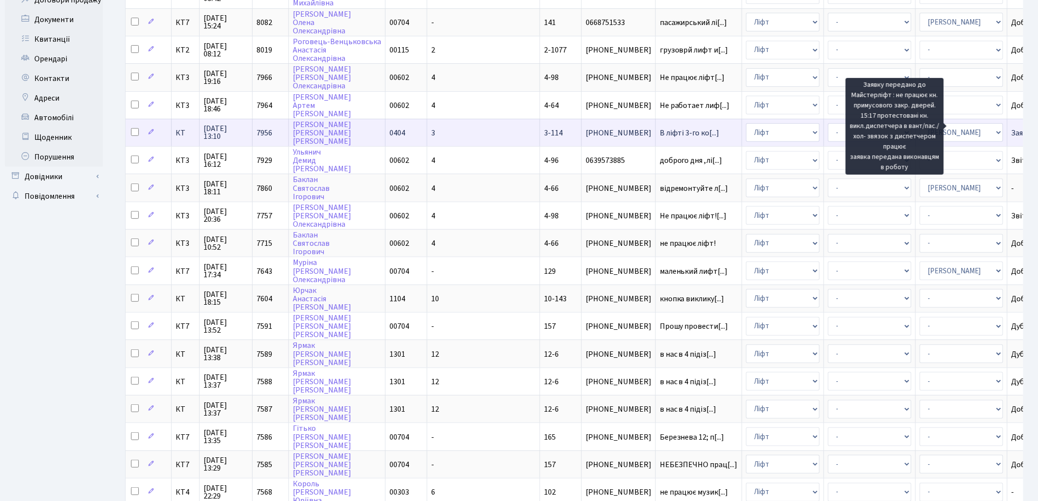
click at [1012, 128] on span "Заявку передано[...]" at bounding box center [1046, 133] width 69 height 11
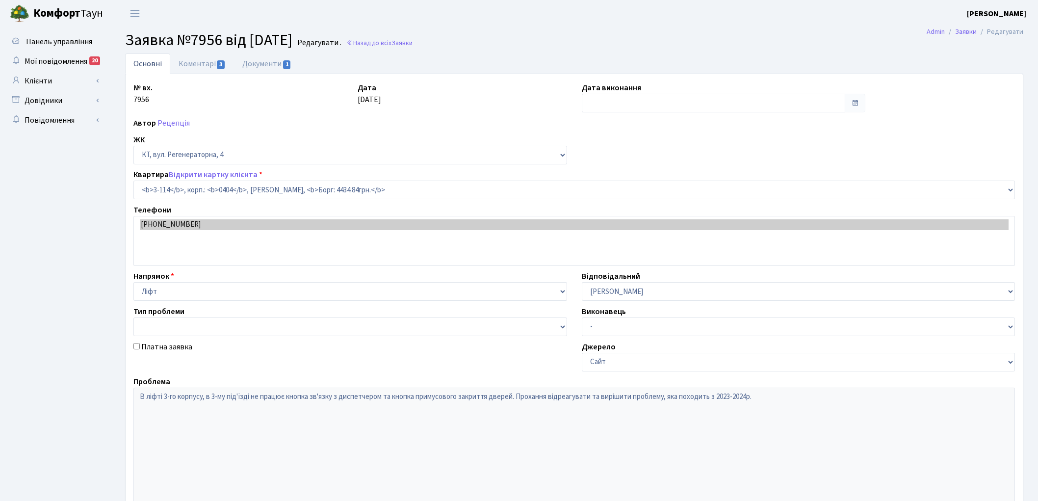
select select "923"
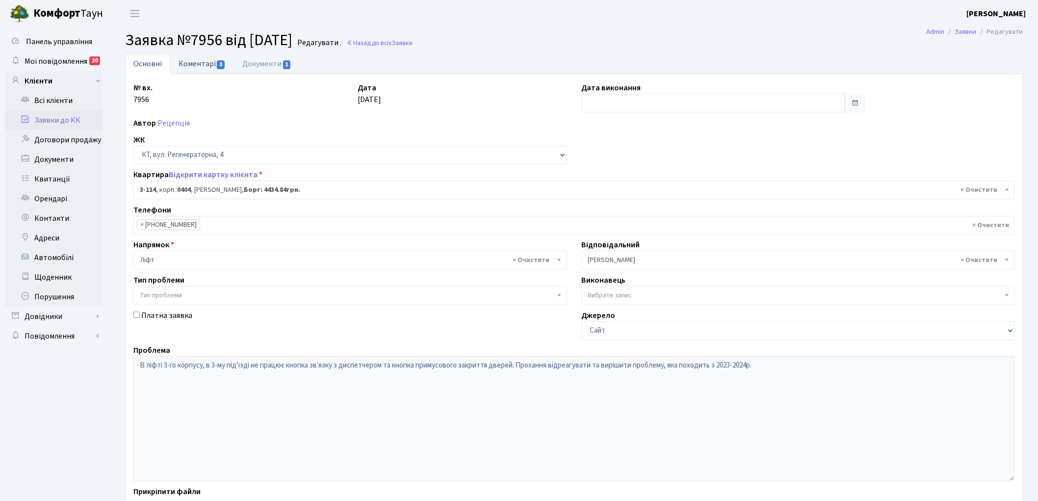
click at [190, 65] on link "Коментарі 3" at bounding box center [202, 63] width 64 height 20
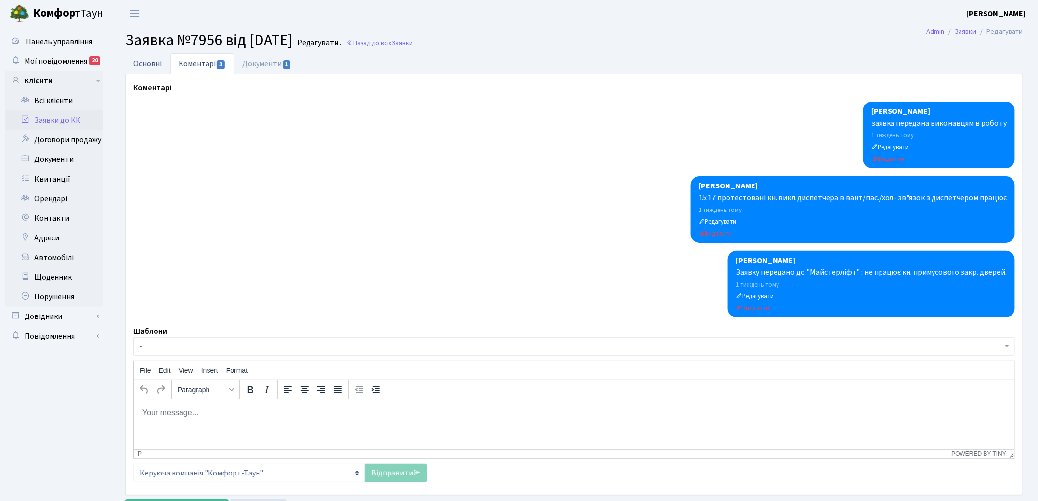
click at [144, 61] on link "Основні" at bounding box center [147, 63] width 45 height 20
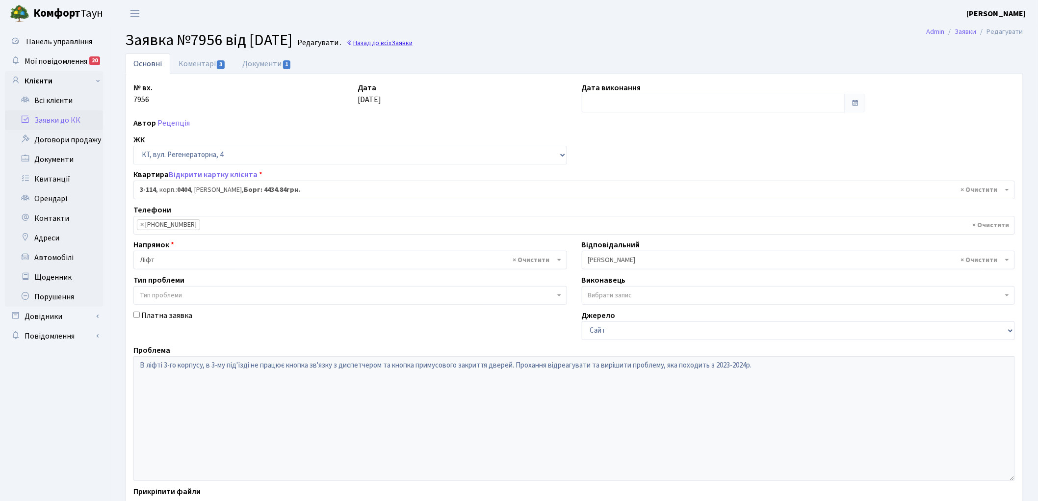
click at [413, 43] on link "Назад до всіх Заявки" at bounding box center [379, 42] width 66 height 9
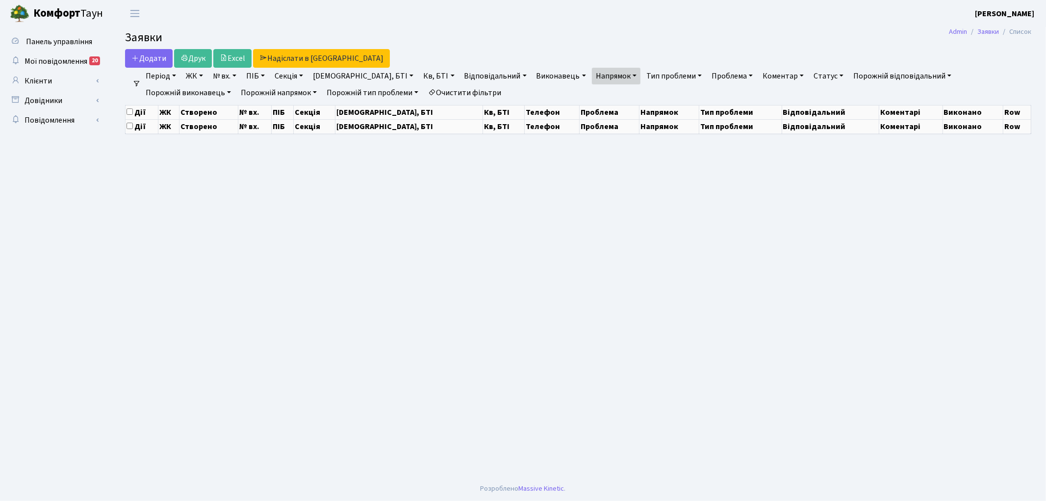
select select "25"
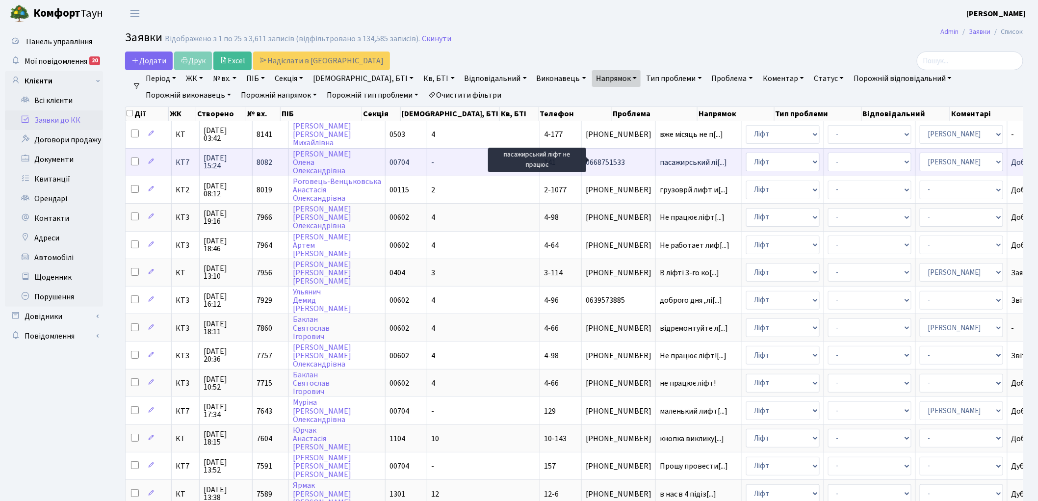
click at [660, 161] on span "пасажирський лі[...]" at bounding box center [694, 162] width 68 height 11
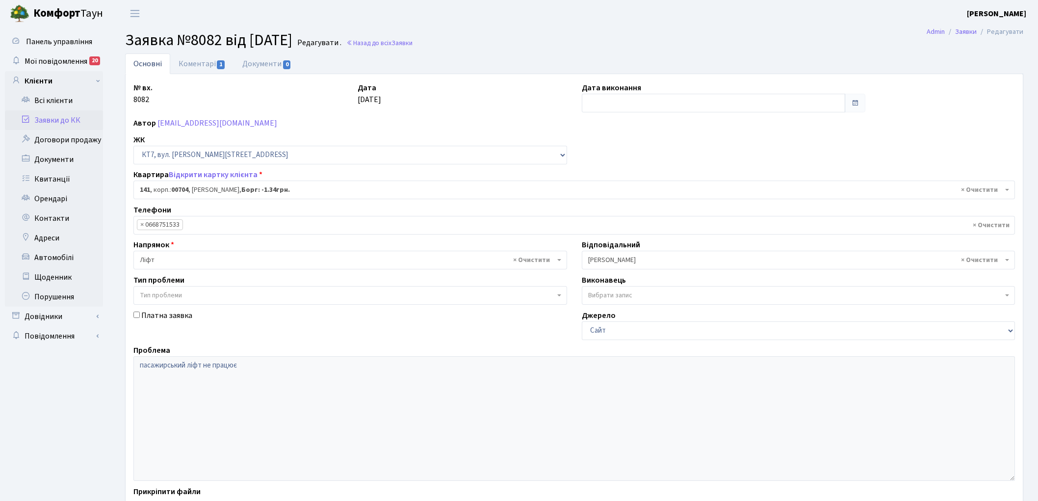
select select "18544"
click at [396, 43] on link "Назад до всіх Заявки" at bounding box center [379, 42] width 66 height 9
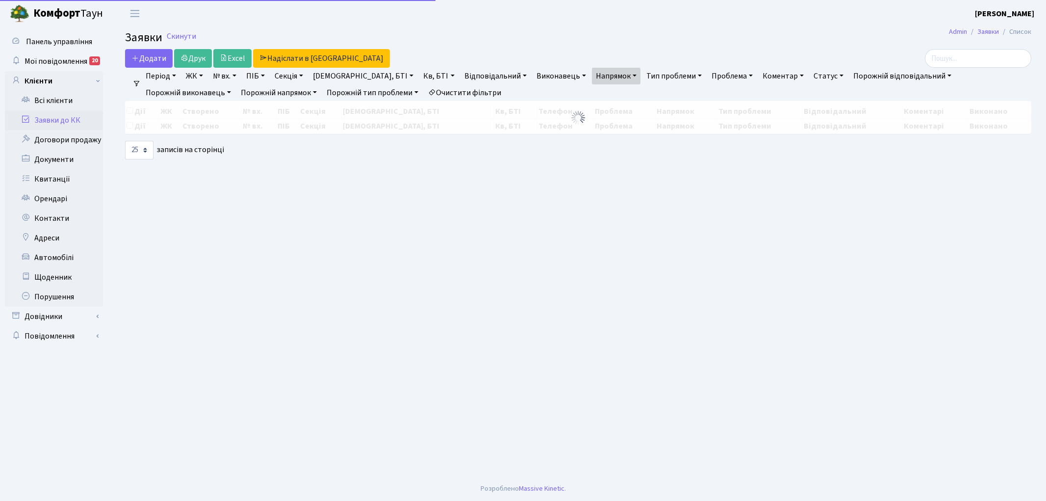
select select "25"
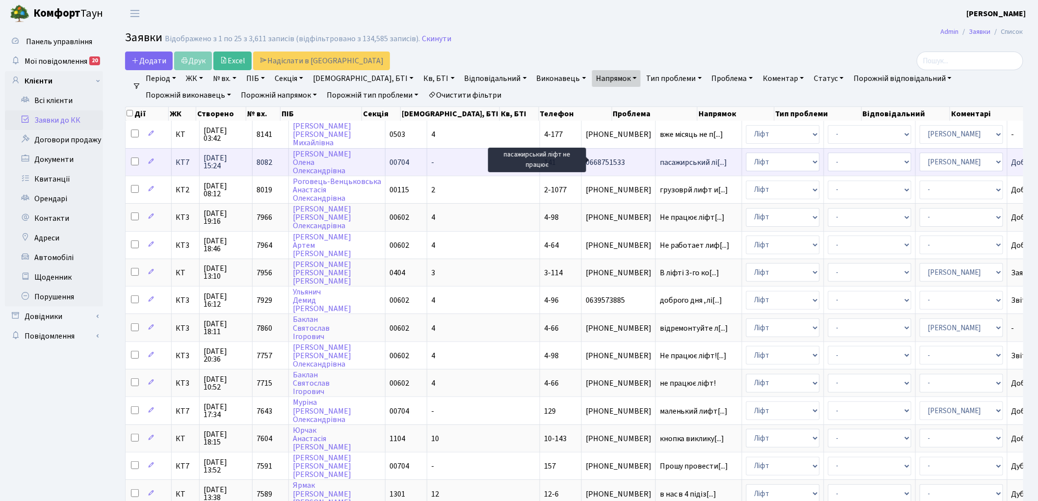
click at [660, 160] on span "пасажирський лі[...]" at bounding box center [694, 162] width 68 height 11
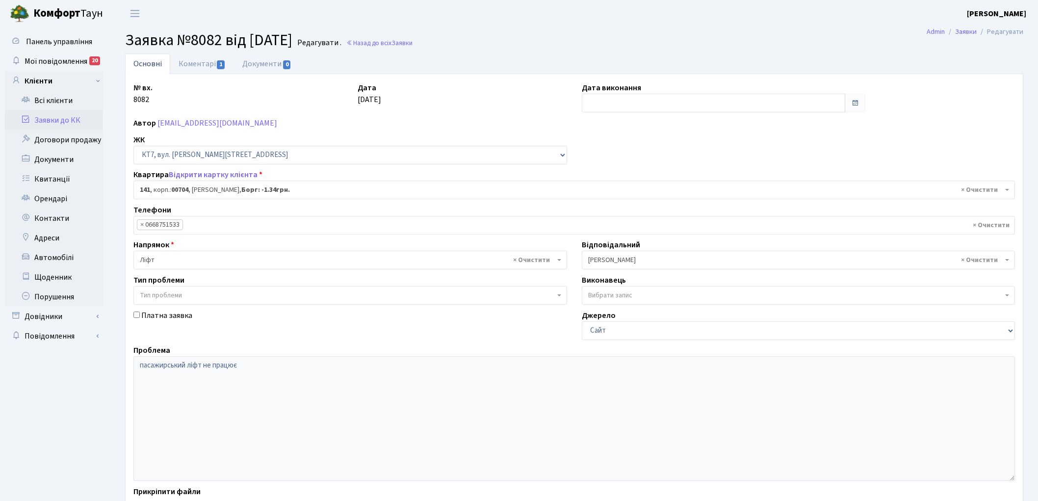
select select "18544"
click at [203, 66] on link "Коментарі 1" at bounding box center [202, 63] width 64 height 20
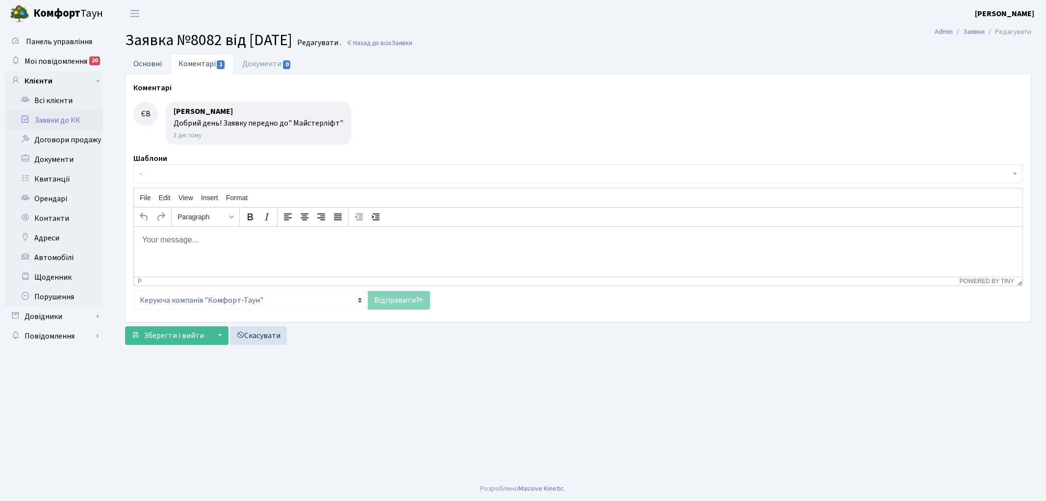
click at [145, 66] on link "Основні" at bounding box center [147, 63] width 45 height 20
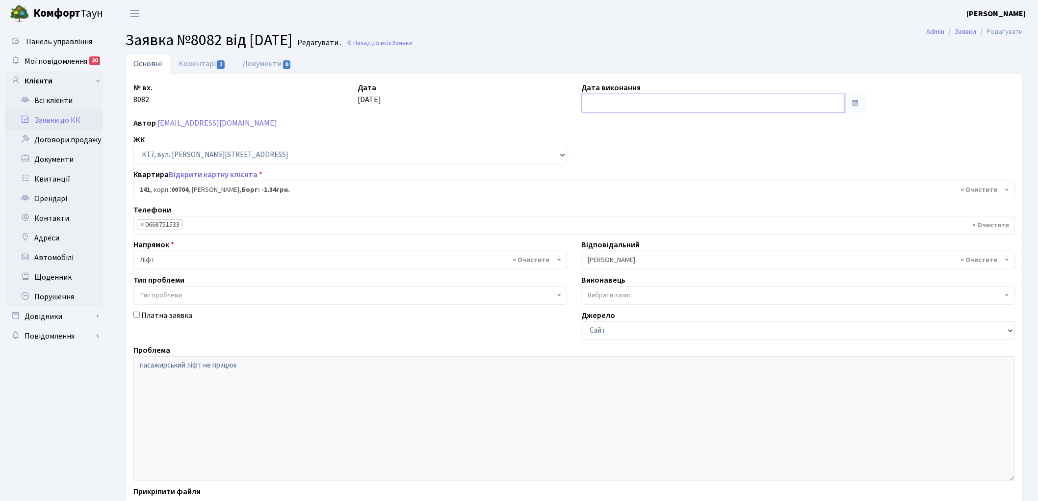
click at [624, 105] on input "text" at bounding box center [714, 103] width 264 height 19
click at [608, 197] on td "16" at bounding box center [606, 197] width 15 height 15
type input "16.09.2025"
click at [192, 58] on link "Коментарі 1" at bounding box center [202, 63] width 64 height 20
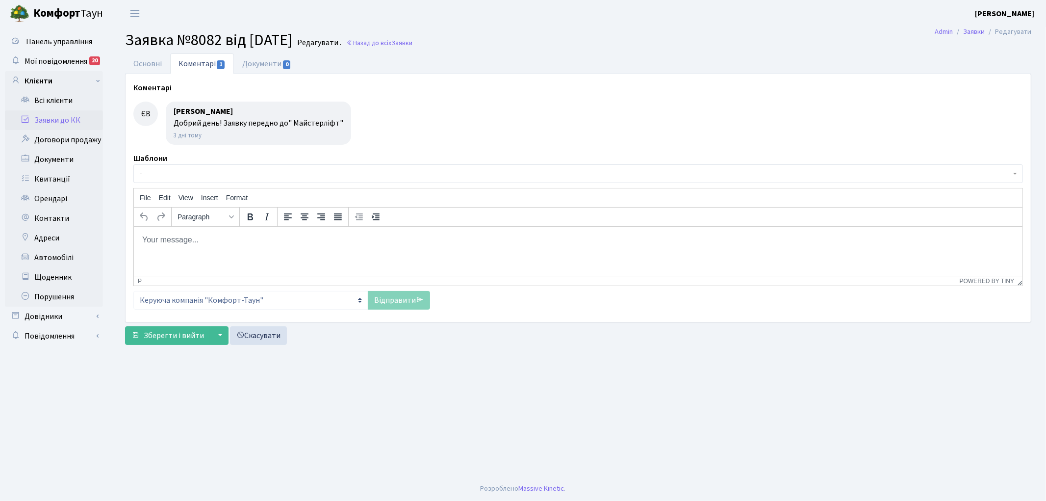
click at [156, 248] on html at bounding box center [577, 239] width 889 height 26
click at [375, 303] on link "Відправити" at bounding box center [399, 300] width 62 height 19
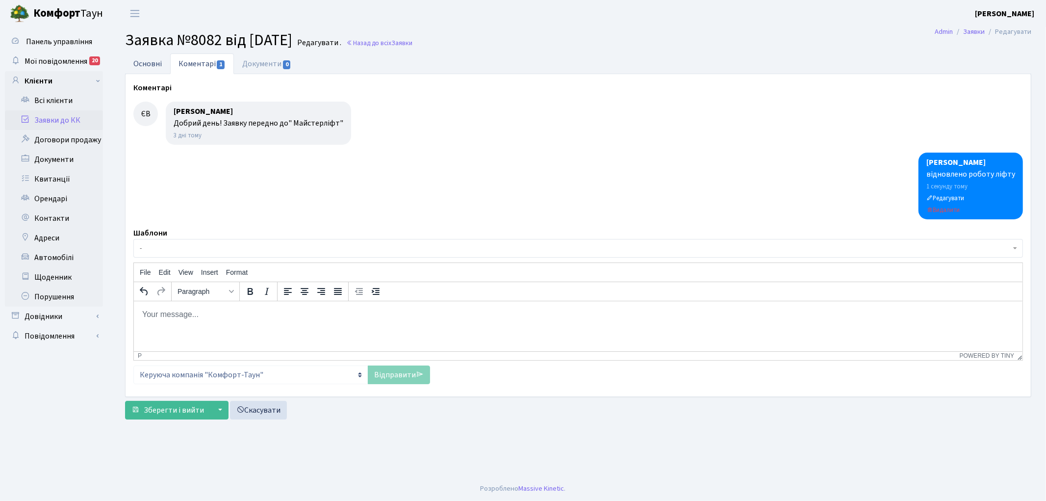
click at [147, 60] on link "Основні" at bounding box center [147, 63] width 45 height 20
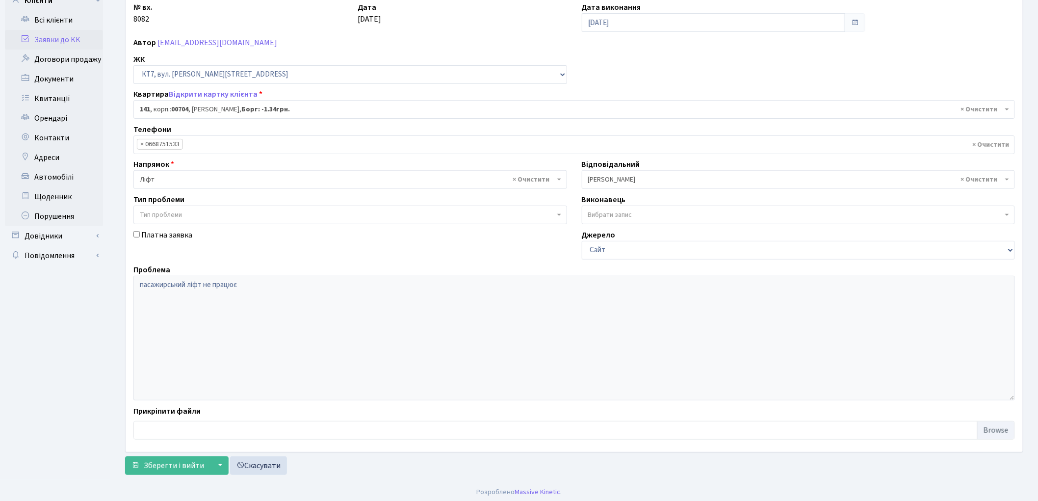
scroll to position [84, 0]
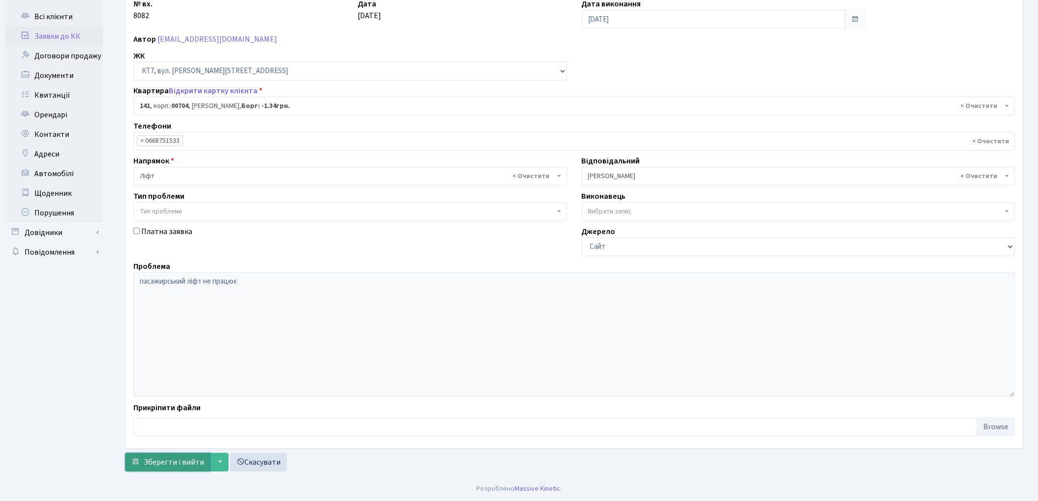
click at [164, 460] on span "Зберегти і вийти" at bounding box center [174, 462] width 60 height 11
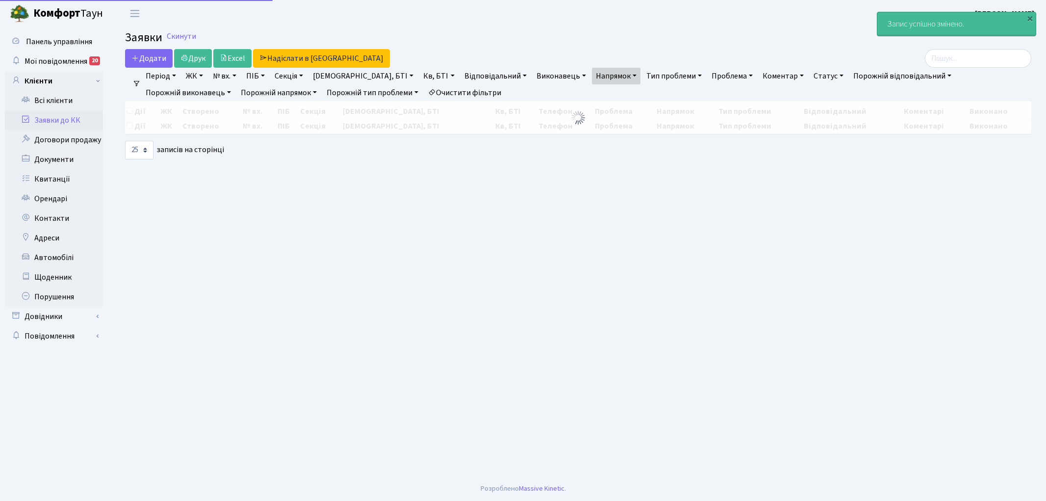
select select "25"
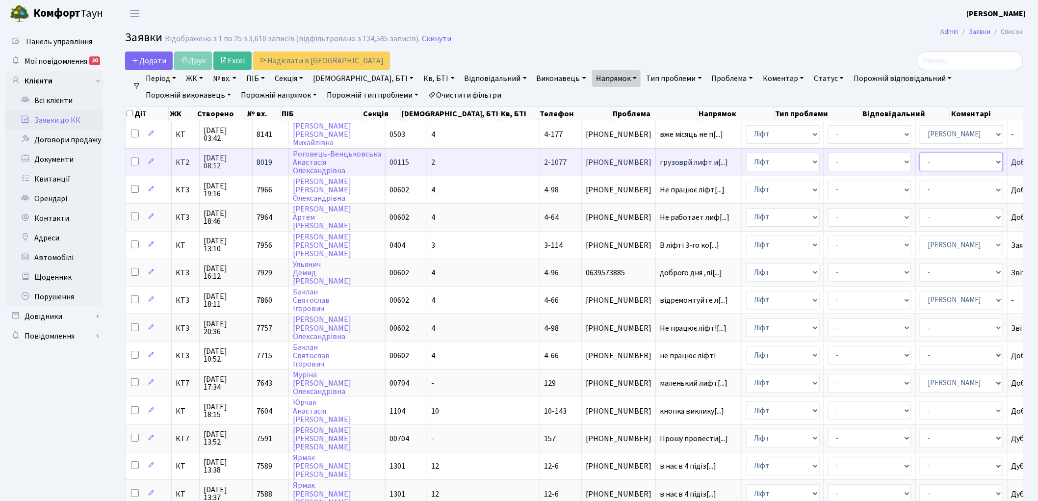
click at [920, 160] on select "- Адміністратор ЖК КТ [PERSON_NAME] [PERSON_NAME] [PERSON_NAME]Ю. [PERSON_NAME]…" at bounding box center [961, 162] width 83 height 19
select select "11"
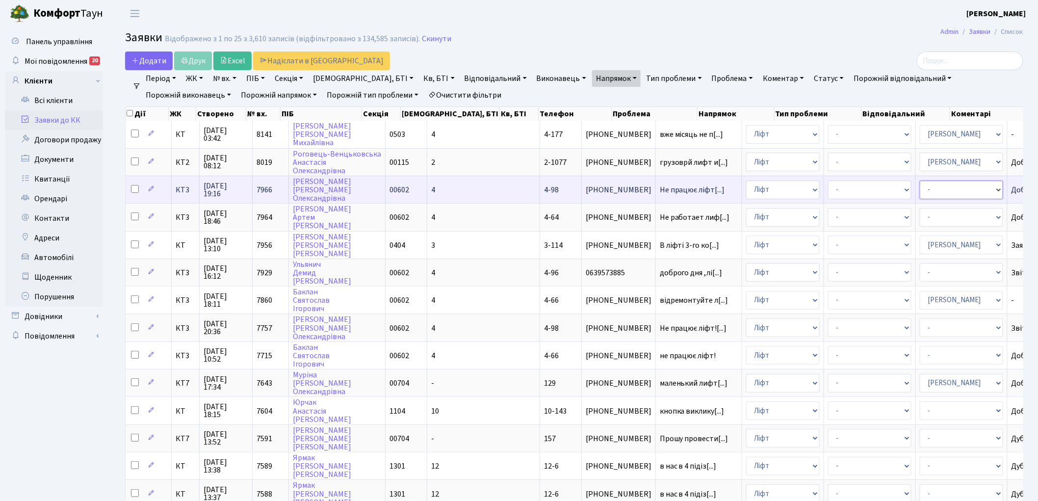
click at [920, 188] on select "- Адміністратор ЖК КТ [PERSON_NAME] [PERSON_NAME] [PERSON_NAME]Ю. [PERSON_NAME]…" at bounding box center [961, 190] width 83 height 19
select select "11"
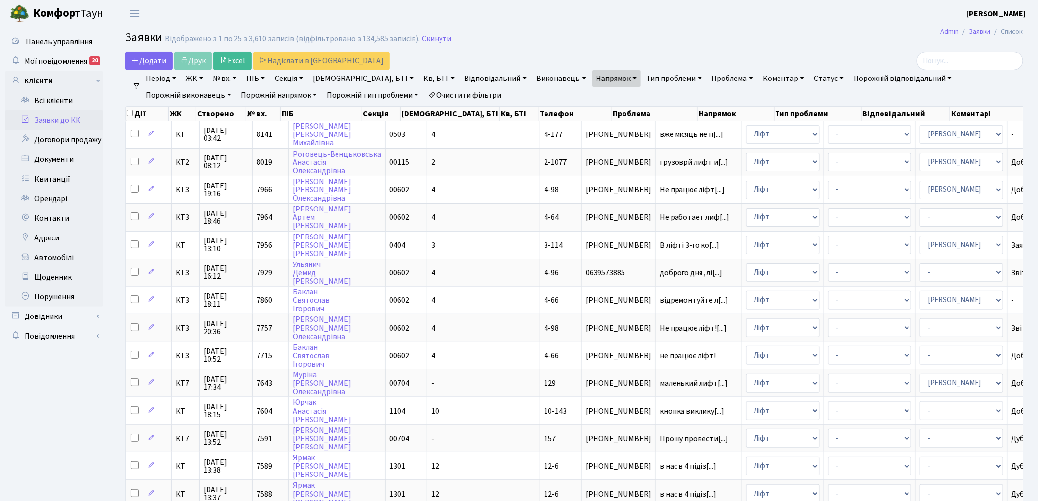
click at [424, 96] on link "Очистити фільтри" at bounding box center [464, 95] width 81 height 17
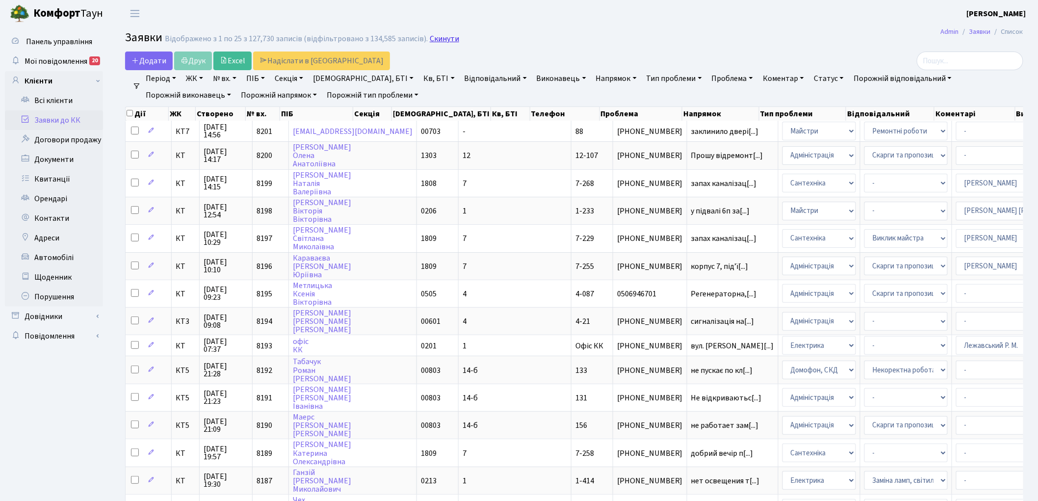
click at [442, 41] on link "Скинути" at bounding box center [444, 38] width 29 height 9
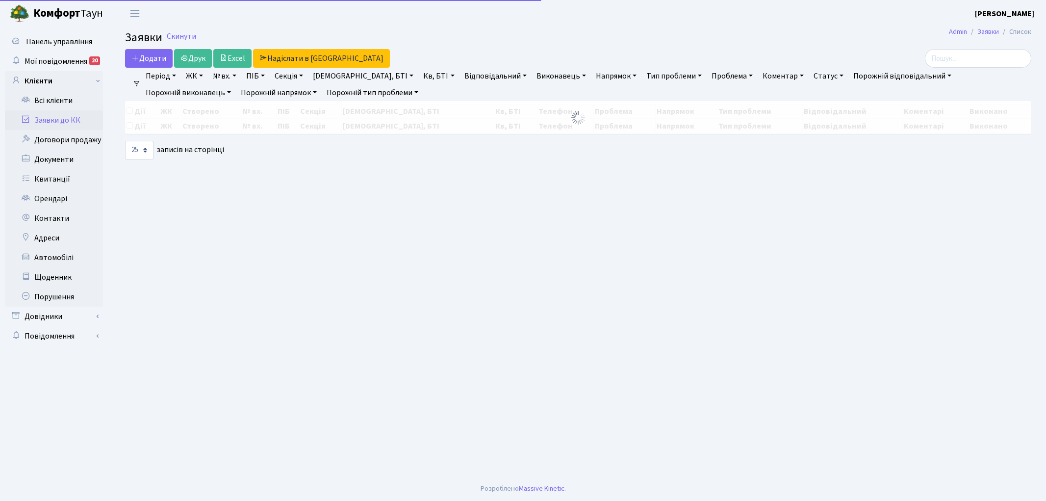
select select "25"
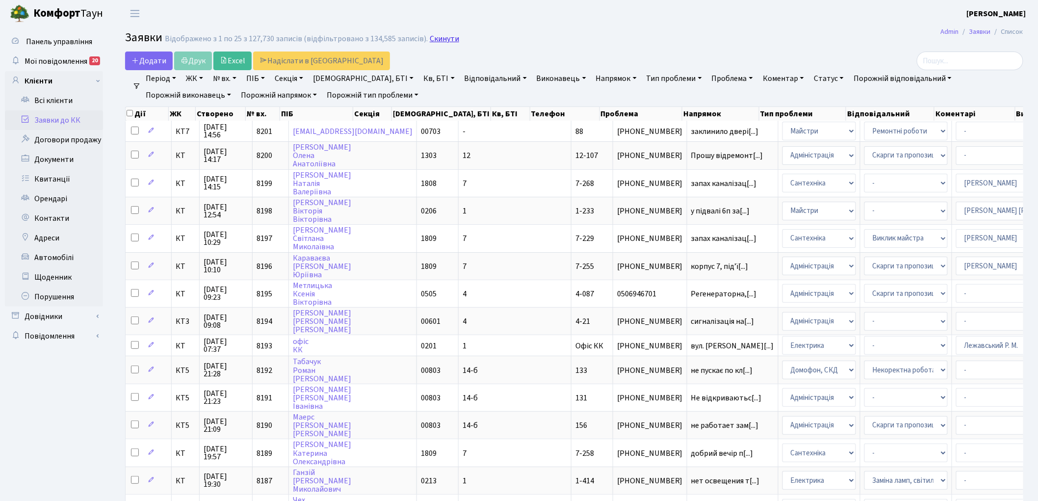
click at [435, 38] on link "Скинути" at bounding box center [444, 38] width 29 height 9
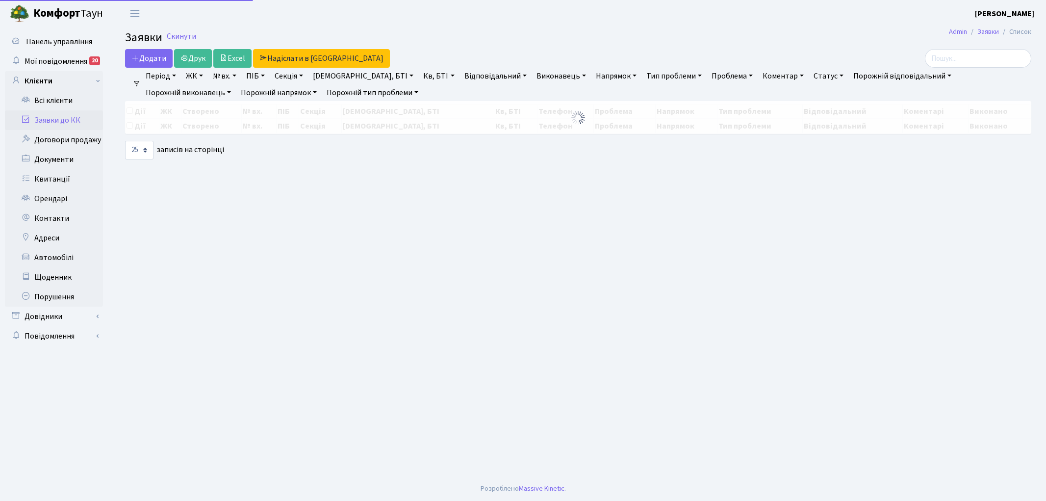
select select "25"
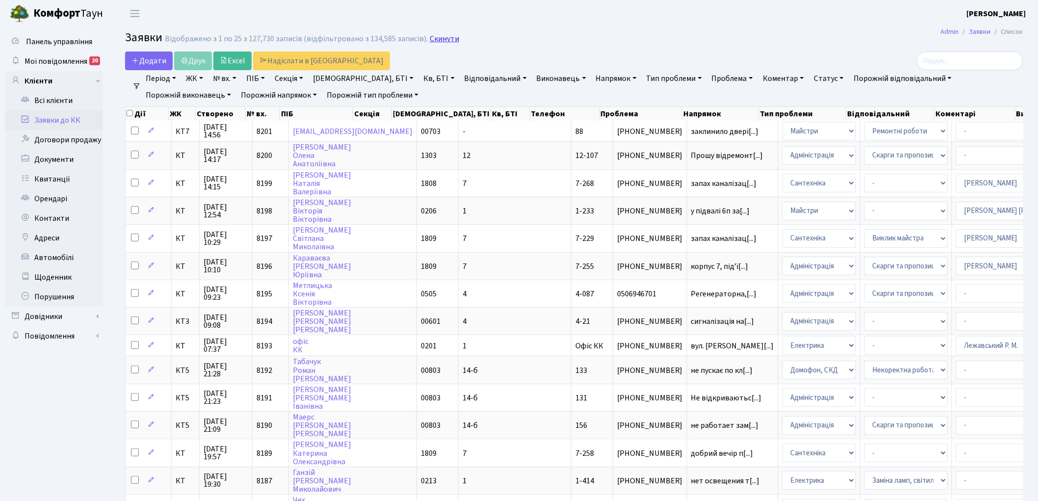
click at [435, 40] on link "Скинути" at bounding box center [444, 38] width 29 height 9
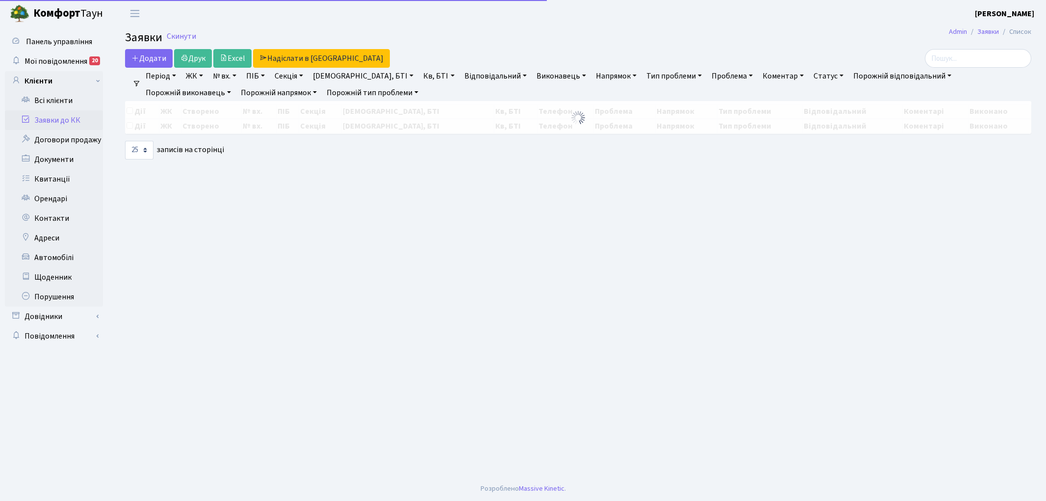
select select "25"
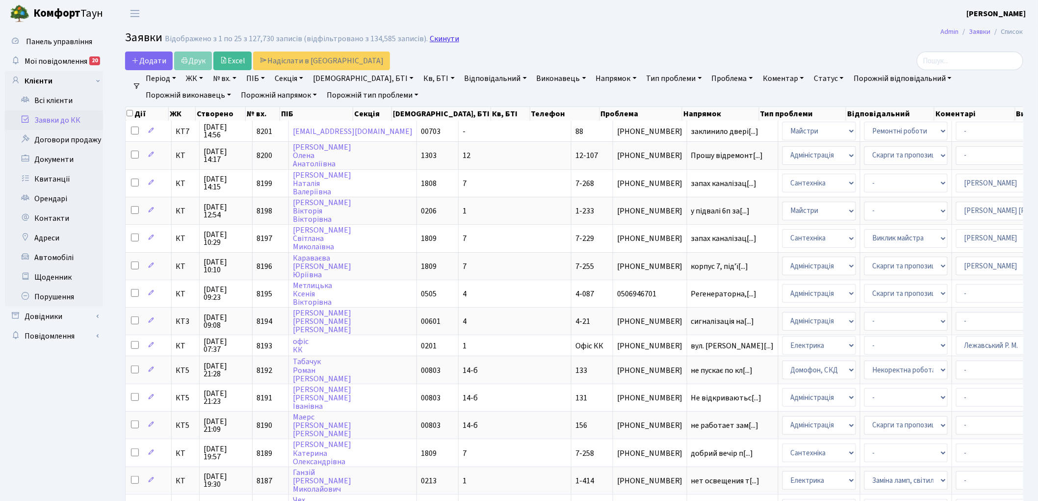
click at [442, 39] on link "Скинути" at bounding box center [444, 38] width 29 height 9
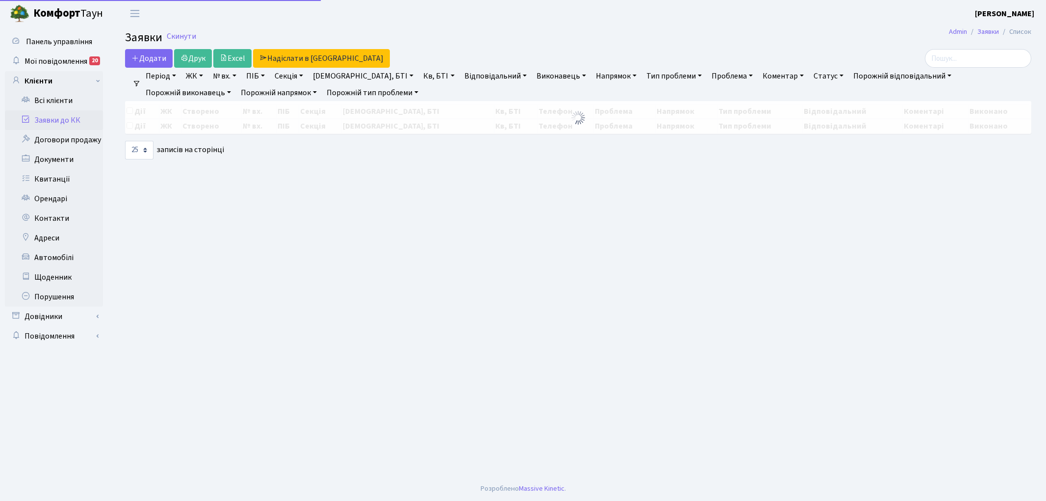
select select "25"
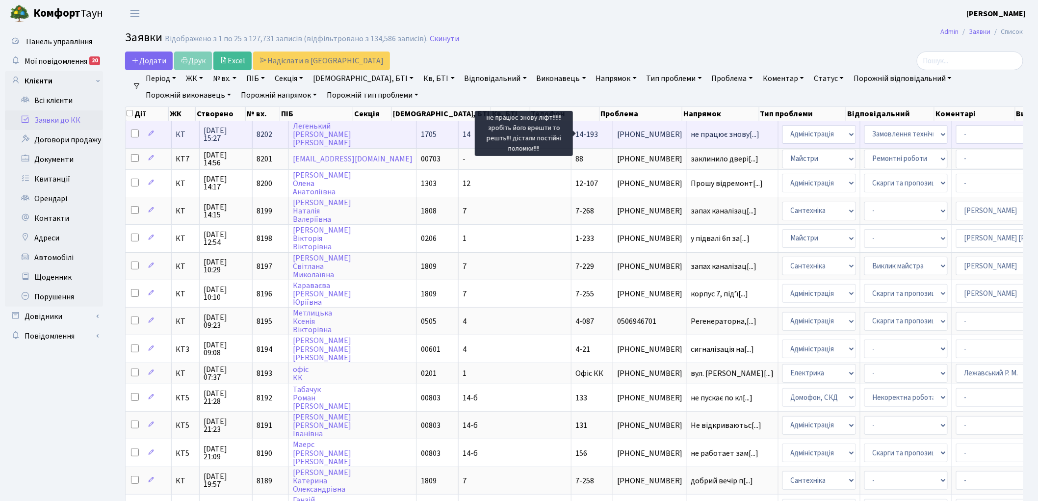
click at [691, 131] on span "не працює знову[...]" at bounding box center [725, 134] width 69 height 11
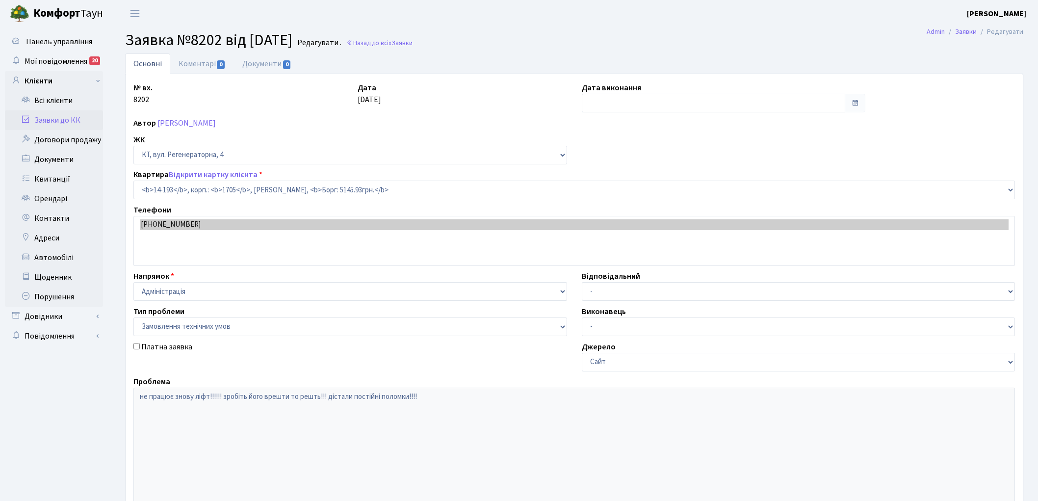
select select "7570"
select select "15"
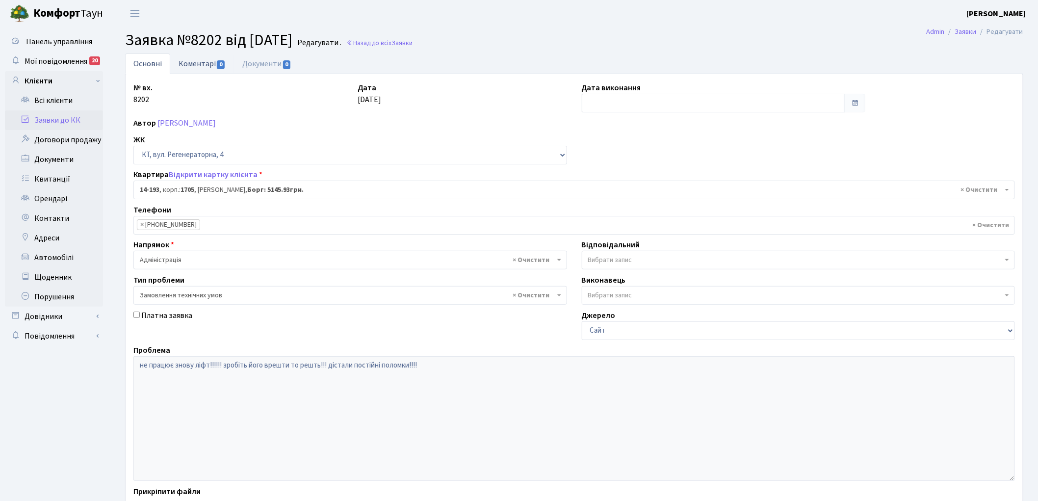
click at [198, 65] on link "Коментарі 0" at bounding box center [202, 63] width 64 height 20
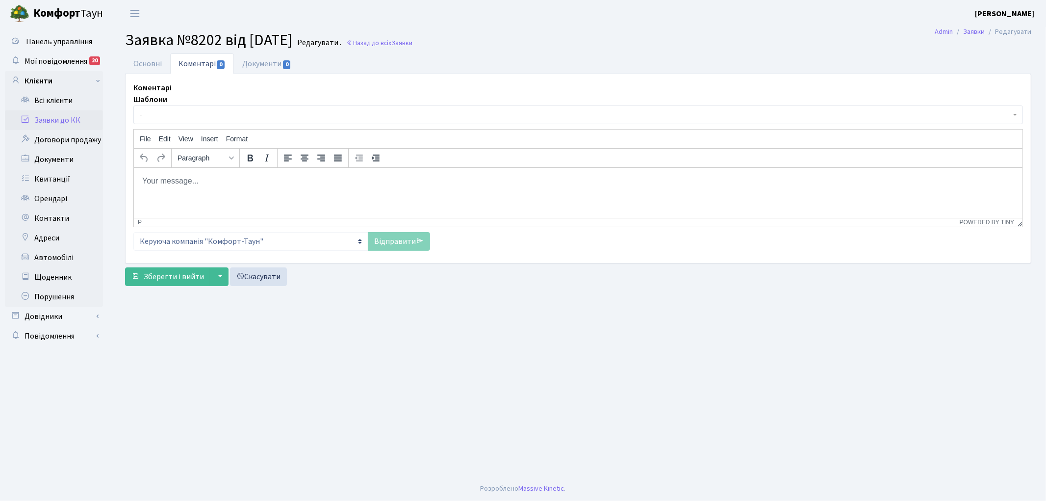
click at [197, 110] on span "-" at bounding box center [575, 115] width 871 height 10
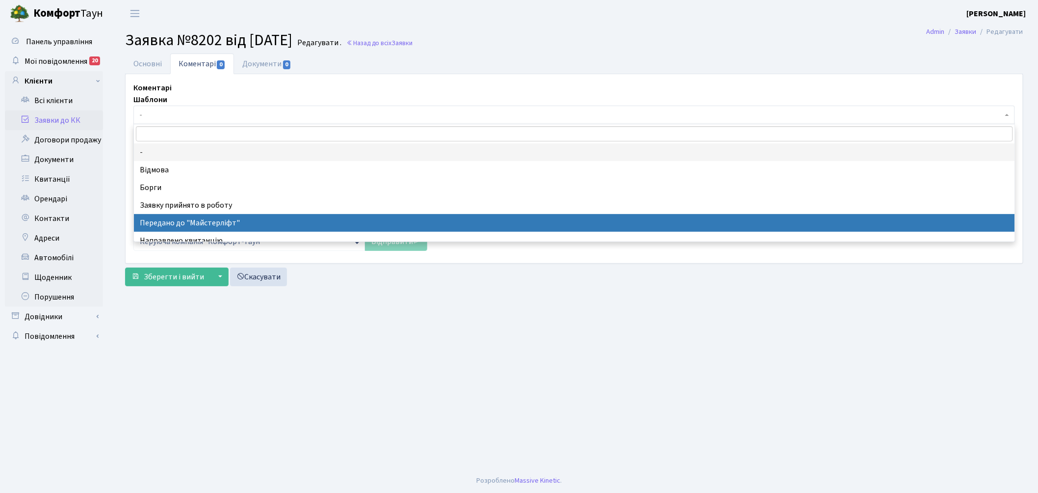
select select "9"
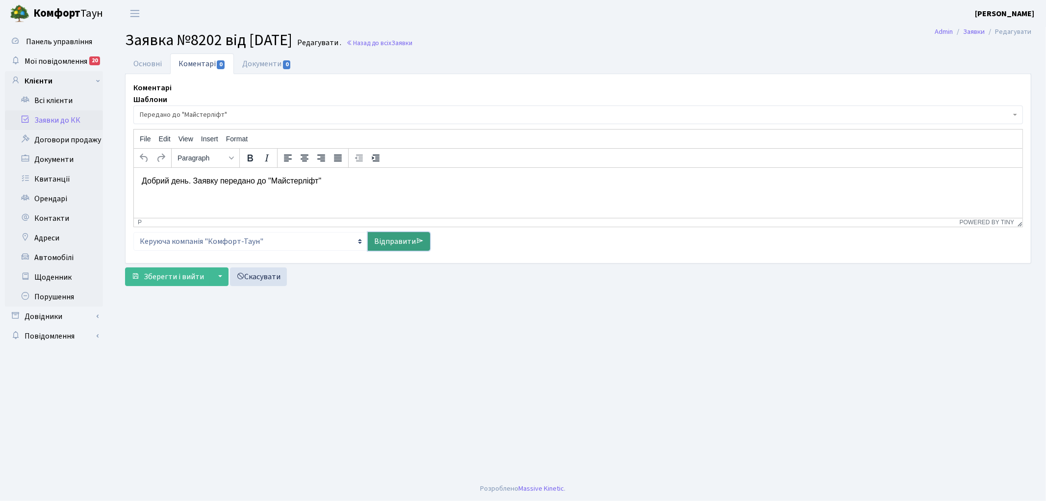
click at [374, 240] on link "Відправити" at bounding box center [399, 241] width 62 height 19
select select
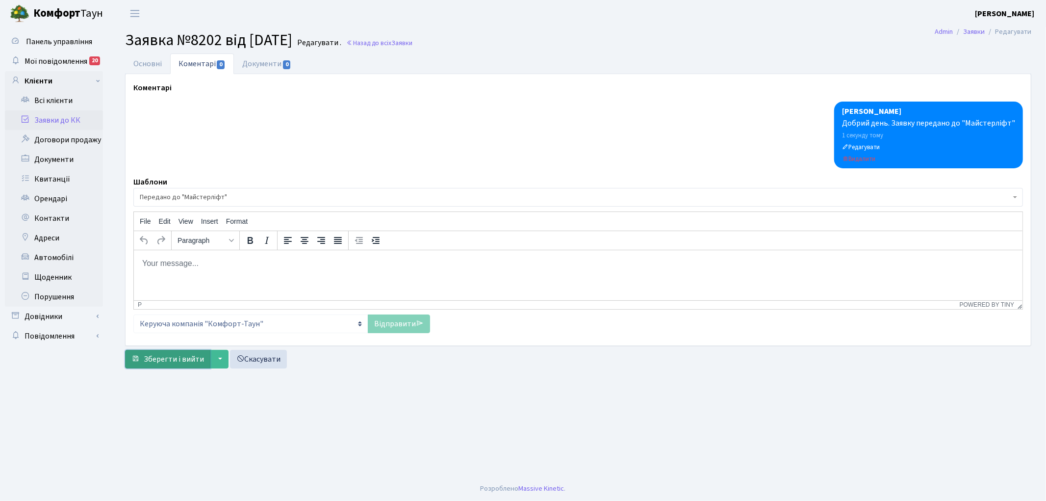
click at [158, 358] on span "Зберегти і вийти" at bounding box center [174, 359] width 60 height 11
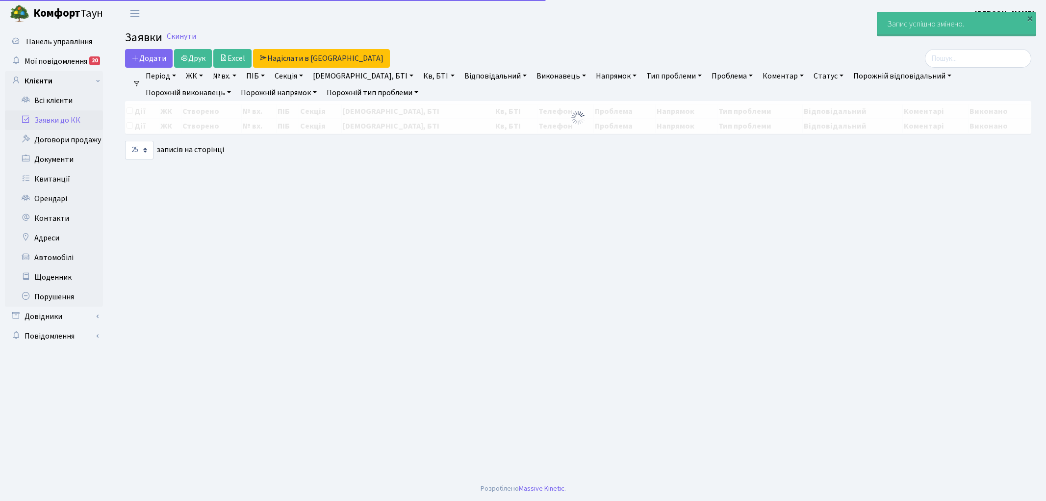
select select "25"
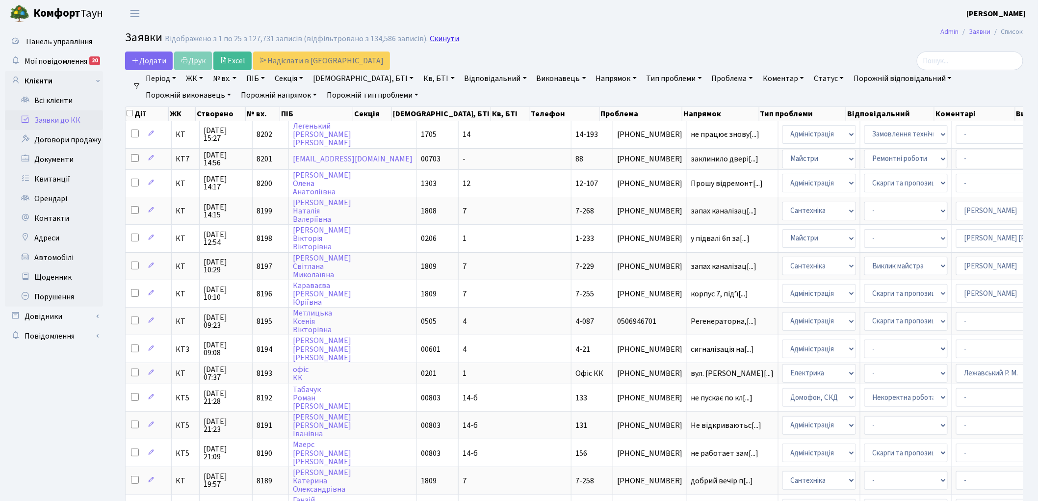
click at [438, 39] on link "Скинути" at bounding box center [444, 38] width 29 height 9
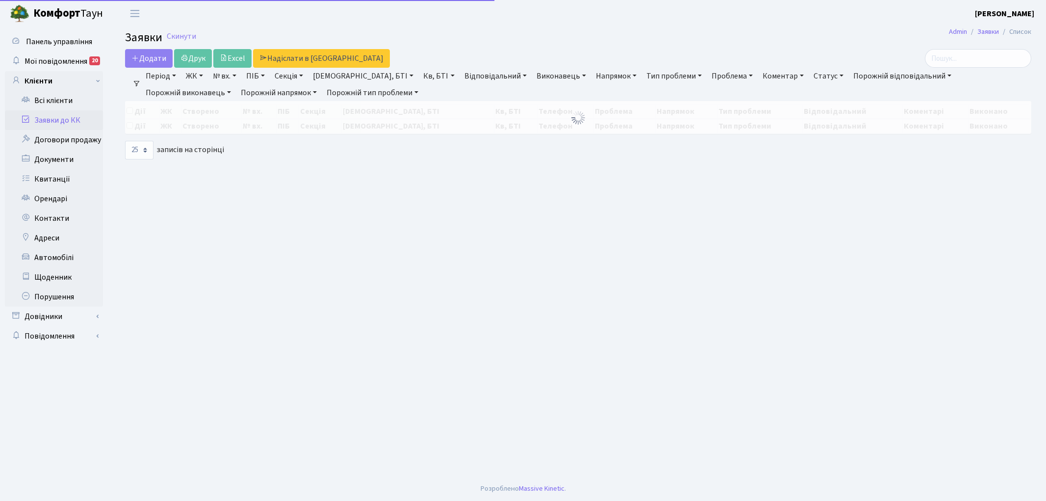
select select "25"
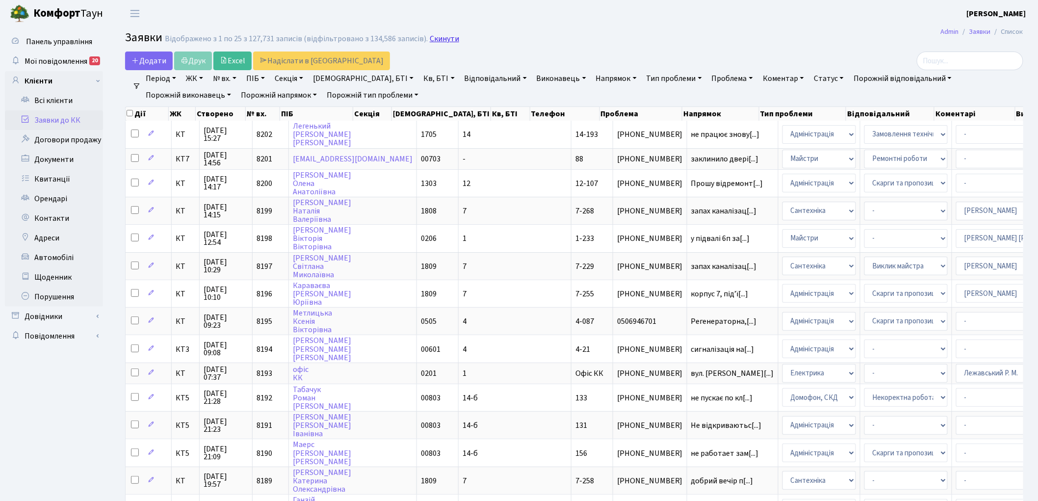
click at [436, 37] on link "Скинути" at bounding box center [444, 38] width 29 height 9
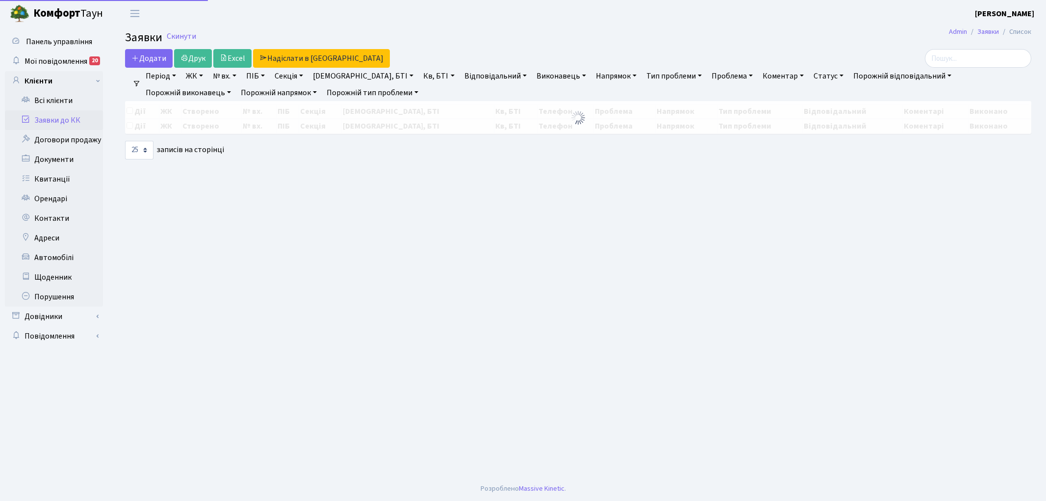
select select "25"
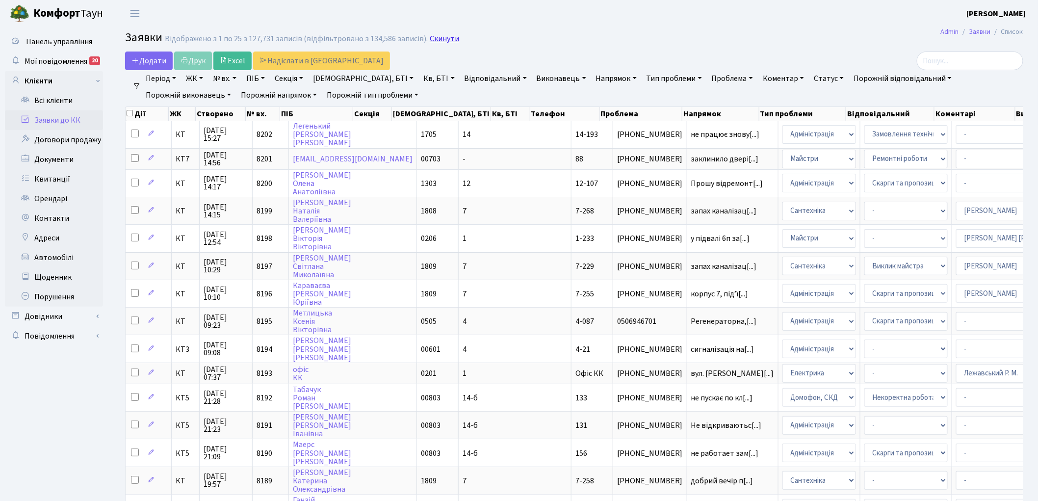
click at [431, 43] on link "Скинути" at bounding box center [444, 38] width 29 height 9
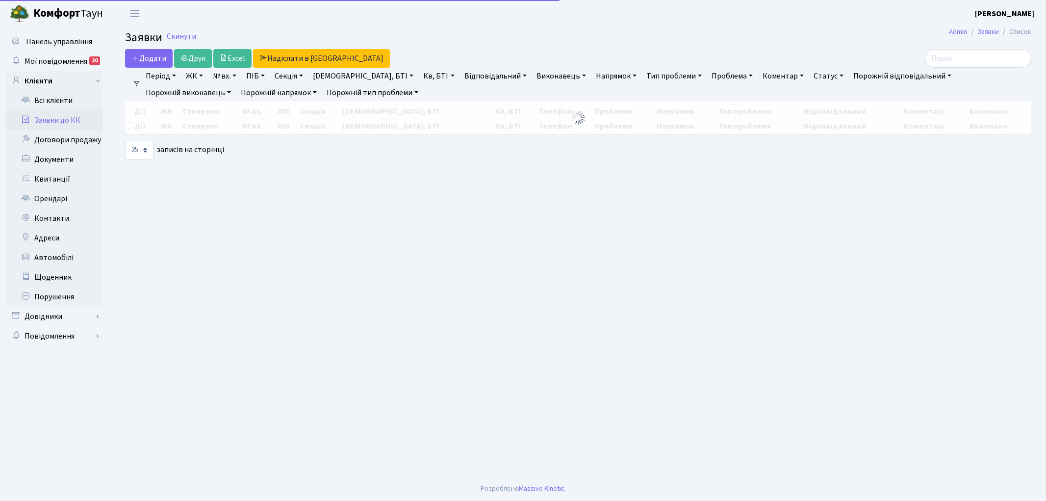
select select "25"
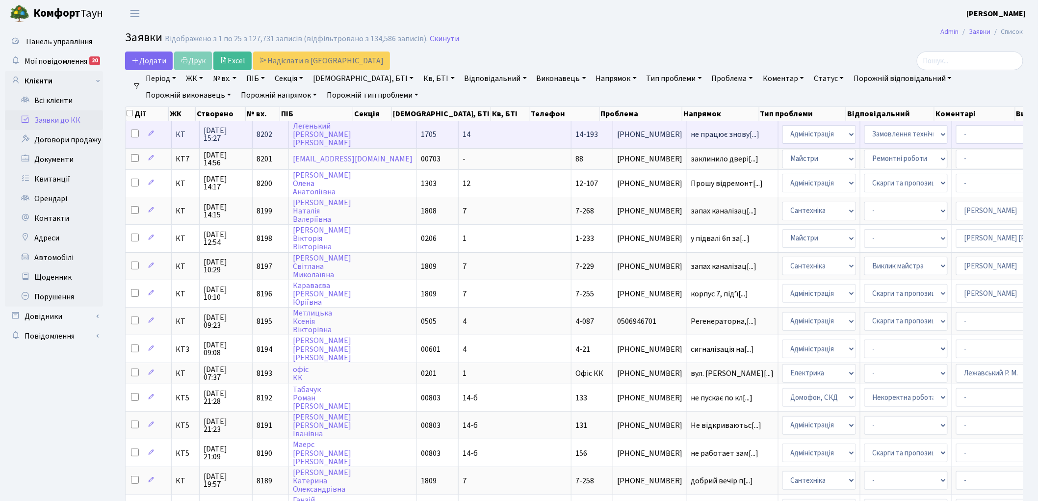
click at [265, 132] on span "8202" at bounding box center [265, 134] width 16 height 11
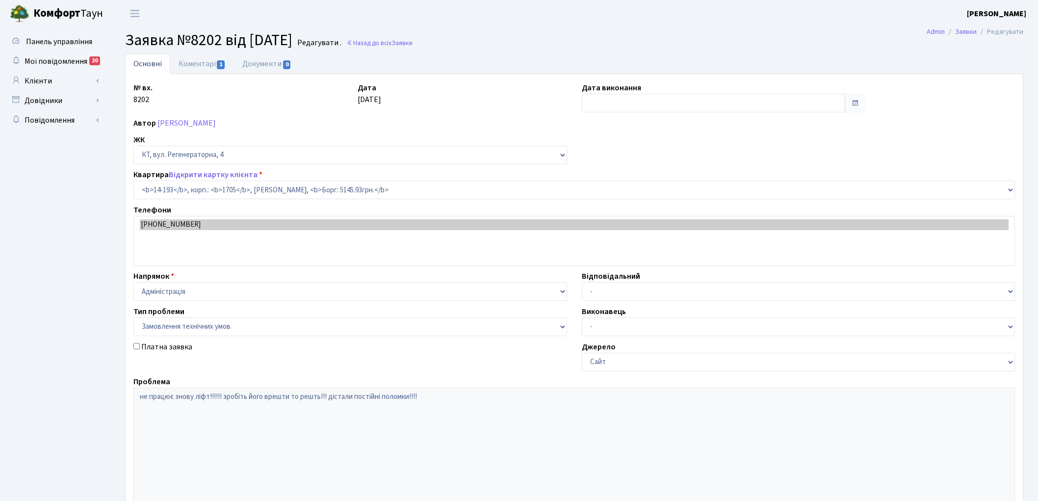
select select "7570"
select select "15"
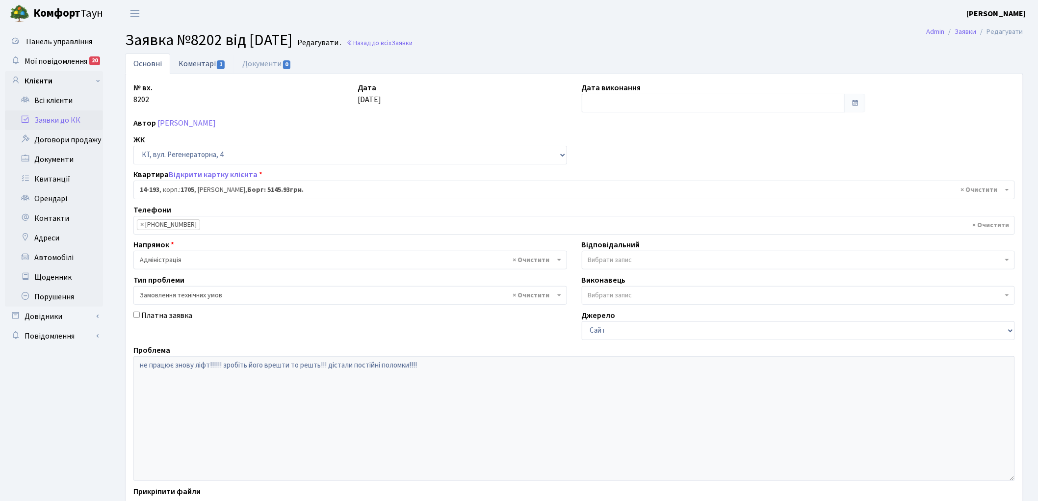
click at [190, 65] on link "Коментарі 1" at bounding box center [202, 63] width 64 height 20
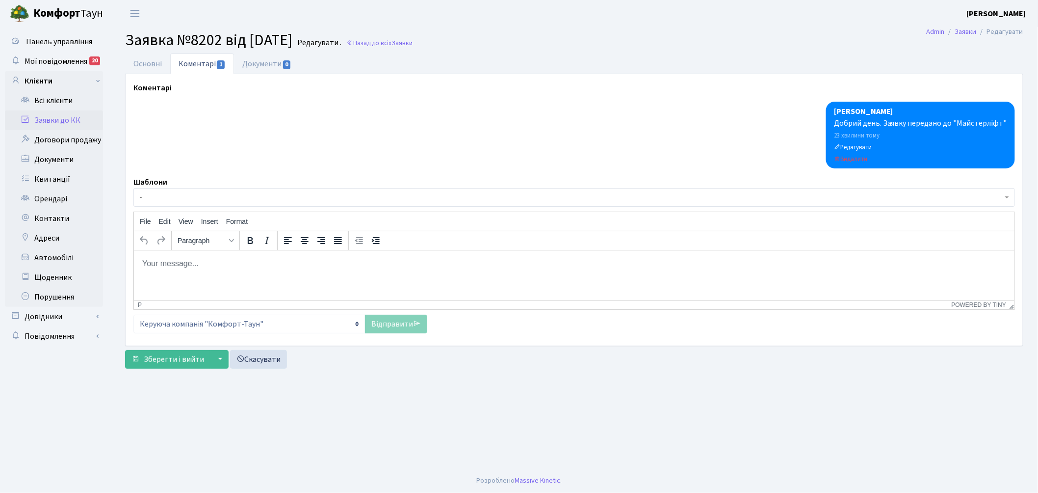
click at [307, 198] on span "-" at bounding box center [571, 197] width 863 height 10
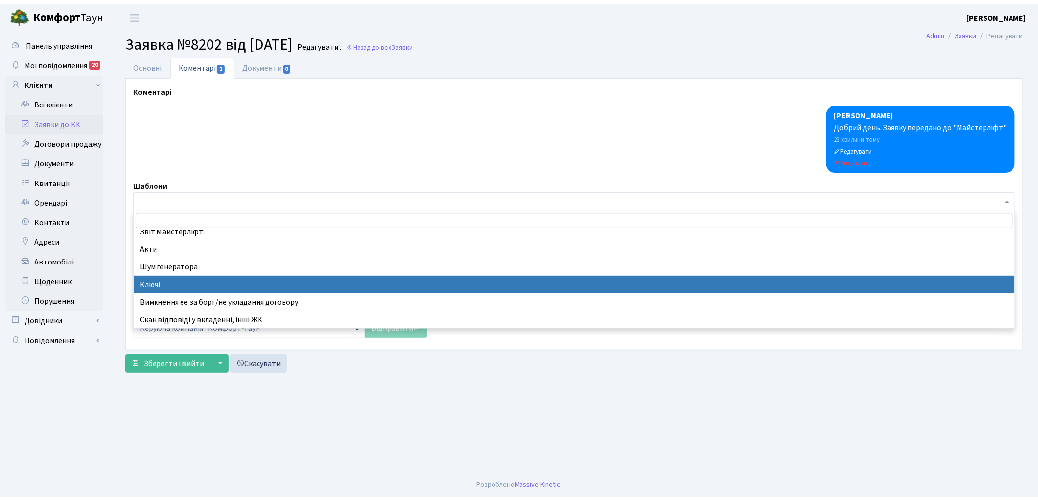
scroll to position [218, 0]
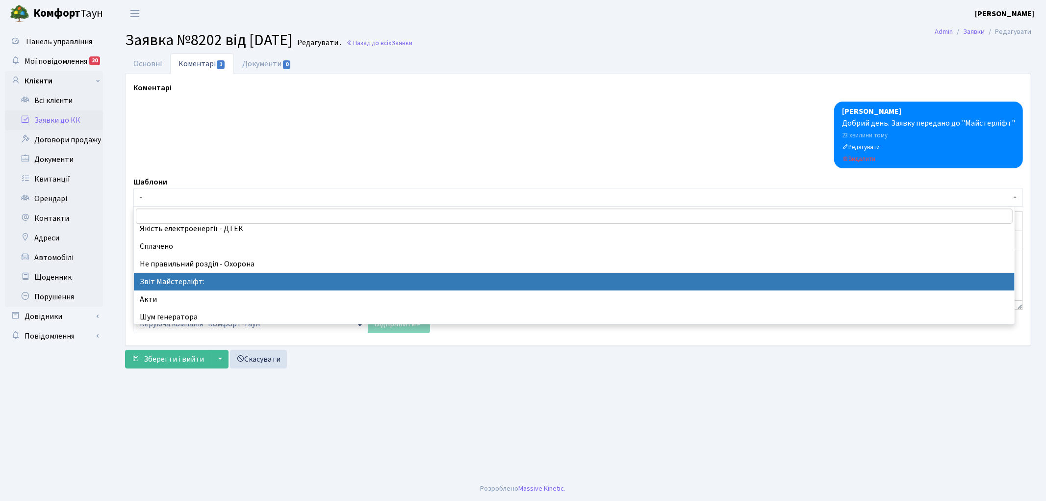
select select "37"
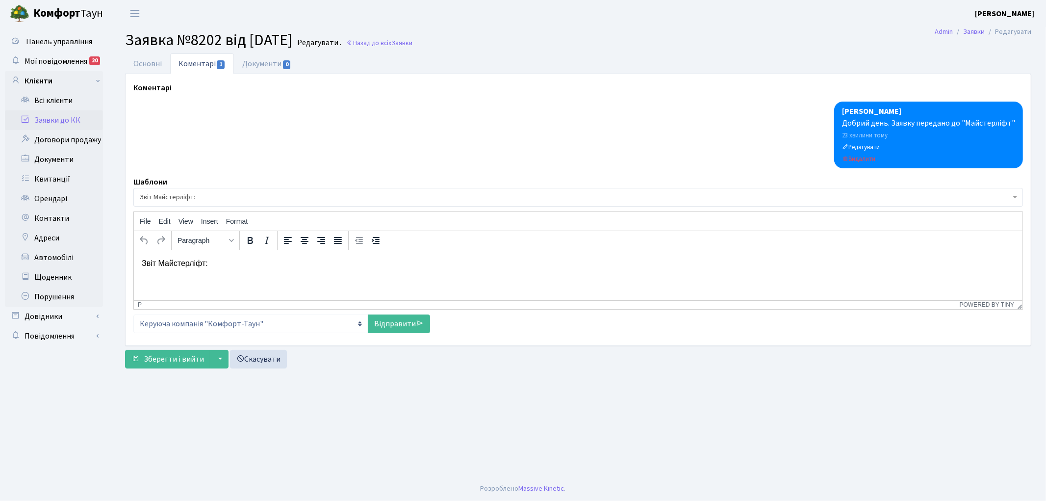
click at [259, 269] on html "Звіт Майстерліфт:" at bounding box center [577, 263] width 889 height 26
click at [383, 326] on link "Відправити" at bounding box center [399, 323] width 62 height 19
select select
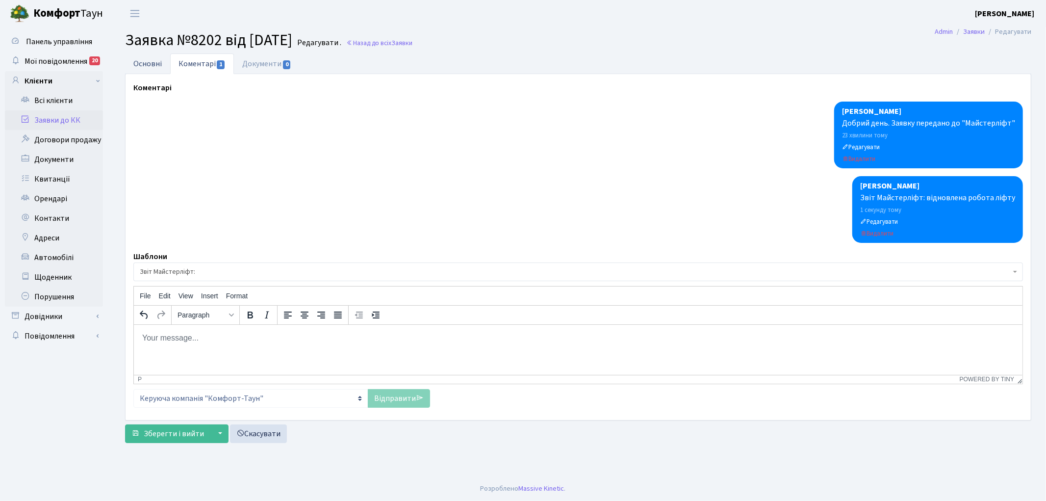
click at [147, 65] on link "Основні" at bounding box center [147, 63] width 45 height 20
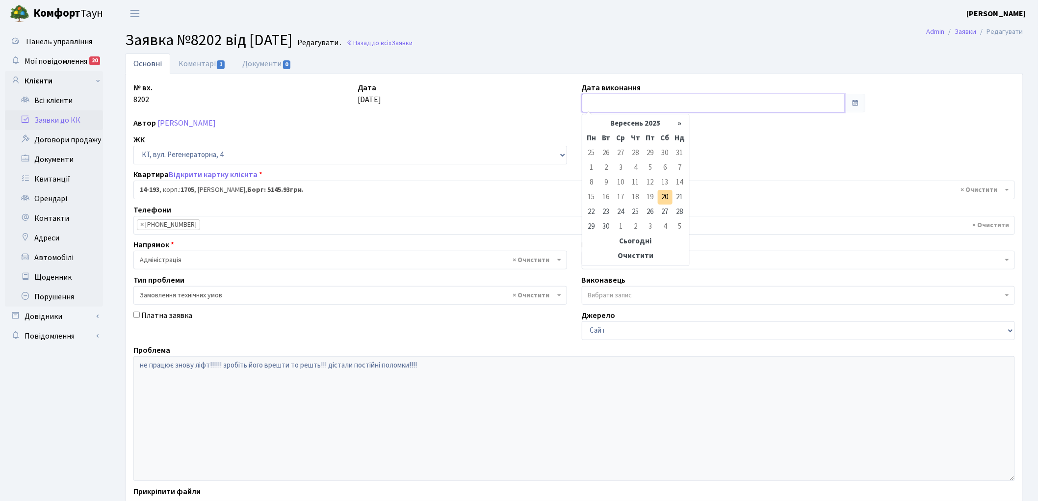
click at [644, 101] on input "text" at bounding box center [714, 103] width 264 height 19
click at [664, 194] on td "20" at bounding box center [665, 197] width 15 height 15
type input "[DATE]"
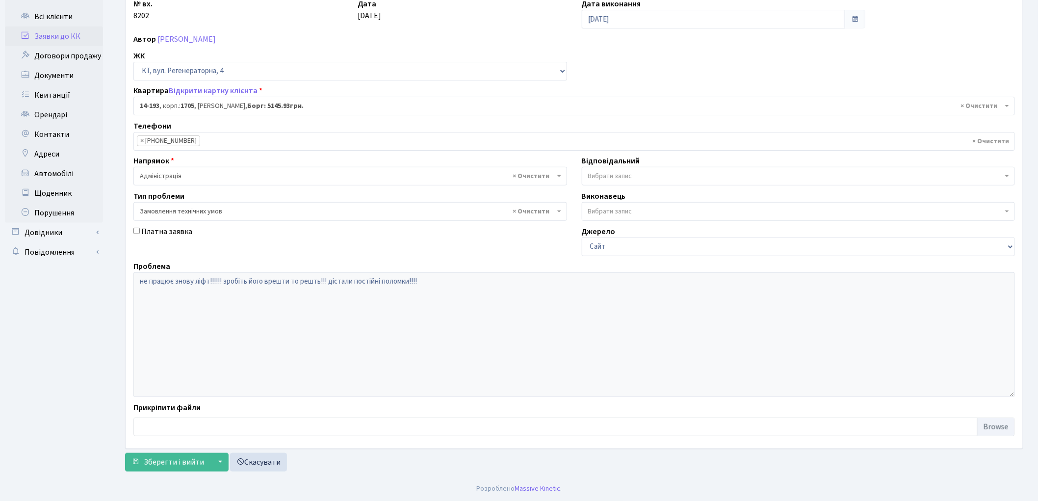
scroll to position [84, 0]
click at [162, 464] on span "Зберегти і вийти" at bounding box center [174, 462] width 60 height 11
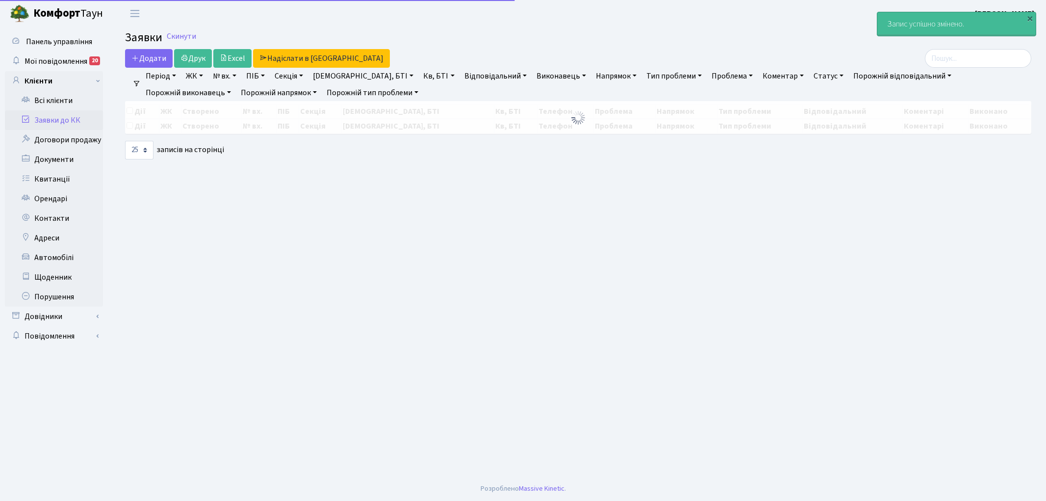
select select "25"
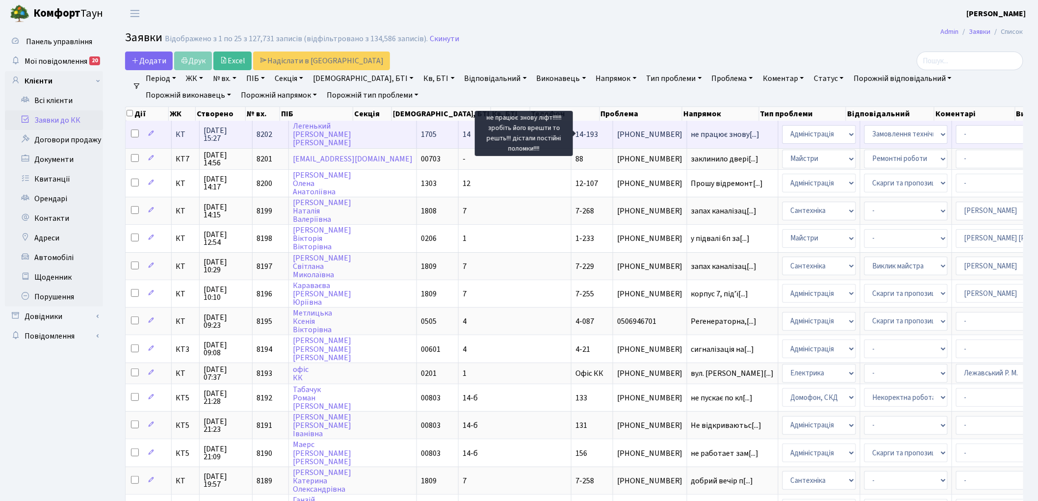
click at [691, 134] on span "не працює знову[...]" at bounding box center [725, 134] width 69 height 11
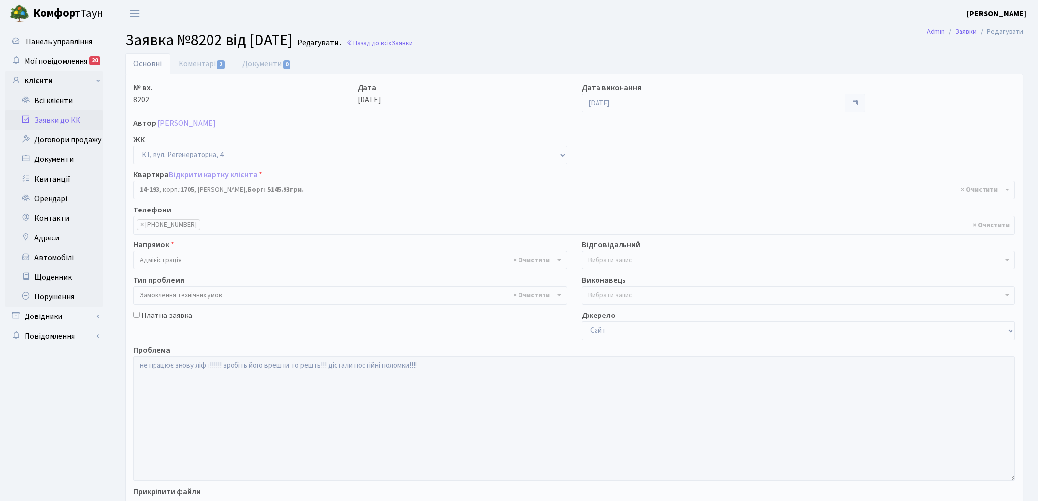
select select "7570"
select select "15"
click at [640, 106] on input "[DATE]" at bounding box center [714, 103] width 264 height 19
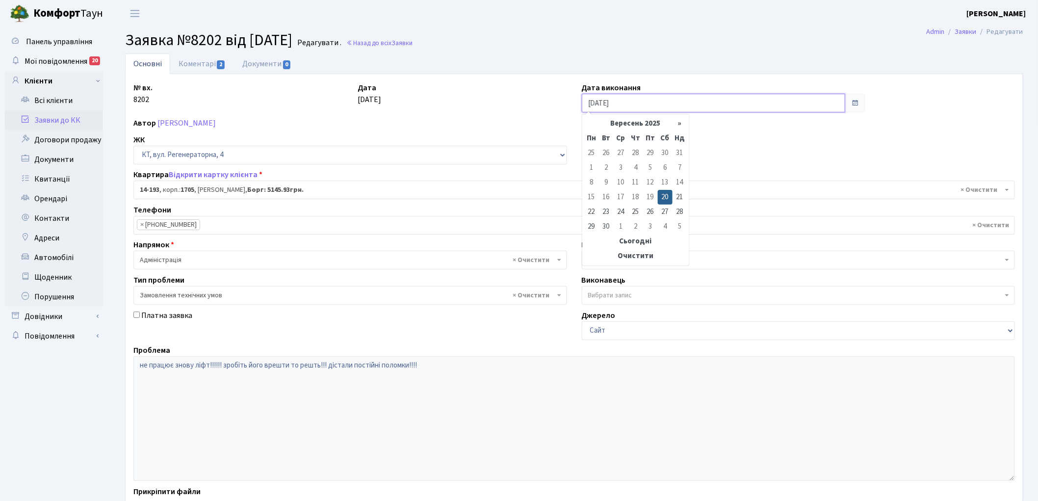
click at [640, 106] on input "[DATE]" at bounding box center [714, 103] width 264 height 19
click at [640, 104] on input "[DATE]" at bounding box center [714, 103] width 264 height 19
click at [636, 257] on th "Очистити" at bounding box center [635, 256] width 103 height 15
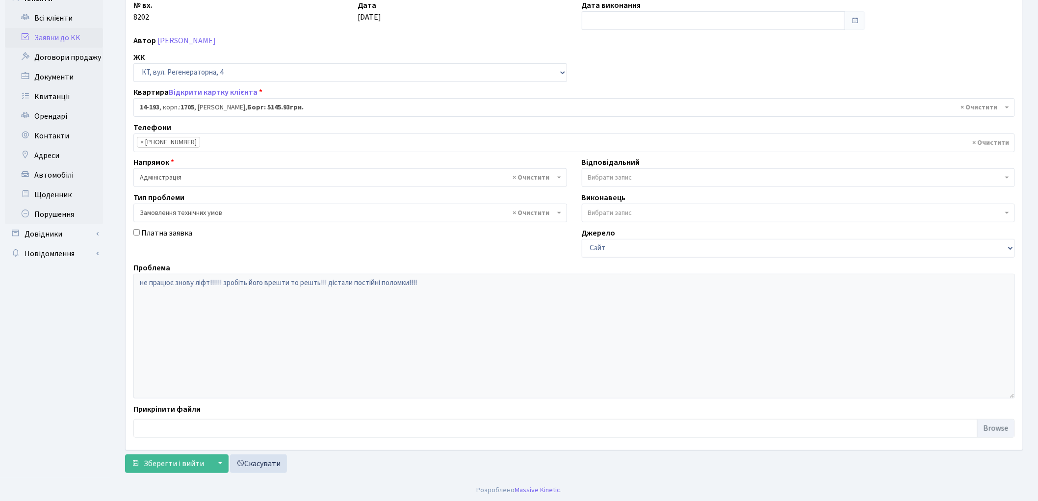
scroll to position [84, 0]
click at [165, 458] on span "Зберегти і вийти" at bounding box center [174, 462] width 60 height 11
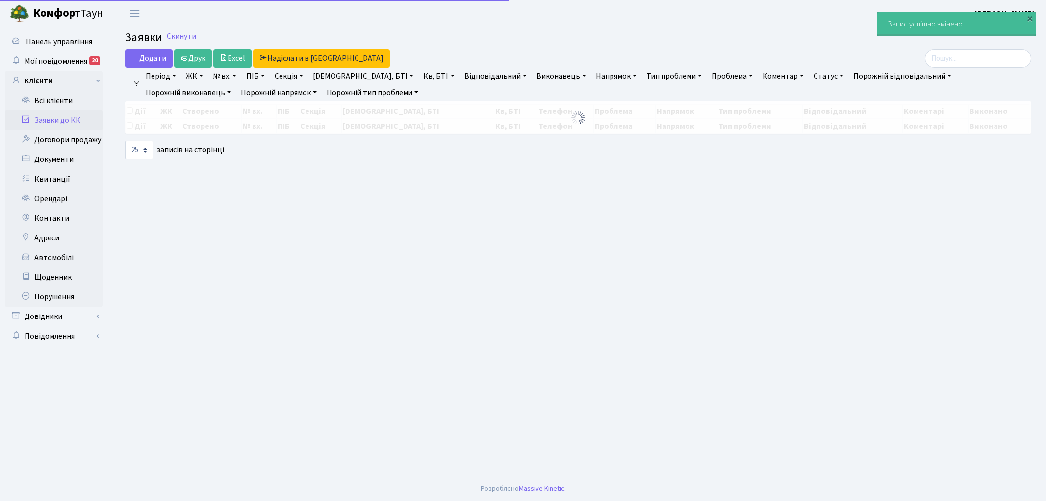
select select "25"
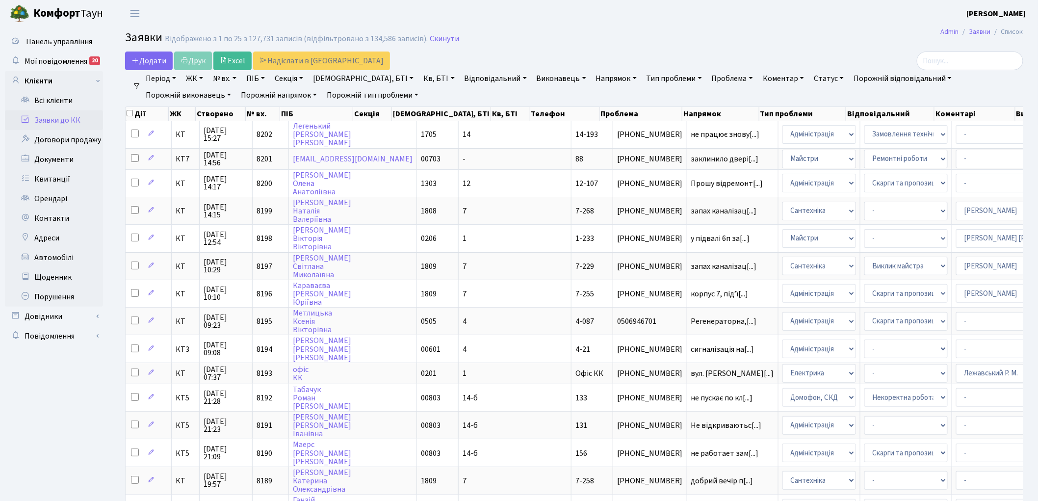
click at [592, 77] on link "Напрямок" at bounding box center [616, 78] width 49 height 17
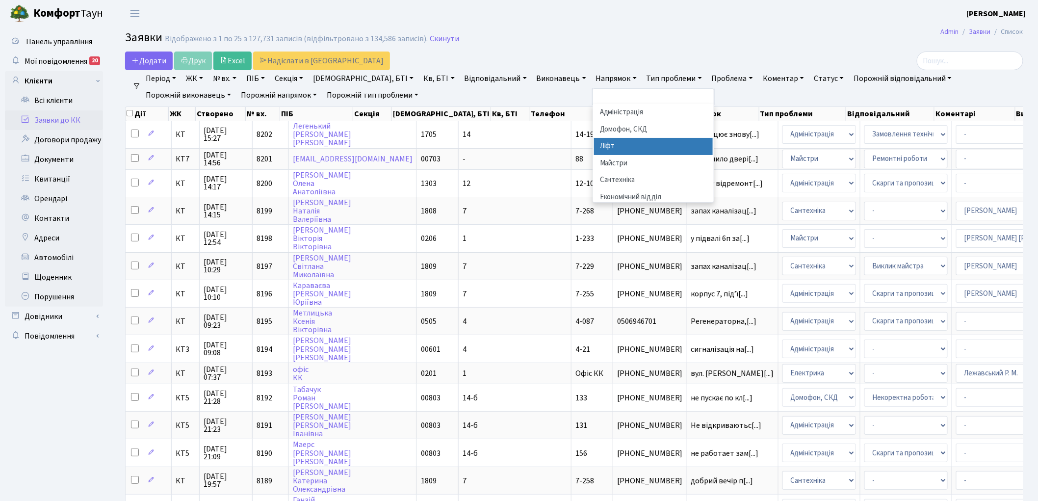
click at [594, 145] on li "Ліфт" at bounding box center [653, 146] width 119 height 17
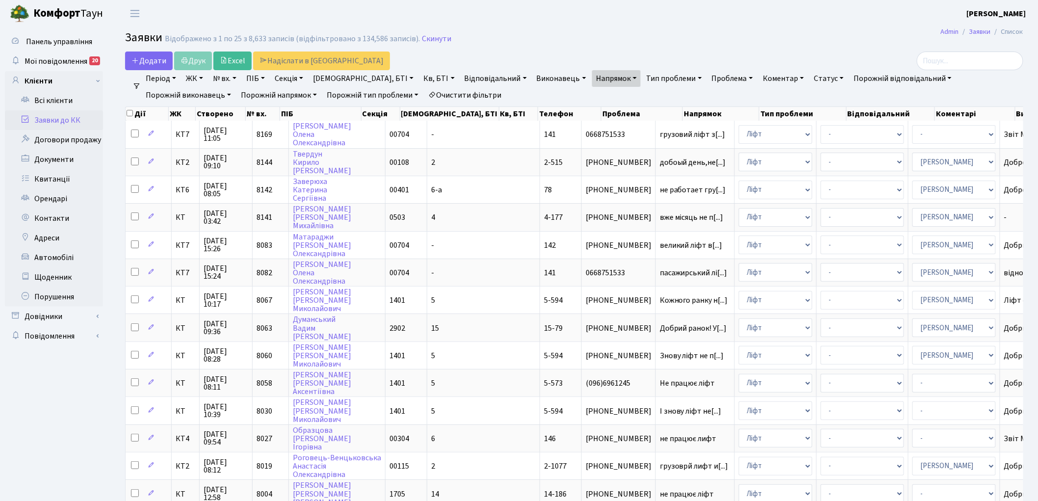
click at [424, 97] on link "Очистити фільтри" at bounding box center [464, 95] width 81 height 17
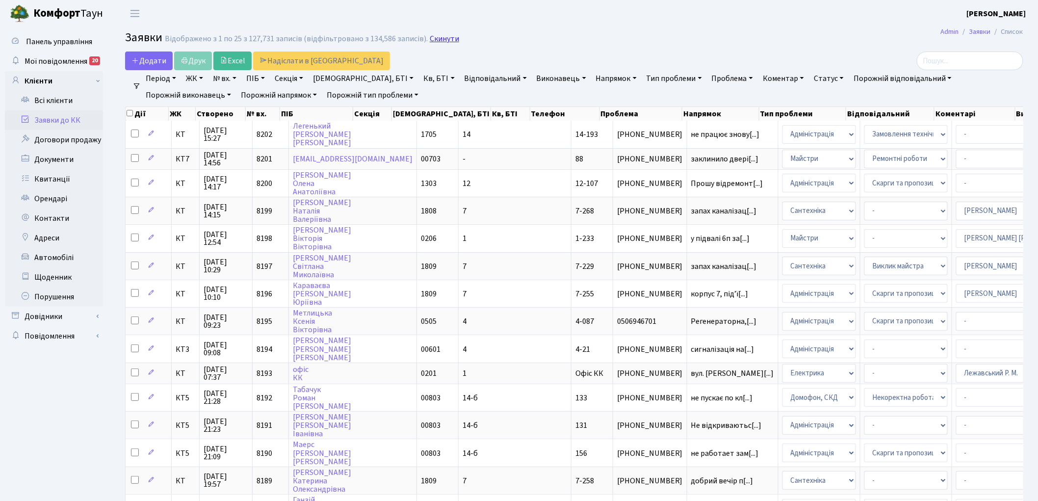
click at [430, 40] on link "Скинути" at bounding box center [444, 38] width 29 height 9
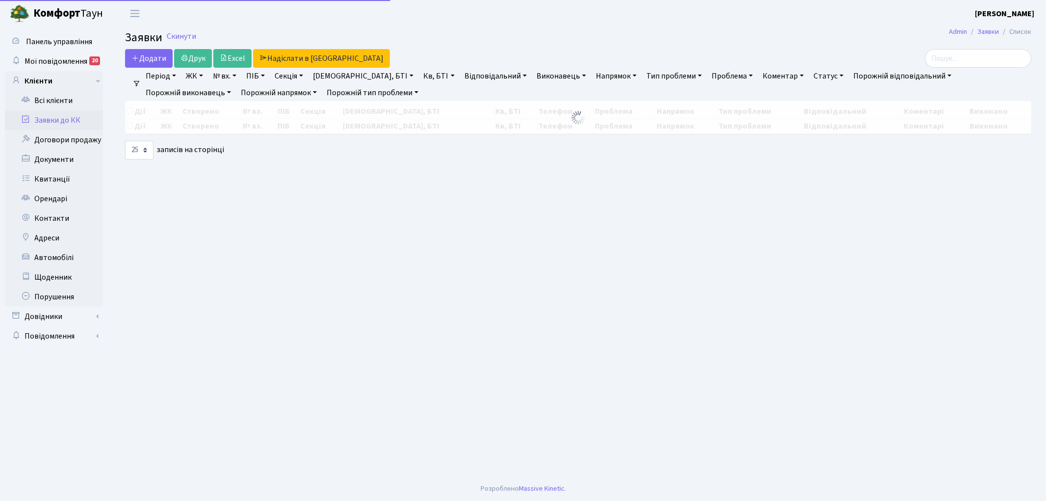
select select "25"
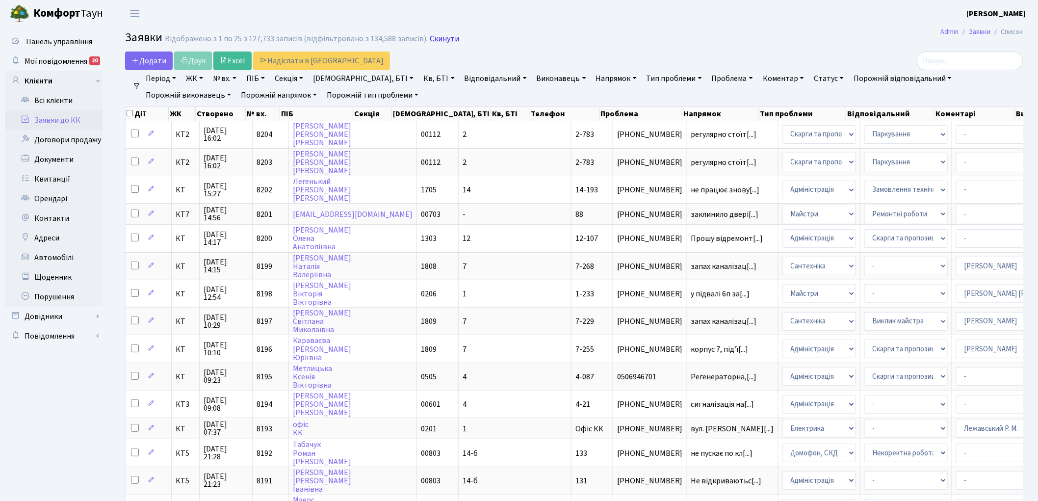
click at [437, 41] on link "Скинути" at bounding box center [444, 38] width 29 height 9
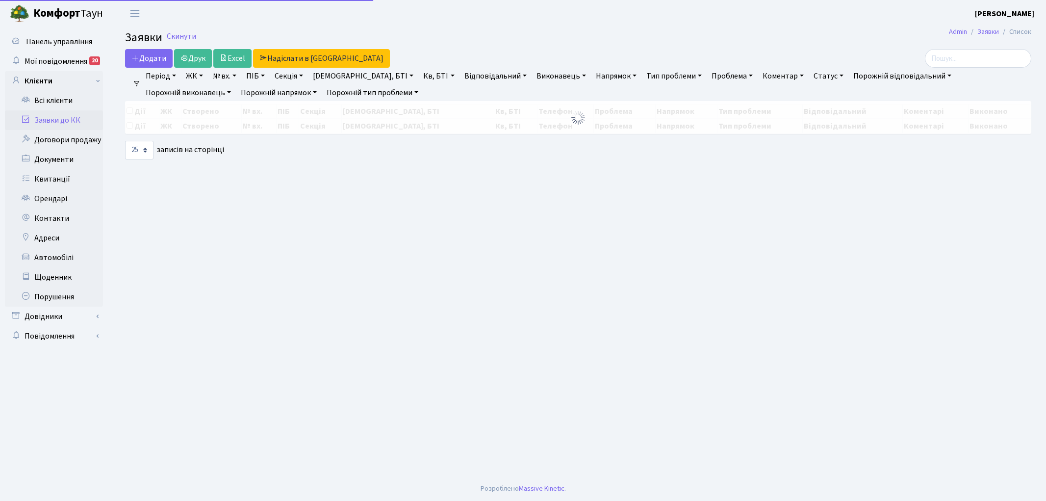
select select "25"
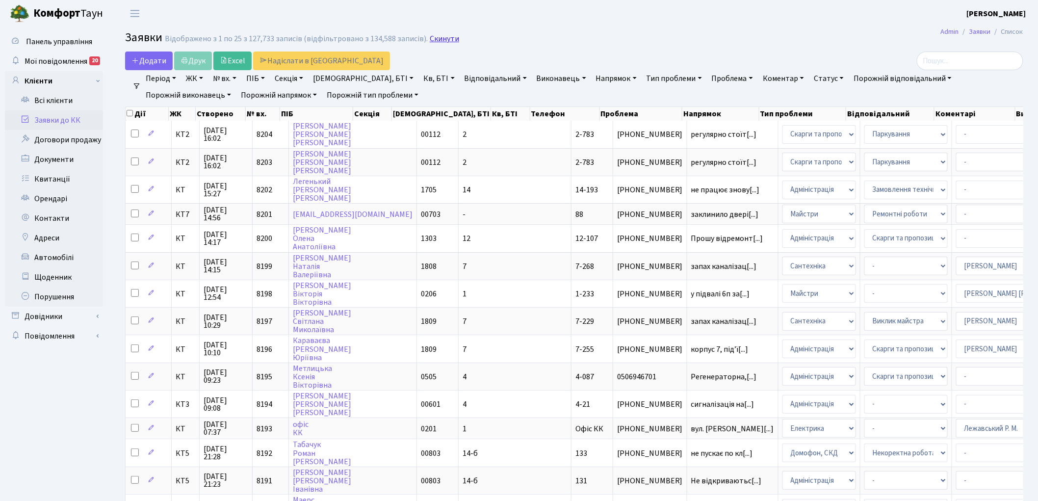
click at [437, 39] on link "Скинути" at bounding box center [444, 38] width 29 height 9
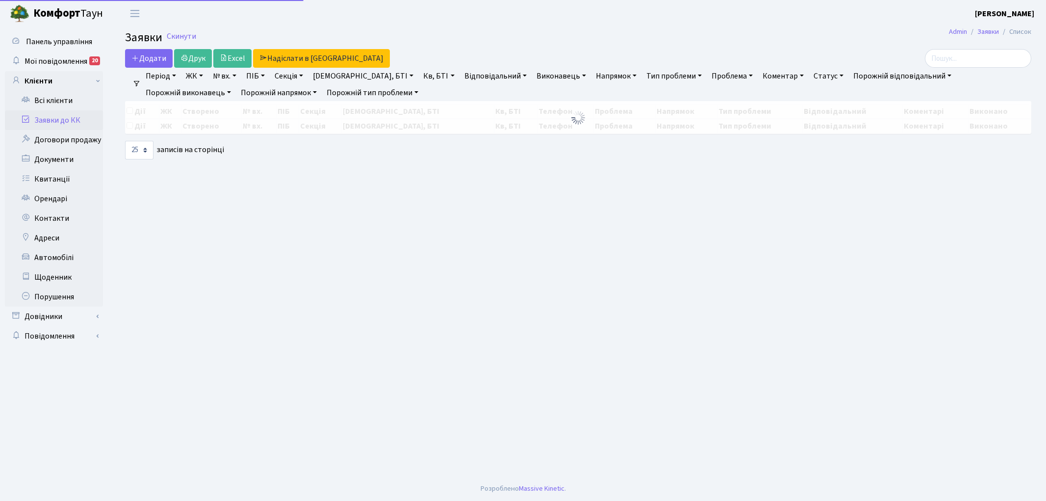
select select "25"
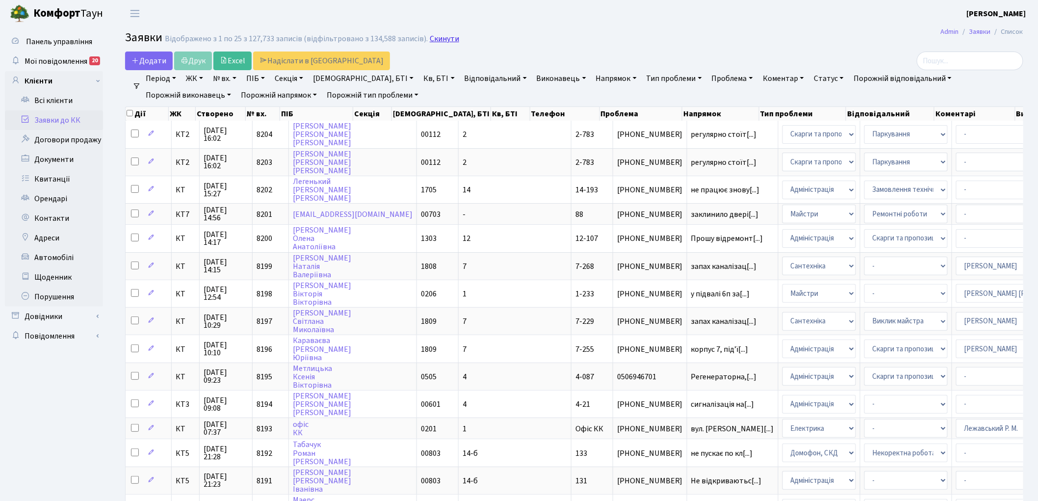
click at [430, 41] on link "Скинути" at bounding box center [444, 38] width 29 height 9
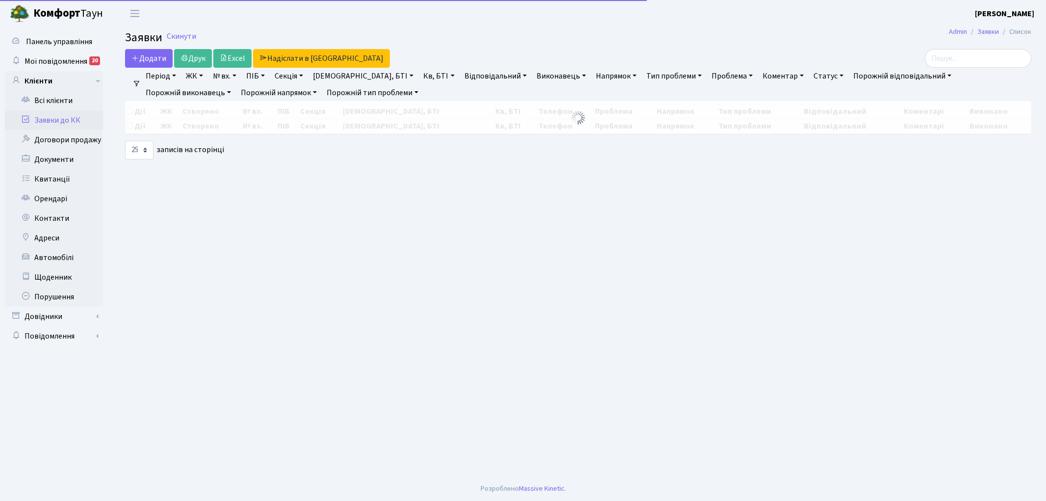
select select "25"
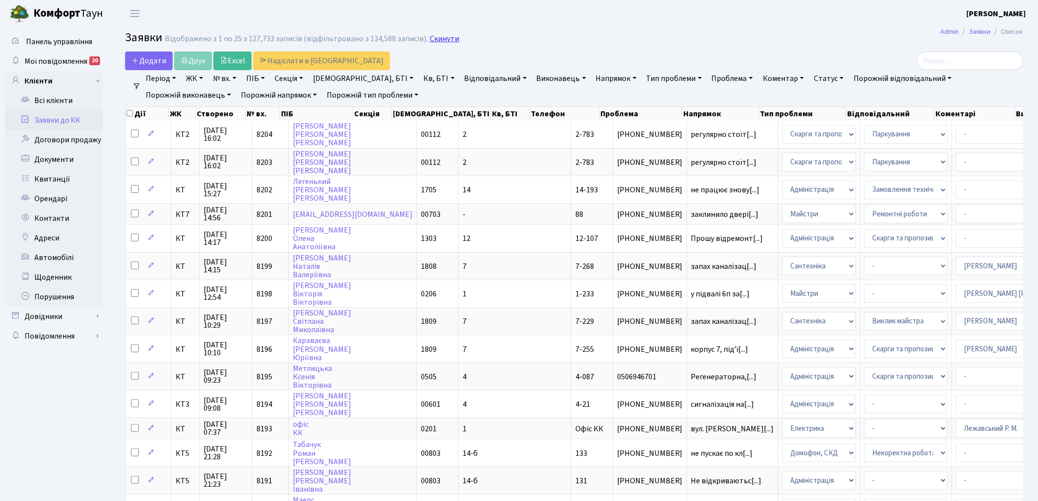
click at [437, 36] on link "Скинути" at bounding box center [444, 38] width 29 height 9
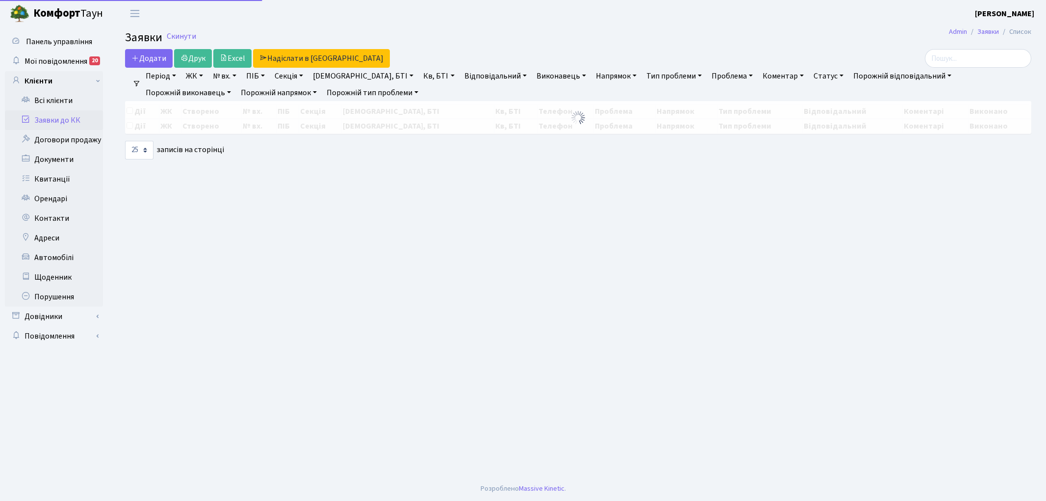
select select "25"
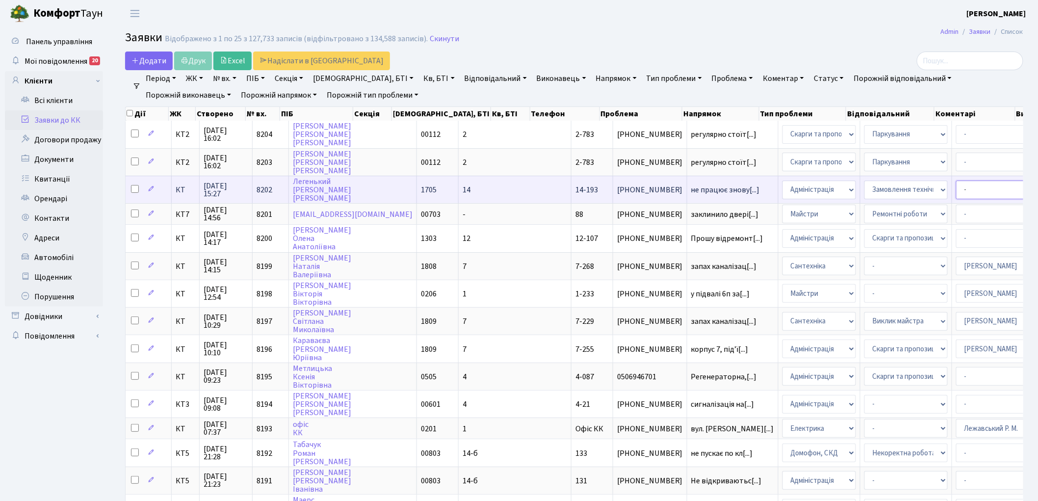
drag, startPoint x: 889, startPoint y: 187, endPoint x: 884, endPoint y: 188, distance: 5.5
click at [956, 187] on select "- Адміністратор ЖК КТ Вижул В. В. Гордієнко Н.В. Дядюшкін Д.Ю. Кипчук Т. А. Кла…" at bounding box center [997, 190] width 83 height 19
select select "11"
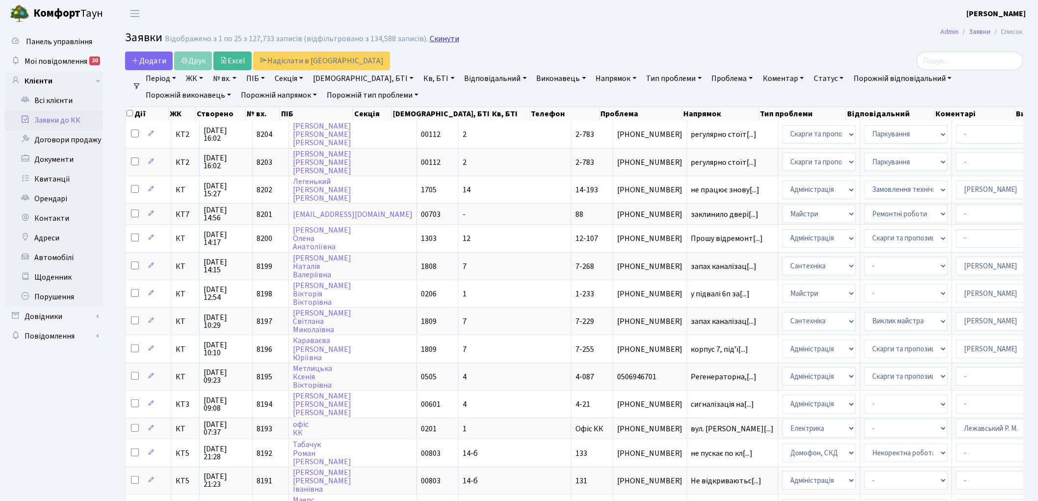
click at [437, 37] on link "Скинути" at bounding box center [444, 38] width 29 height 9
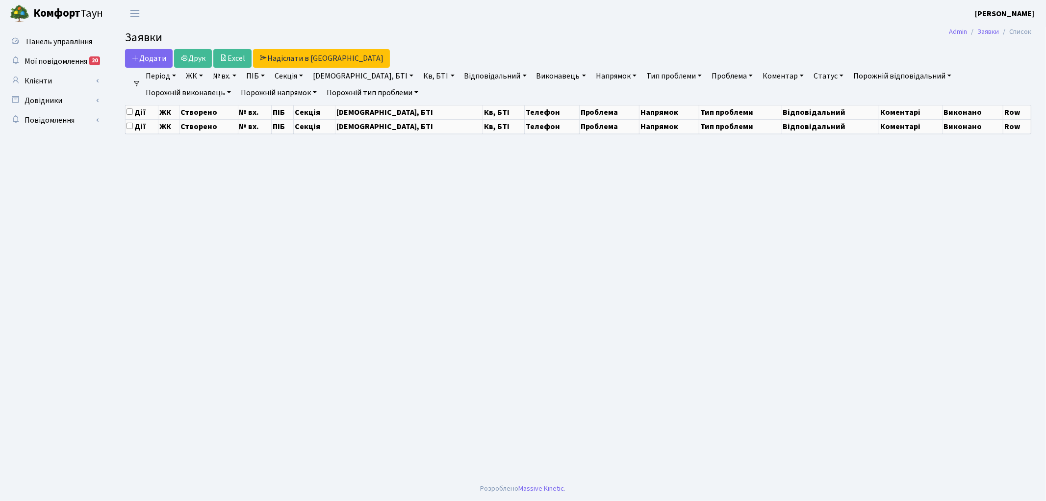
select select "25"
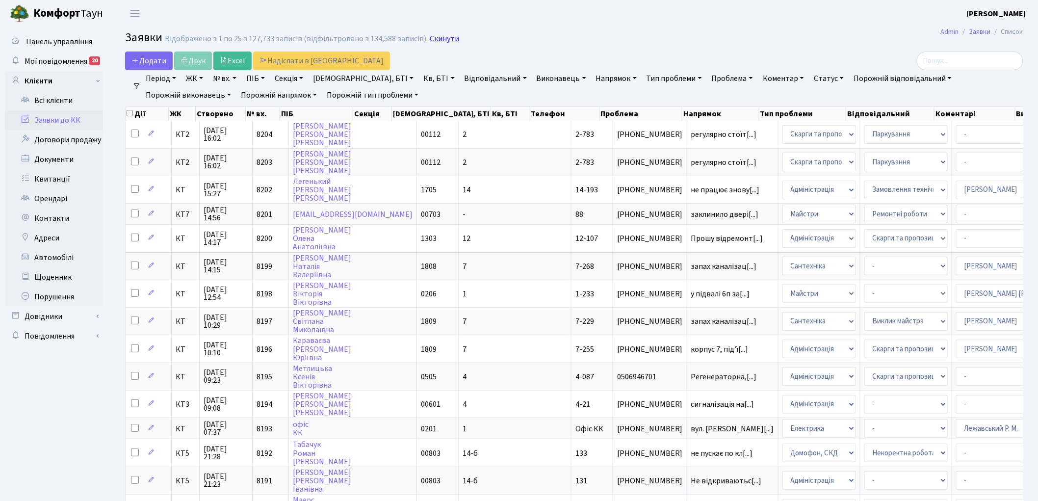
click at [432, 39] on link "Скинути" at bounding box center [444, 38] width 29 height 9
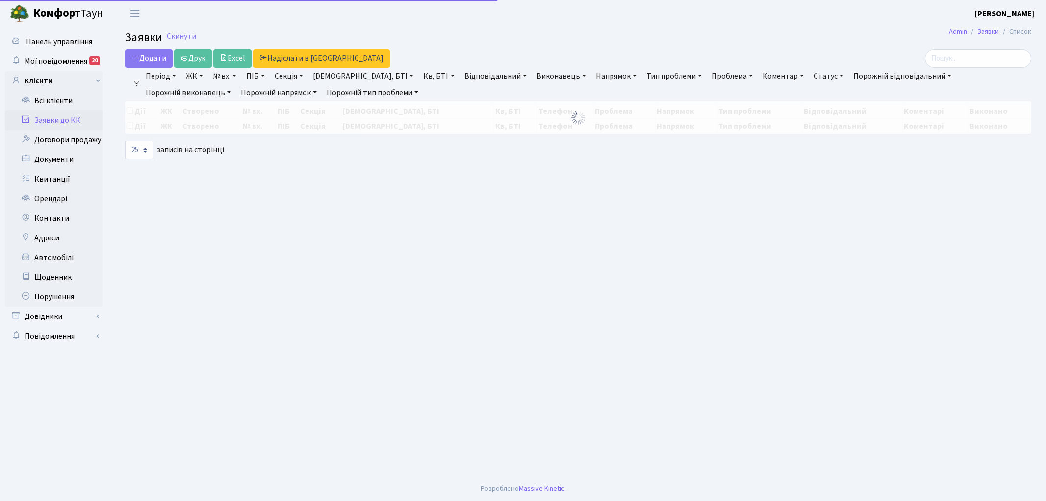
select select "25"
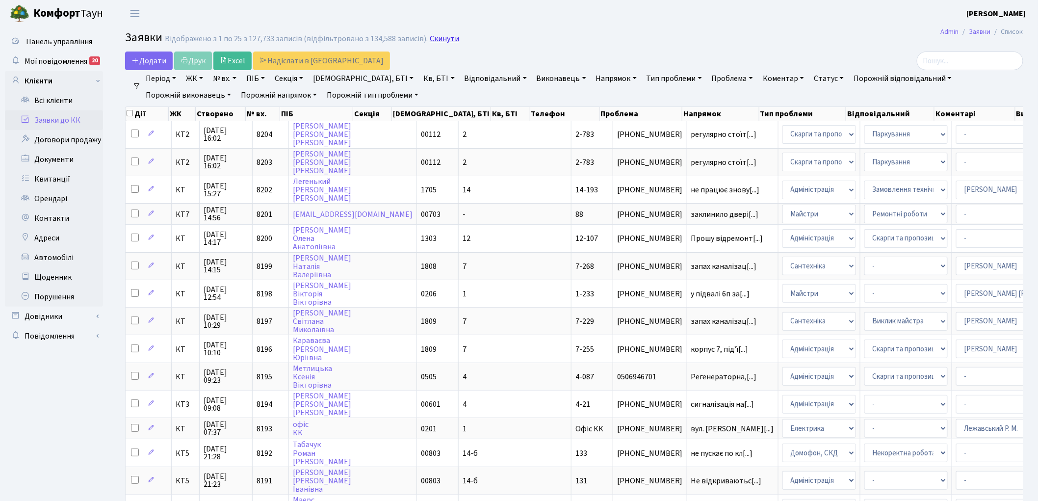
click at [442, 40] on link "Скинути" at bounding box center [444, 38] width 29 height 9
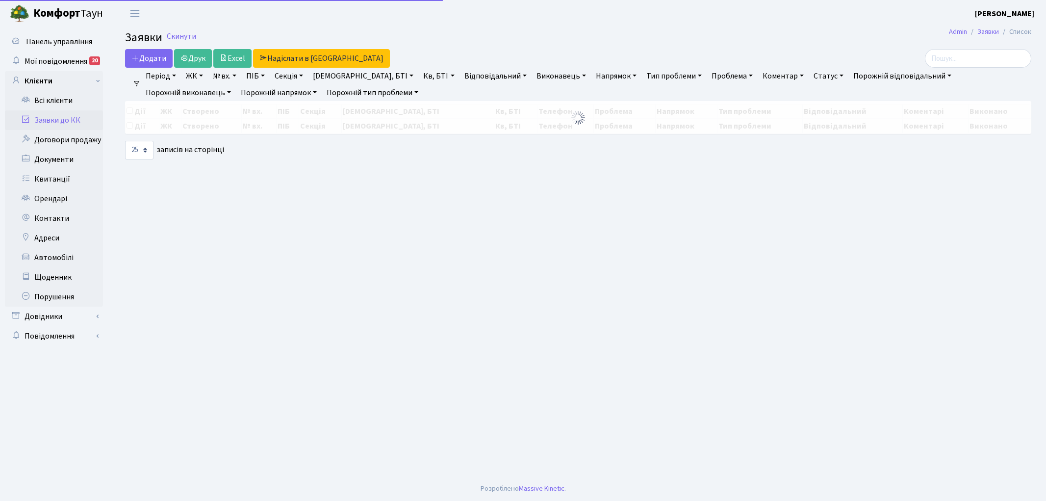
select select "25"
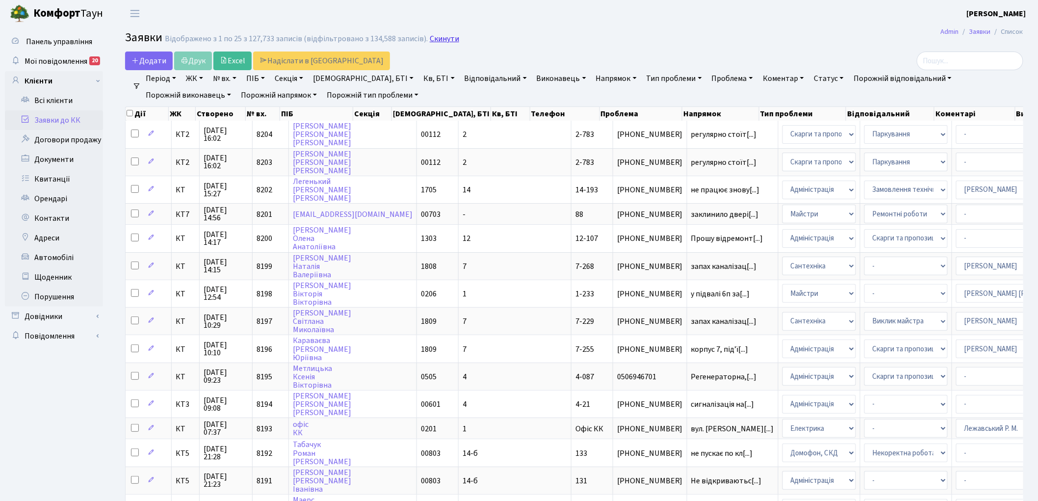
click at [439, 41] on link "Скинути" at bounding box center [444, 38] width 29 height 9
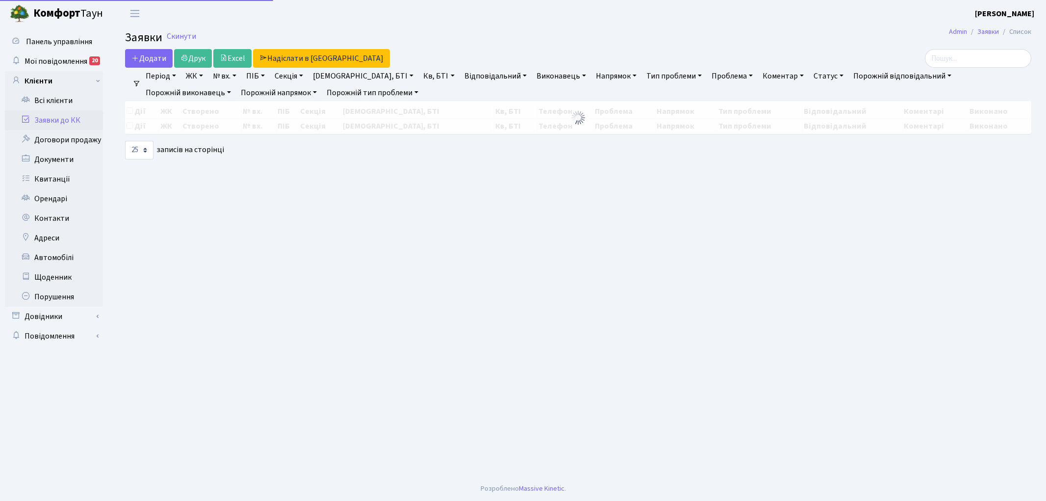
select select "25"
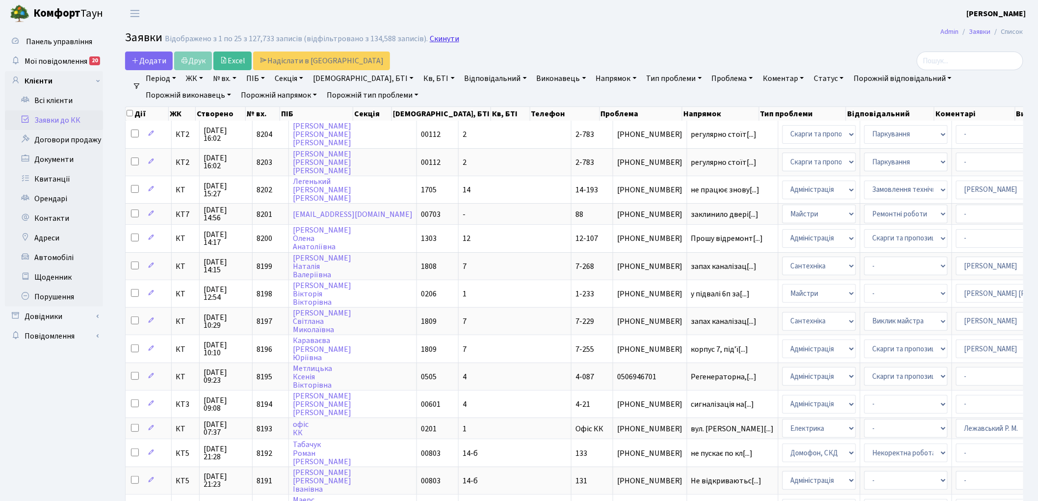
click at [438, 39] on link "Скинути" at bounding box center [444, 38] width 29 height 9
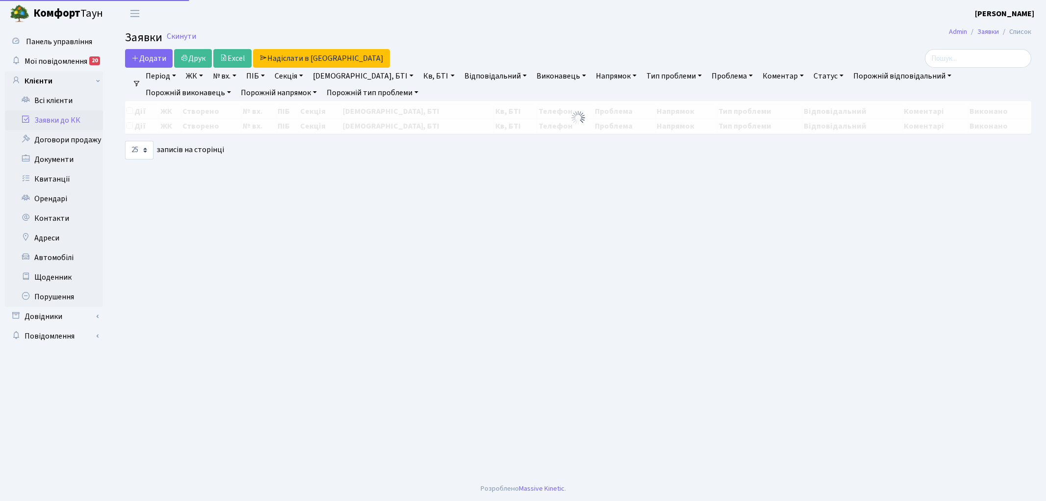
select select "25"
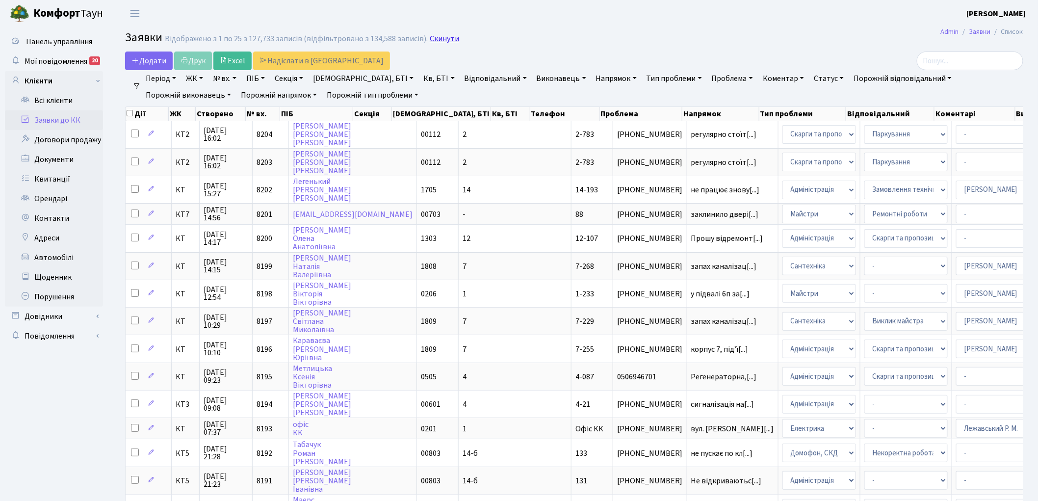
click at [439, 42] on link "Скинути" at bounding box center [444, 38] width 29 height 9
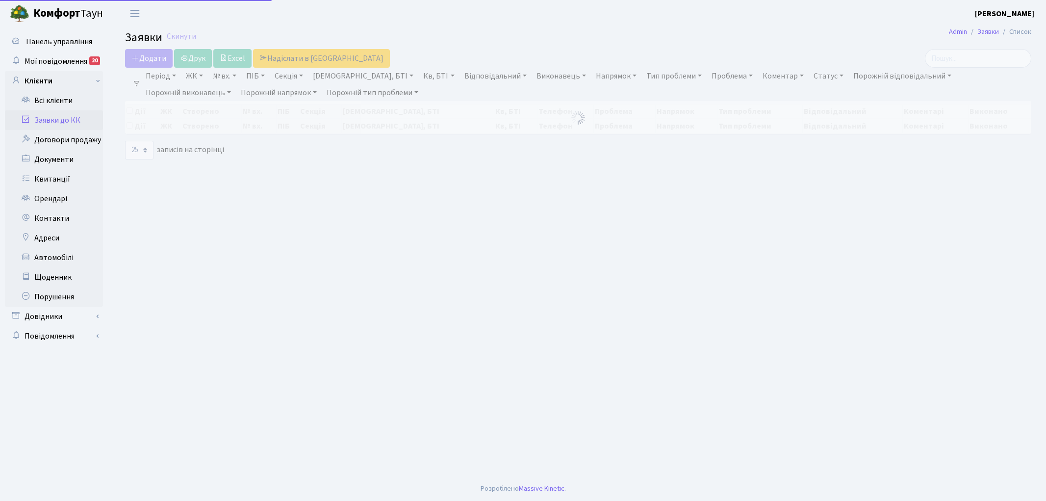
select select "25"
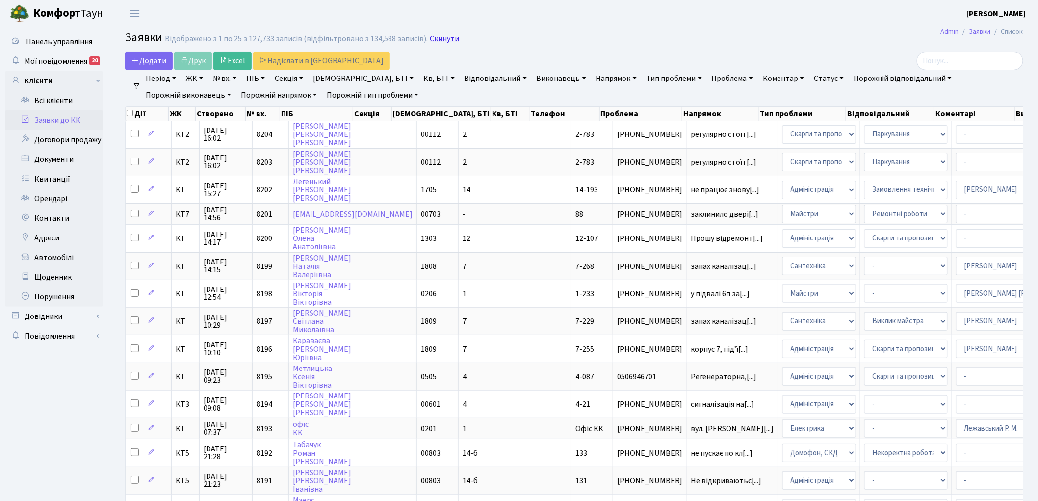
click at [430, 38] on link "Скинути" at bounding box center [444, 38] width 29 height 9
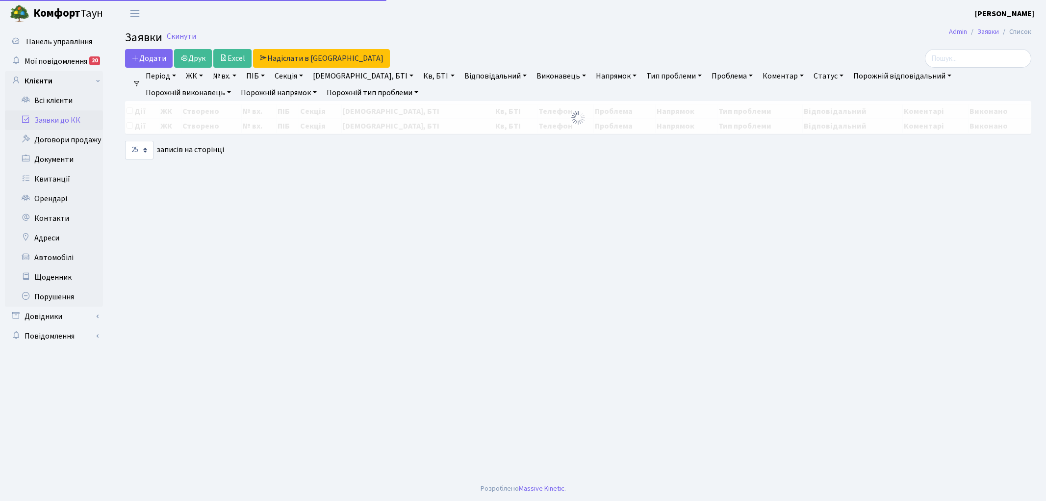
select select "25"
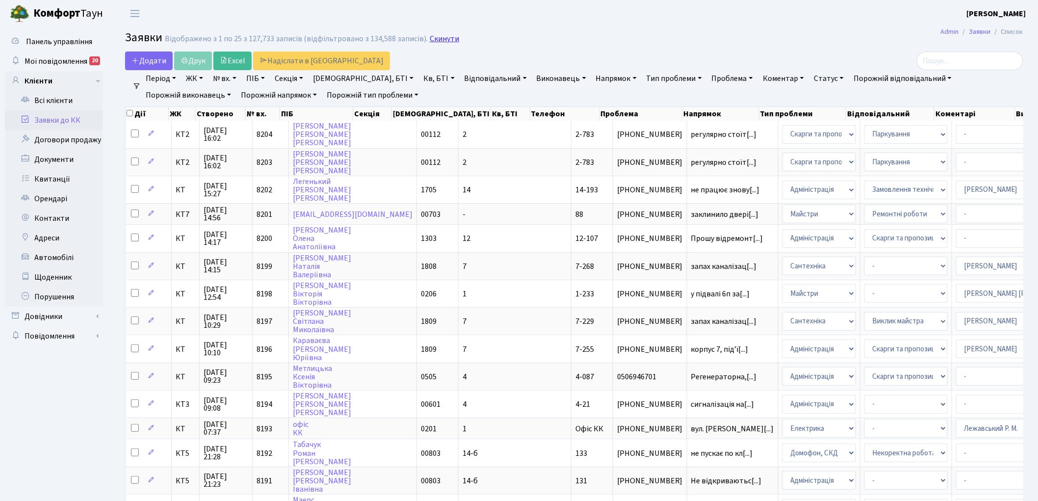
click at [434, 40] on link "Скинути" at bounding box center [444, 38] width 29 height 9
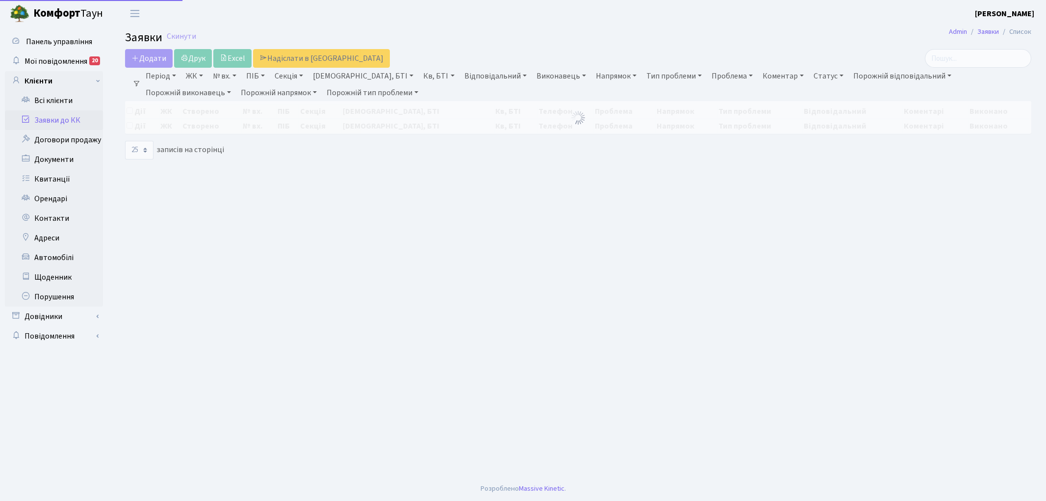
select select "25"
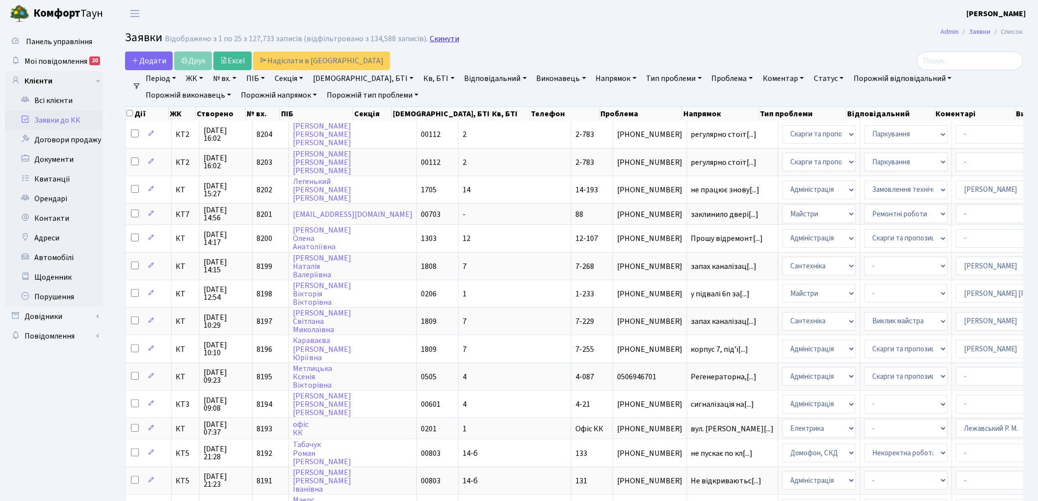
click at [445, 41] on link "Скинути" at bounding box center [444, 38] width 29 height 9
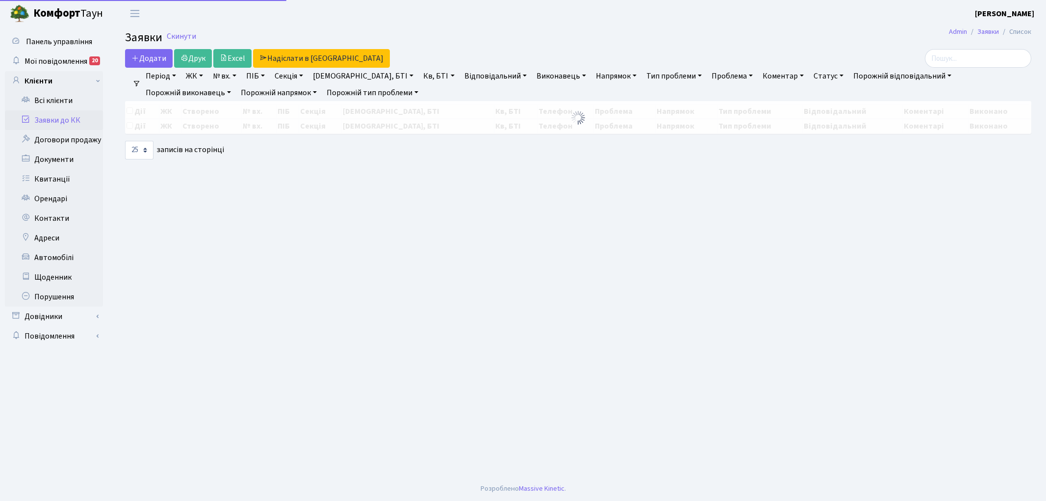
select select "25"
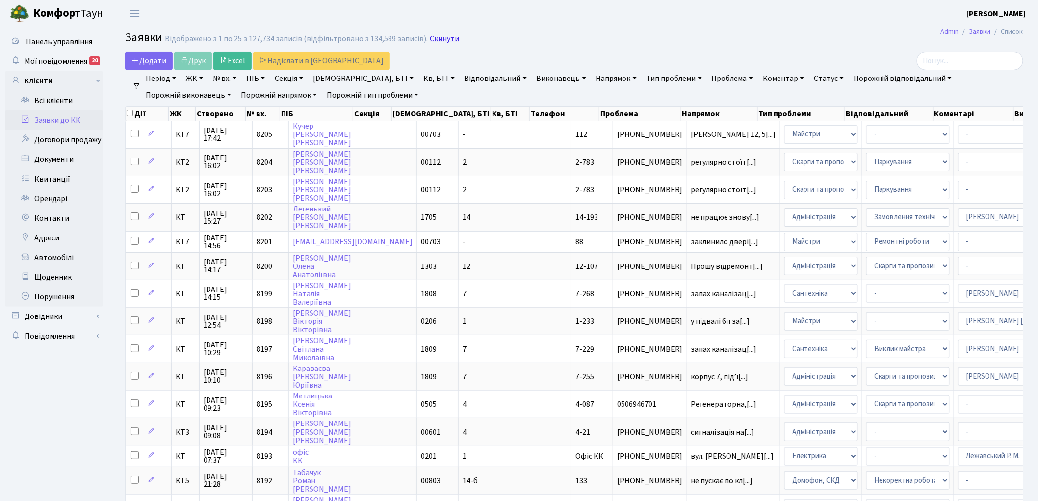
click at [438, 41] on link "Скинути" at bounding box center [444, 38] width 29 height 9
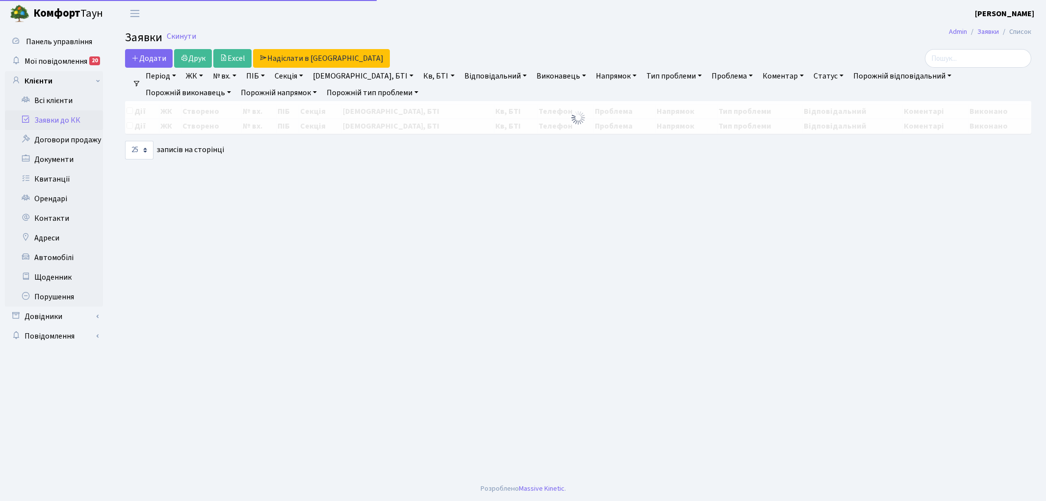
select select "25"
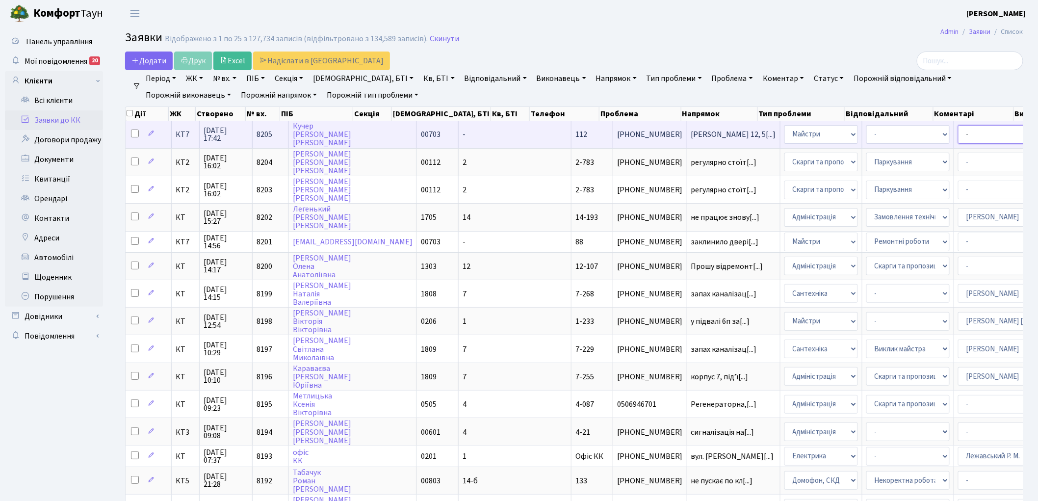
click at [958, 133] on select "- Адміністратор ЖК КТ Вижул В. В. Гордієнко Н.В. Дядюшкін Д.Ю. Кипчук Т. А. Кла…" at bounding box center [999, 134] width 83 height 19
select select "18"
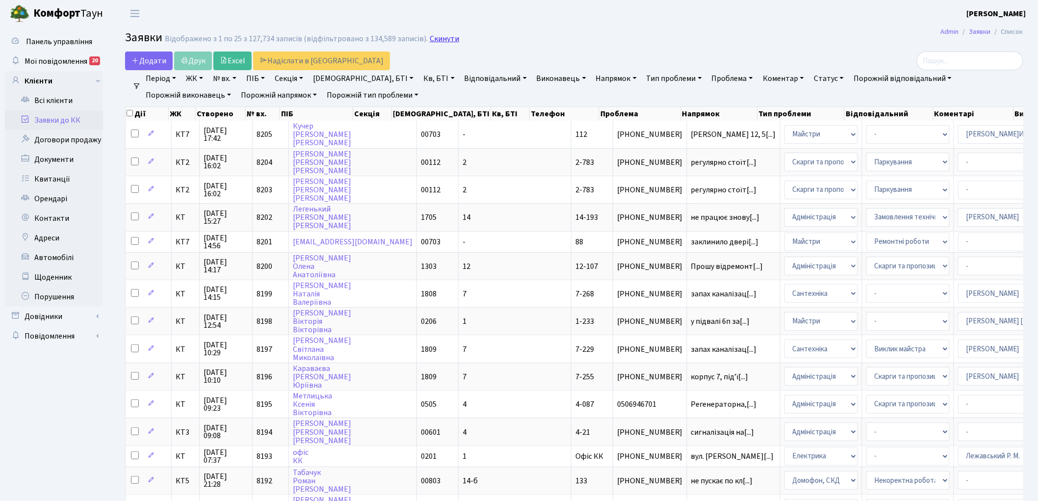
click at [434, 37] on link "Скинути" at bounding box center [444, 38] width 29 height 9
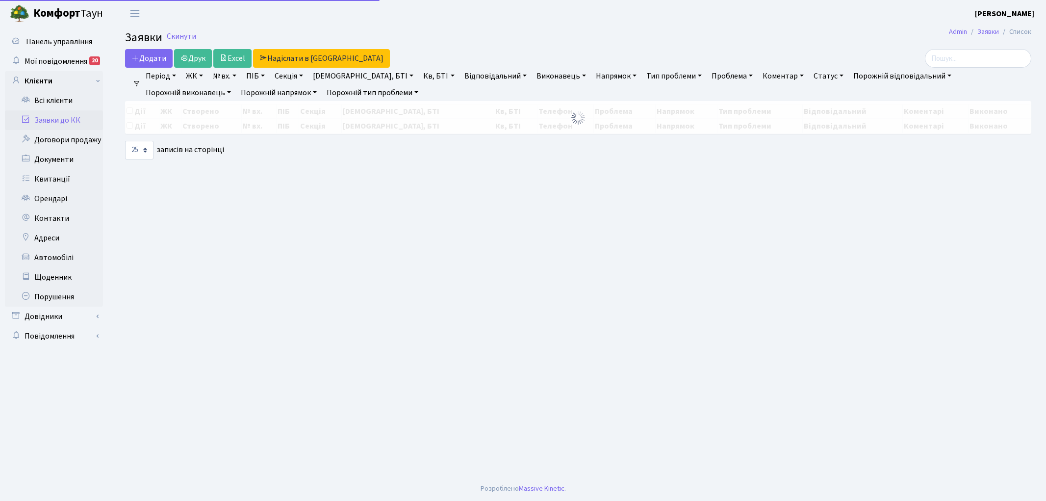
select select "25"
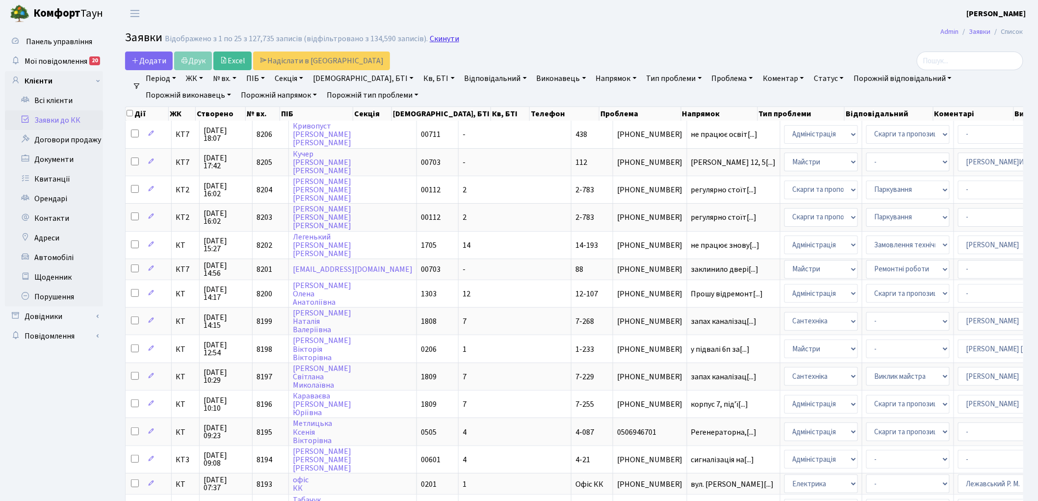
click at [430, 41] on link "Скинути" at bounding box center [444, 38] width 29 height 9
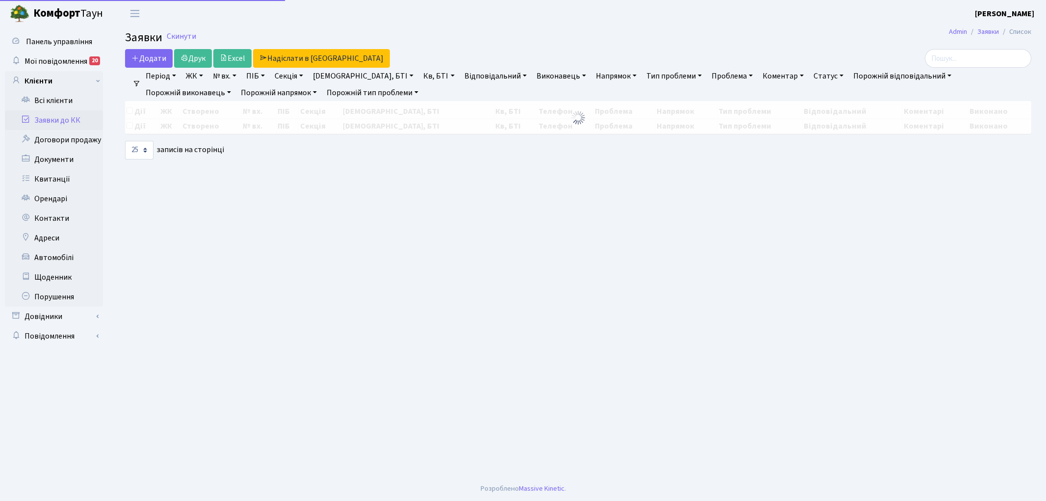
select select "25"
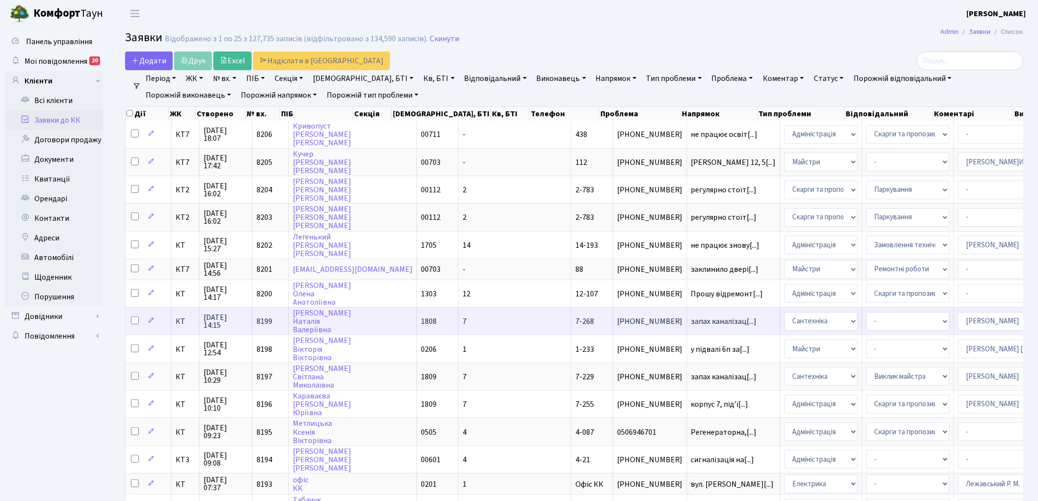
click at [260, 316] on span "8199" at bounding box center [265, 321] width 16 height 11
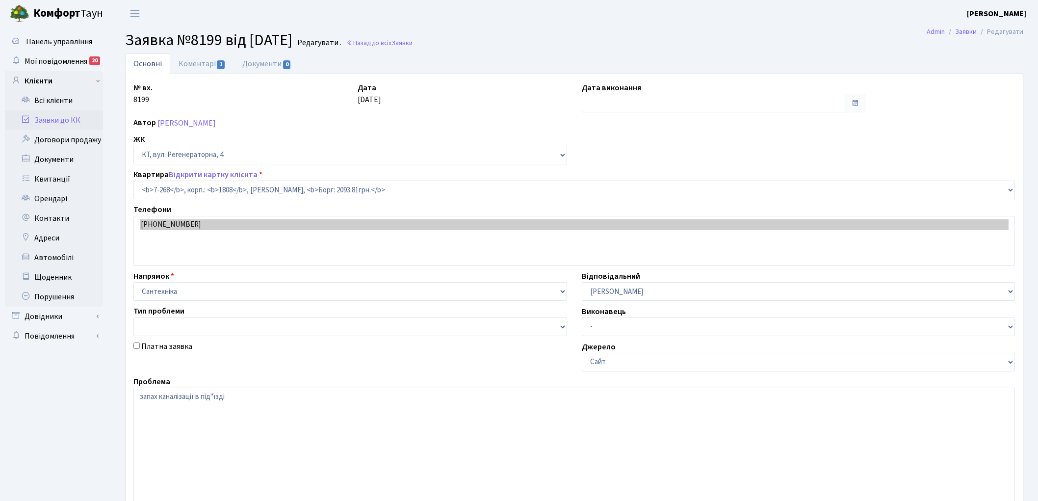
select select "4876"
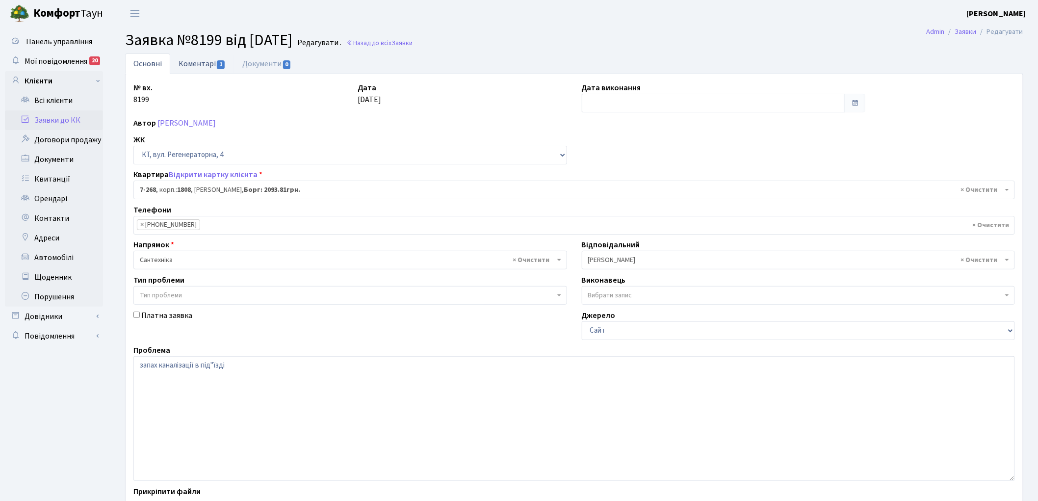
click at [198, 64] on link "Коментарі 1" at bounding box center [202, 63] width 64 height 20
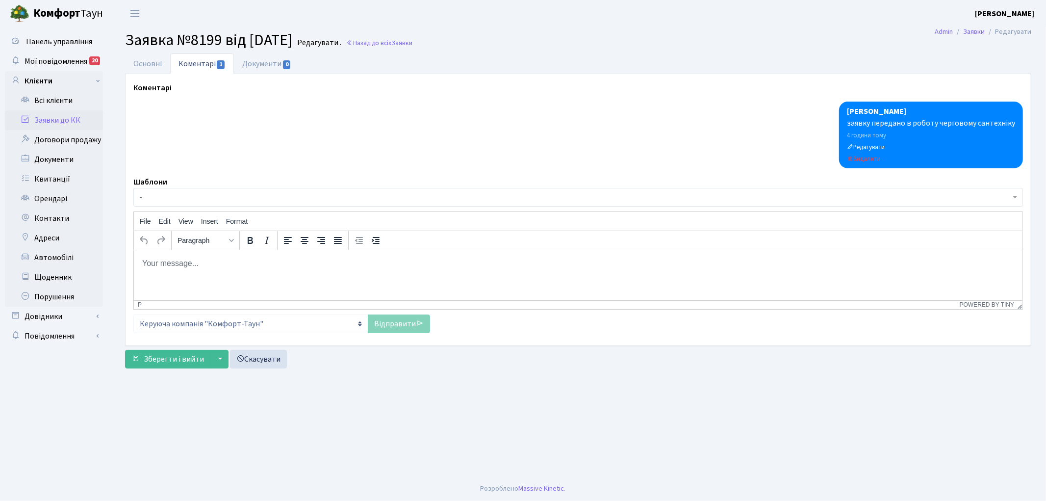
click at [223, 268] on p "Rich Text Area. Press ALT-0 for help." at bounding box center [577, 263] width 873 height 11
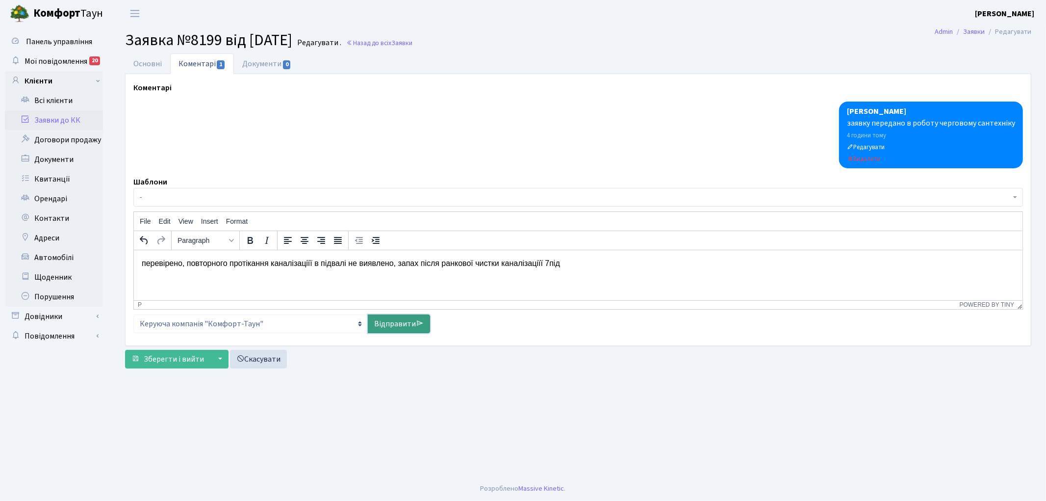
click at [393, 316] on link "Відправити" at bounding box center [399, 323] width 62 height 19
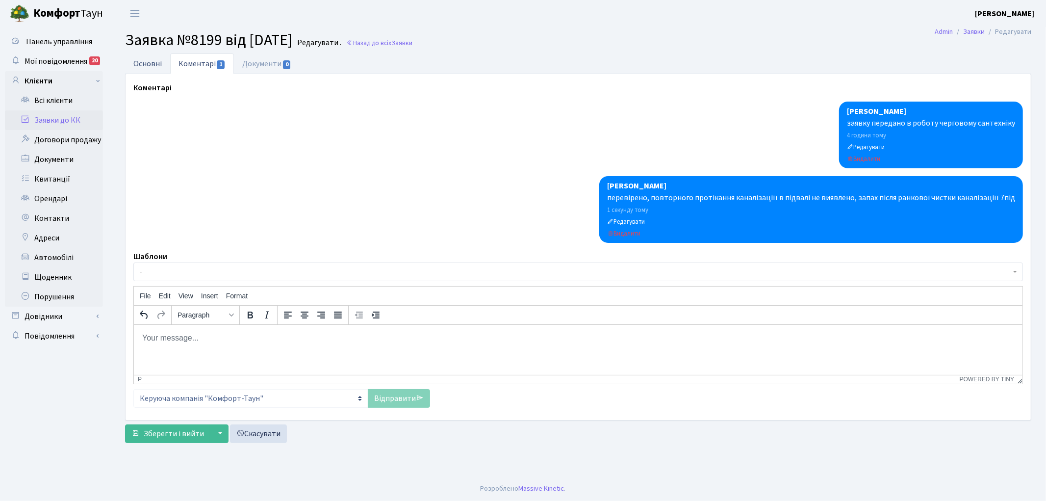
click at [145, 63] on link "Основні" at bounding box center [147, 63] width 45 height 20
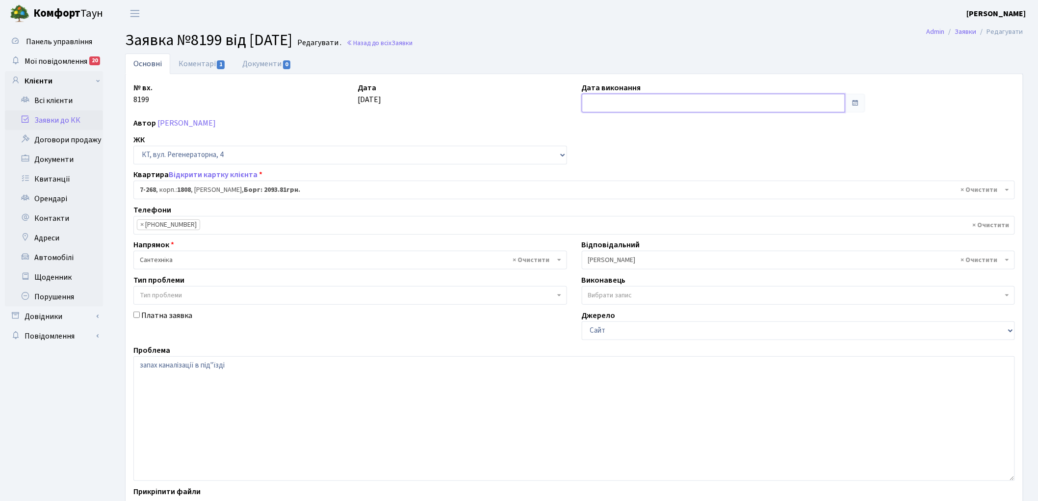
click at [621, 99] on input "text" at bounding box center [714, 103] width 264 height 19
click at [664, 196] on td "20" at bounding box center [665, 197] width 15 height 15
type input "[DATE]"
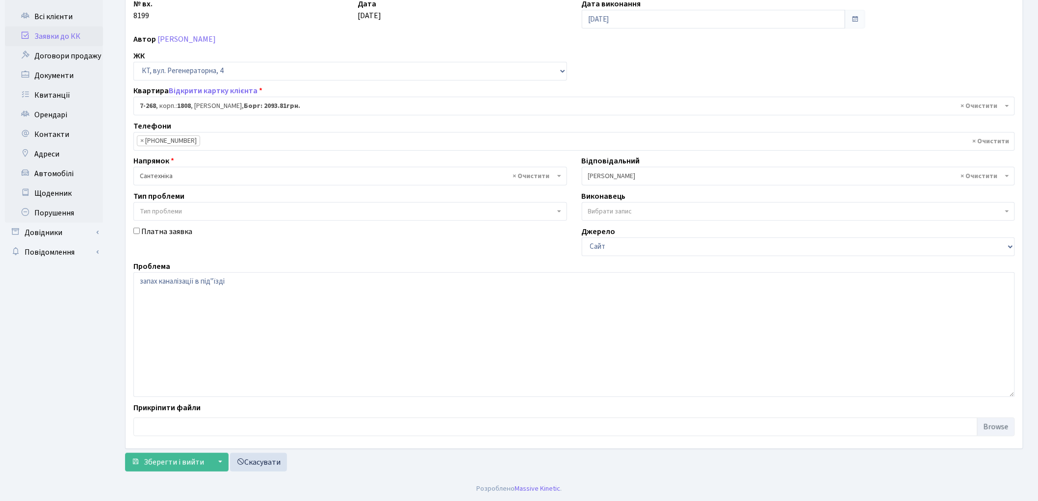
scroll to position [84, 0]
click at [157, 459] on span "Зберегти і вийти" at bounding box center [174, 462] width 60 height 11
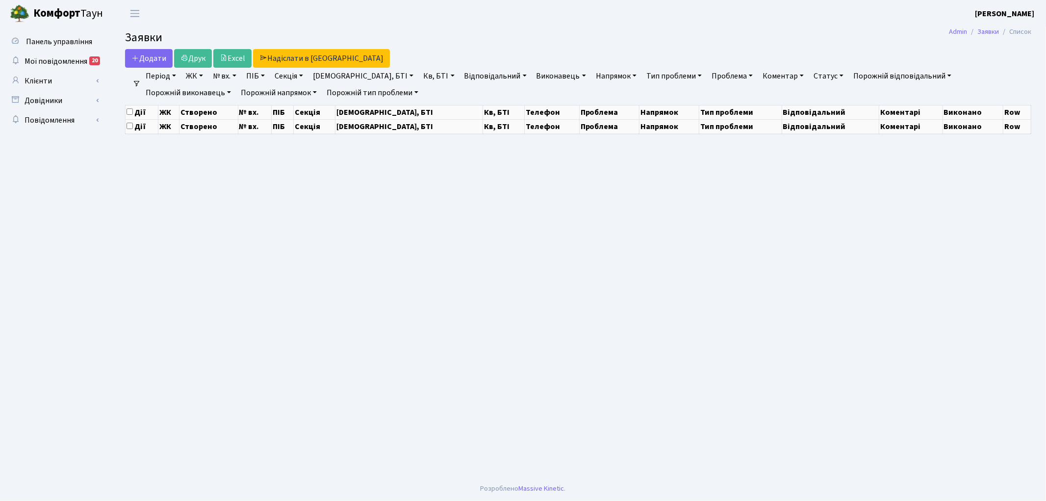
select select "25"
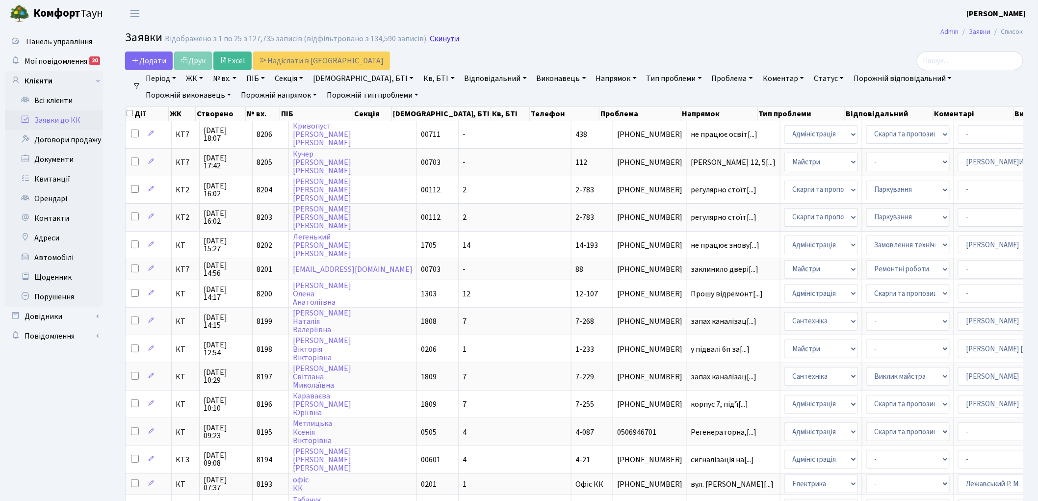
click at [434, 35] on link "Скинути" at bounding box center [444, 38] width 29 height 9
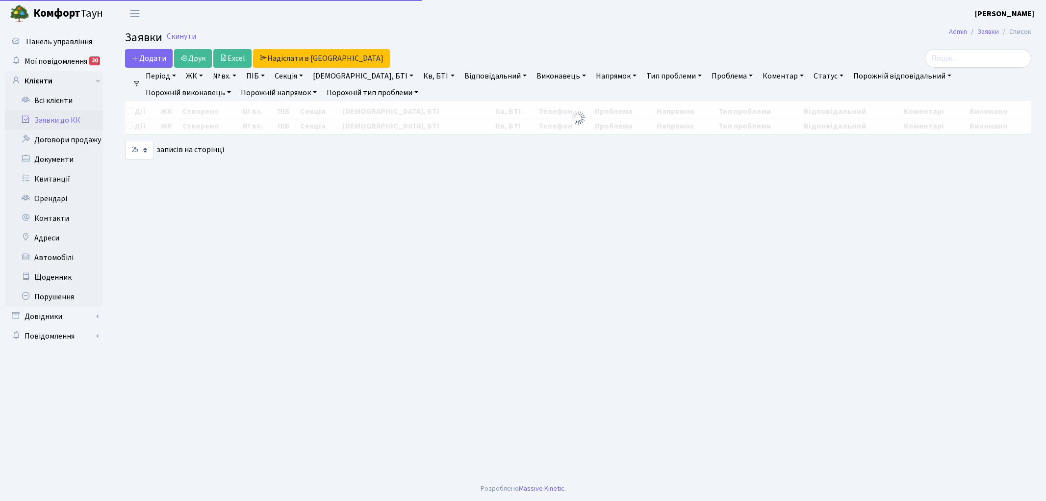
select select "25"
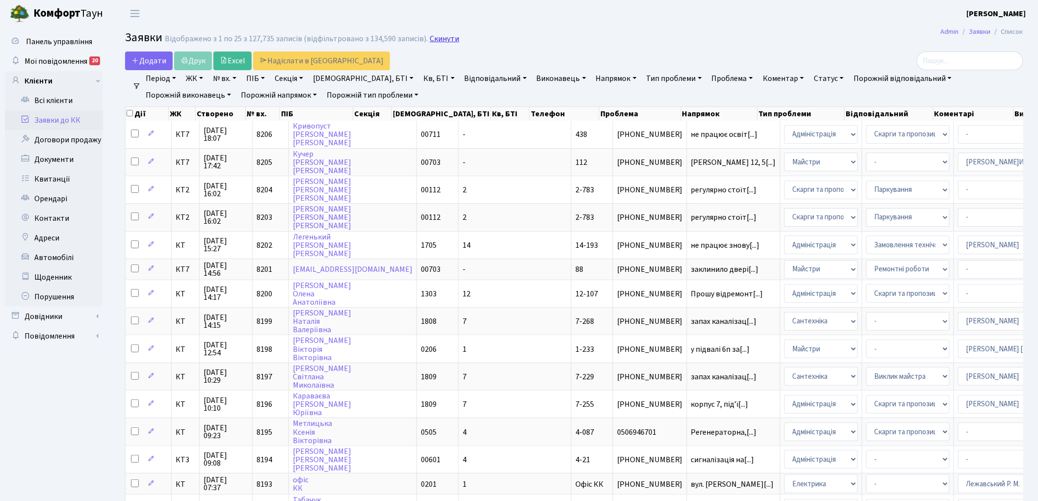
click at [430, 37] on link "Скинути" at bounding box center [444, 38] width 29 height 9
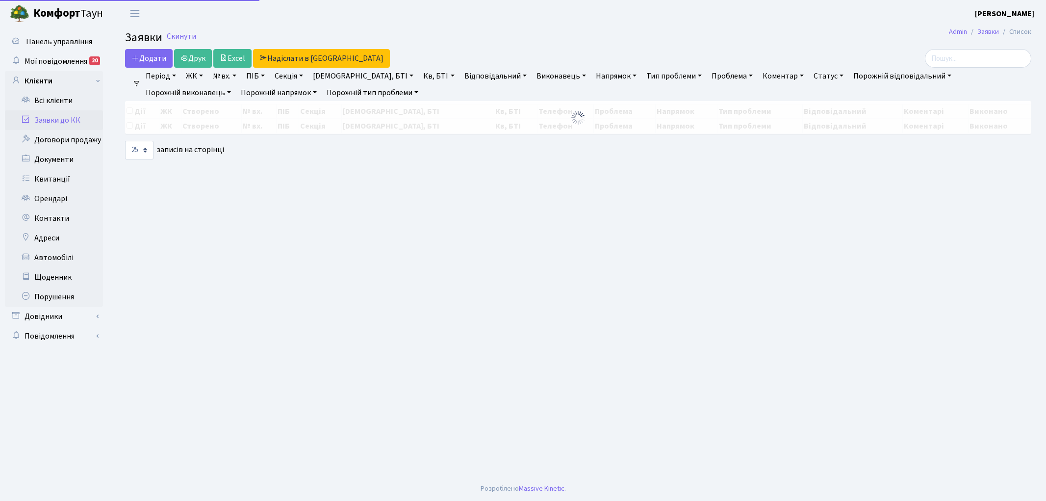
select select "25"
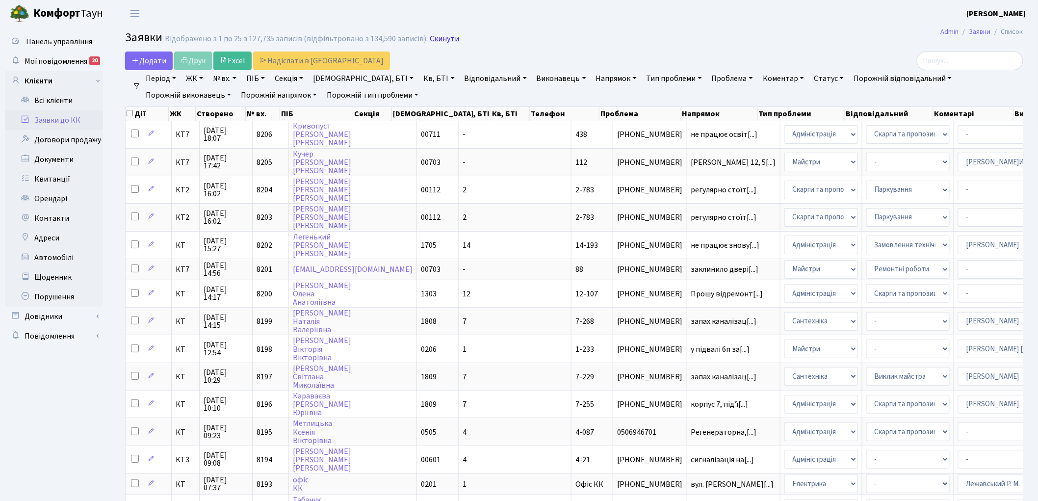
click at [434, 42] on link "Скинути" at bounding box center [444, 38] width 29 height 9
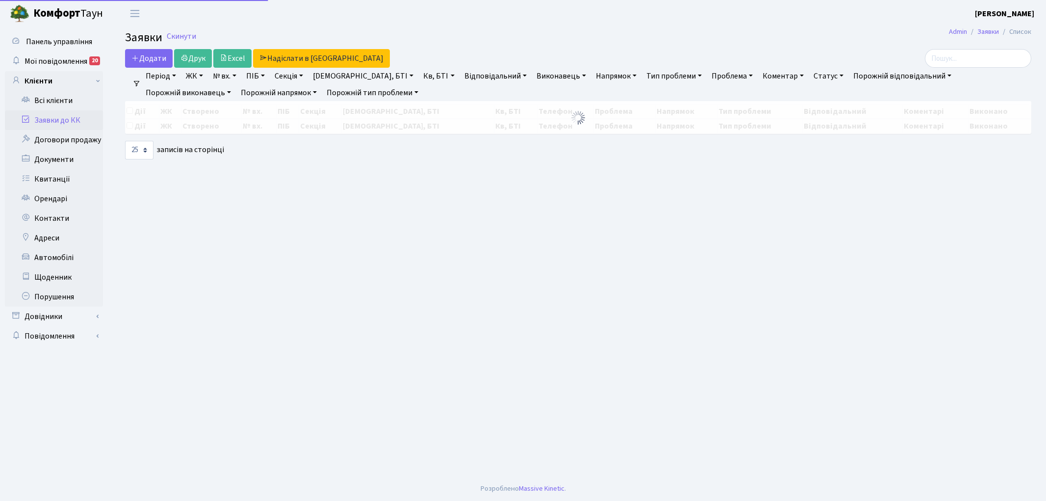
select select "25"
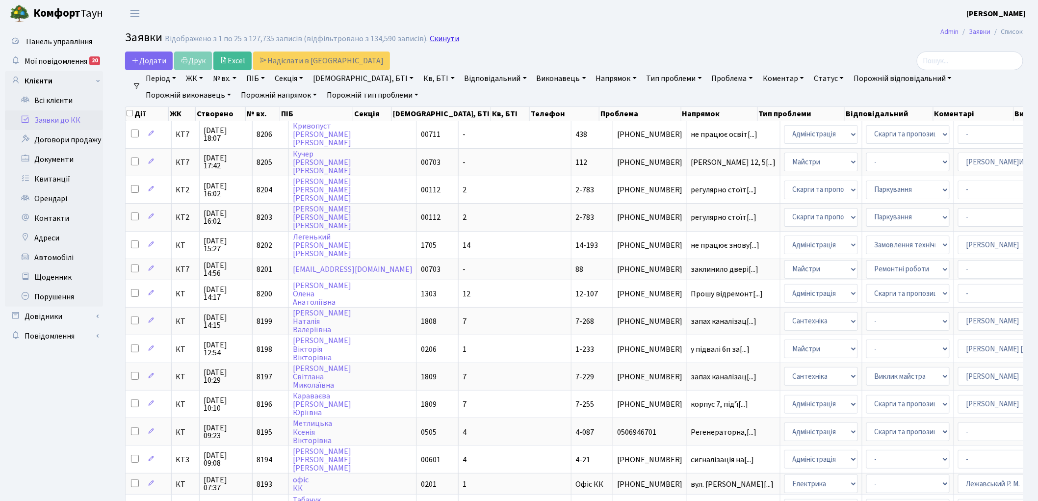
click at [430, 35] on link "Скинути" at bounding box center [444, 38] width 29 height 9
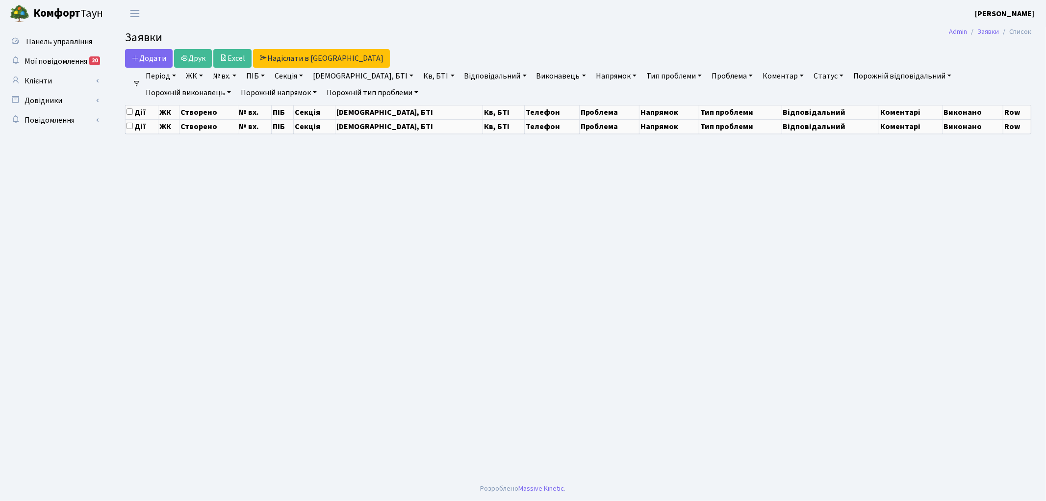
select select "25"
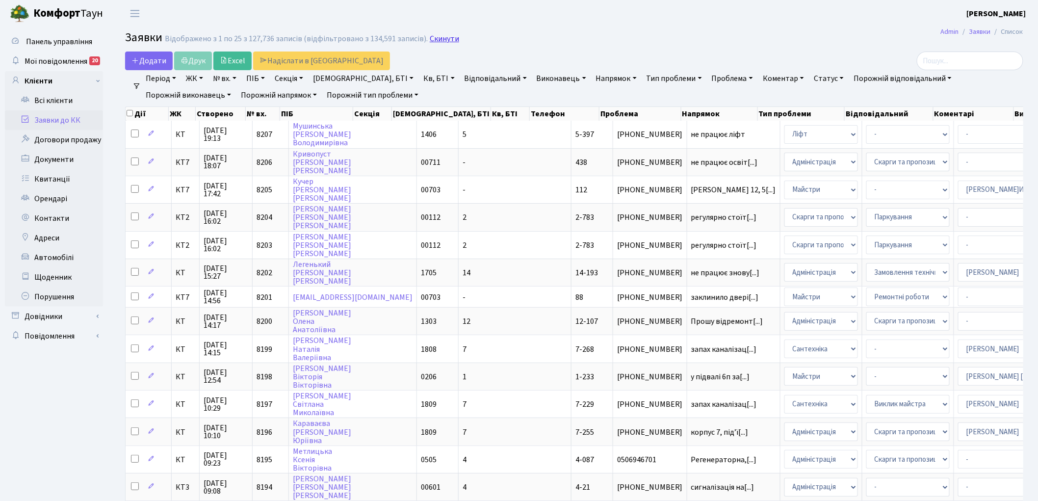
click at [435, 40] on link "Скинути" at bounding box center [444, 38] width 29 height 9
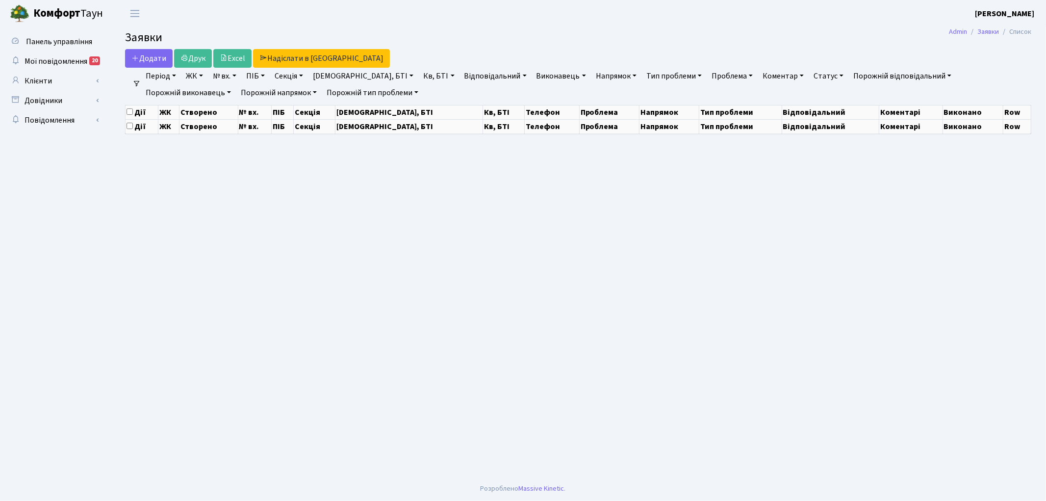
select select "25"
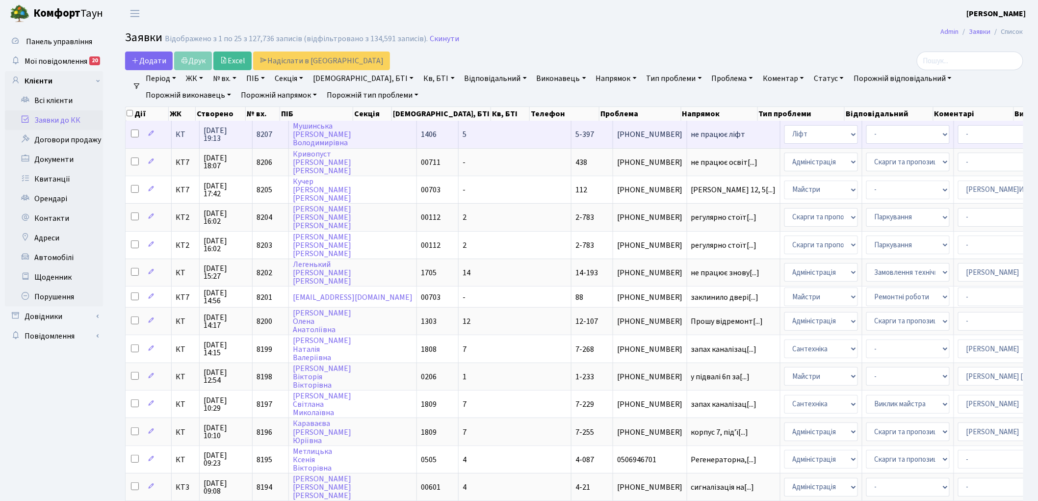
click at [691, 130] on span "не працює ліфт" at bounding box center [733, 134] width 85 height 8
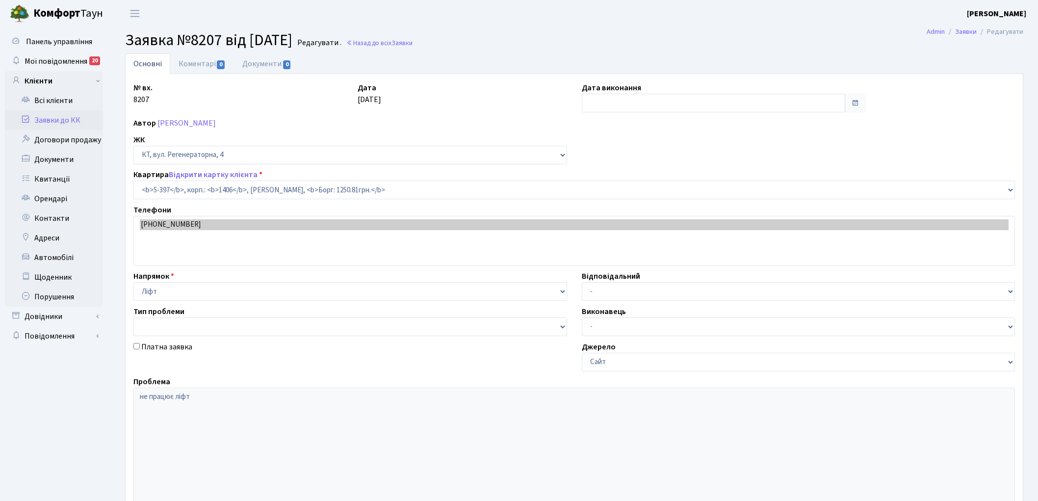
select select "2155"
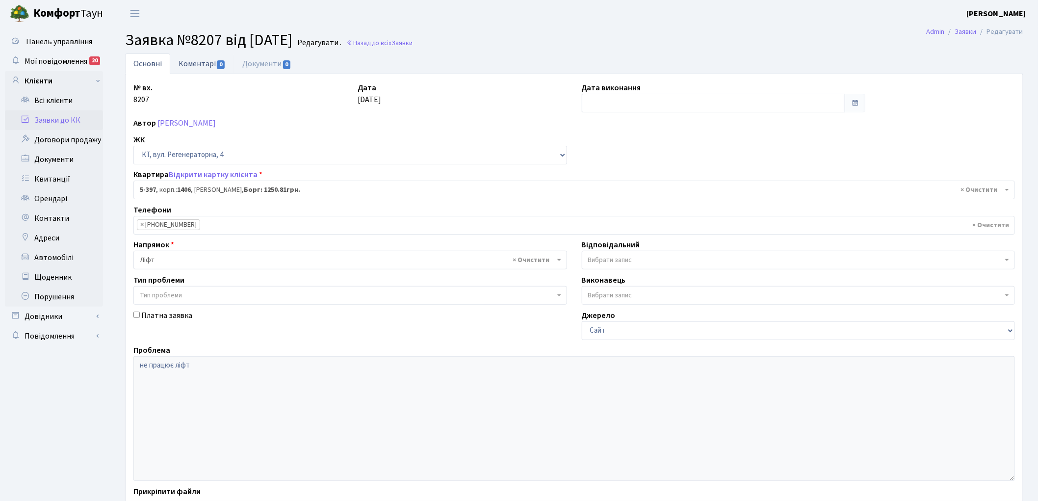
click at [189, 65] on link "Коментарі 0" at bounding box center [202, 63] width 64 height 20
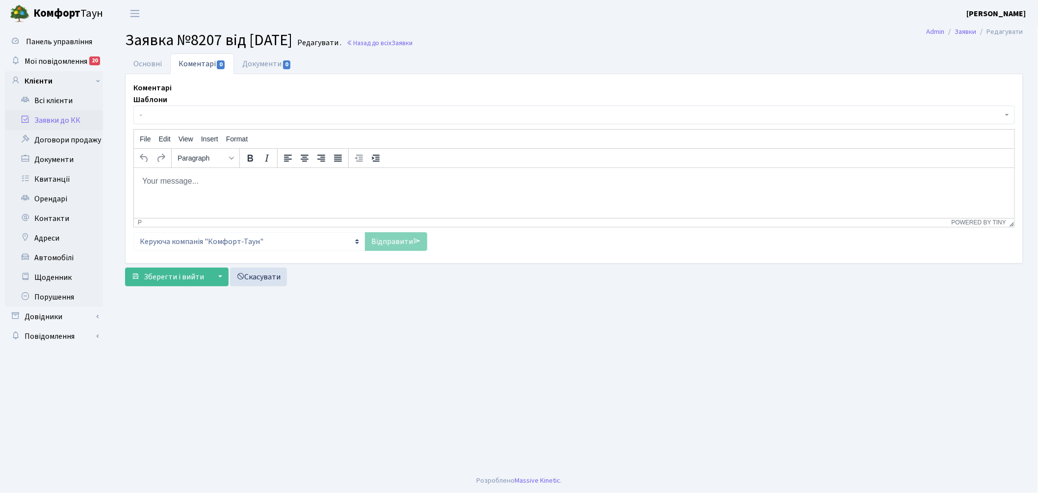
click at [188, 117] on span "-" at bounding box center [571, 115] width 863 height 10
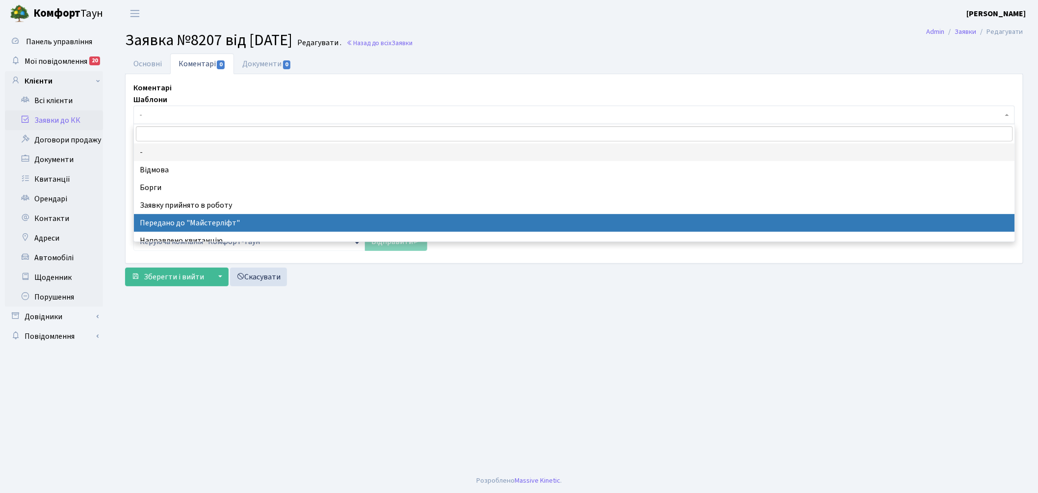
select select "9"
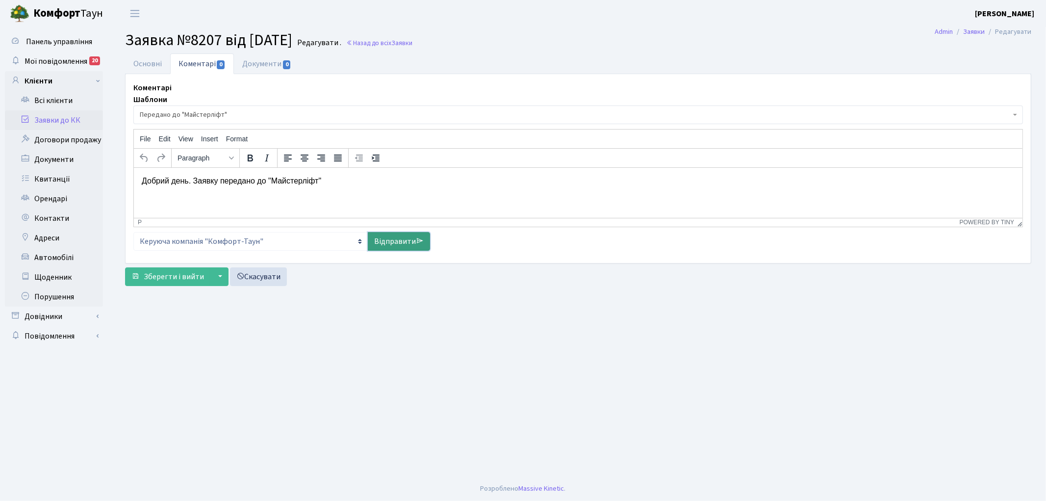
click at [384, 239] on link "Відправити" at bounding box center [399, 241] width 62 height 19
select select
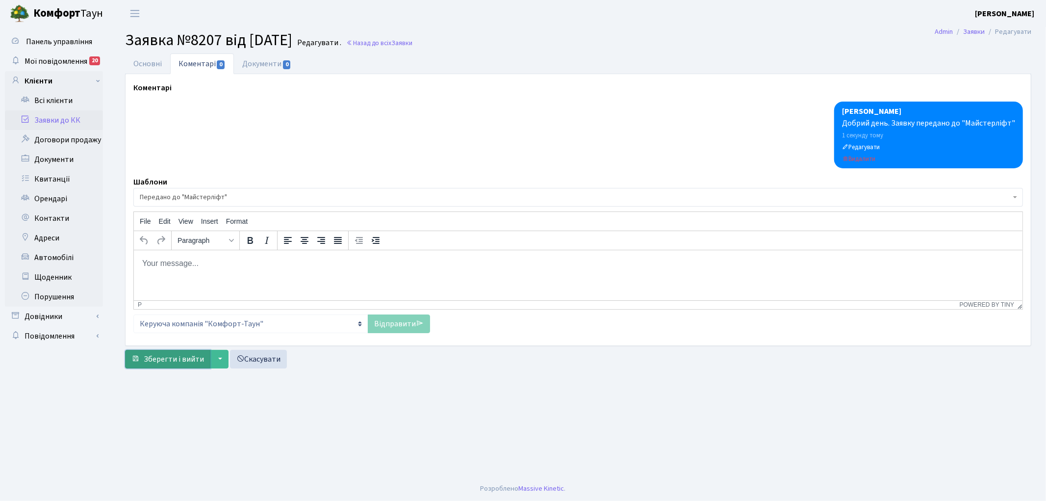
click at [173, 359] on span "Зберегти і вийти" at bounding box center [174, 359] width 60 height 11
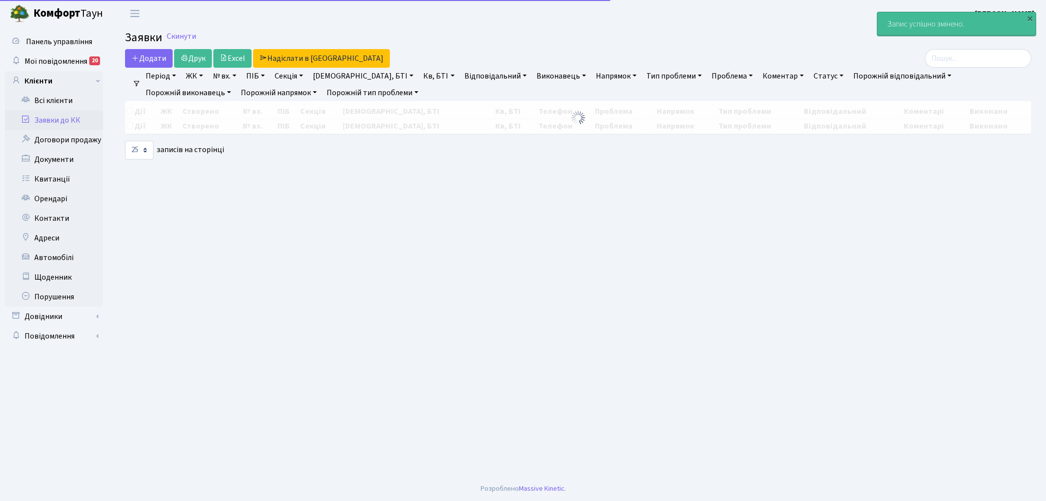
select select "25"
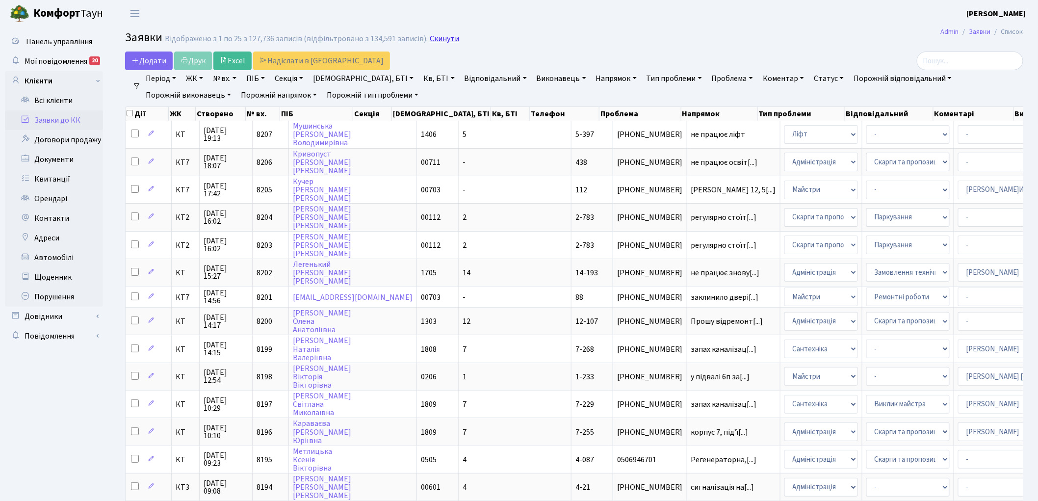
click at [433, 38] on link "Скинути" at bounding box center [444, 38] width 29 height 9
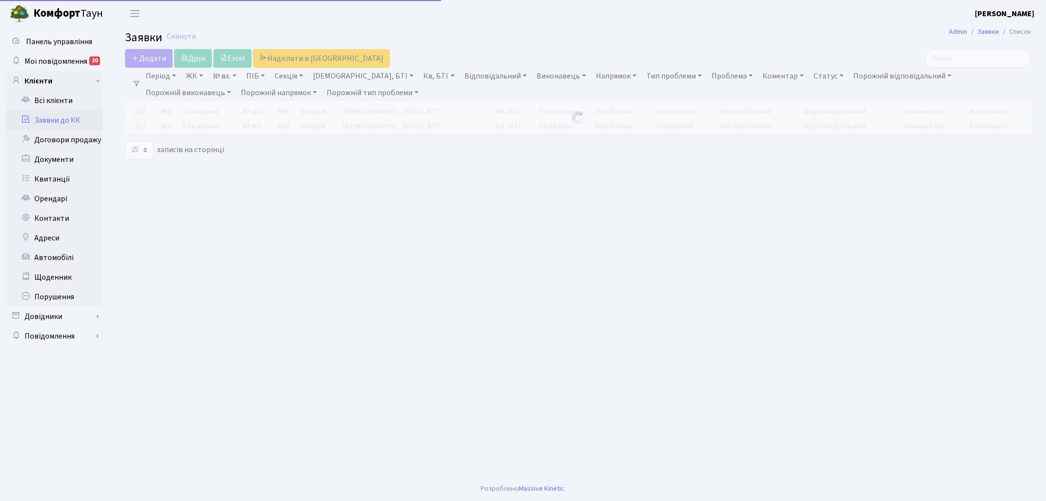
select select "25"
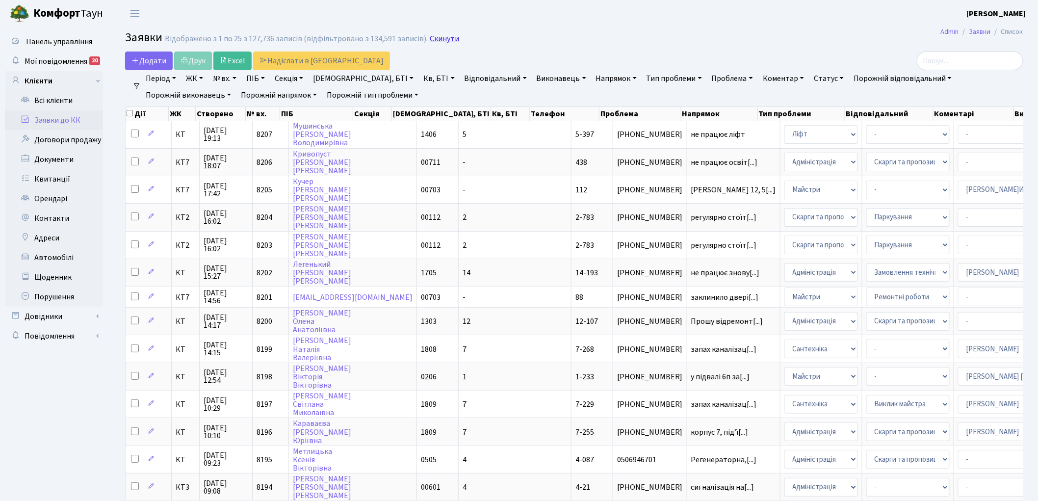
click at [443, 37] on link "Скинути" at bounding box center [444, 38] width 29 height 9
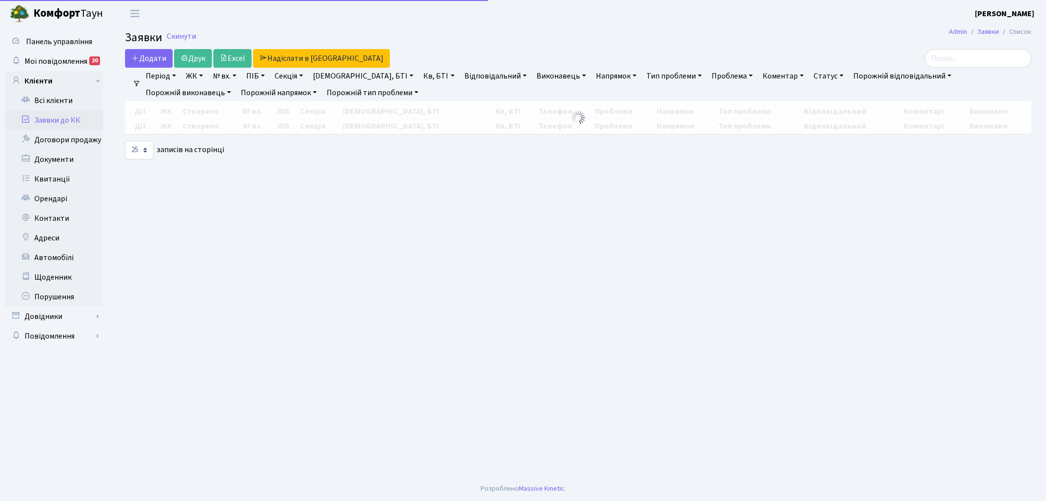
select select "25"
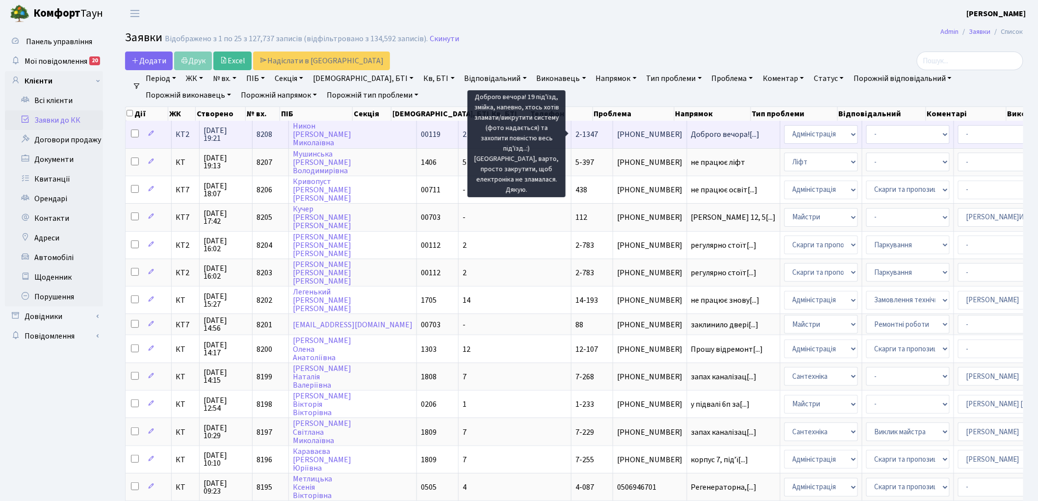
click at [691, 131] on span "Доброго вечора![...]" at bounding box center [725, 134] width 69 height 11
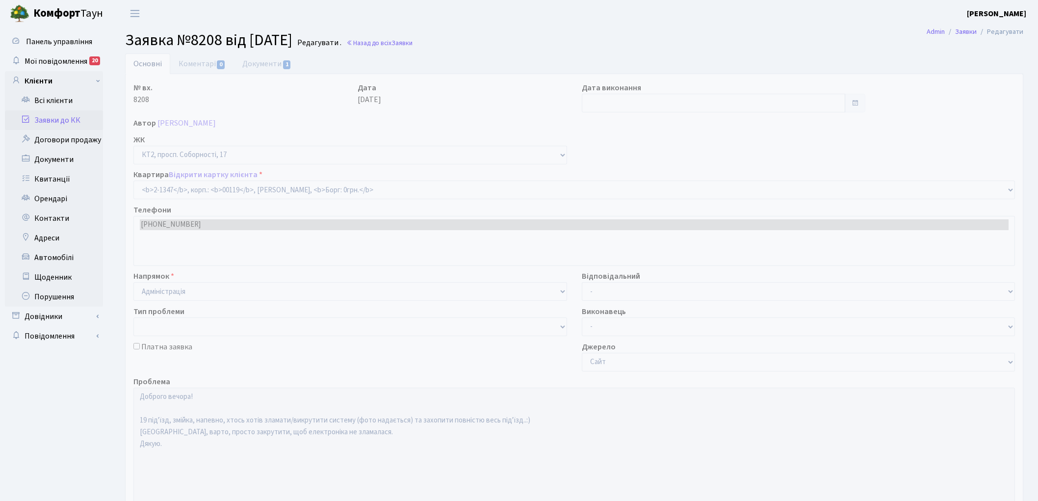
select select "12962"
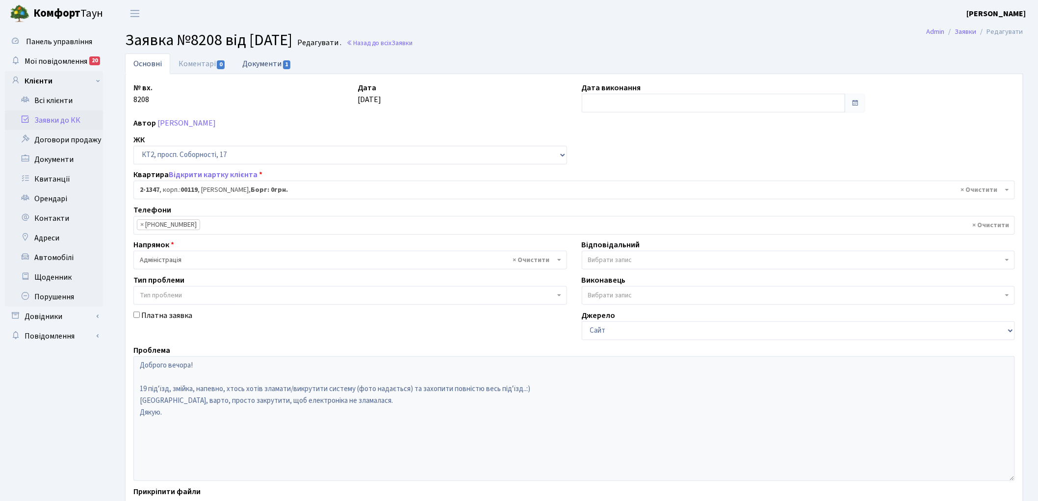
click at [260, 64] on link "Документи 1" at bounding box center [267, 63] width 66 height 20
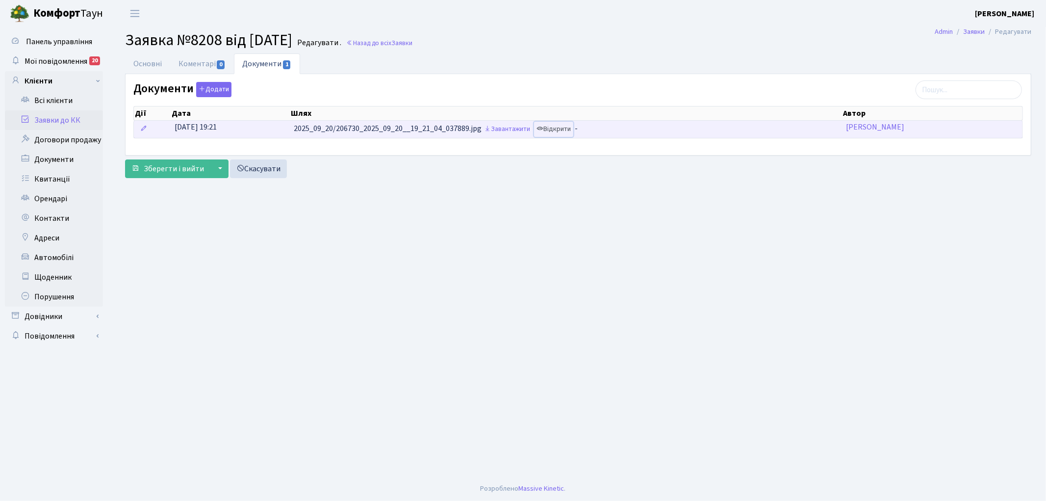
click at [563, 128] on link "Відкрити" at bounding box center [553, 129] width 39 height 15
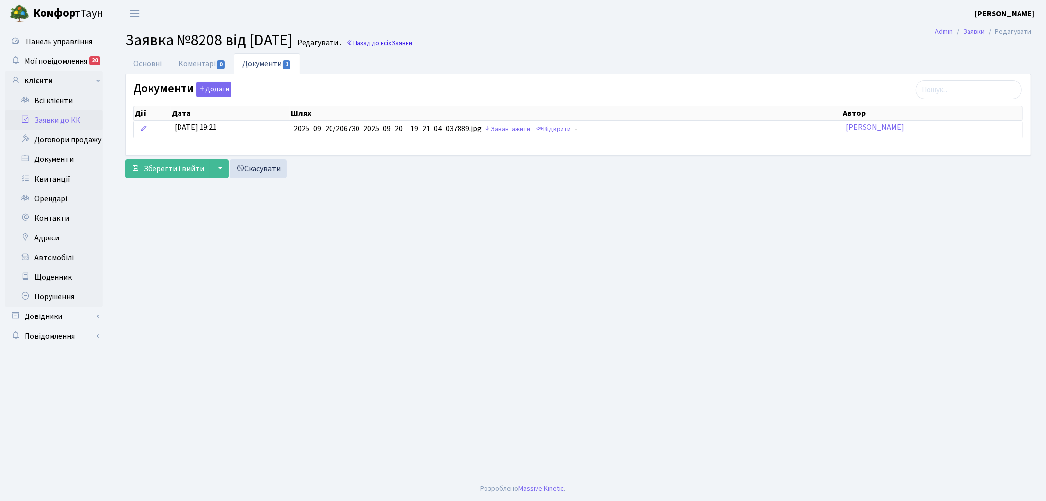
click at [381, 42] on link "Назад до всіх Заявки" at bounding box center [379, 42] width 66 height 9
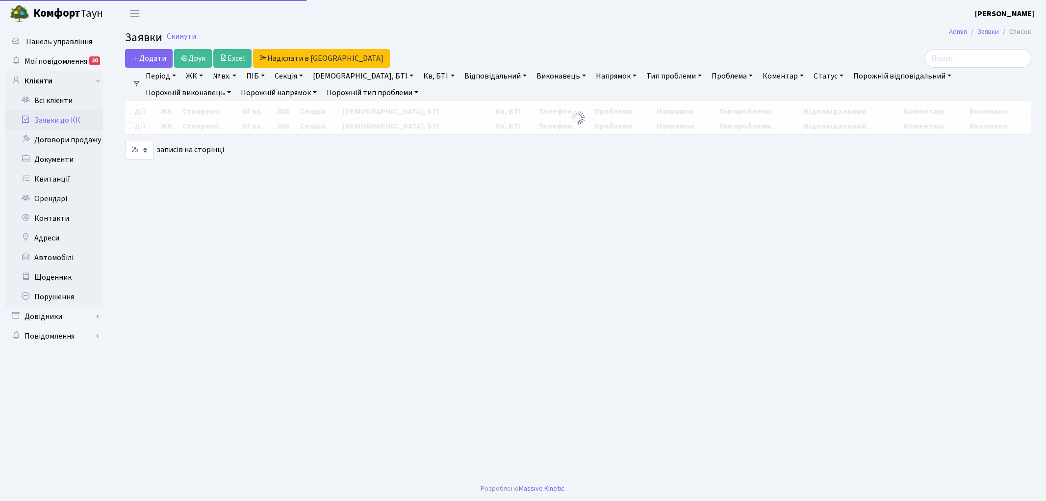
select select "25"
